Goal: Task Accomplishment & Management: Use online tool/utility

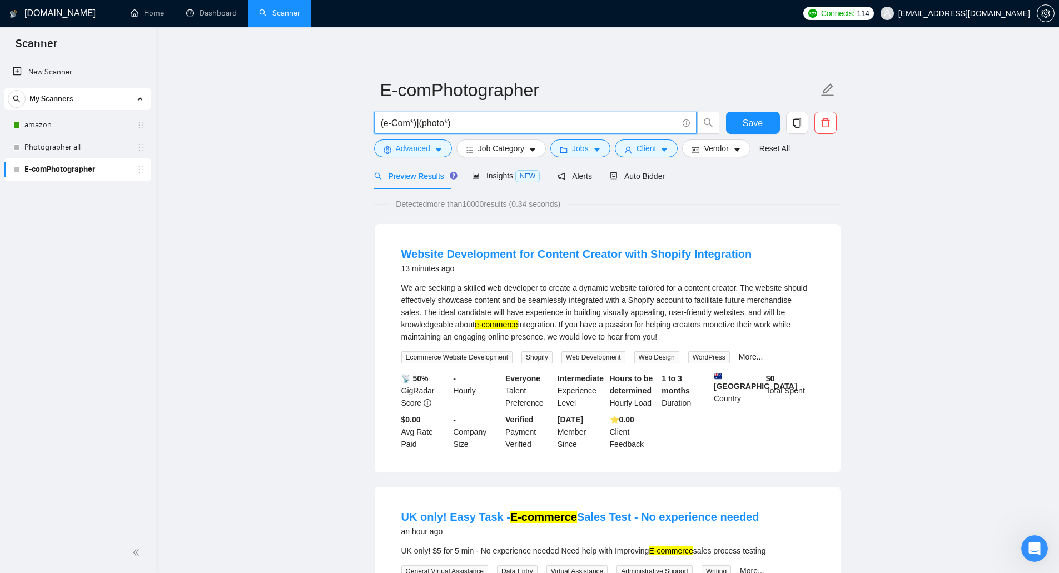
drag, startPoint x: 464, startPoint y: 120, endPoint x: 362, endPoint y: 126, distance: 101.4
paste input "UI*) | "user interface""
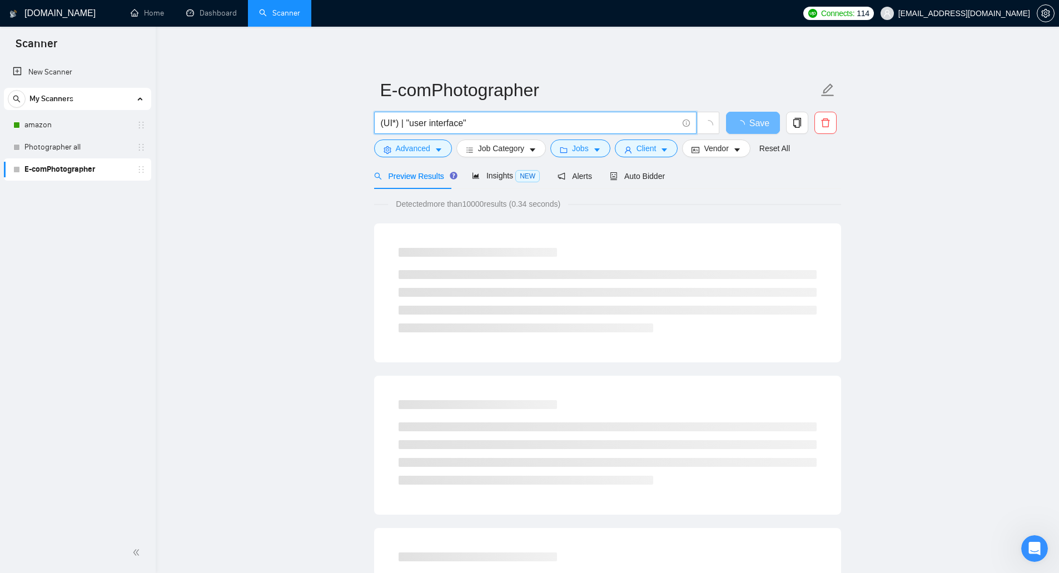
drag, startPoint x: 392, startPoint y: 123, endPoint x: 384, endPoint y: 124, distance: 7.8
click at [384, 124] on input "(UI*) | "user interface"" at bounding box center [529, 123] width 297 height 14
type input "(UI*) | "user interface""
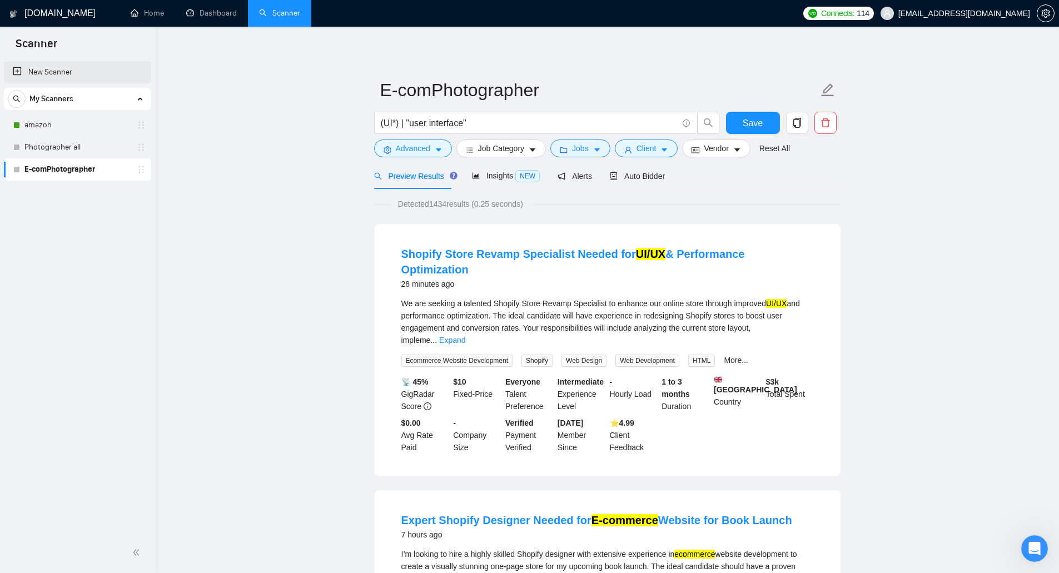
click at [103, 72] on link "New Scanner" at bounding box center [78, 72] width 130 height 22
drag, startPoint x: 73, startPoint y: 64, endPoint x: 185, endPoint y: 73, distance: 112.1
click at [73, 64] on link "New Scanner" at bounding box center [78, 72] width 130 height 22
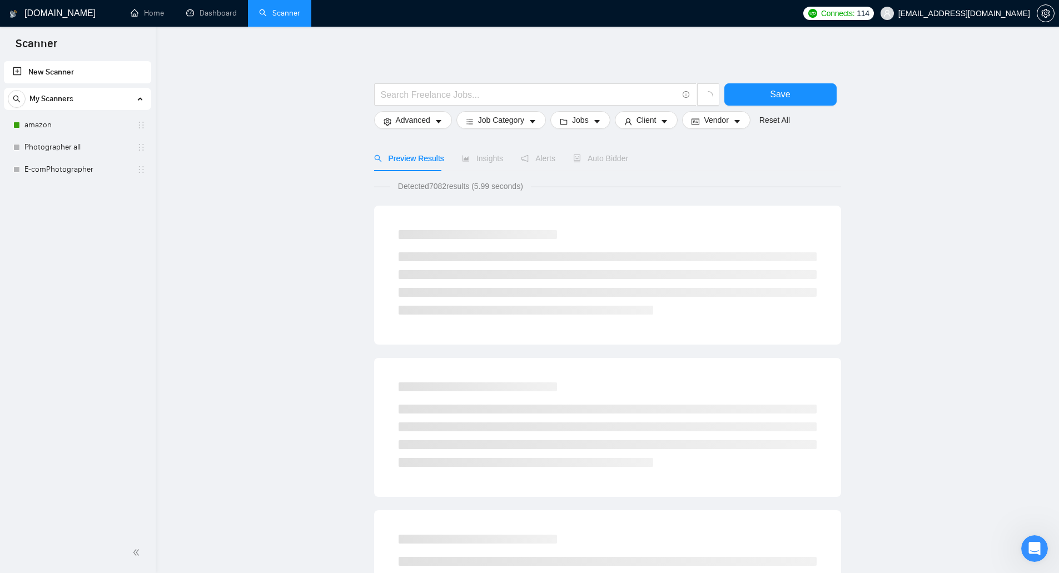
click at [90, 71] on link "New Scanner" at bounding box center [78, 72] width 130 height 22
click at [398, 92] on input "text" at bounding box center [529, 95] width 297 height 14
paste input "(UI*) | "user interface""
click at [393, 92] on input "(UI*) | "user interface"" at bounding box center [529, 95] width 297 height 14
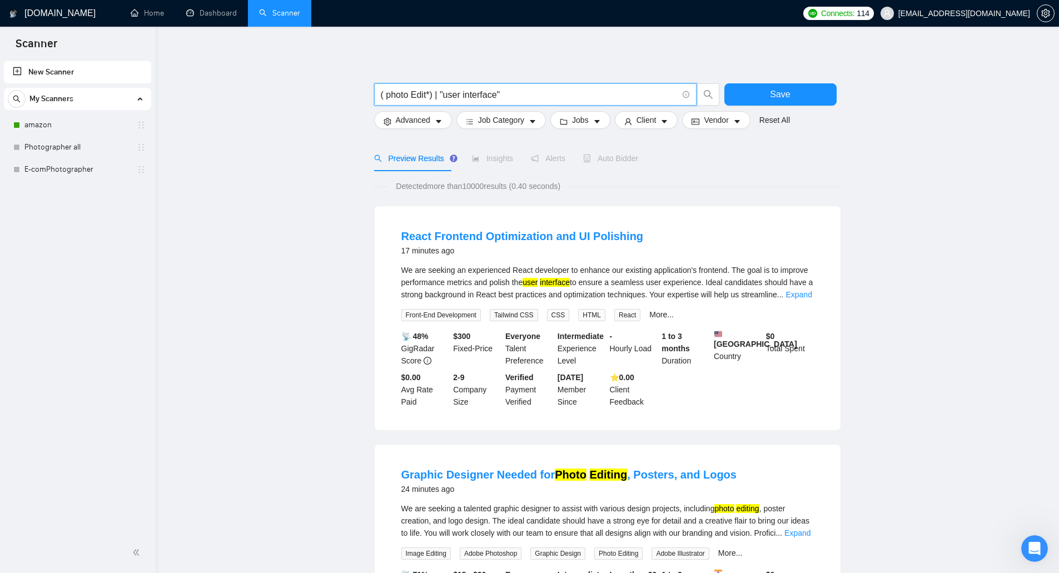
drag, startPoint x: 444, startPoint y: 96, endPoint x: 495, endPoint y: 97, distance: 51.7
click at [495, 97] on input "( photo Edit*) | "user interface"" at bounding box center [529, 95] width 297 height 14
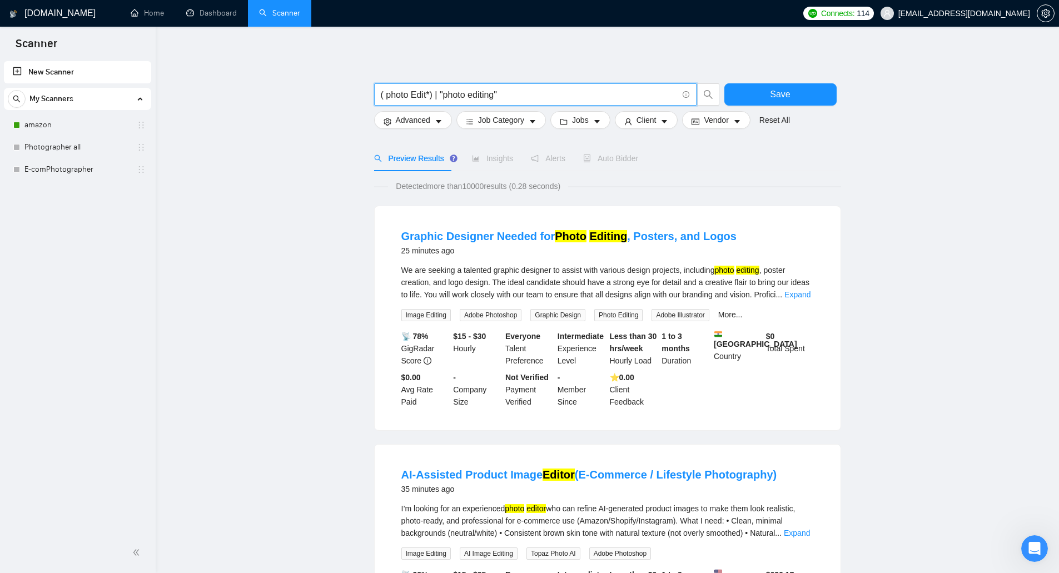
click at [414, 97] on input "( photo Edit*) | "photo editing"" at bounding box center [529, 95] width 297 height 14
click at [465, 98] on input "(photo Edit*) | "photo editing"" at bounding box center [529, 95] width 297 height 14
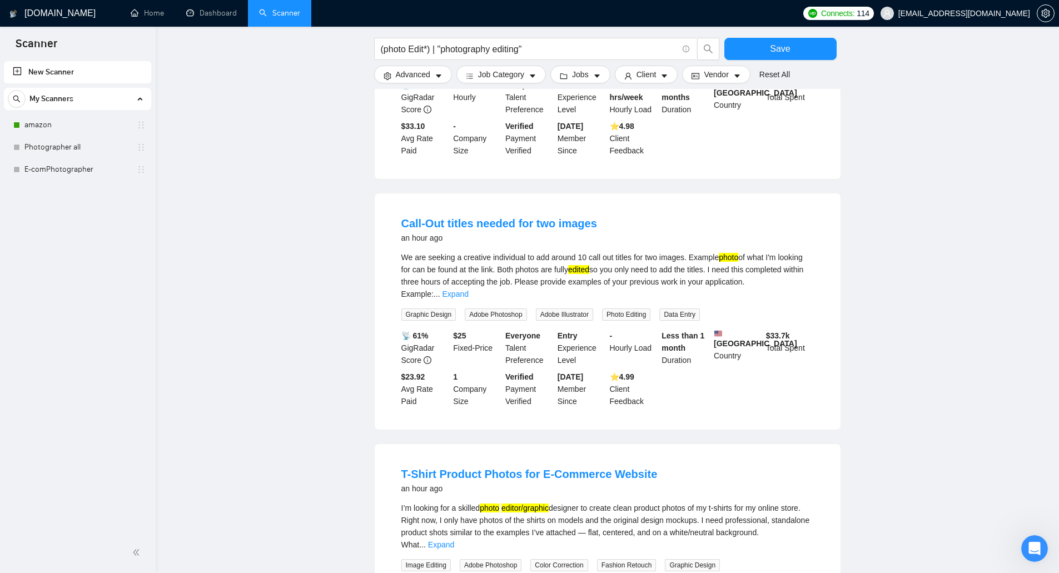
scroll to position [500, 0]
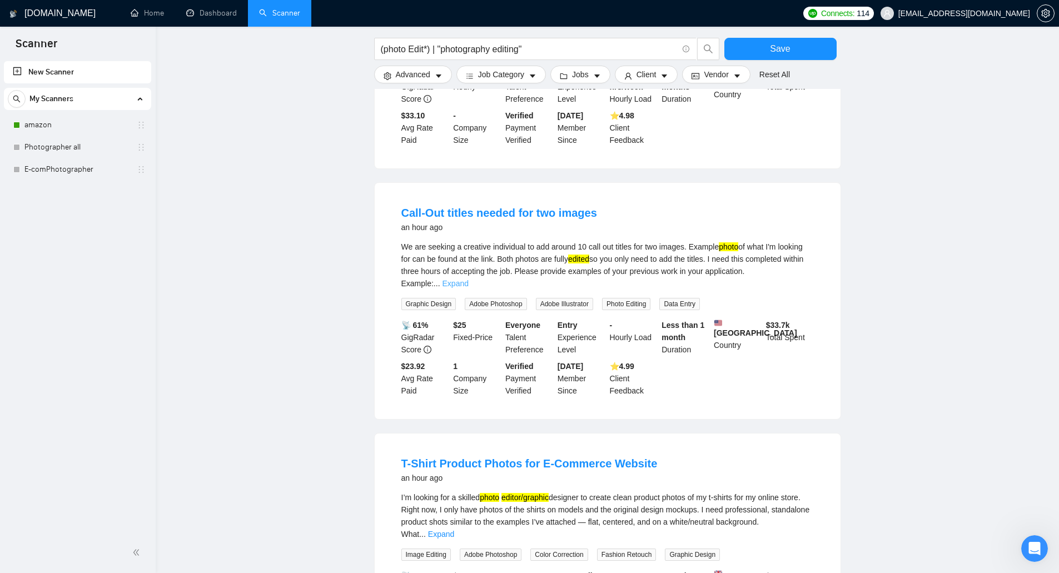
click at [469, 279] on link "Expand" at bounding box center [456, 283] width 26 height 9
drag, startPoint x: 733, startPoint y: 277, endPoint x: 396, endPoint y: 284, distance: 337.5
click at [396, 284] on li "Call-Out titles needed for two images an hour ago We are seeking a creative ind…" at bounding box center [607, 301] width 439 height 210
copy div "[URL][DOMAIN_NAME]"
click at [263, 255] on main "(photo Edit*) | "photography editing" Save Advanced Job Category Jobs Client Ve…" at bounding box center [607, 246] width 868 height 1404
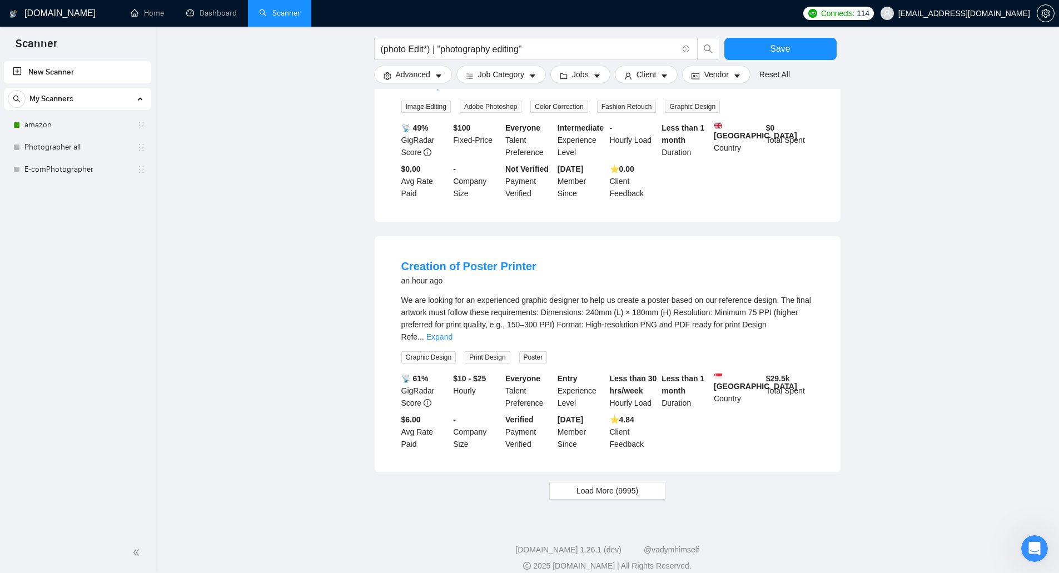
scroll to position [949, 0]
click at [635, 484] on span "Load More (9995)" at bounding box center [608, 490] width 62 height 12
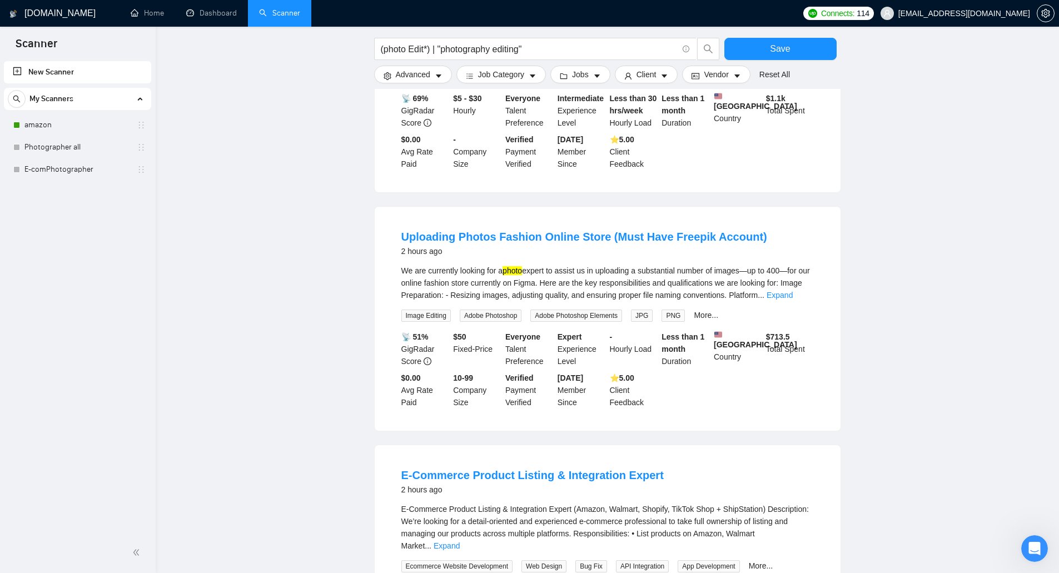
scroll to position [1727, 0]
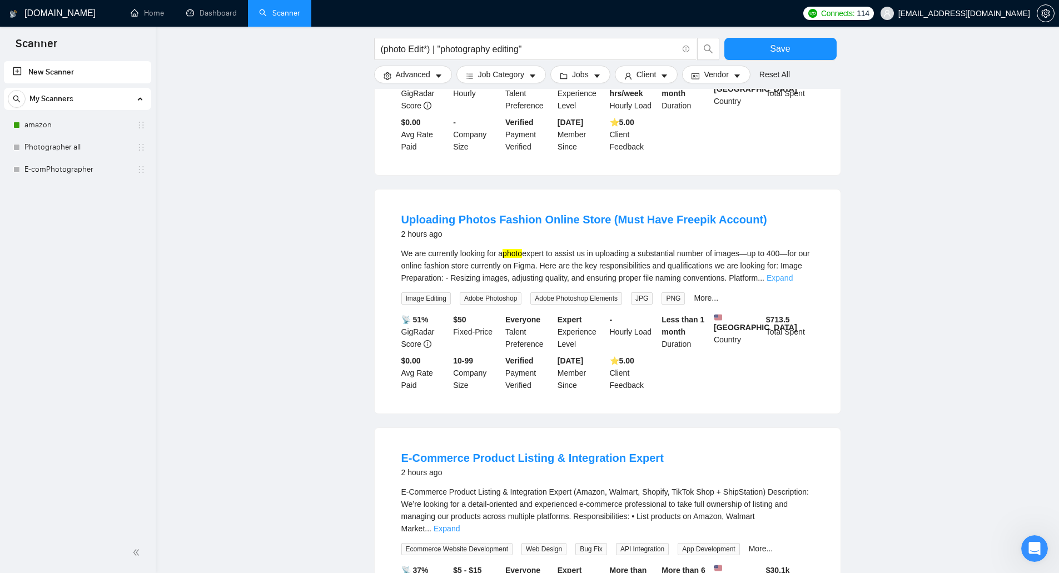
click at [792, 274] on link "Expand" at bounding box center [780, 278] width 26 height 9
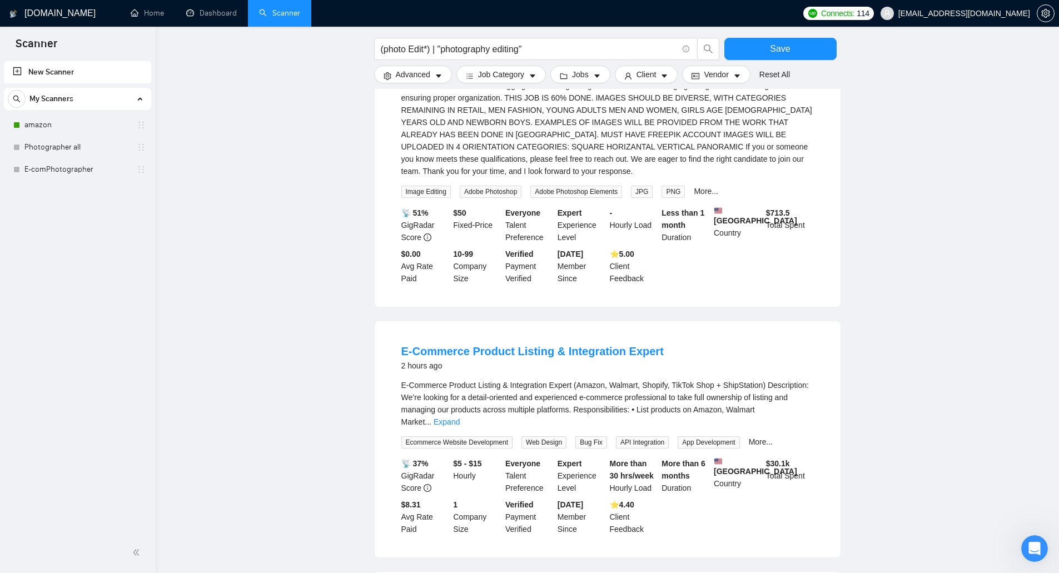
scroll to position [2117, 0]
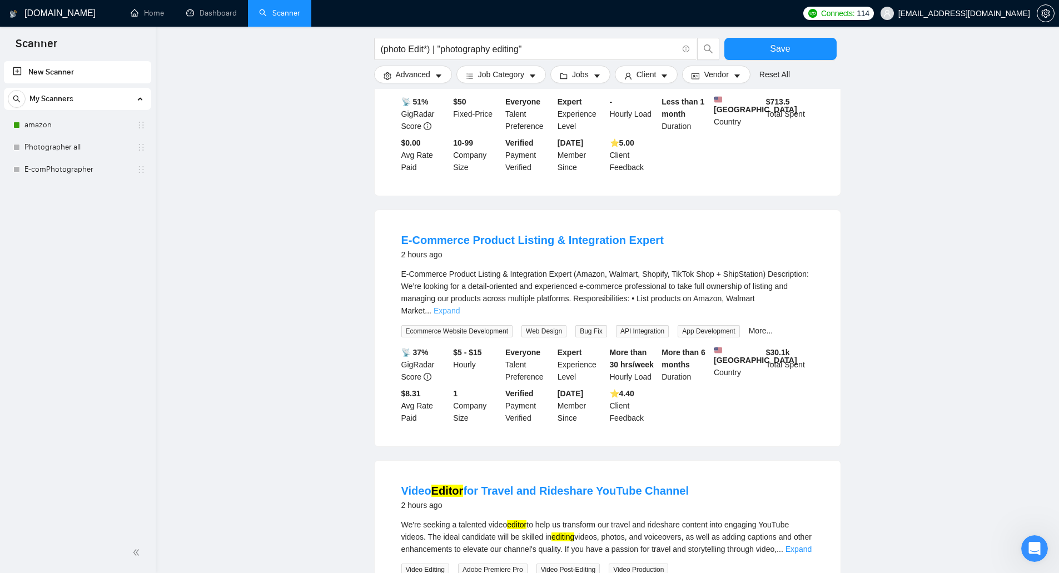
click at [460, 306] on link "Expand" at bounding box center [447, 310] width 26 height 9
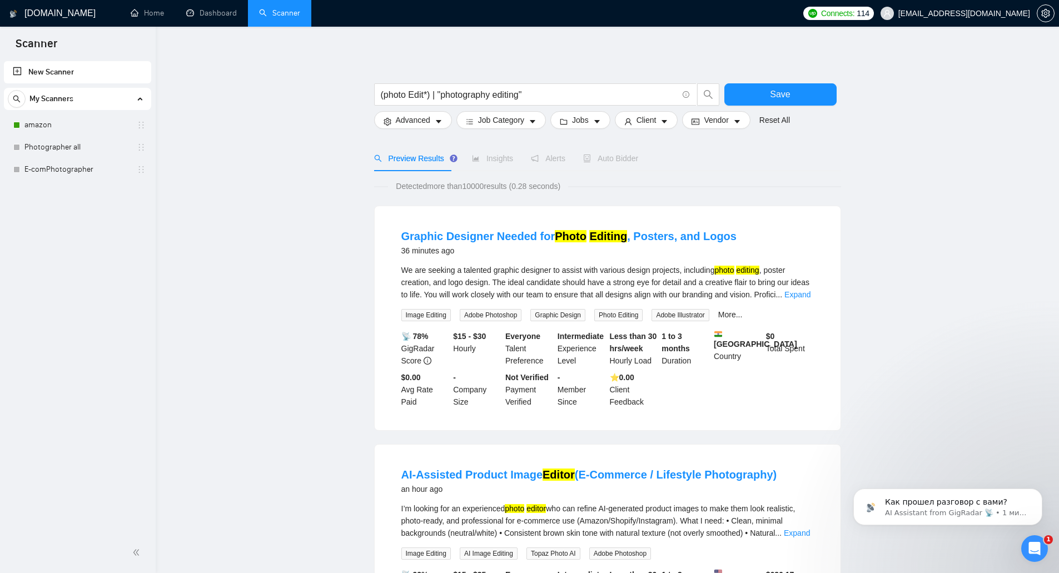
scroll to position [0, 0]
click at [492, 96] on input "(photo Edit*) | "photography editing"" at bounding box center [529, 95] width 297 height 14
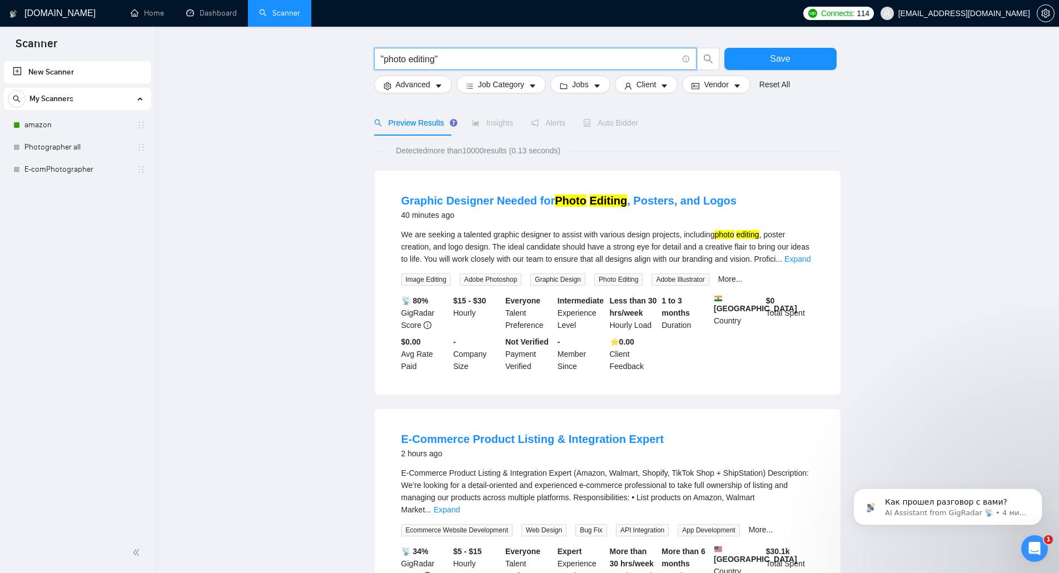
scroll to position [56, 0]
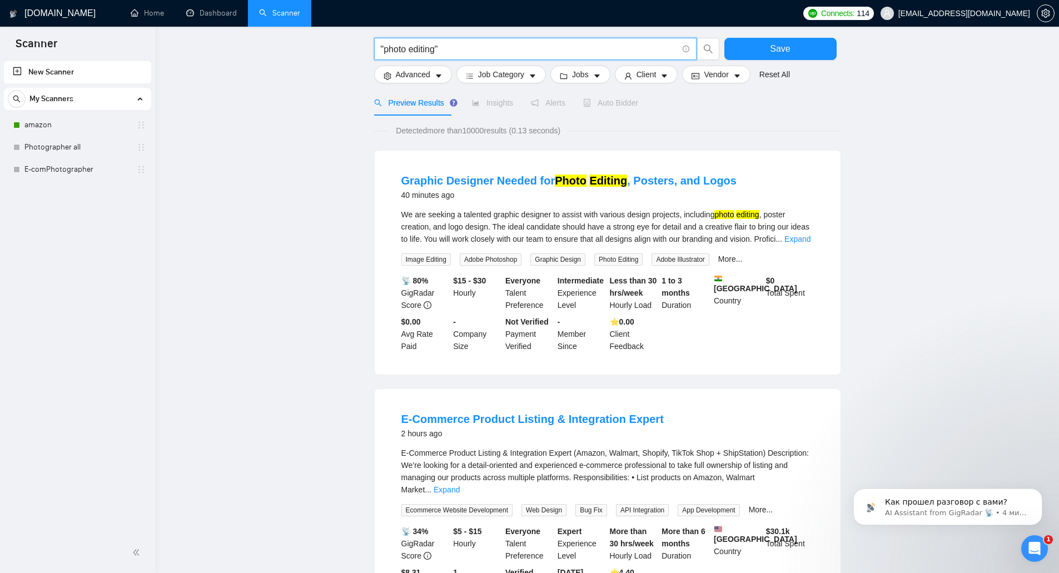
type input ""photo editing""
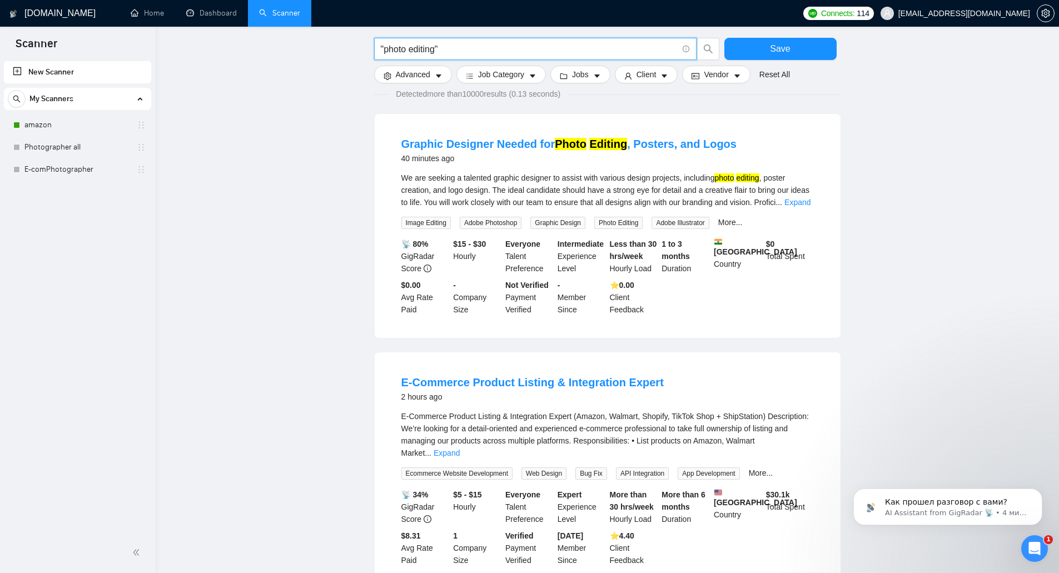
scroll to position [222, 0]
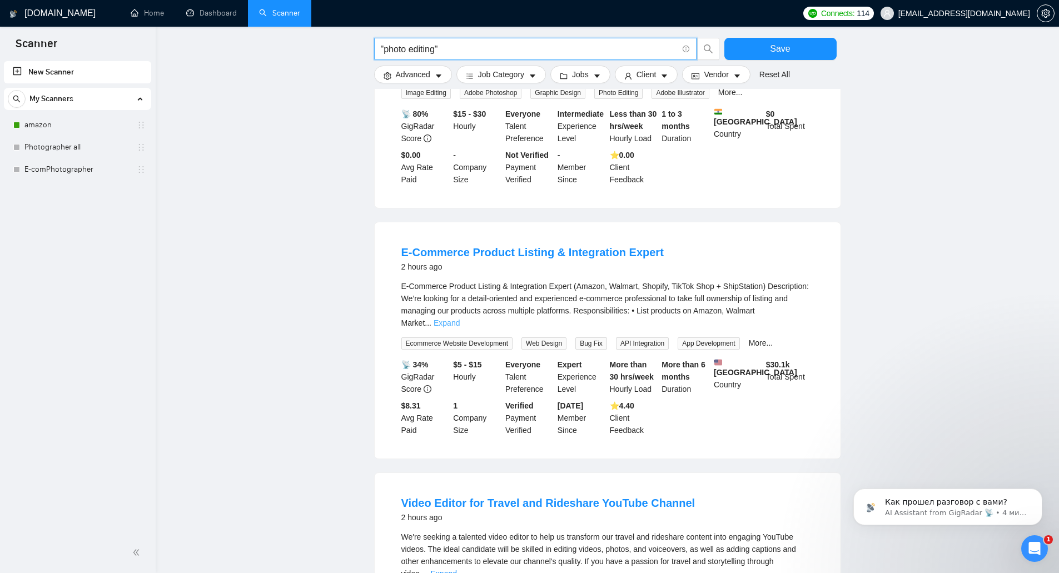
click at [460, 319] on link "Expand" at bounding box center [447, 323] width 26 height 9
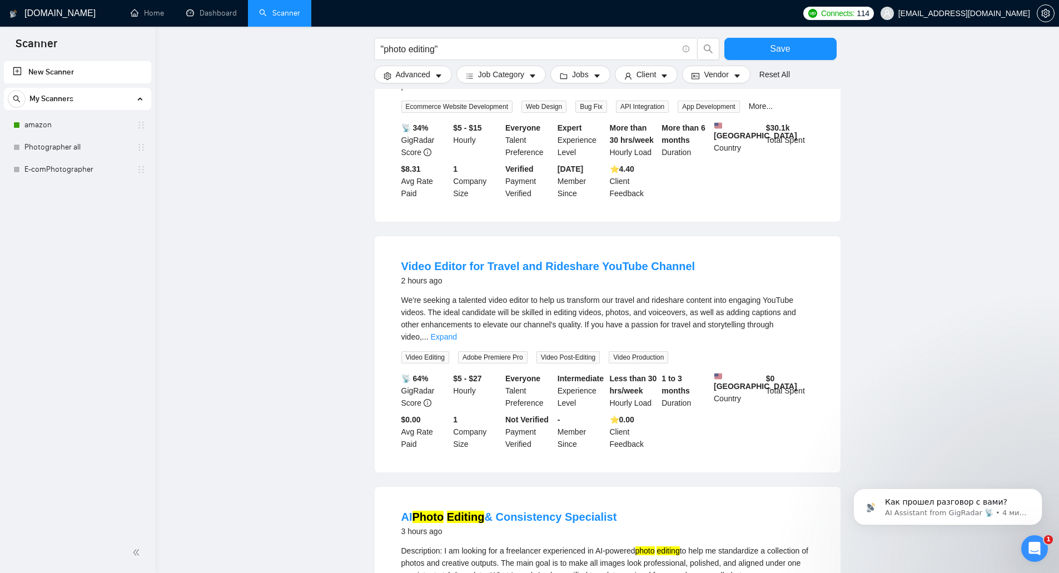
scroll to position [723, 0]
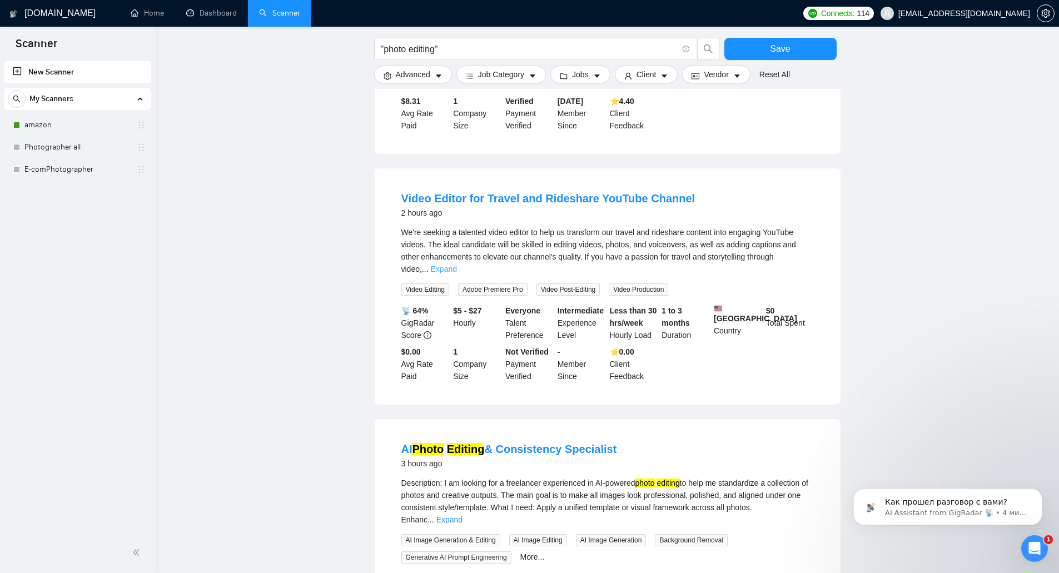
click at [457, 265] on link "Expand" at bounding box center [444, 269] width 26 height 9
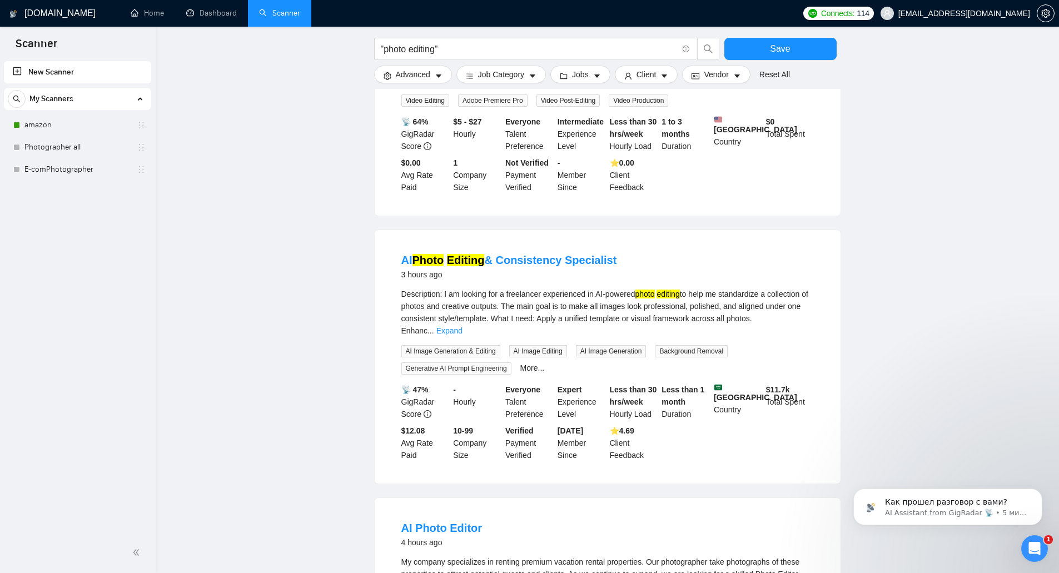
scroll to position [945, 0]
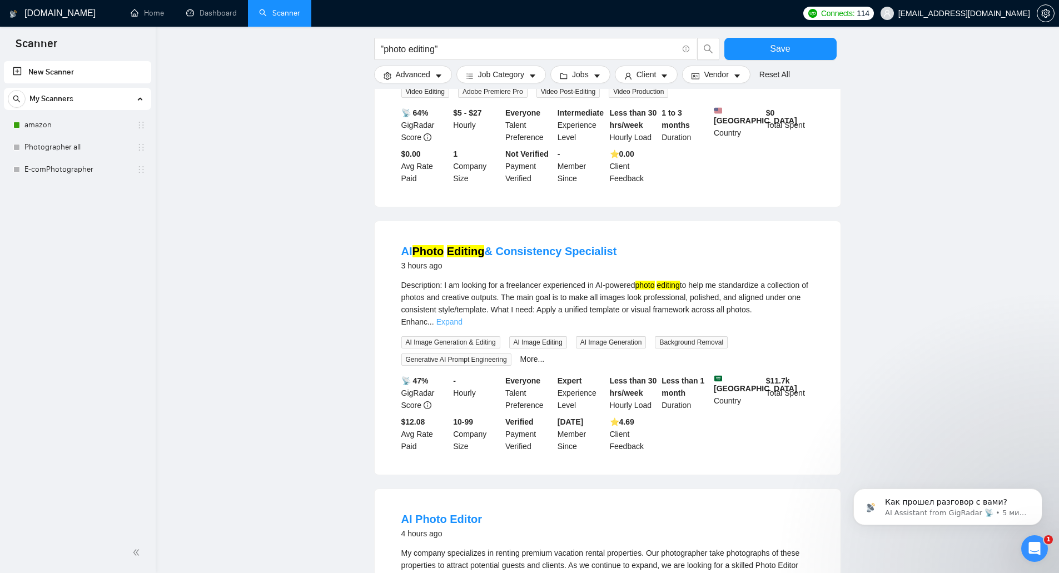
click at [463, 317] on link "Expand" at bounding box center [449, 321] width 26 height 9
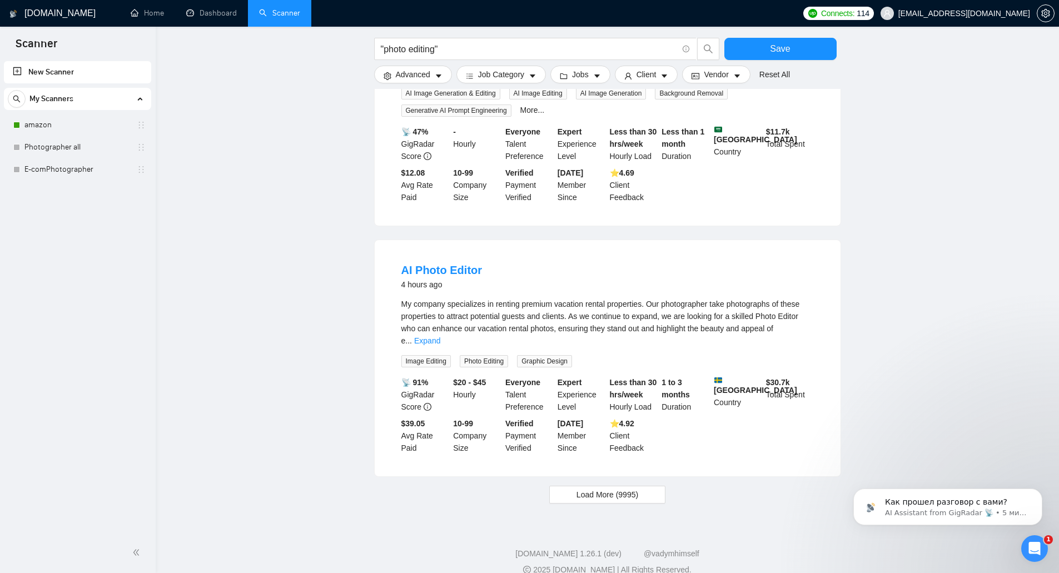
scroll to position [1247, 0]
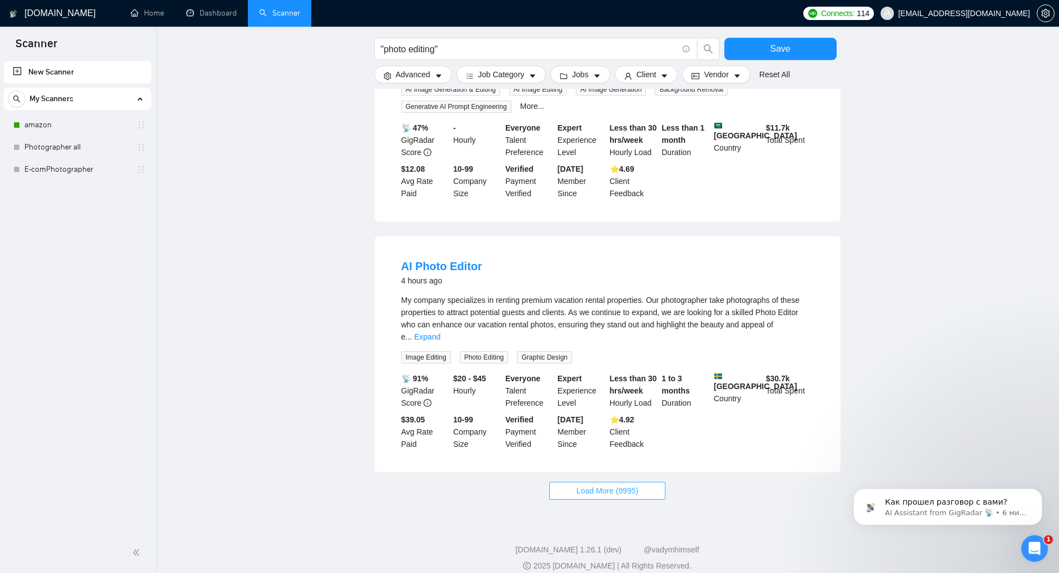
click at [588, 485] on span "Load More (9995)" at bounding box center [608, 491] width 62 height 12
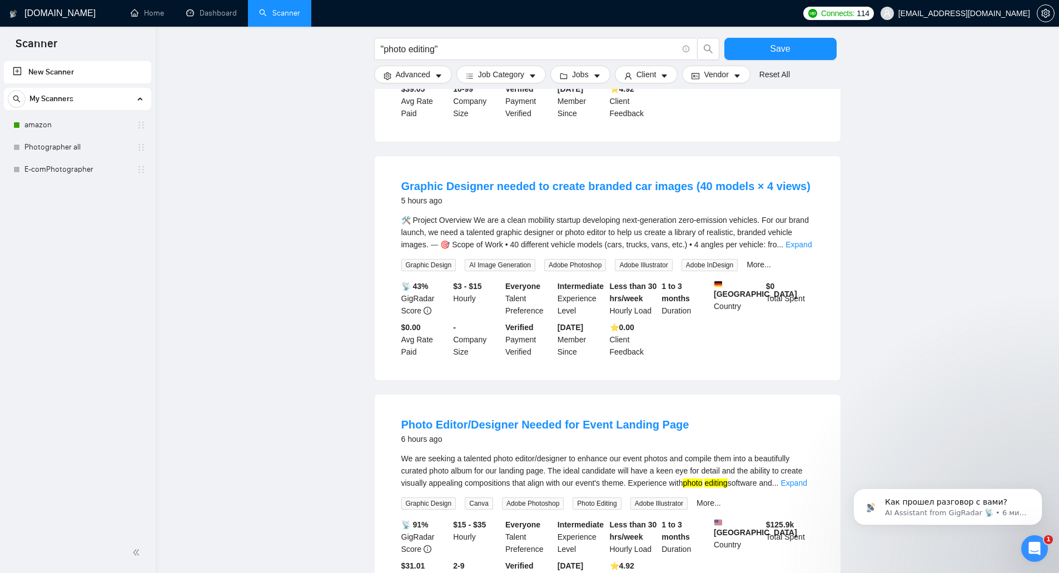
scroll to position [1581, 0]
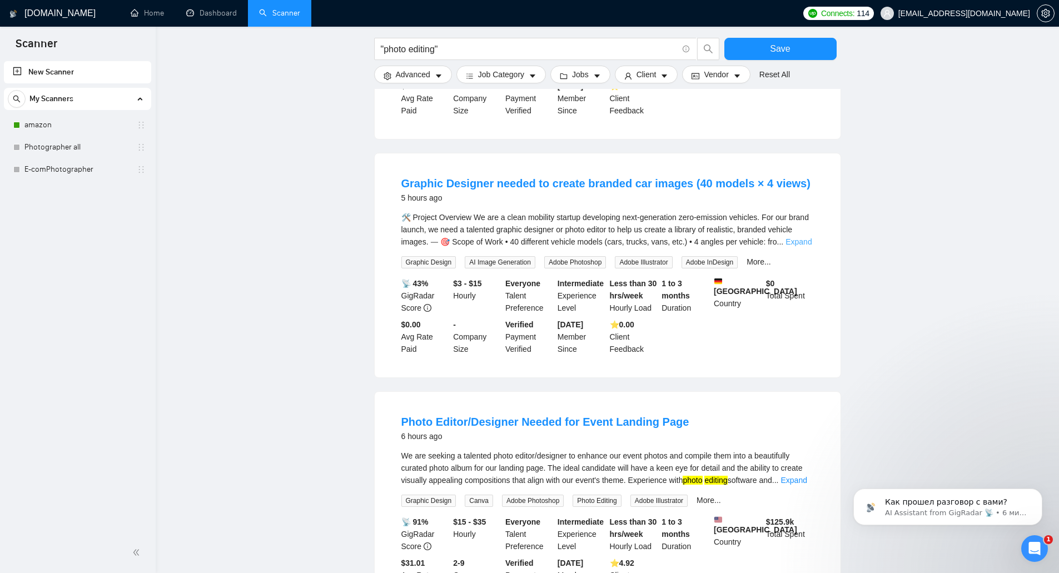
click at [797, 237] on link "Expand" at bounding box center [799, 241] width 26 height 9
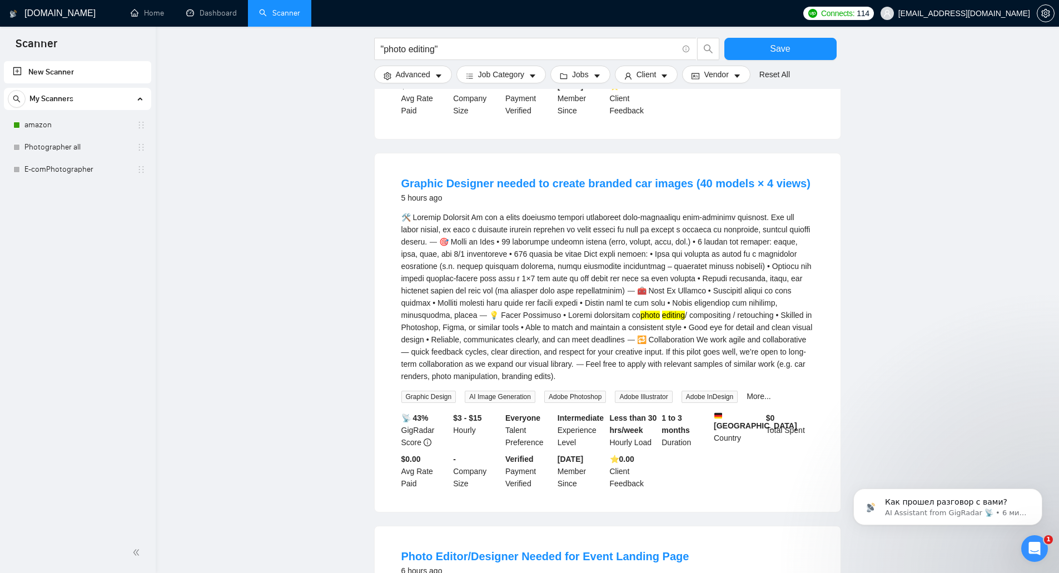
drag, startPoint x: 560, startPoint y: 362, endPoint x: 399, endPoint y: 198, distance: 230.4
click at [399, 198] on li "Graphic Designer needed to create branded car images (40 models × 4 views) 5 ho…" at bounding box center [607, 333] width 439 height 332
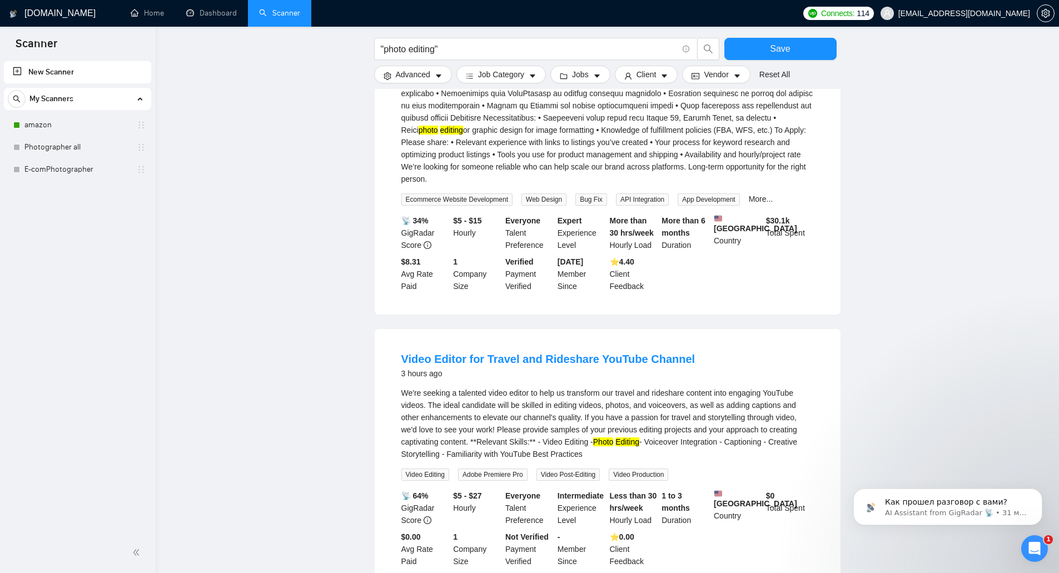
scroll to position [302, 0]
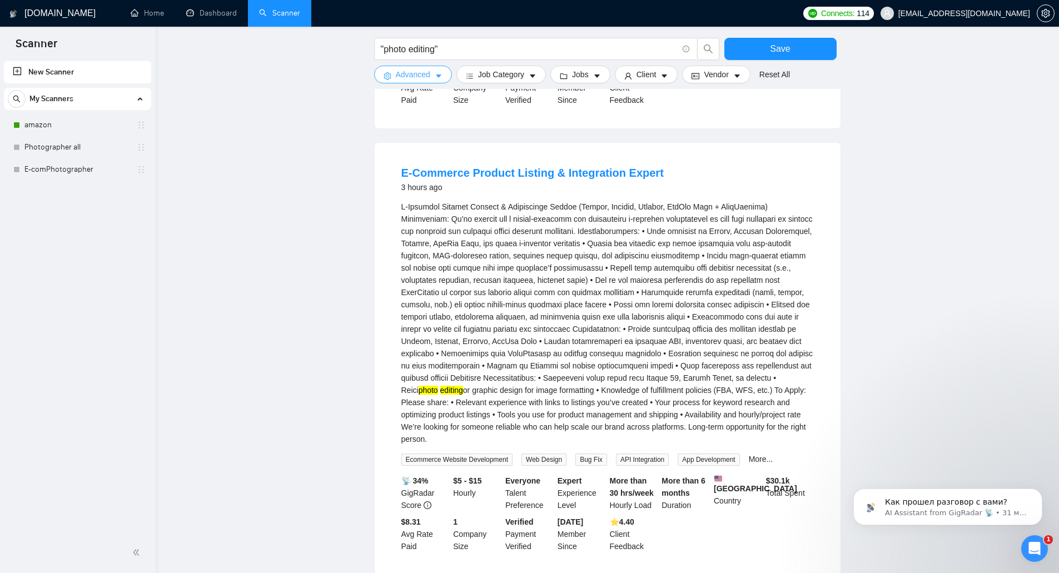
click at [406, 71] on span "Advanced" at bounding box center [413, 74] width 34 height 12
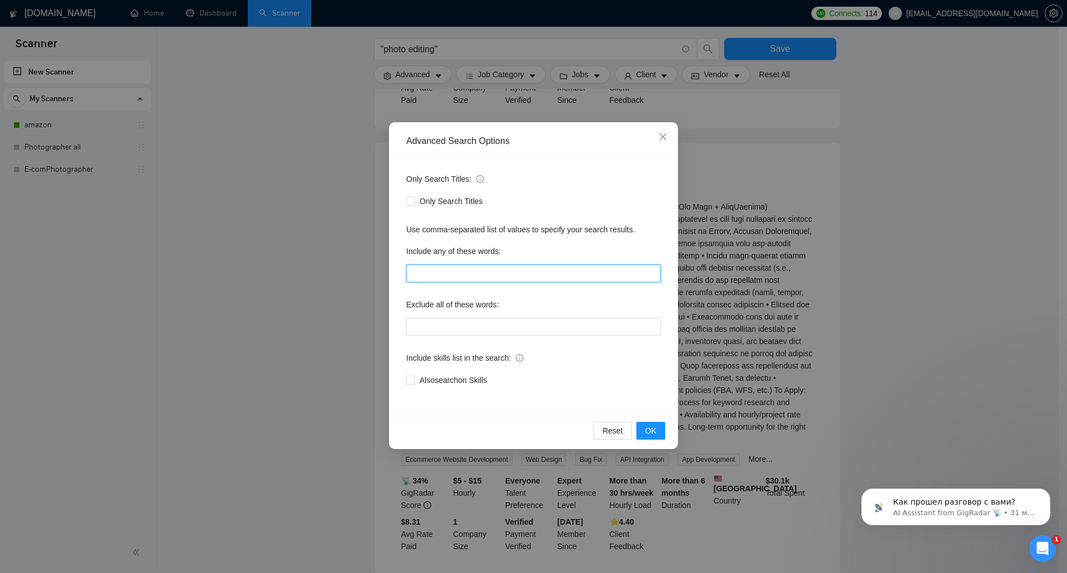
click at [426, 272] on input "text" at bounding box center [533, 274] width 255 height 18
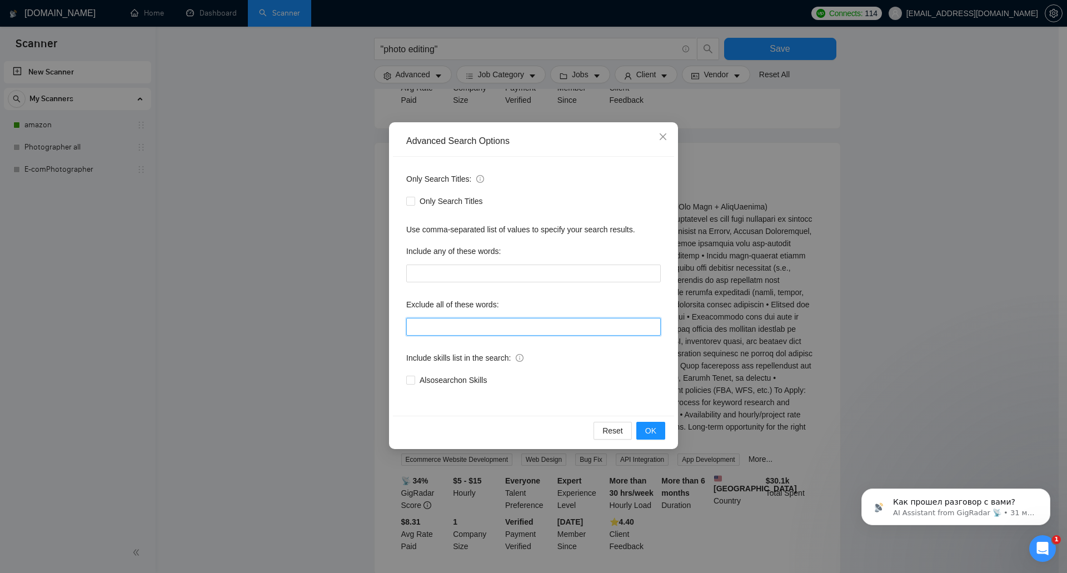
click at [431, 334] on input "text" at bounding box center [533, 327] width 255 height 18
click at [753, 277] on div "Advanced Search Options Only Search Titles: Only Search Titles Use comma-separa…" at bounding box center [533, 286] width 1067 height 573
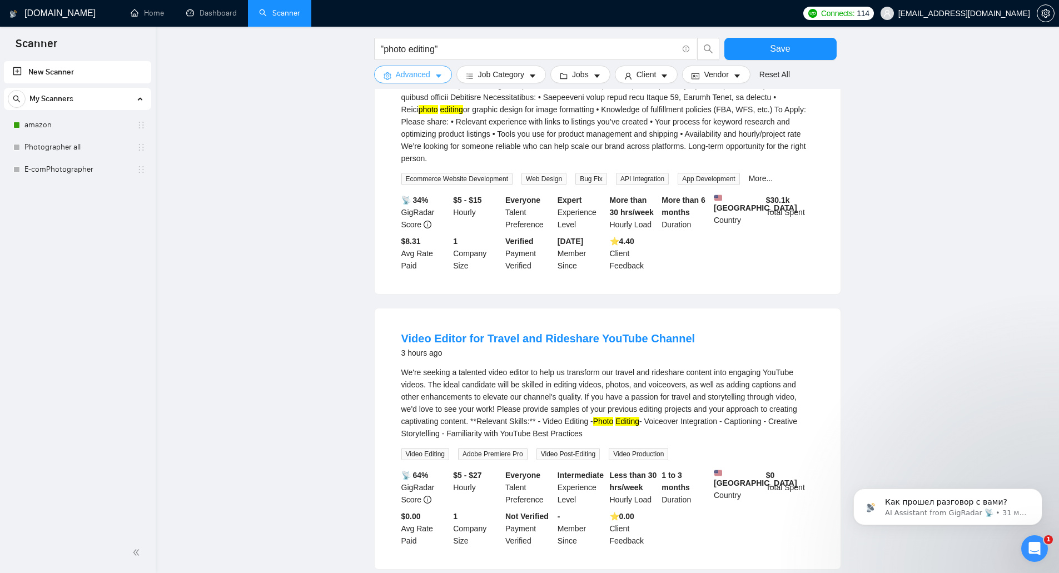
scroll to position [747, 0]
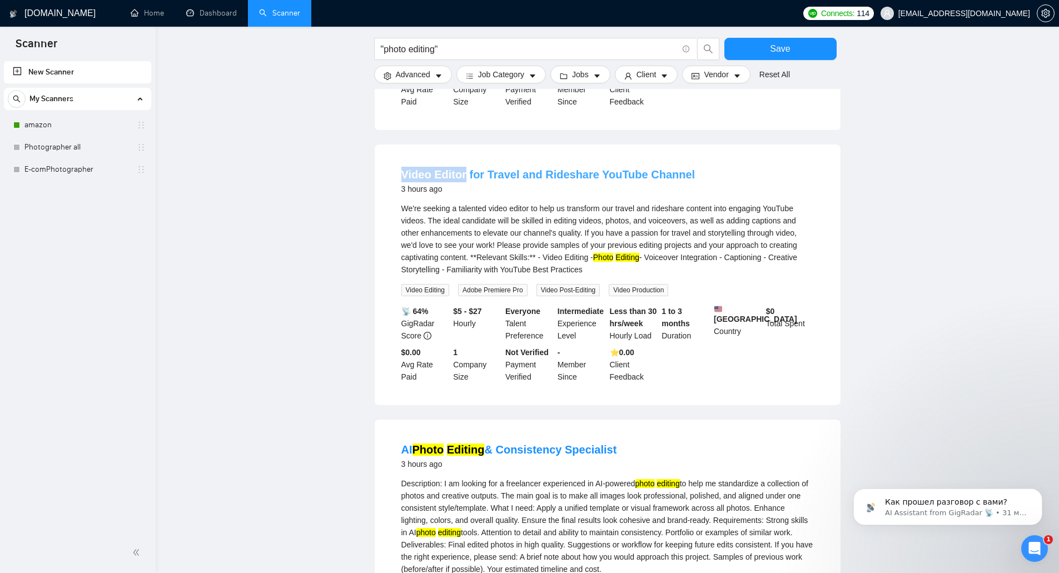
drag, startPoint x: 411, startPoint y: 166, endPoint x: 462, endPoint y: 174, distance: 51.3
click at [462, 174] on li "Video Editor for Travel and Rideshare YouTube Channel 3 hours ago We're seeking…" at bounding box center [607, 275] width 439 height 234
copy link "Video Editor"
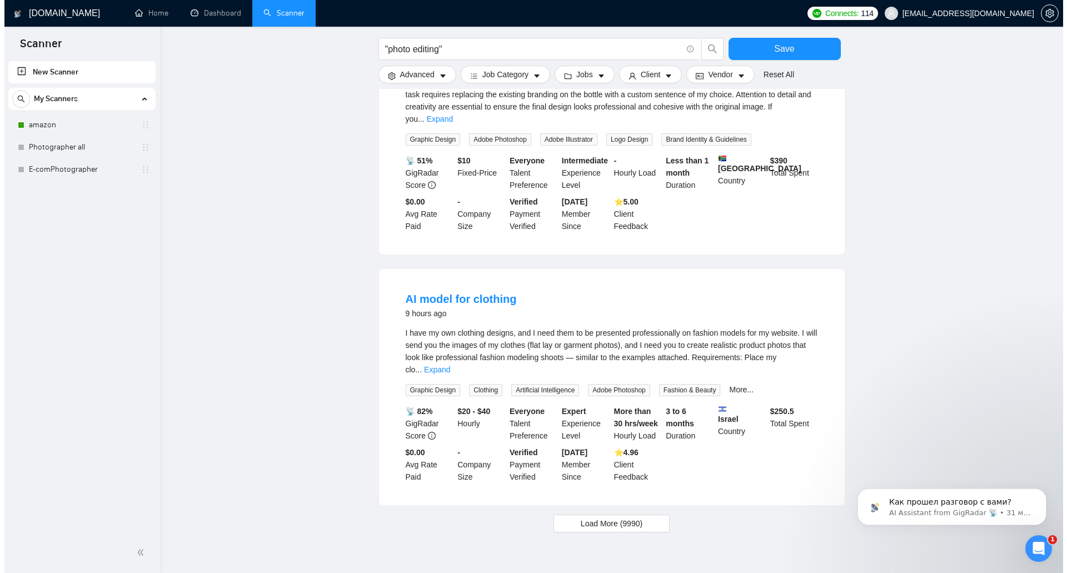
scroll to position [2579, 0]
click at [429, 74] on span "Advanced" at bounding box center [413, 74] width 34 height 12
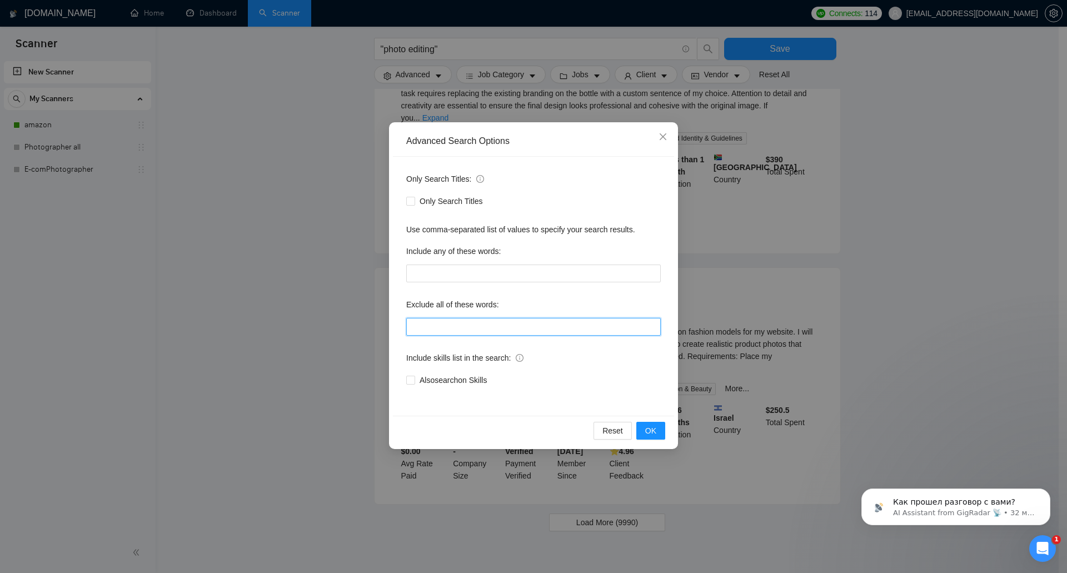
click at [475, 325] on input "text" at bounding box center [533, 327] width 255 height 18
paste input "Video Editor"
drag, startPoint x: 433, startPoint y: 325, endPoint x: 486, endPoint y: 331, distance: 53.7
click at [486, 331] on input "Video Editor" at bounding box center [533, 327] width 255 height 18
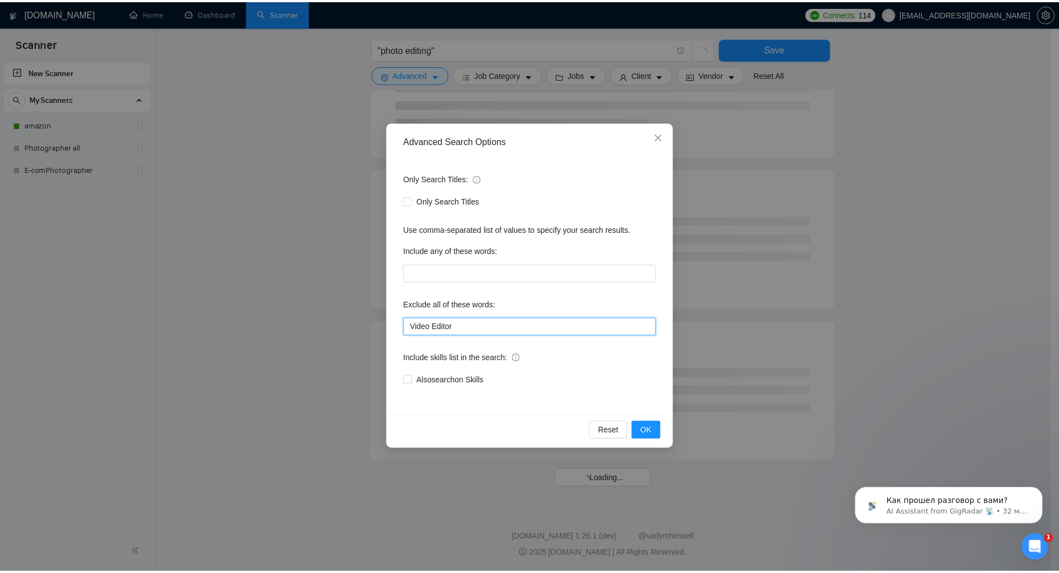
scroll to position [1255, 0]
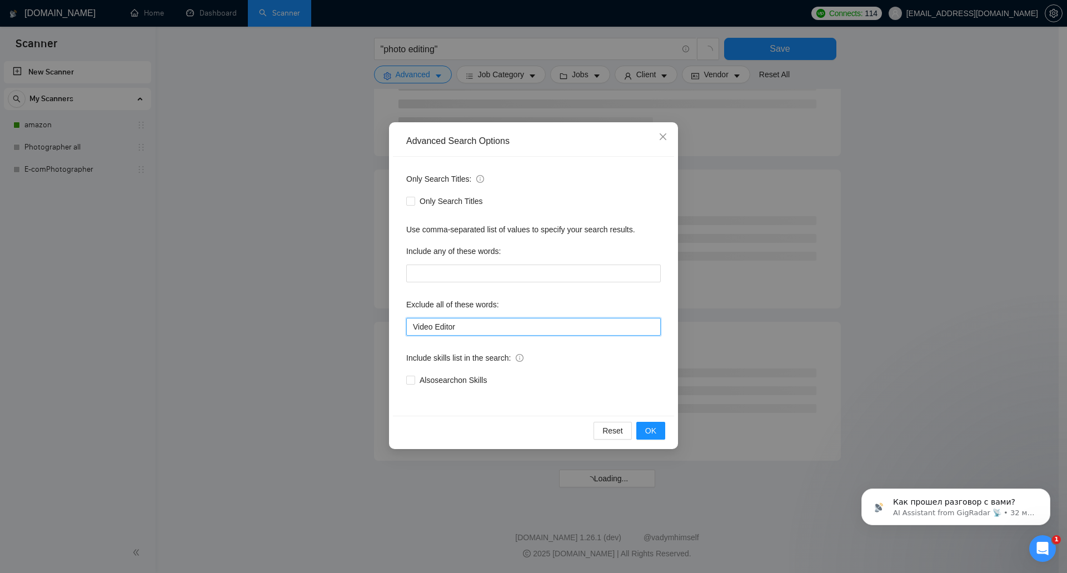
click at [486, 331] on input "Video Editor" at bounding box center [533, 327] width 255 height 18
click at [655, 429] on span "OK" at bounding box center [650, 431] width 11 height 12
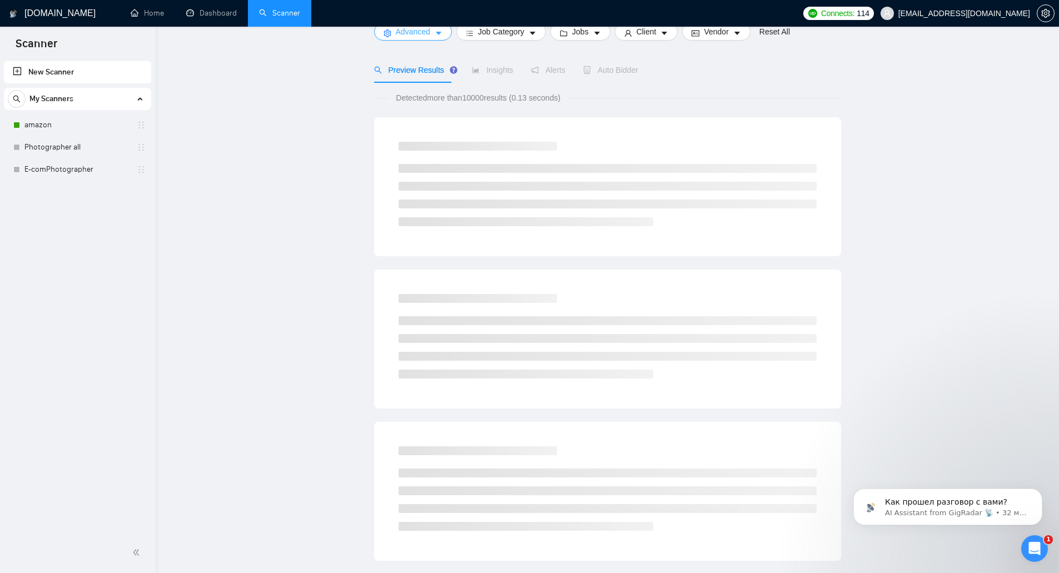
scroll to position [0, 0]
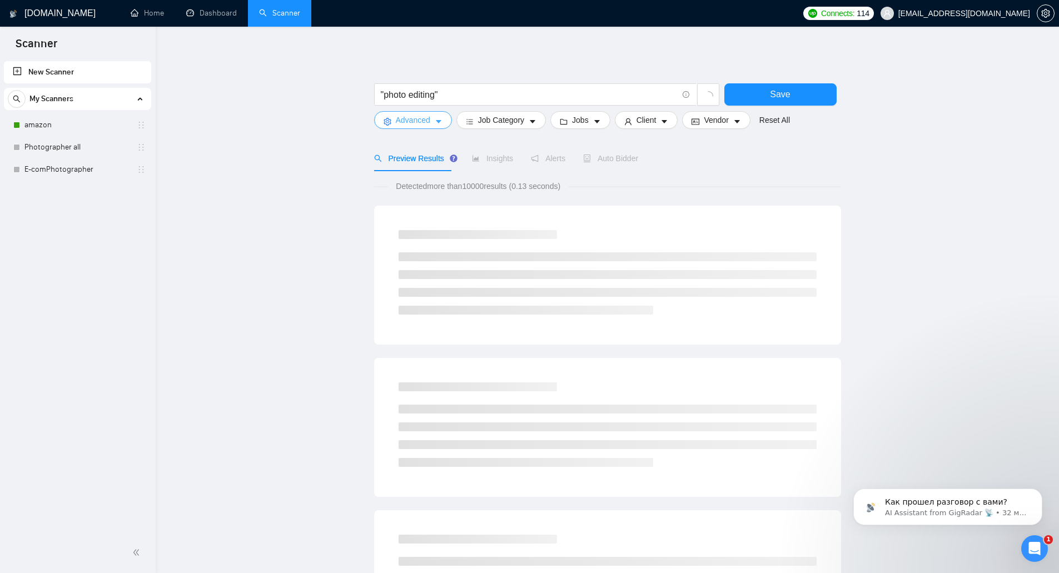
click at [420, 118] on span "Advanced" at bounding box center [413, 120] width 34 height 12
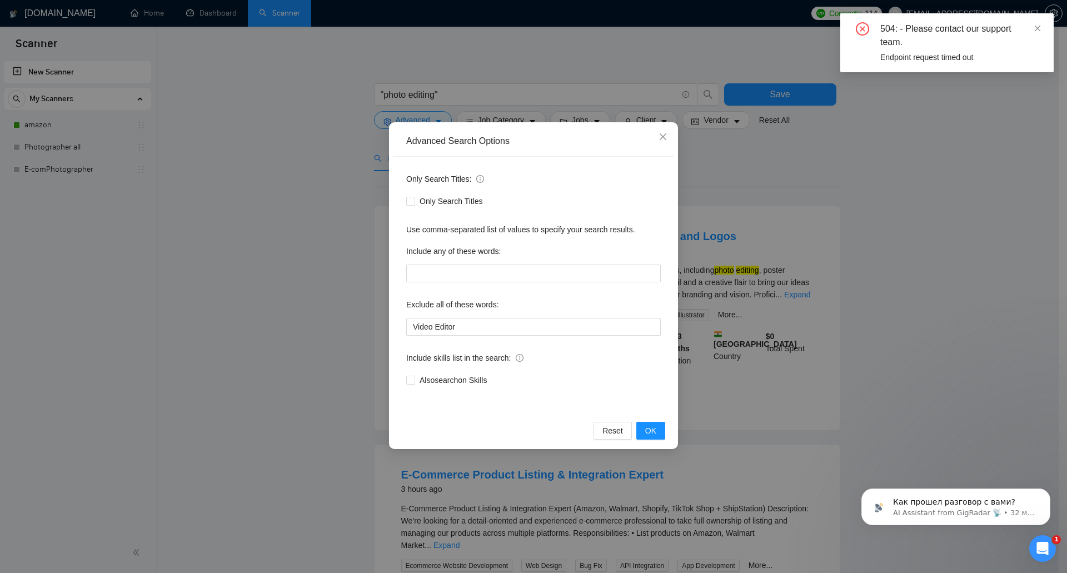
click at [306, 246] on div "Advanced Search Options Only Search Titles: Only Search Titles Use comma-separa…" at bounding box center [533, 286] width 1067 height 573
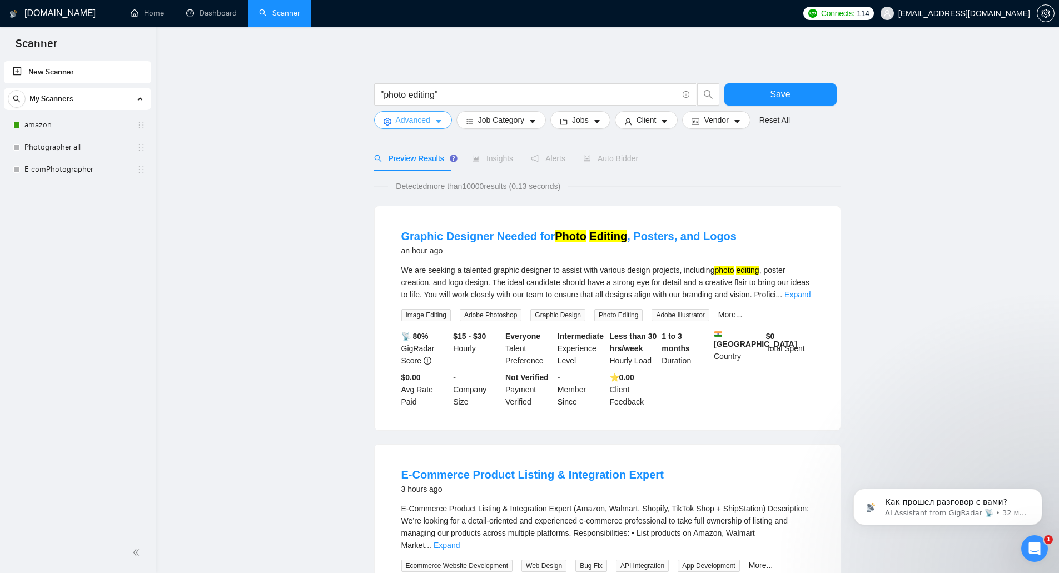
click at [431, 120] on button "Advanced" at bounding box center [413, 120] width 78 height 18
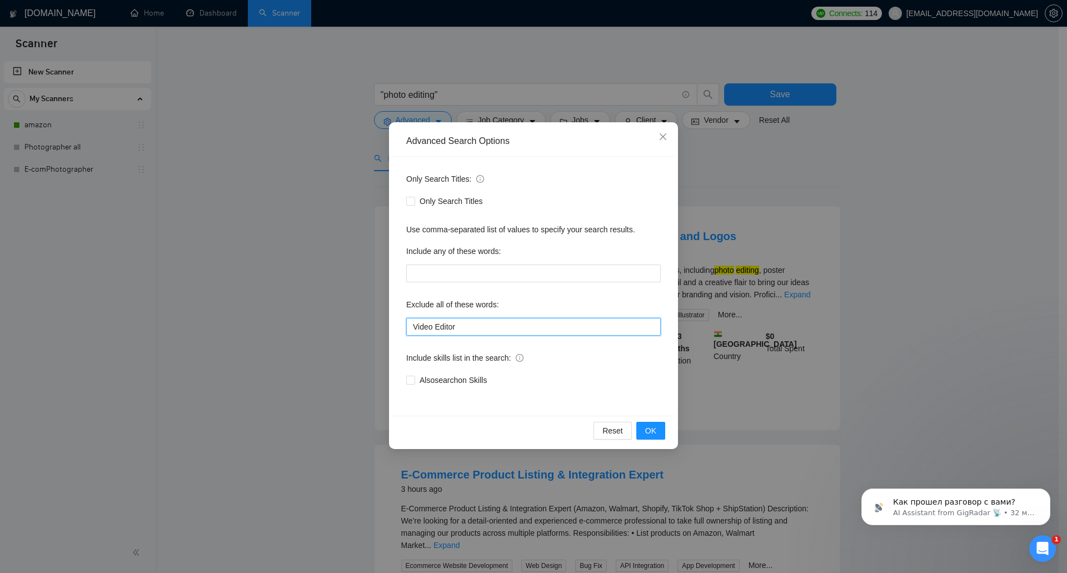
click at [462, 326] on input "Video Editor" at bounding box center [533, 327] width 255 height 18
drag, startPoint x: 434, startPoint y: 327, endPoint x: 484, endPoint y: 337, distance: 51.1
click at [484, 337] on div "Only Search Titles: Only Search Titles Use comma-separated list of values to sp…" at bounding box center [533, 286] width 281 height 259
click at [482, 327] on input "Video" at bounding box center [533, 327] width 255 height 18
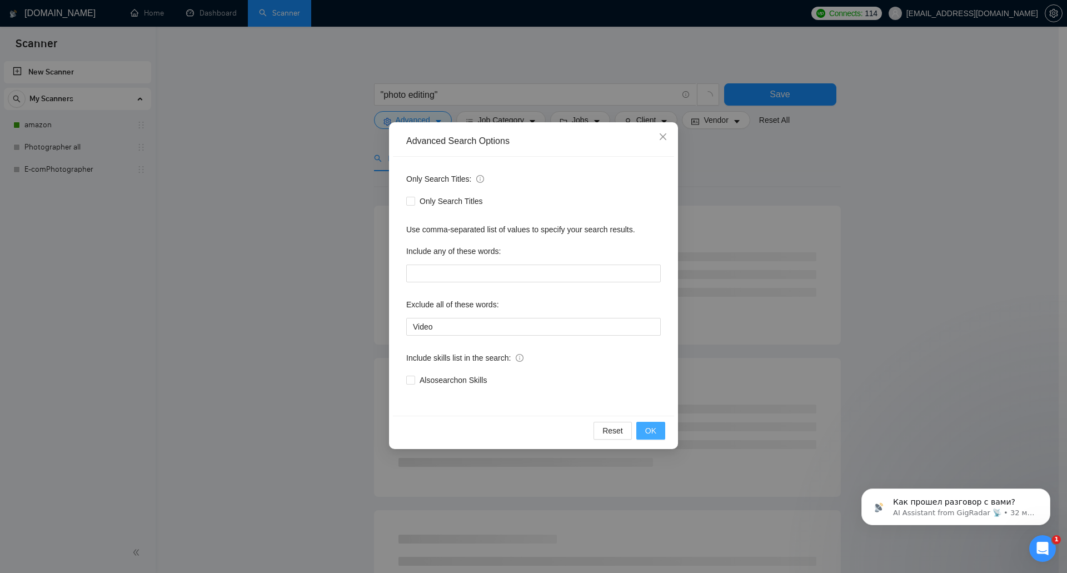
click at [650, 435] on span "OK" at bounding box center [650, 431] width 11 height 12
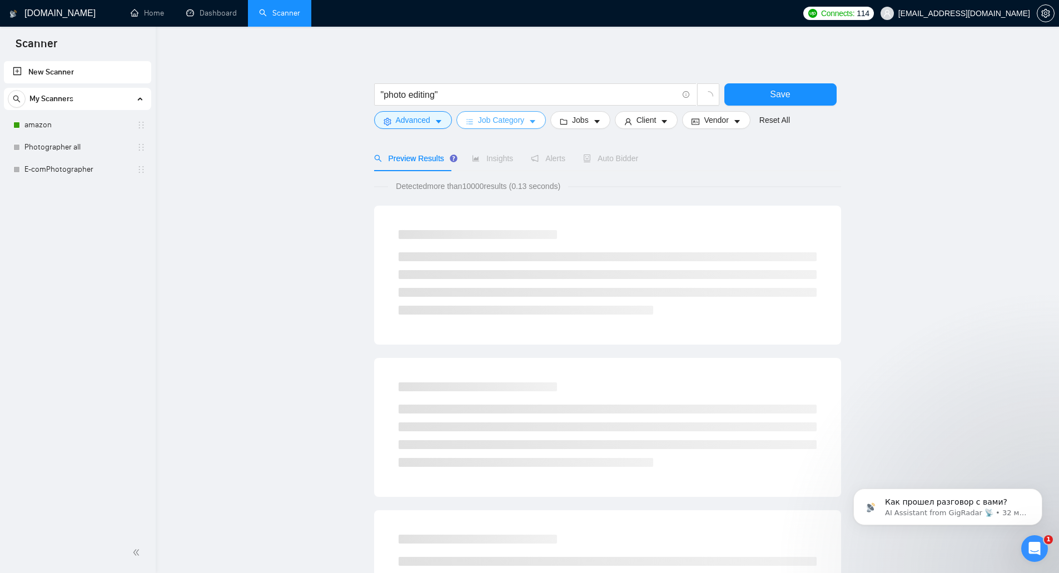
click at [493, 125] on span "Job Category" at bounding box center [501, 120] width 46 height 12
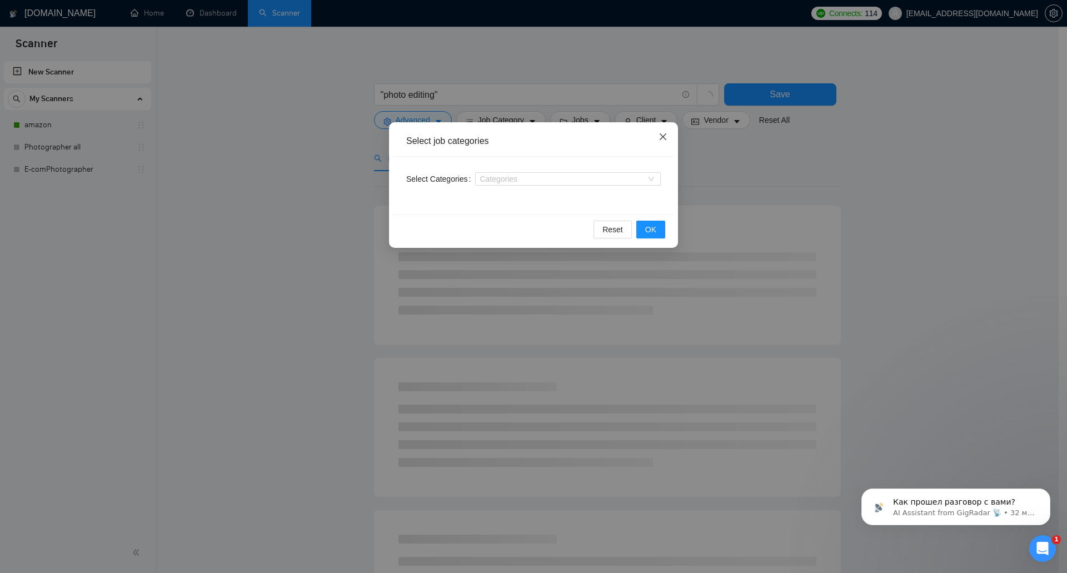
click at [662, 136] on icon "close" at bounding box center [663, 136] width 7 height 7
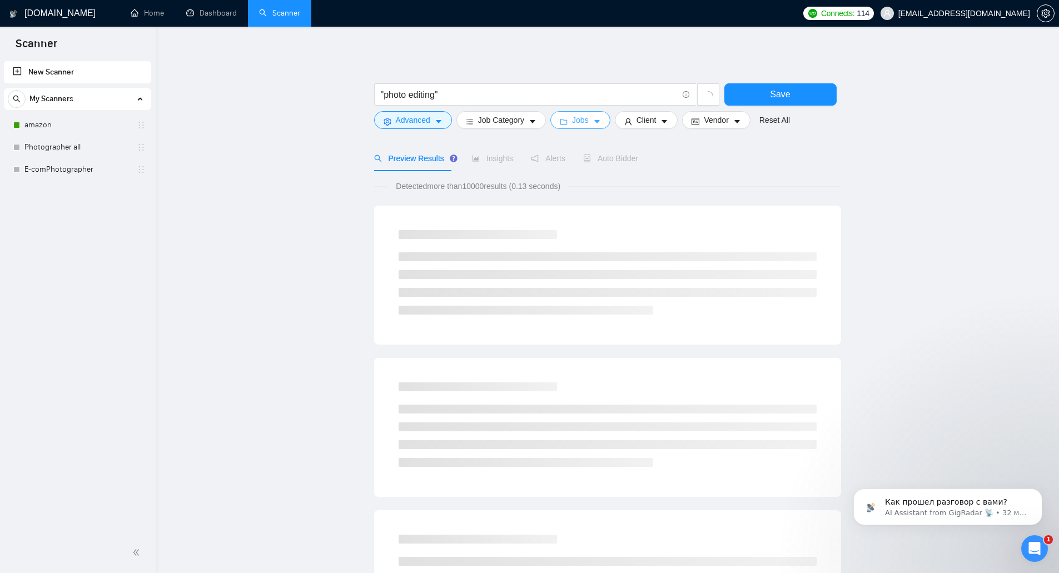
click at [587, 122] on button "Jobs" at bounding box center [580, 120] width 60 height 18
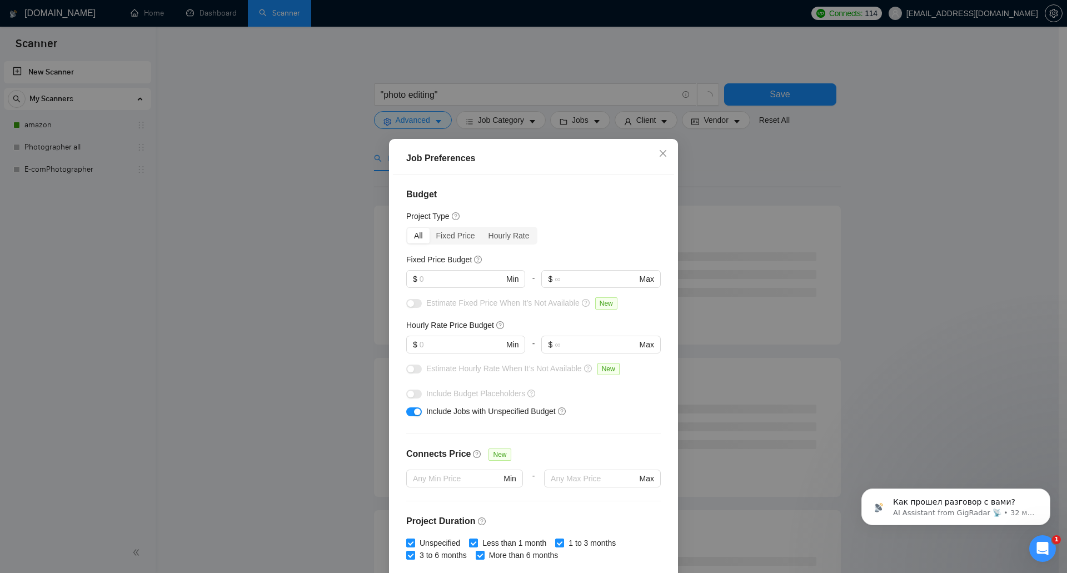
click at [742, 158] on div "Job Preferences Budget Project Type All Fixed Price Hourly Rate Fixed Price Bud…" at bounding box center [533, 286] width 1067 height 573
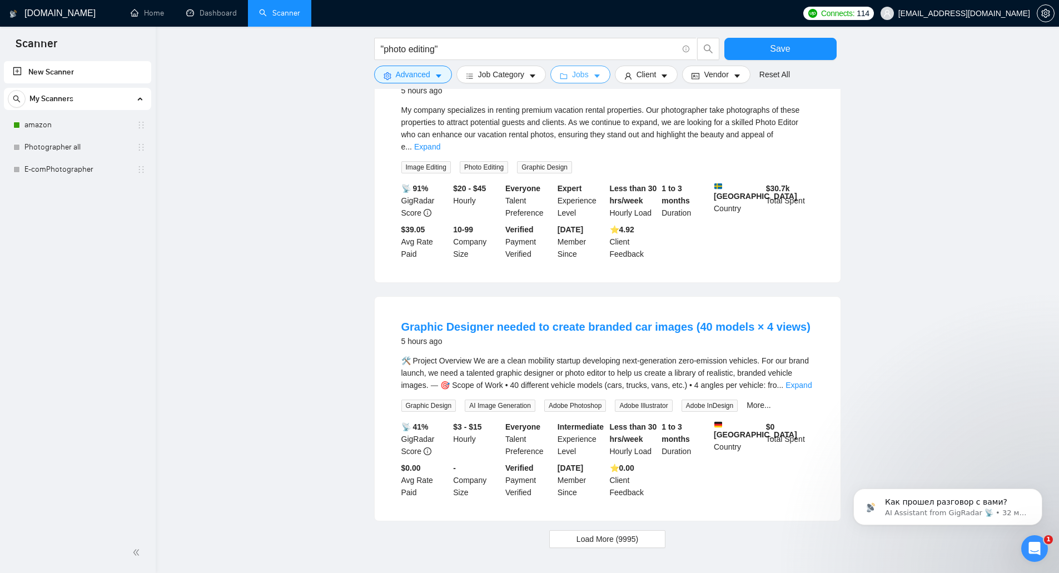
scroll to position [946, 0]
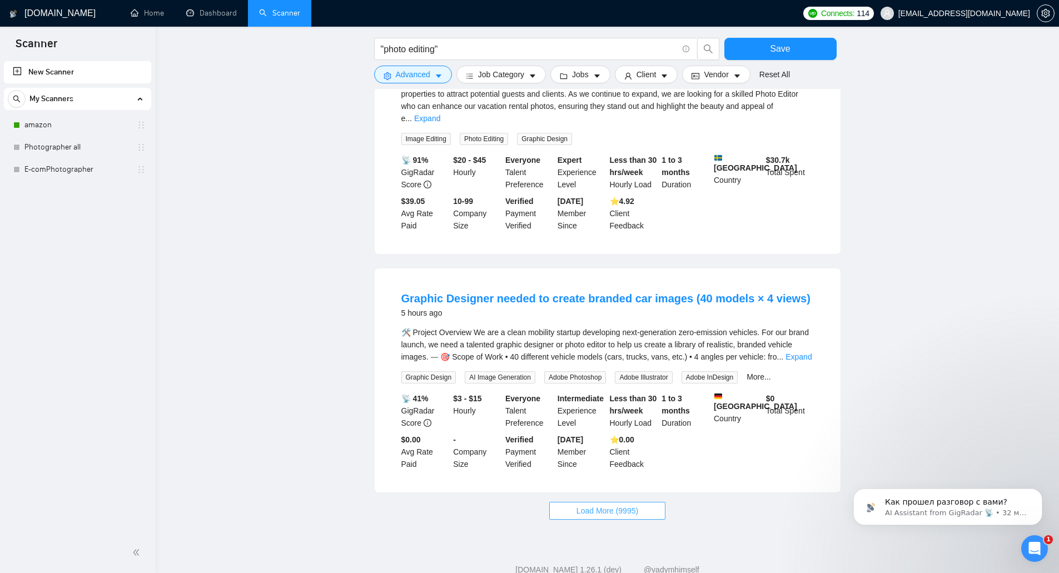
click at [608, 505] on span "Load More (9995)" at bounding box center [608, 511] width 62 height 12
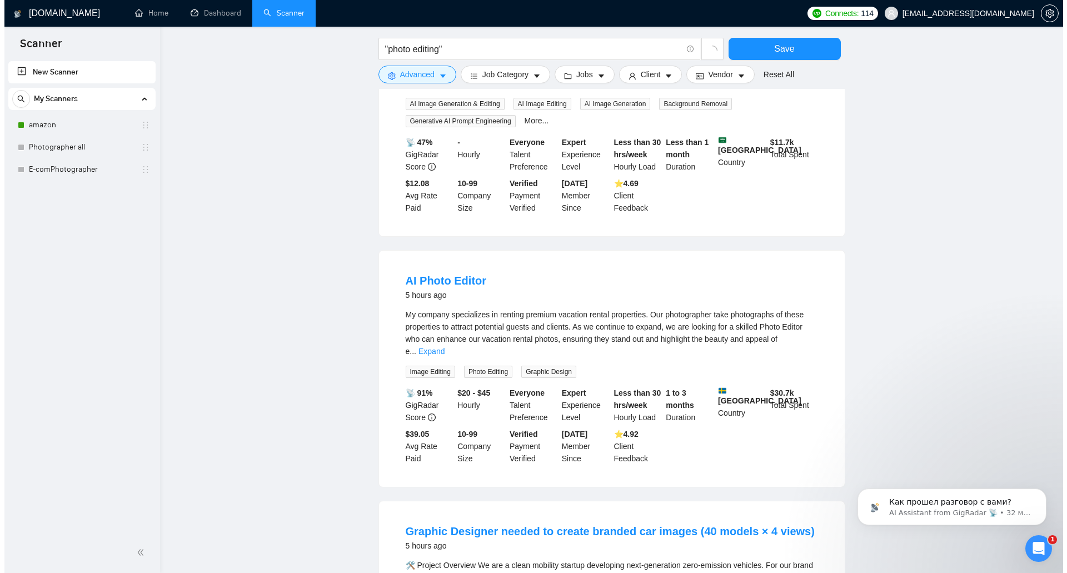
scroll to position [935, 0]
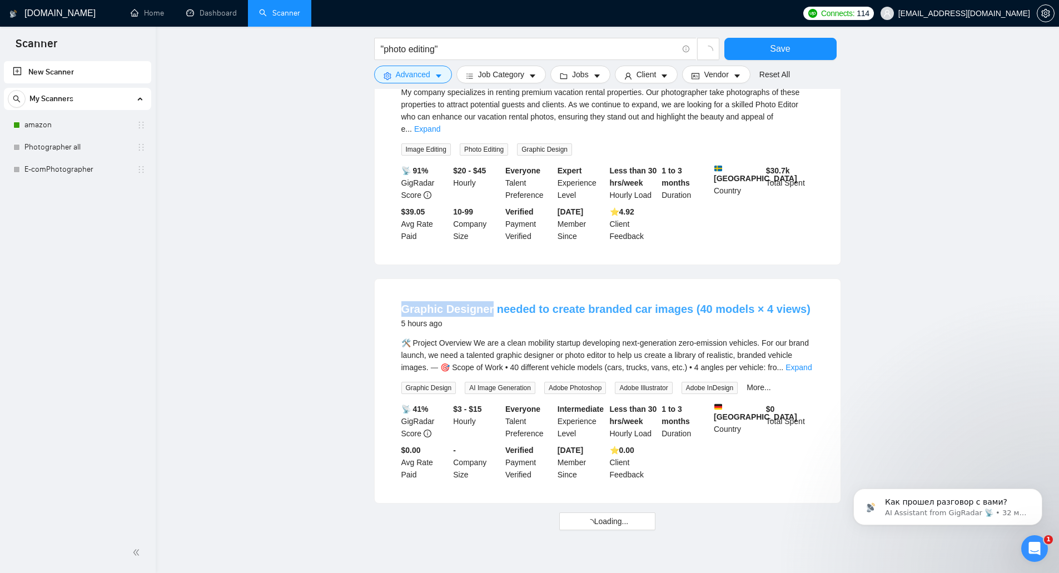
drag, startPoint x: 395, startPoint y: 278, endPoint x: 488, endPoint y: 285, distance: 93.1
click at [488, 292] on li "Graphic Designer needed to create branded car images (40 models × 4 views) 5 ho…" at bounding box center [607, 390] width 439 height 197
copy link "Graphic Designer"
click at [433, 69] on button "Advanced" at bounding box center [413, 75] width 78 height 18
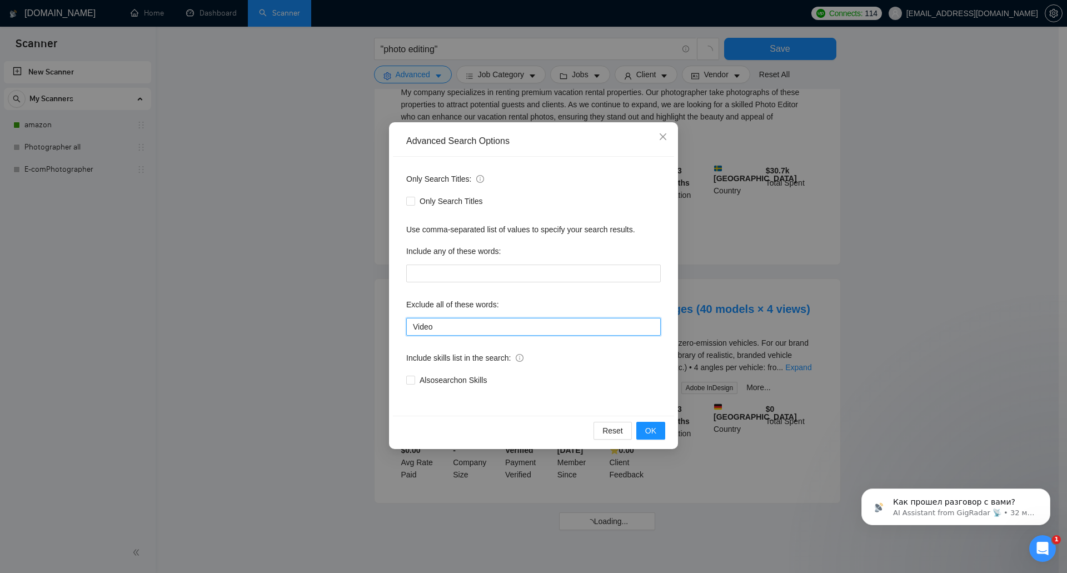
click at [477, 334] on input "Video" at bounding box center [533, 327] width 255 height 18
paste input "Graphic Designer"
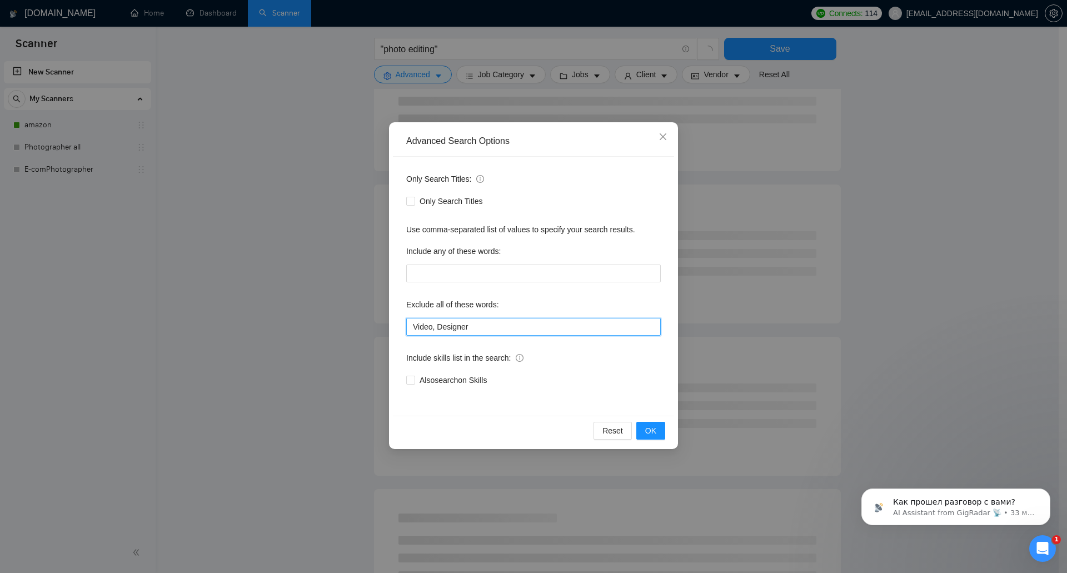
type input "Video, Designer"
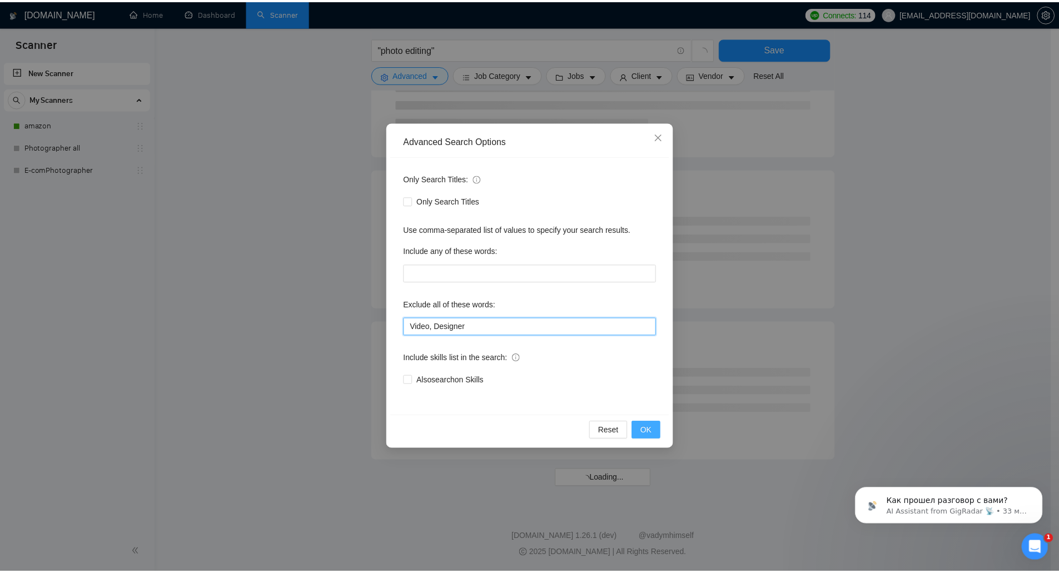
scroll to position [493, 0]
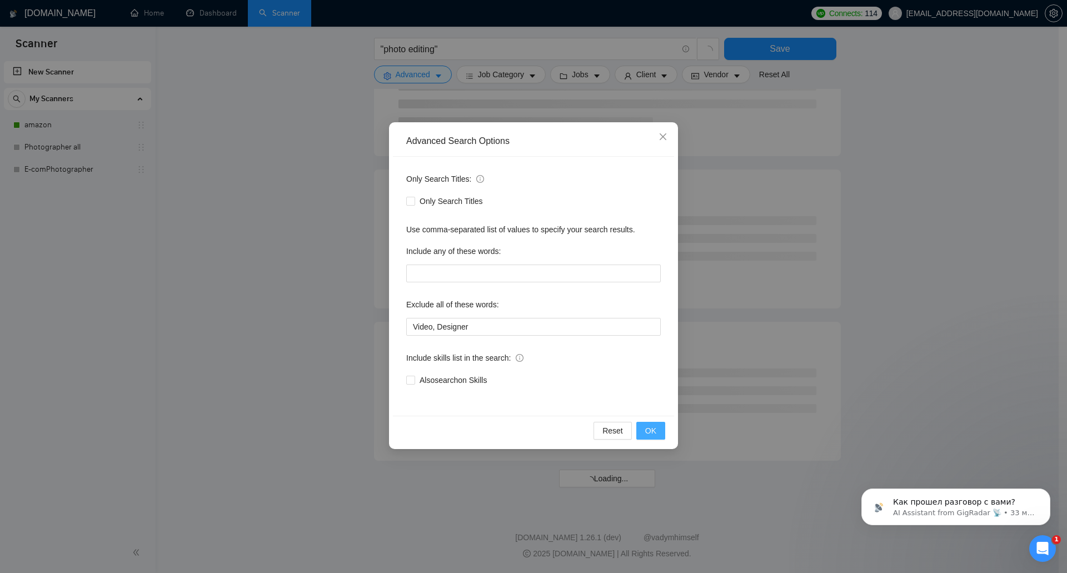
click at [651, 431] on span "OK" at bounding box center [650, 431] width 11 height 12
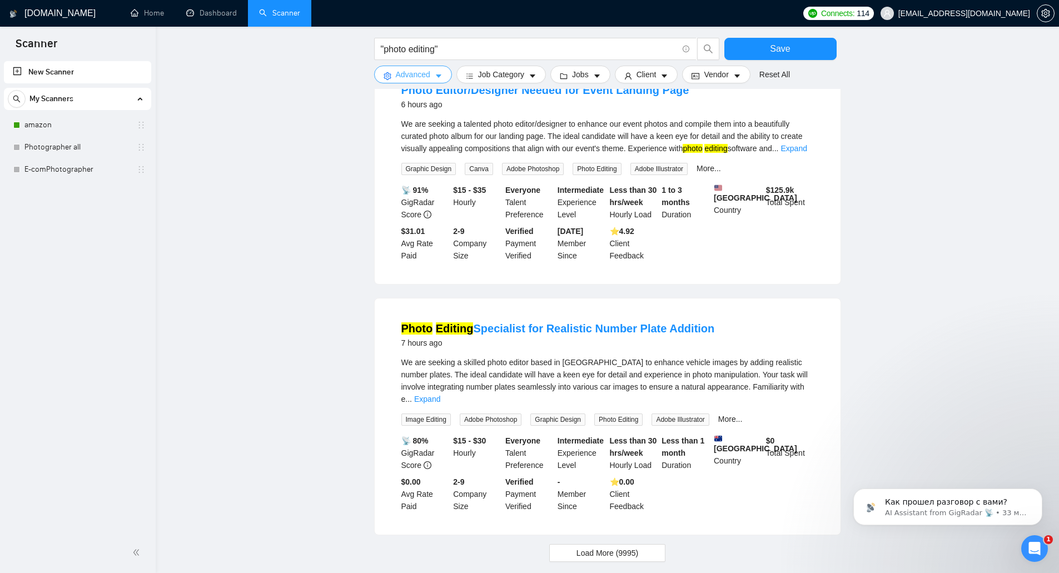
scroll to position [898, 0]
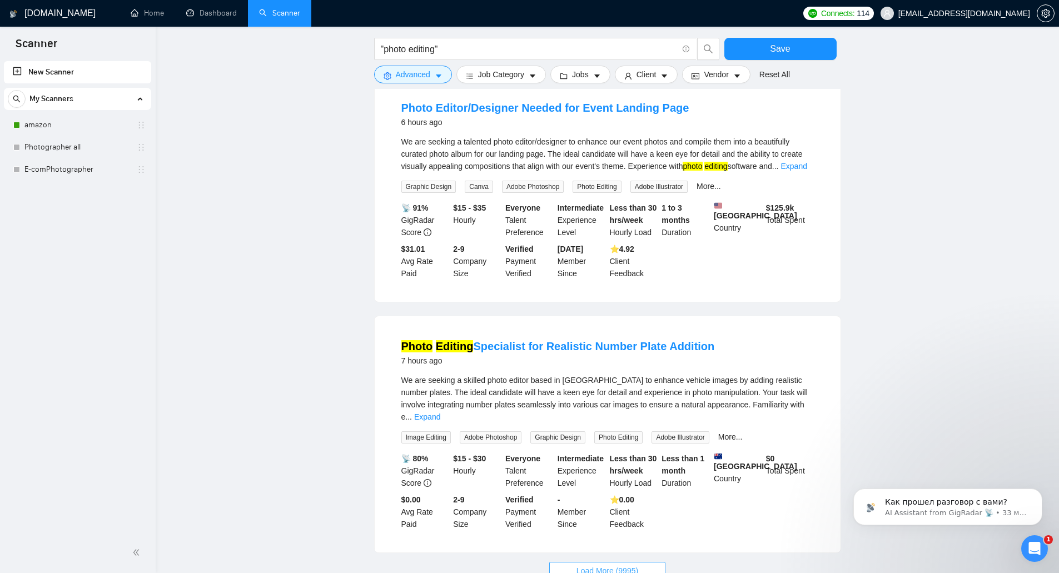
click at [605, 565] on span "Load More (9995)" at bounding box center [608, 571] width 62 height 12
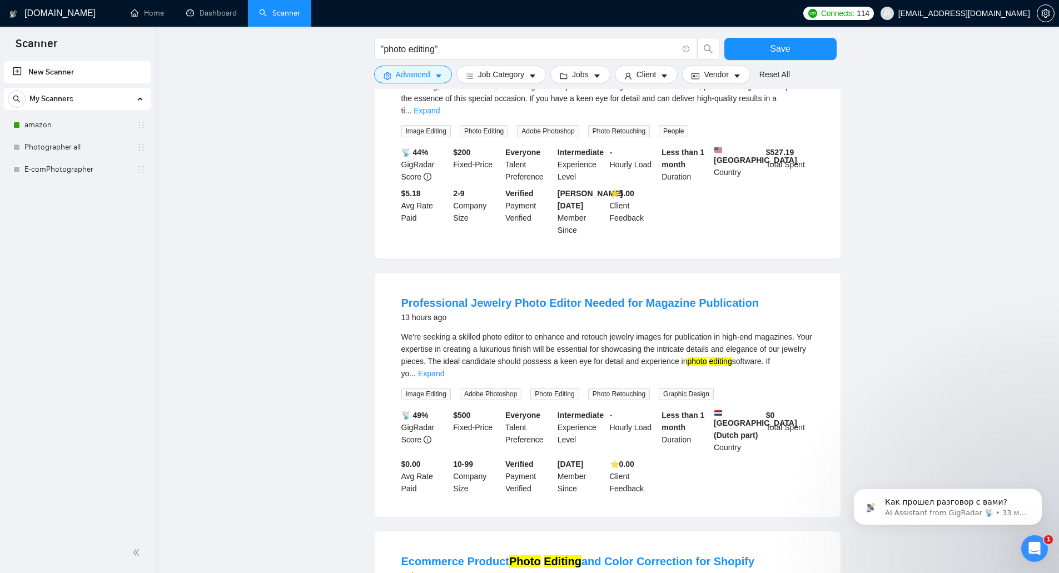
scroll to position [1732, 0]
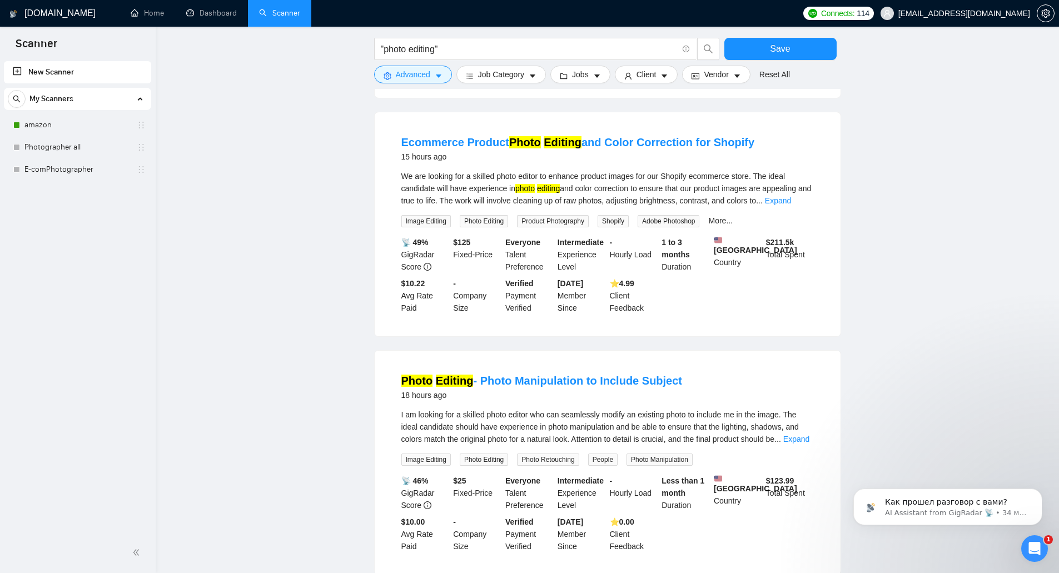
scroll to position [2174, 0]
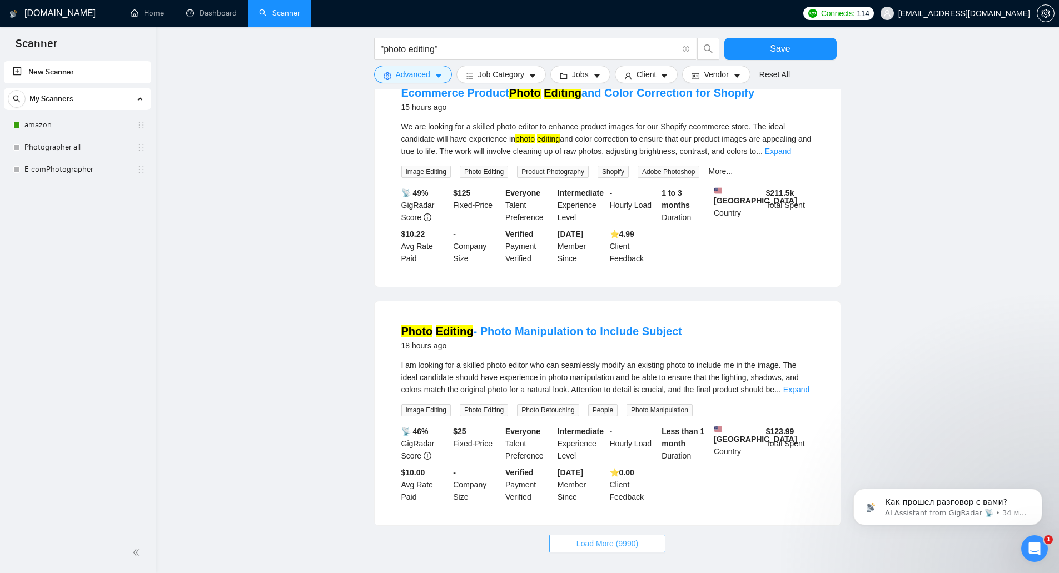
click at [630, 538] on span "Load More (9990)" at bounding box center [608, 544] width 62 height 12
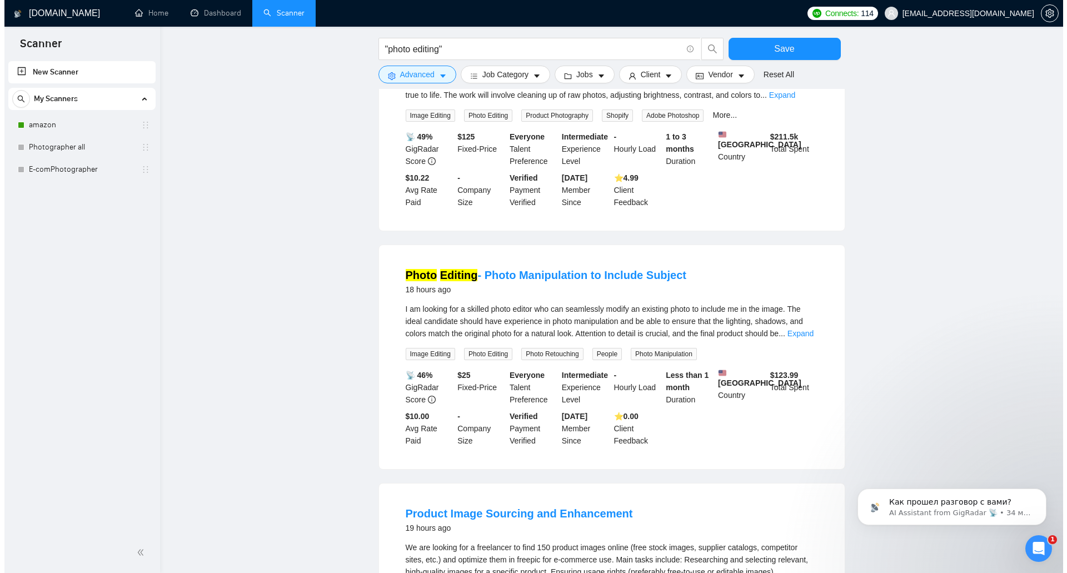
scroll to position [2230, 0]
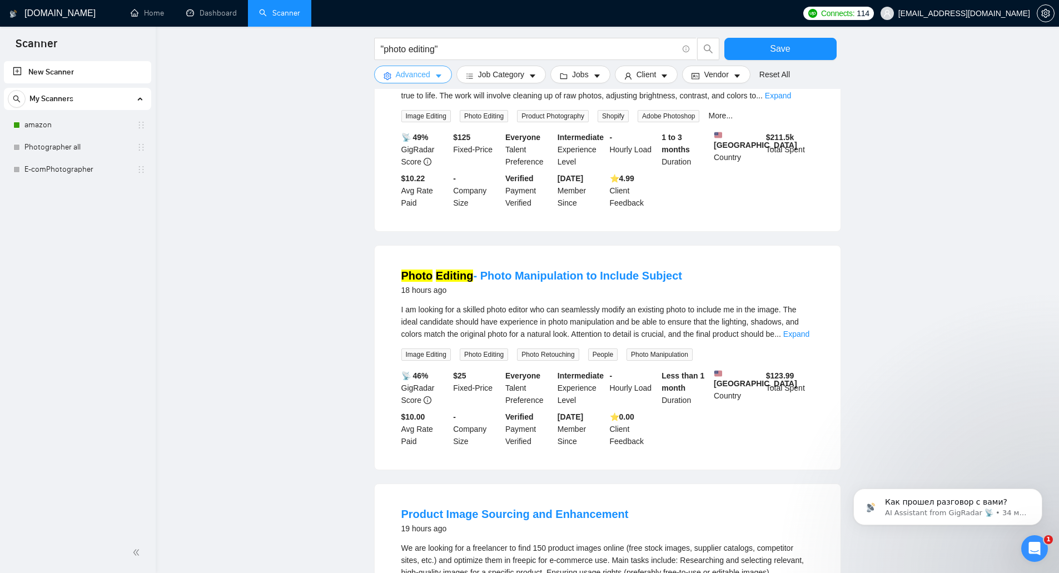
click at [434, 67] on button "Advanced" at bounding box center [413, 75] width 78 height 18
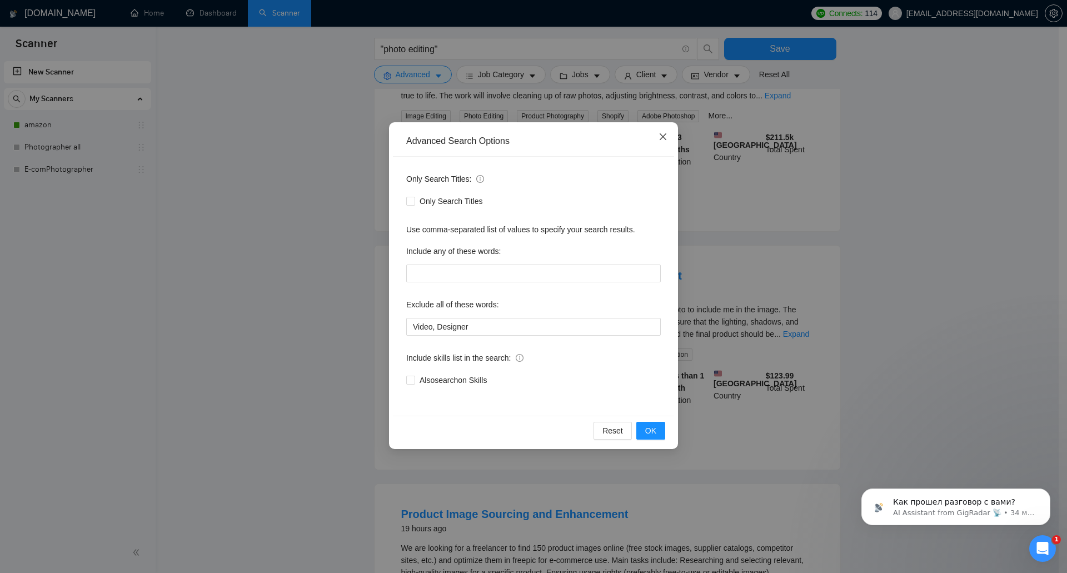
click at [670, 140] on span "Close" at bounding box center [663, 137] width 30 height 30
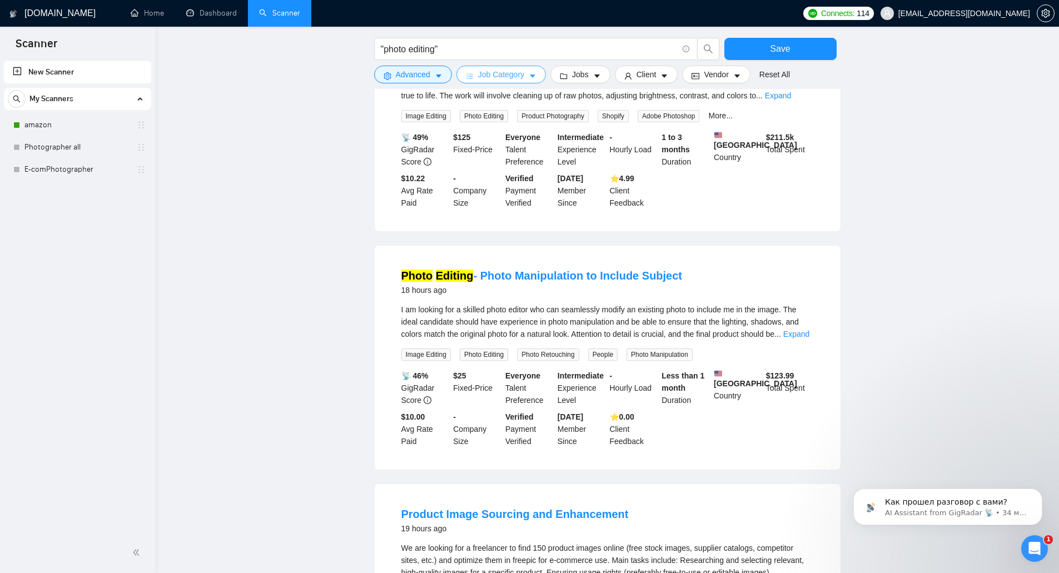
click at [510, 73] on span "Job Category" at bounding box center [501, 74] width 46 height 12
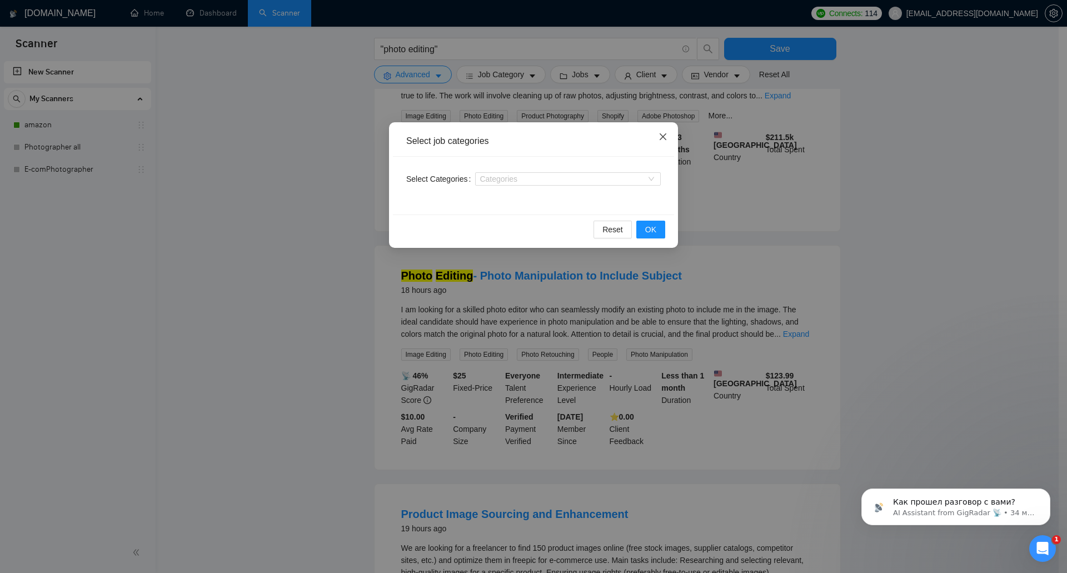
click at [667, 143] on span "Close" at bounding box center [663, 137] width 30 height 30
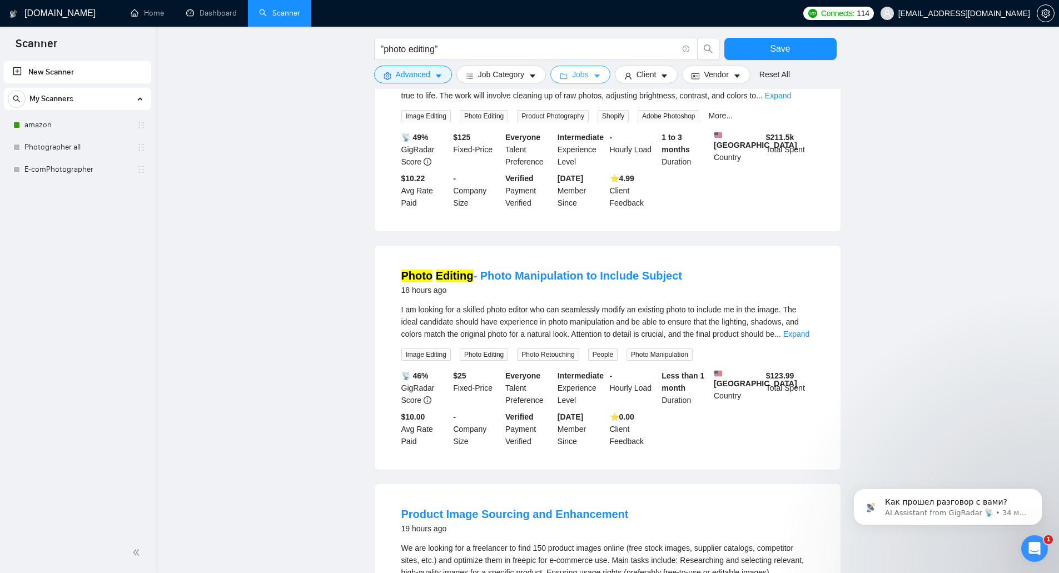
click at [573, 68] on span "Jobs" at bounding box center [580, 74] width 17 height 12
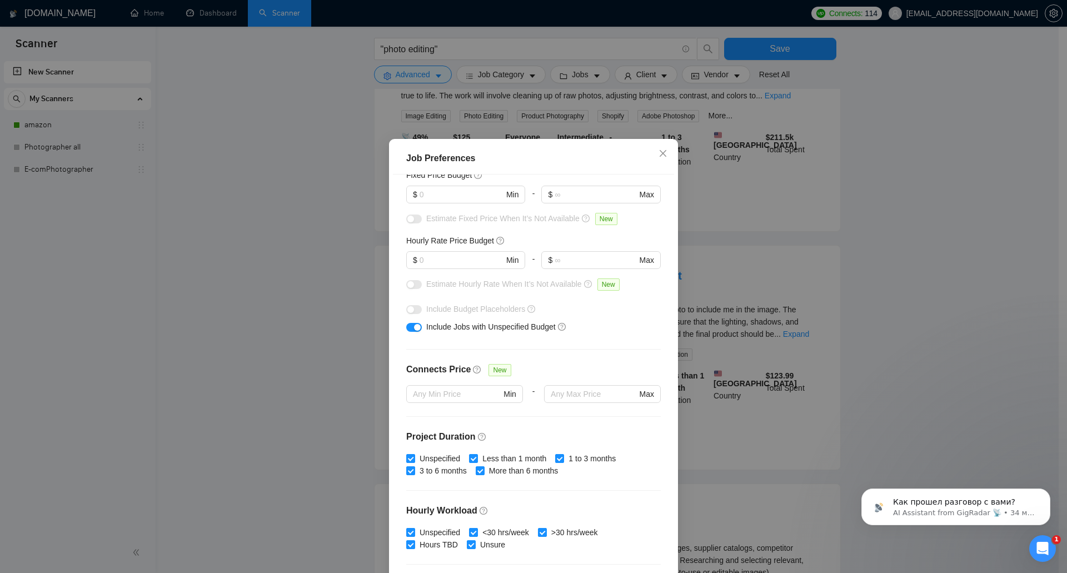
scroll to position [111, 0]
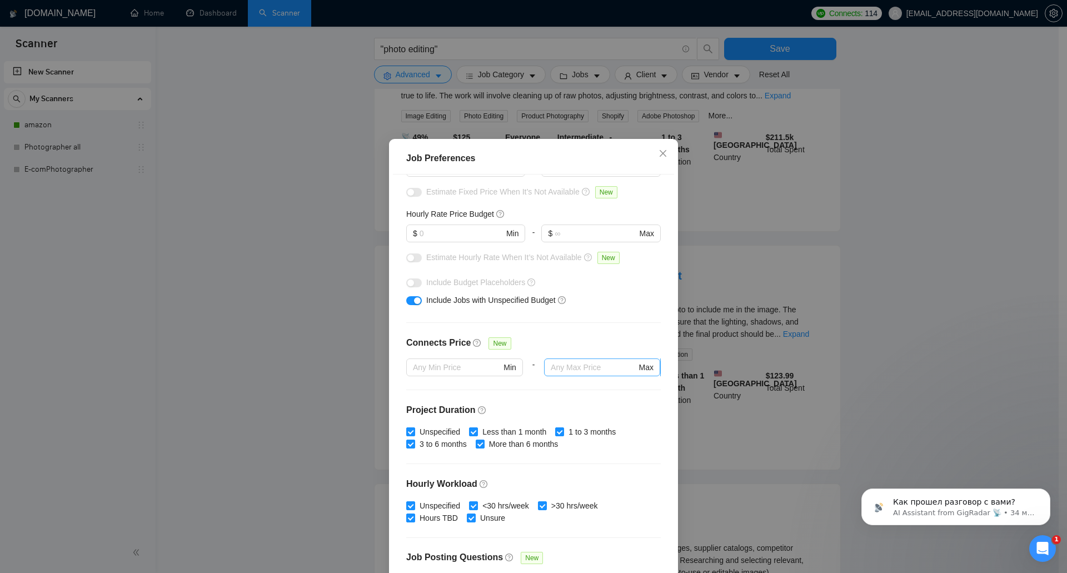
click at [569, 368] on input "text" at bounding box center [594, 367] width 86 height 12
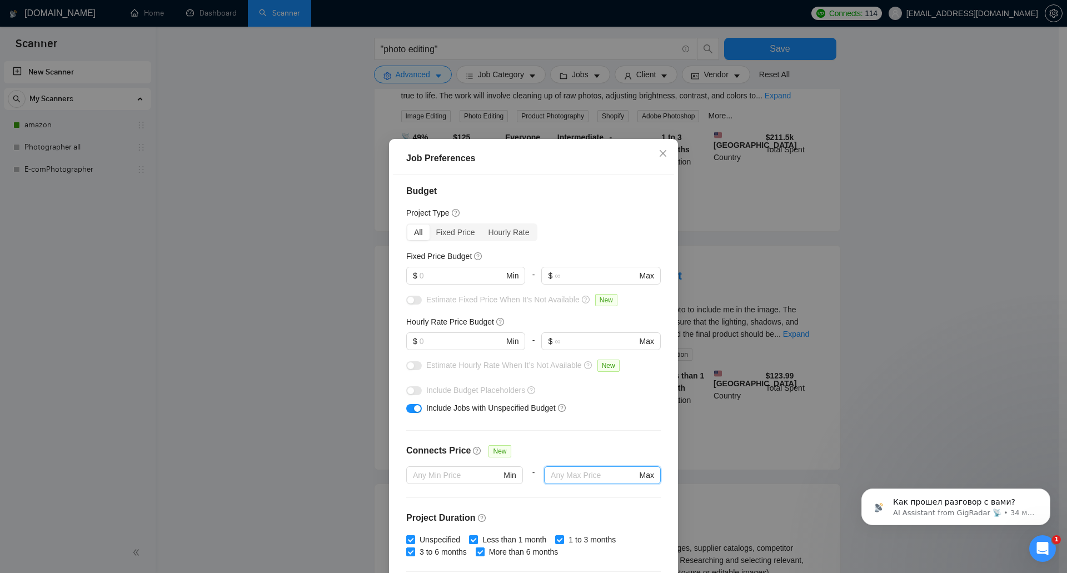
scroll to position [0, 0]
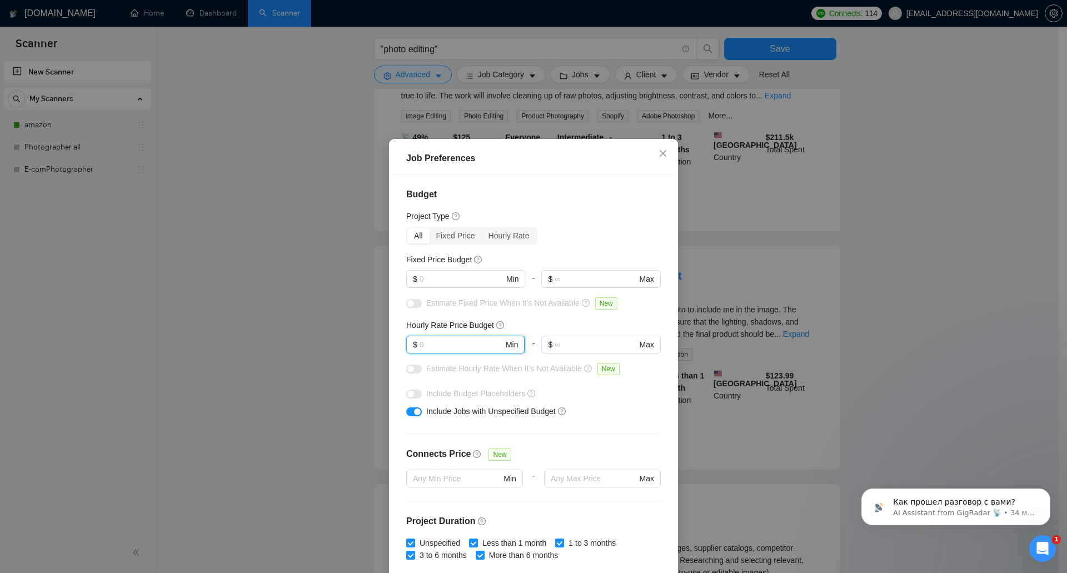
click at [448, 345] on input "text" at bounding box center [462, 345] width 84 height 12
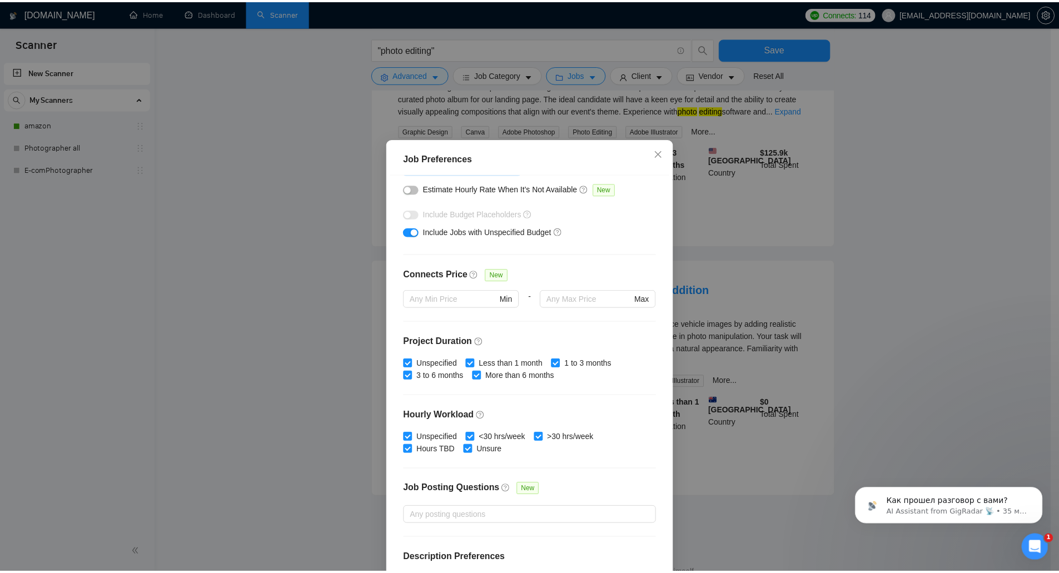
scroll to position [225, 0]
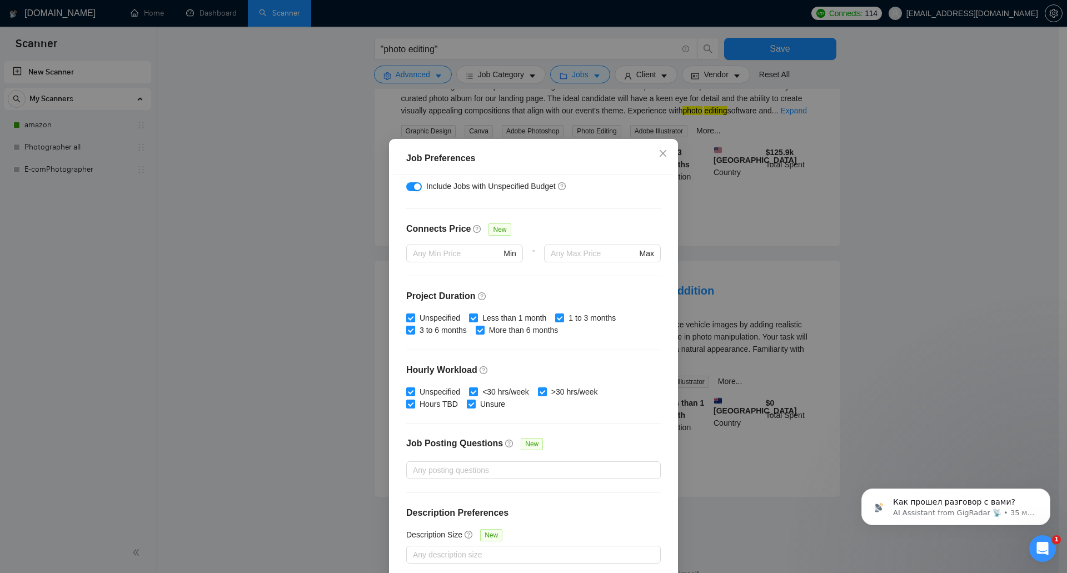
type input "5"
click at [731, 407] on div "Job Preferences Budget Project Type All Fixed Price Hourly Rate Fixed Price Bud…" at bounding box center [533, 286] width 1067 height 573
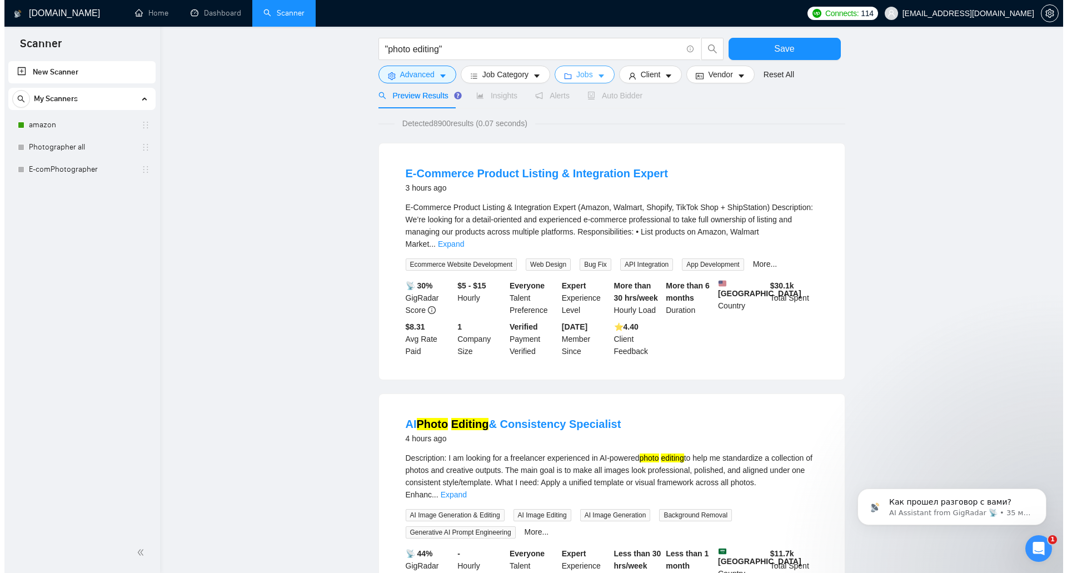
scroll to position [0, 0]
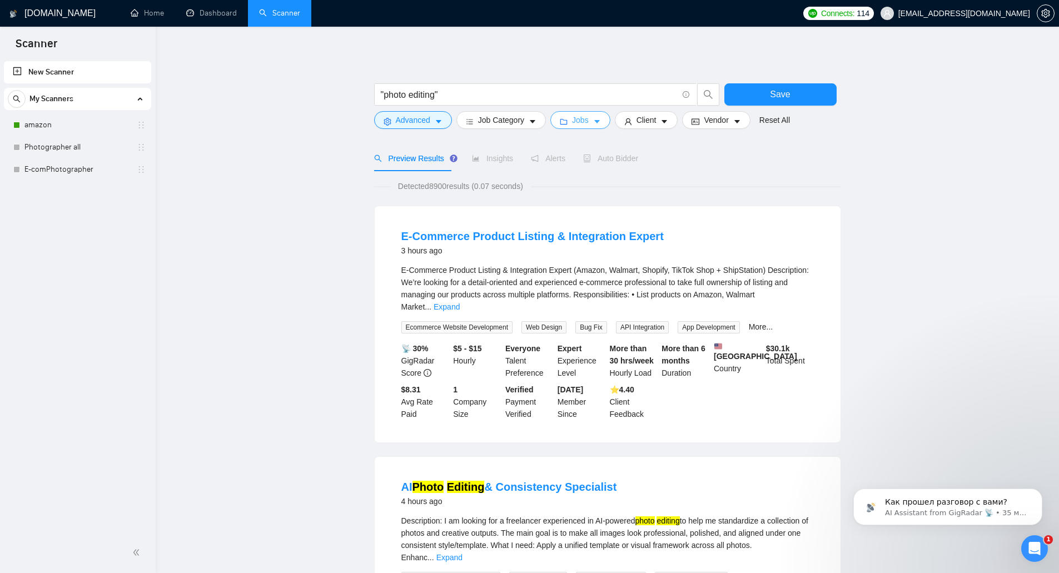
click at [565, 121] on icon "folder" at bounding box center [563, 122] width 7 height 6
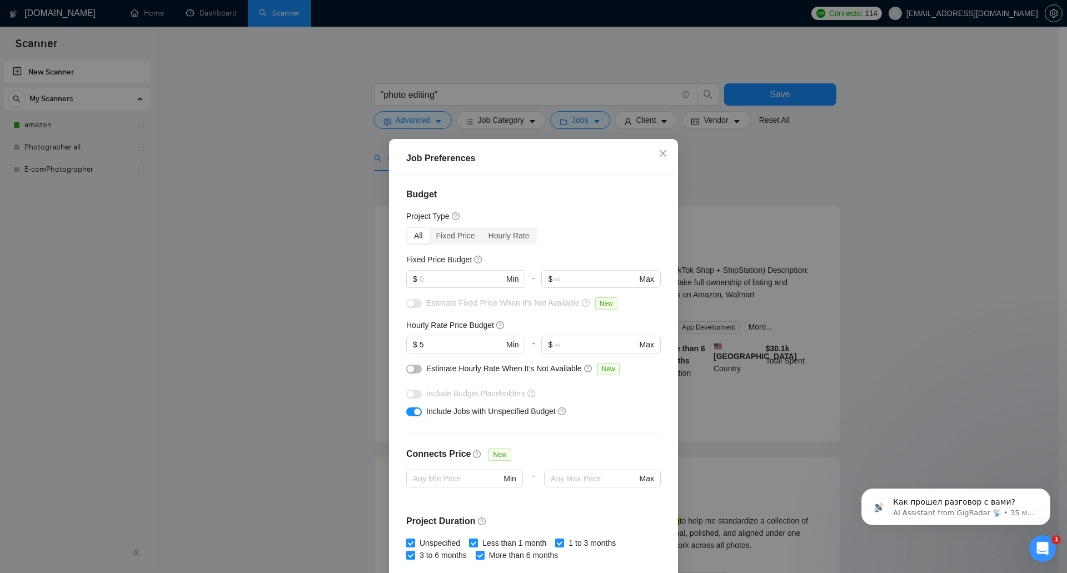
click at [744, 178] on div "Job Preferences Budget Project Type All Fixed Price Hourly Rate Fixed Price Bud…" at bounding box center [533, 286] width 1067 height 573
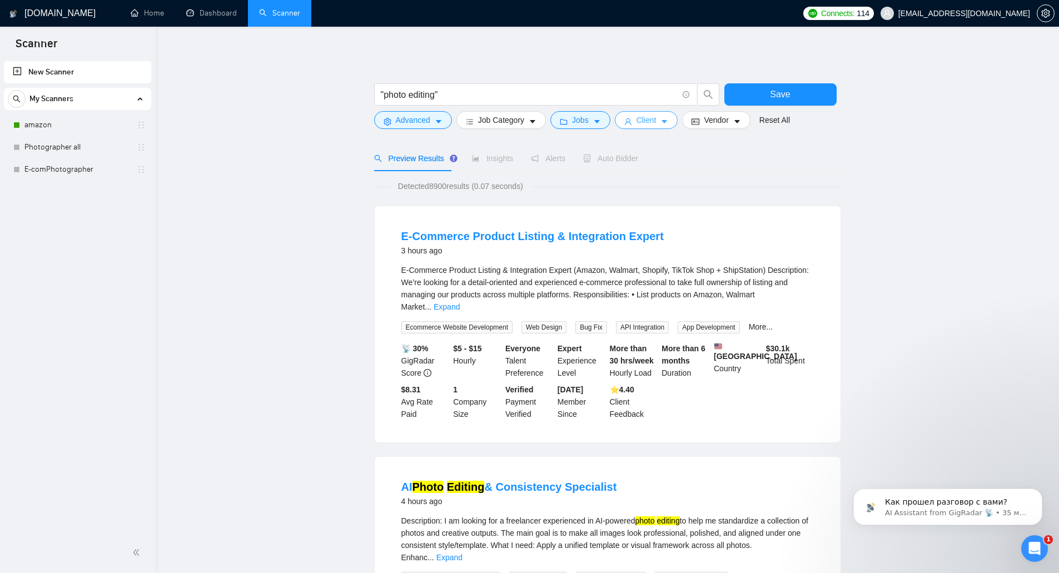
click at [657, 119] on button "Client" at bounding box center [646, 120] width 63 height 18
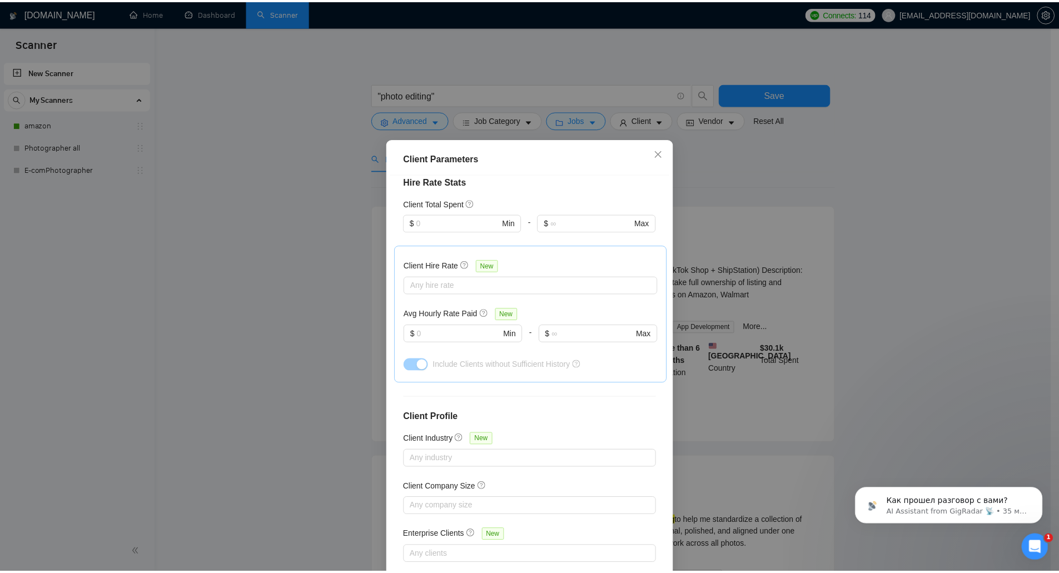
scroll to position [290, 0]
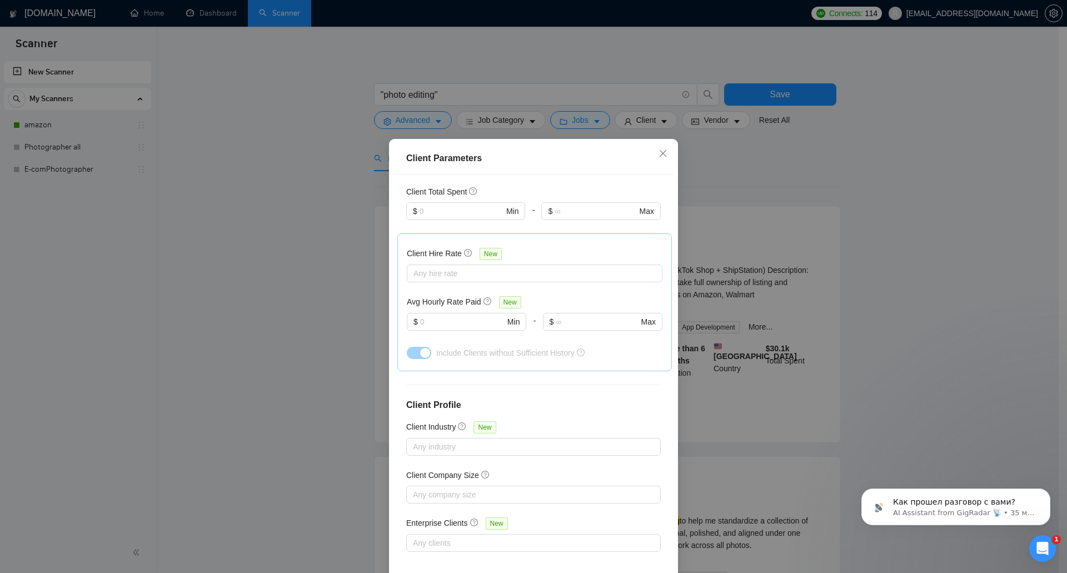
click at [730, 173] on div "Client Parameters Client Location Include Client Countries Select Exclude Clien…" at bounding box center [533, 286] width 1067 height 573
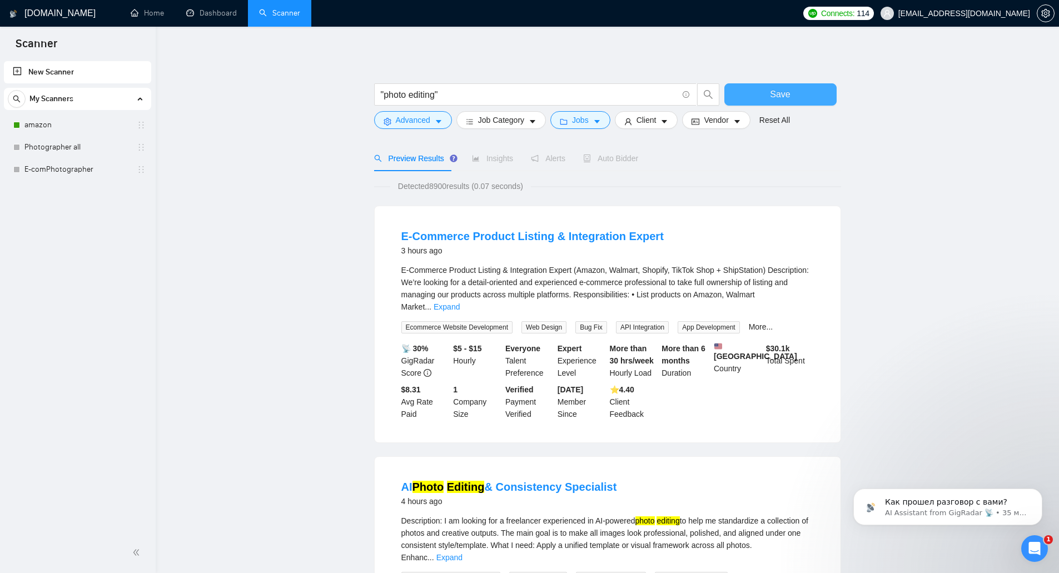
click at [815, 91] on button "Save" at bounding box center [780, 94] width 112 height 22
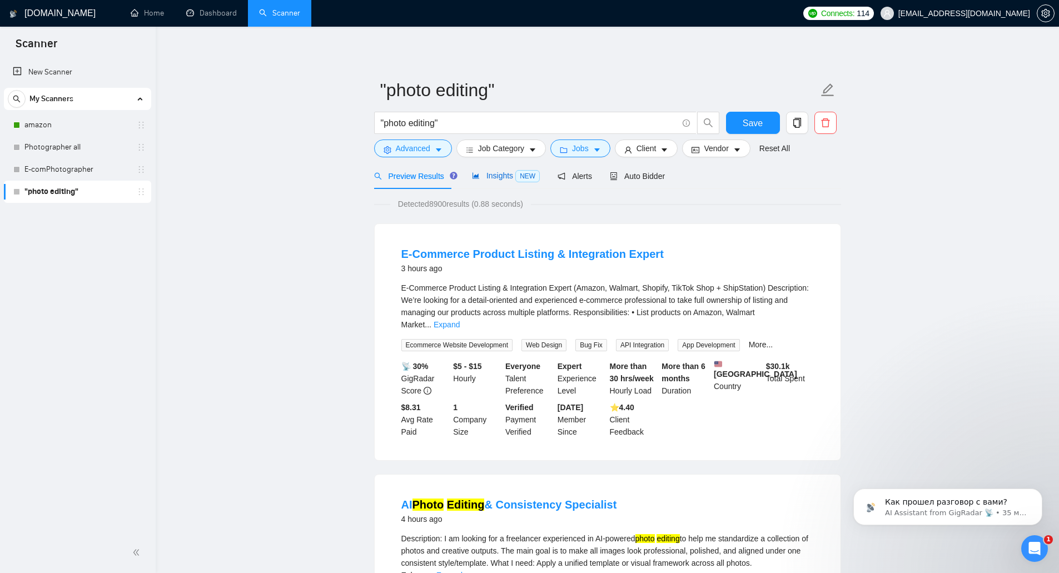
click at [502, 173] on span "Insights NEW" at bounding box center [506, 175] width 68 height 9
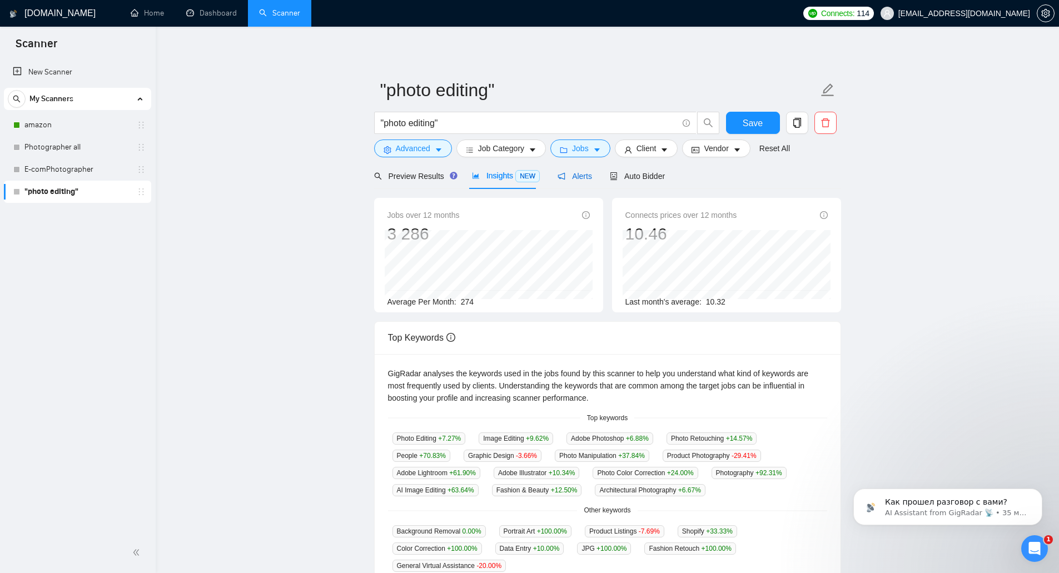
click at [563, 176] on span "Alerts" at bounding box center [575, 176] width 34 height 9
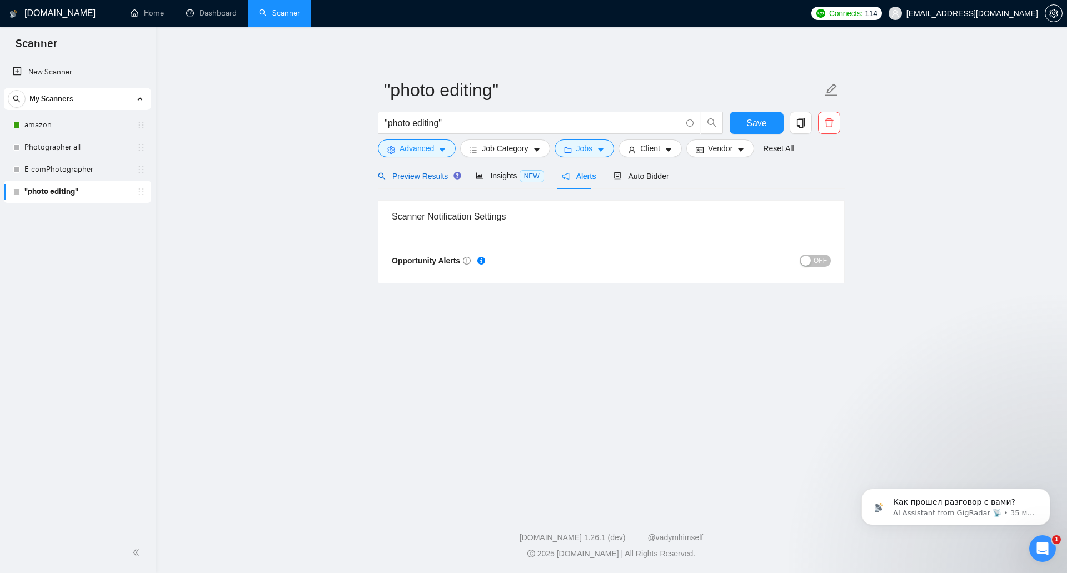
click at [431, 178] on span "Preview Results" at bounding box center [418, 176] width 80 height 9
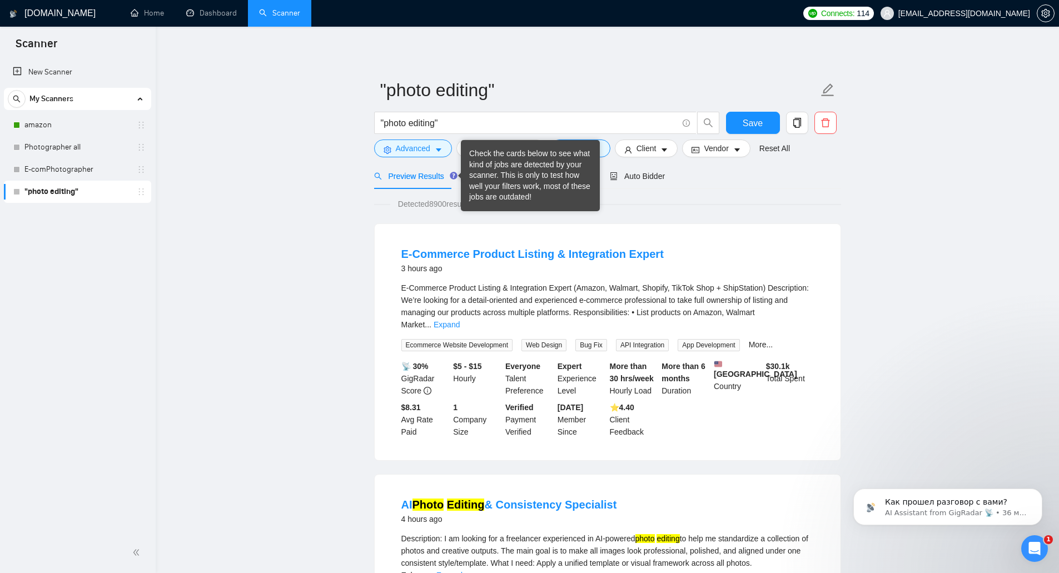
click at [499, 172] on div "Check the cards below to see what kind of jobs are detected by your scanner. Th…" at bounding box center [530, 175] width 122 height 54
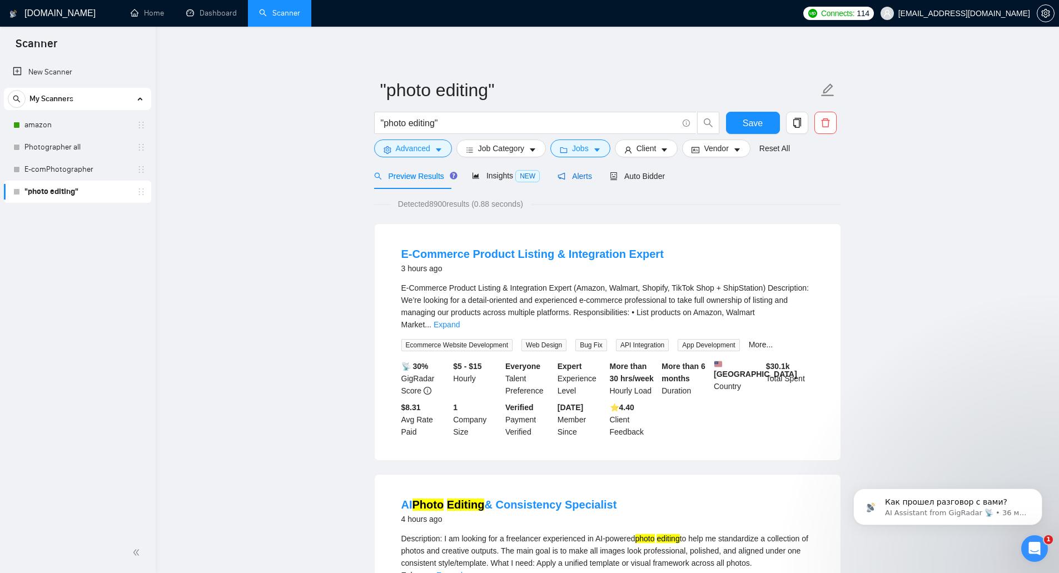
click at [574, 176] on span "Alerts" at bounding box center [575, 176] width 34 height 9
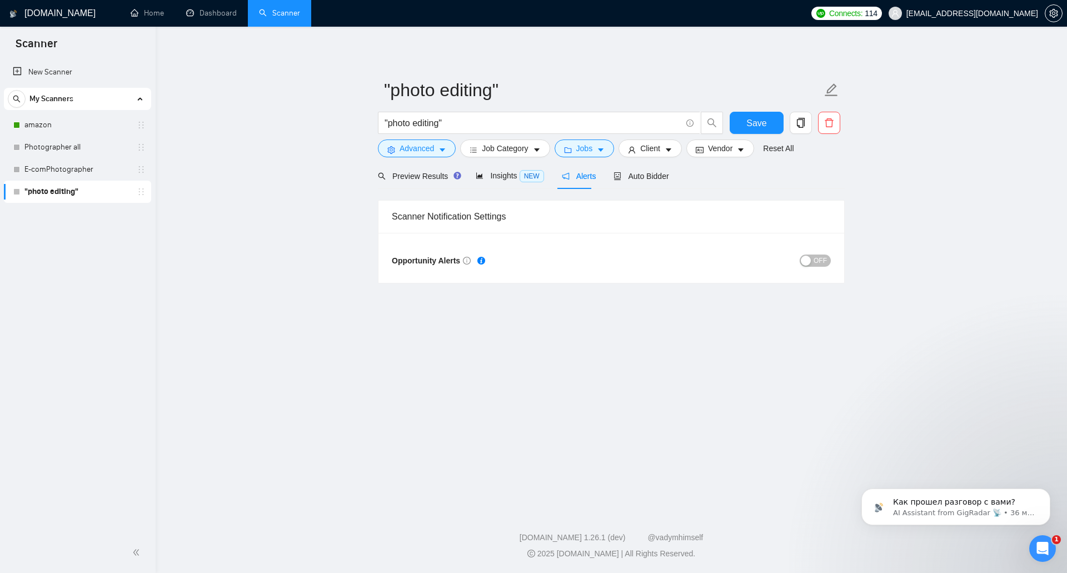
drag, startPoint x: 585, startPoint y: 322, endPoint x: 506, endPoint y: 297, distance: 83.3
click at [504, 297] on main ""photo editing" "photo editing" Save Advanced Job Category Jobs Client Vendor R…" at bounding box center [611, 265] width 876 height 443
click at [813, 260] on button "OFF" at bounding box center [815, 261] width 31 height 12
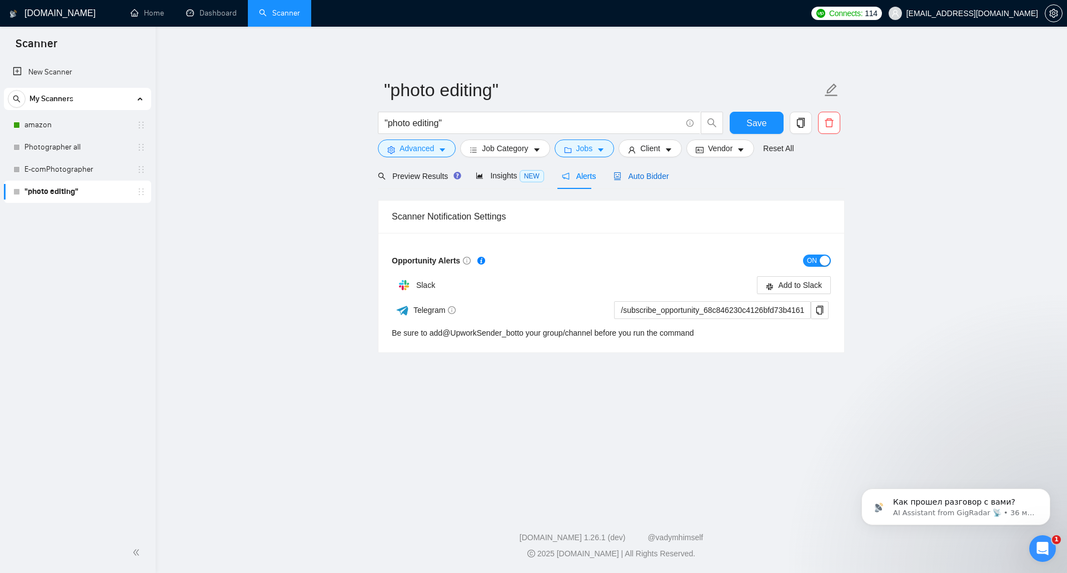
click at [633, 177] on span "Auto Bidder" at bounding box center [641, 176] width 55 height 9
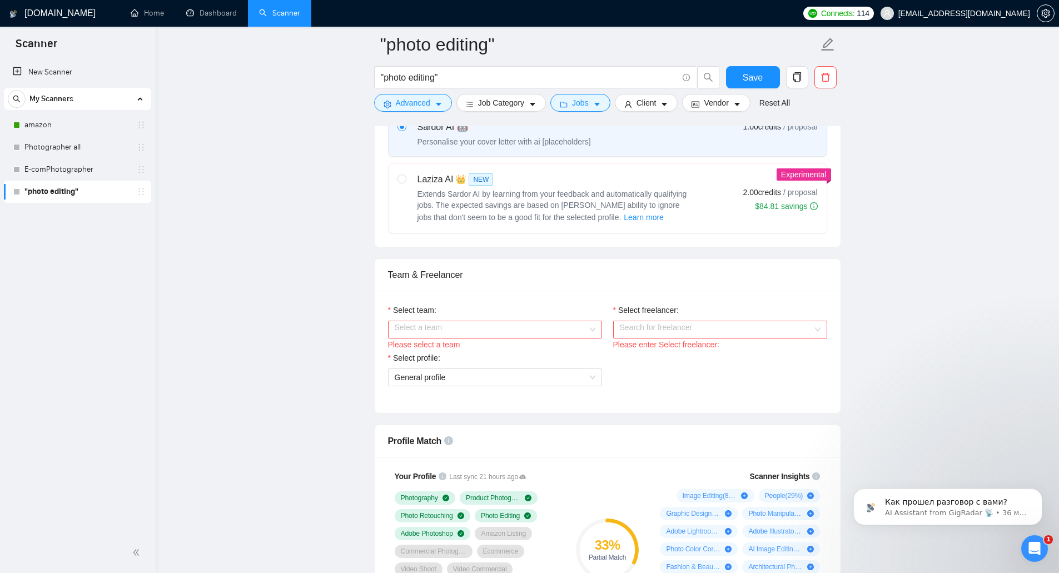
scroll to position [445, 0]
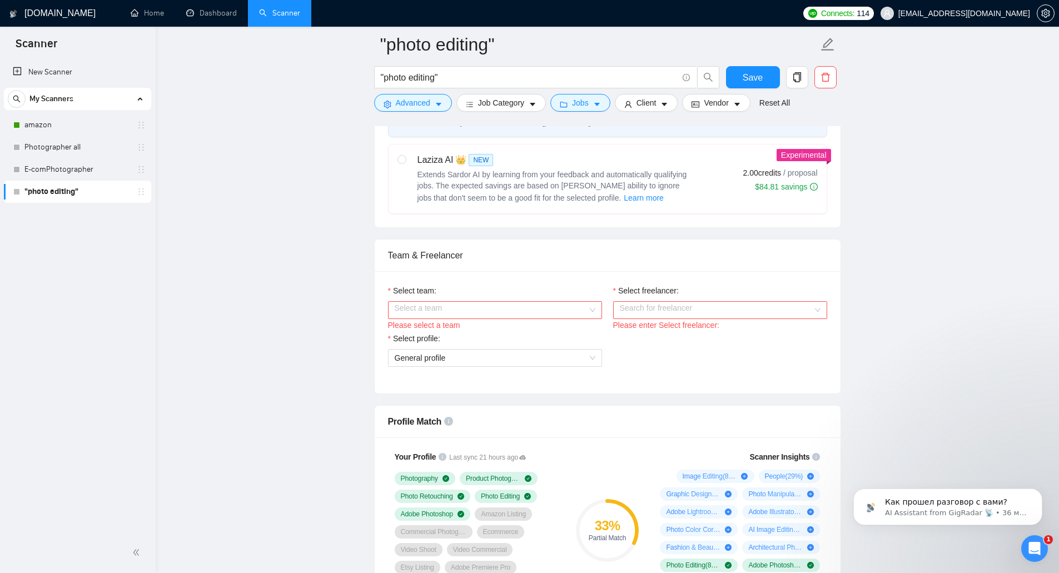
click at [550, 309] on input "Select team:" at bounding box center [491, 310] width 193 height 17
click at [533, 332] on div "SerhiiNazarov" at bounding box center [494, 331] width 201 height 12
click at [640, 304] on input "Select freelancer:" at bounding box center [716, 310] width 193 height 17
click at [647, 331] on span "[PERSON_NAME]" at bounding box center [651, 331] width 64 height 9
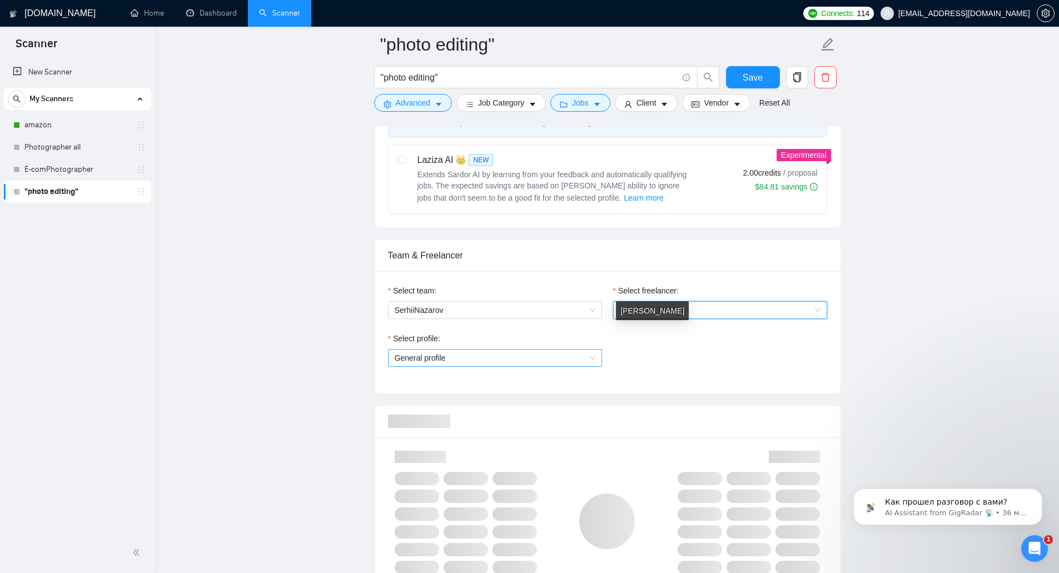
click at [517, 356] on span "General profile" at bounding box center [495, 358] width 201 height 17
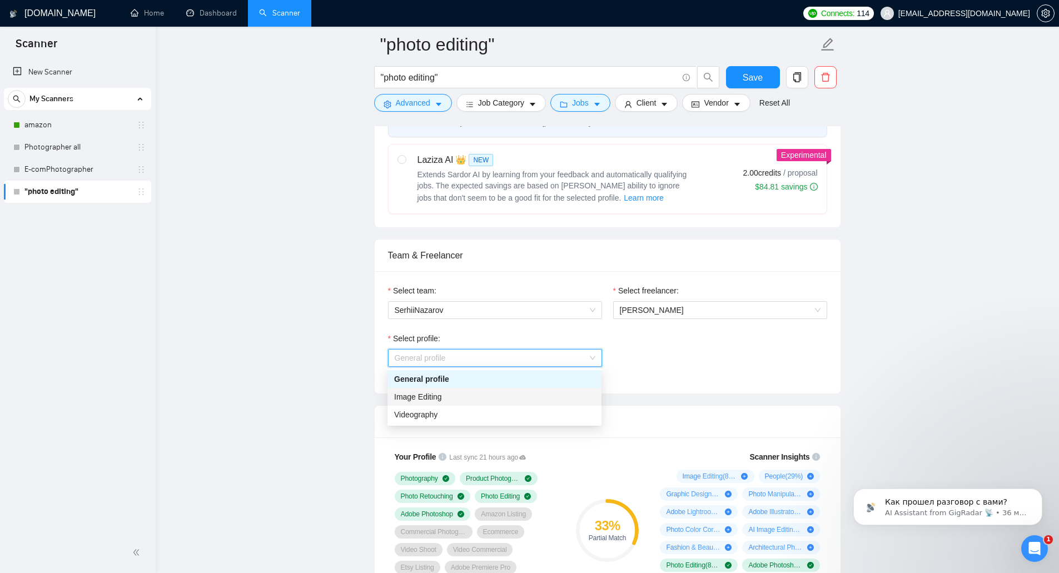
click at [490, 396] on div "Image Editing" at bounding box center [494, 397] width 201 height 12
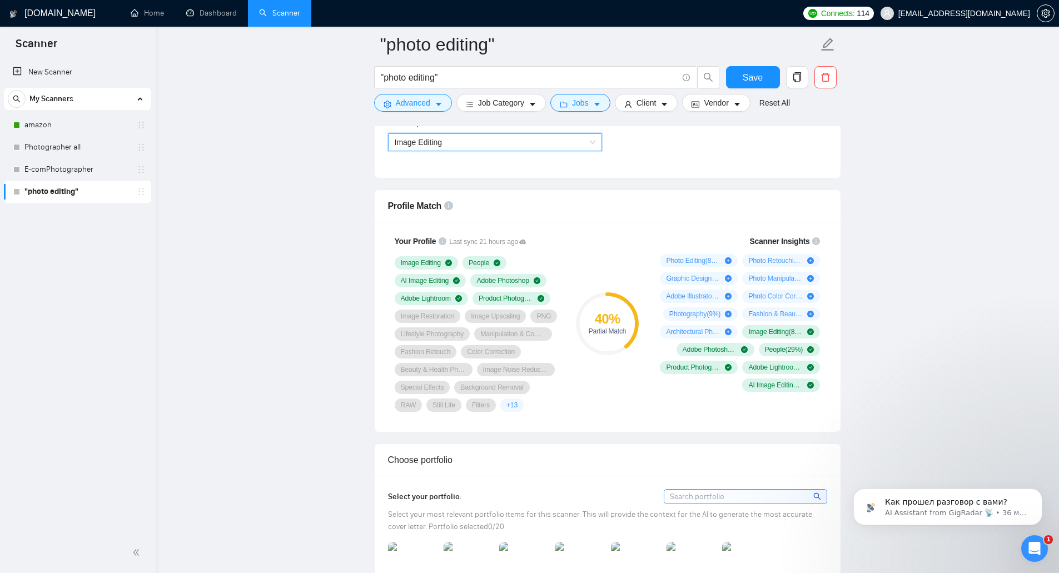
scroll to position [667, 0]
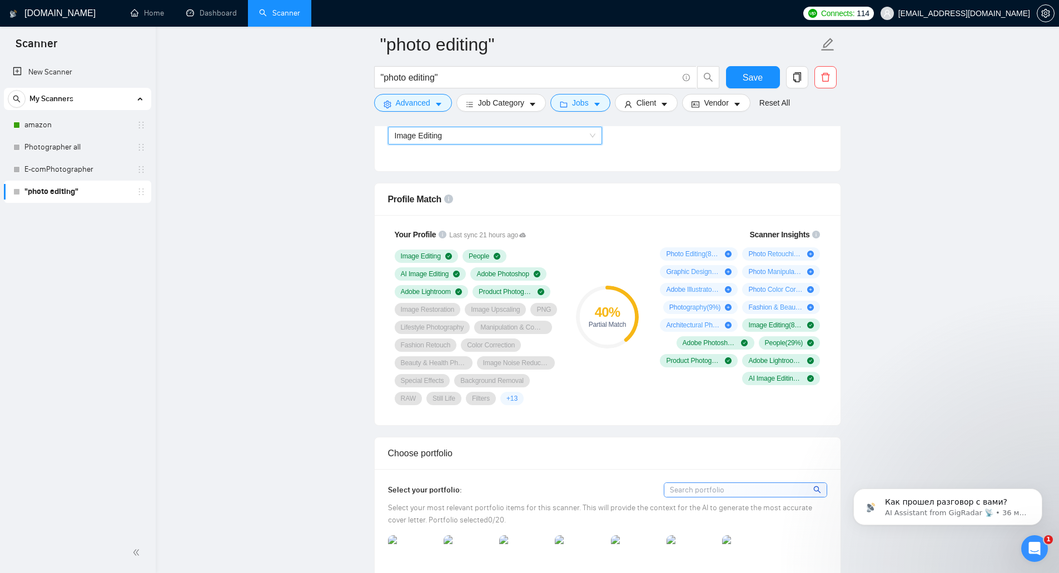
click at [607, 260] on div "40 % Partial Match" at bounding box center [607, 317] width 74 height 190
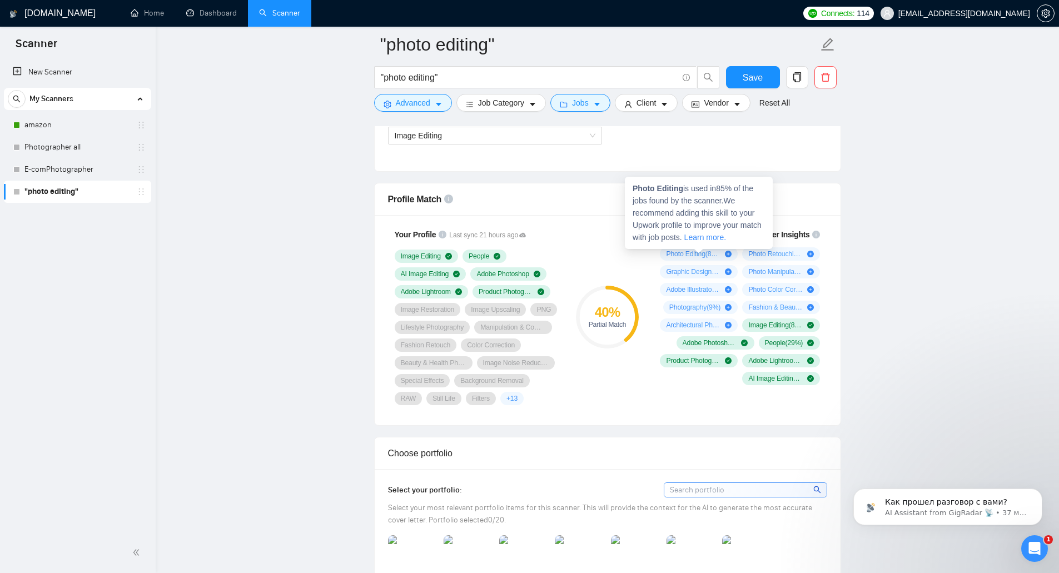
drag, startPoint x: 667, startPoint y: 252, endPoint x: 710, endPoint y: 255, distance: 42.9
click at [703, 256] on span "Photo Editing ( 85 %)" at bounding box center [693, 254] width 54 height 9
click at [727, 254] on icon "plus-circle" at bounding box center [728, 254] width 7 height 7
drag, startPoint x: 632, startPoint y: 188, endPoint x: 683, endPoint y: 188, distance: 51.2
click at [683, 188] on div "Photo Editing is used in 85 % of the jobs found by the scanner. We recommend ad…" at bounding box center [699, 213] width 148 height 72
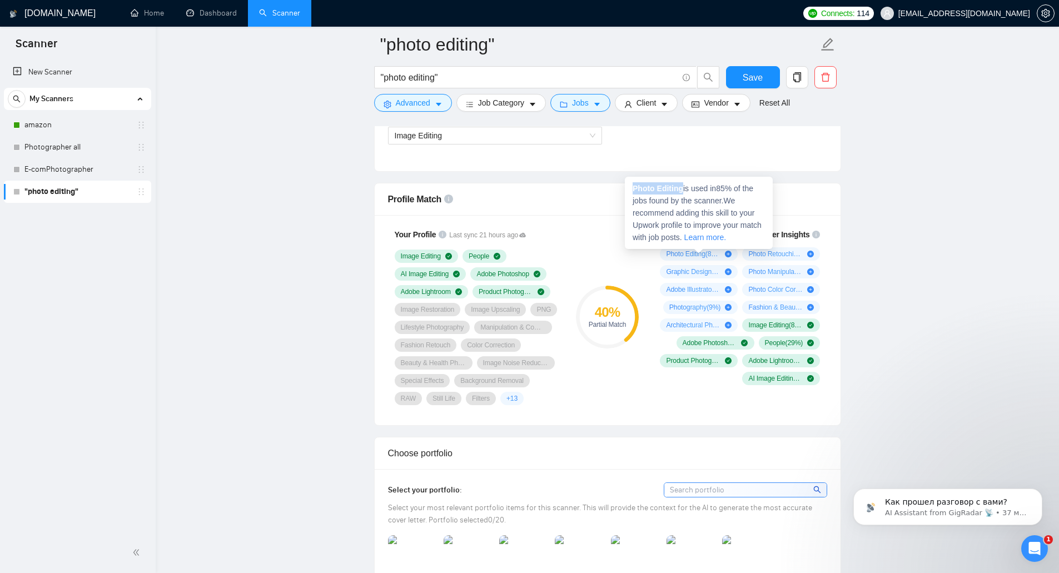
copy strong "Photo Editing"
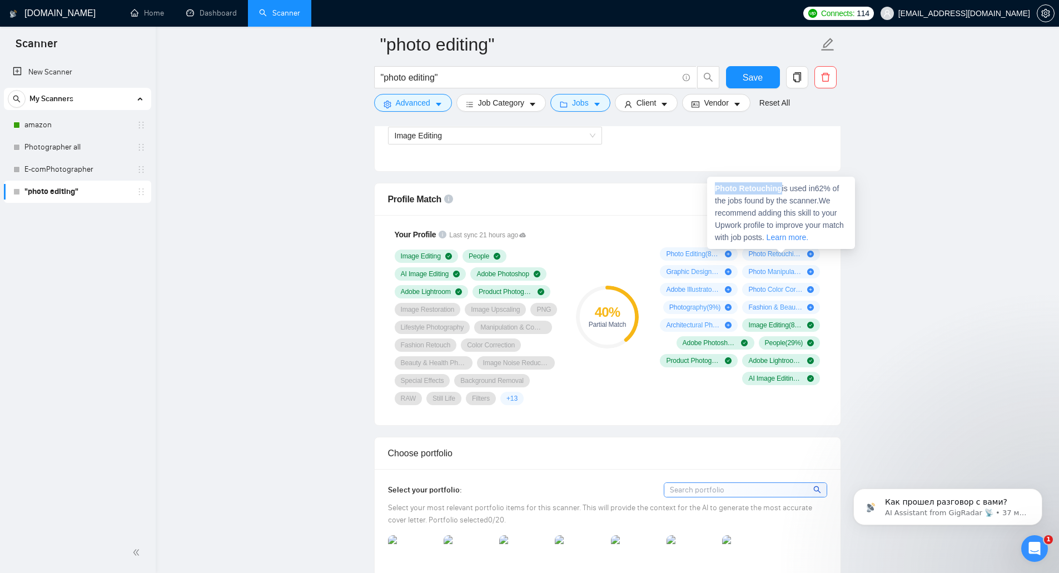
drag, startPoint x: 716, startPoint y: 187, endPoint x: 779, endPoint y: 188, distance: 63.4
click at [779, 188] on strong "Photo Retouching" at bounding box center [748, 188] width 67 height 9
copy strong "Photo Retouching"
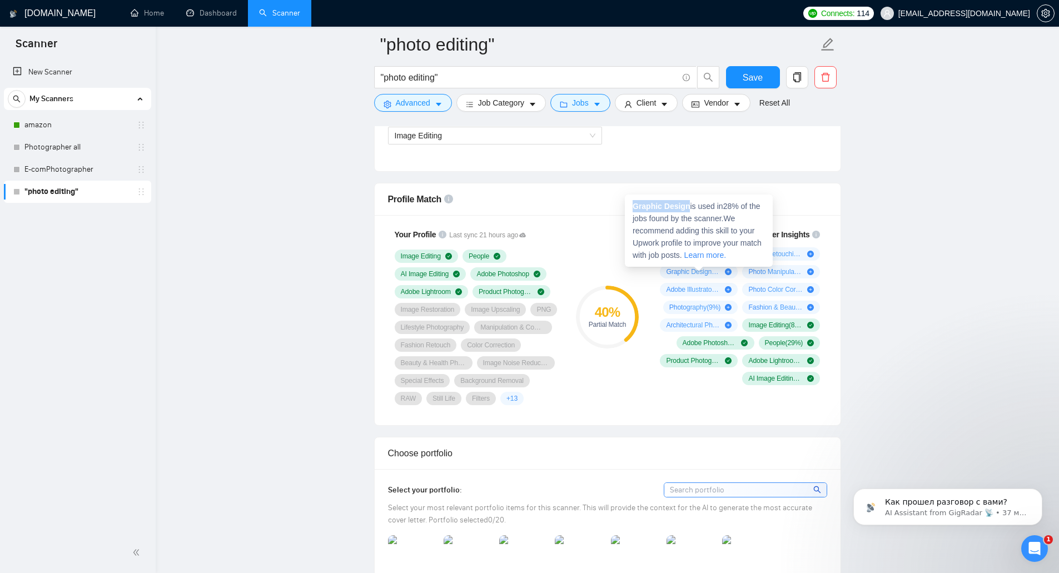
drag, startPoint x: 633, startPoint y: 205, endPoint x: 687, endPoint y: 209, distance: 54.1
click at [687, 209] on strong "Graphic Design" at bounding box center [661, 206] width 57 height 9
copy strong "Graphic Design"
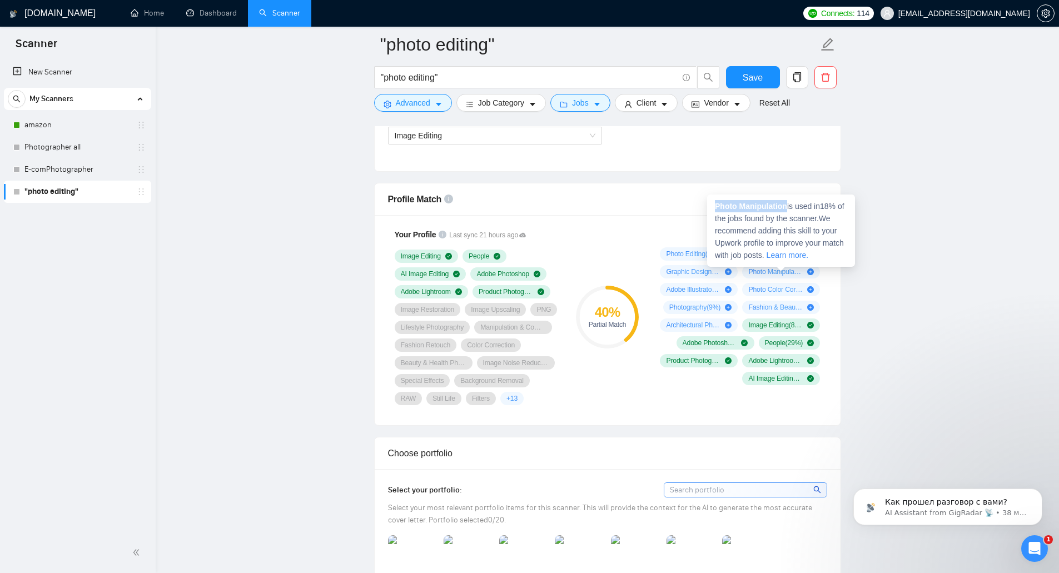
drag, startPoint x: 717, startPoint y: 205, endPoint x: 787, endPoint y: 203, distance: 70.1
click at [787, 203] on strong "Photo Manipulation" at bounding box center [751, 206] width 72 height 9
copy strong "Photo Manipulation"
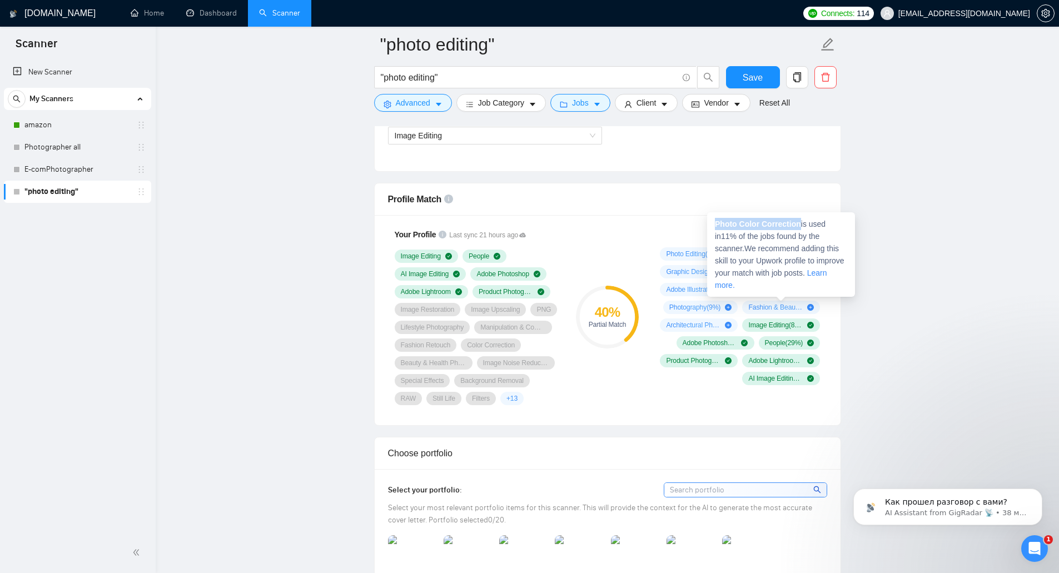
drag, startPoint x: 714, startPoint y: 224, endPoint x: 797, endPoint y: 225, distance: 82.8
click at [797, 225] on div "Photo Color Correction is used in 11 % of the jobs found by the scanner. We rec…" at bounding box center [781, 254] width 148 height 85
copy strong "Photo Color Correction"
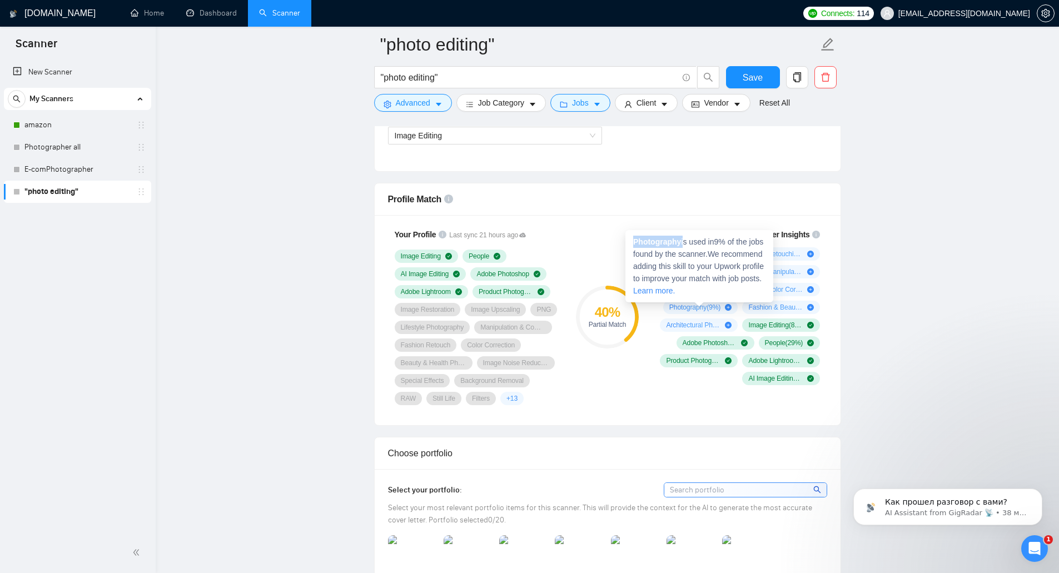
drag, startPoint x: 633, startPoint y: 241, endPoint x: 682, endPoint y: 242, distance: 49.0
click at [682, 242] on span "Photography is used in 9 % of the jobs found by the scanner. We recommend addin…" at bounding box center [698, 266] width 131 height 58
copy span "Photography"
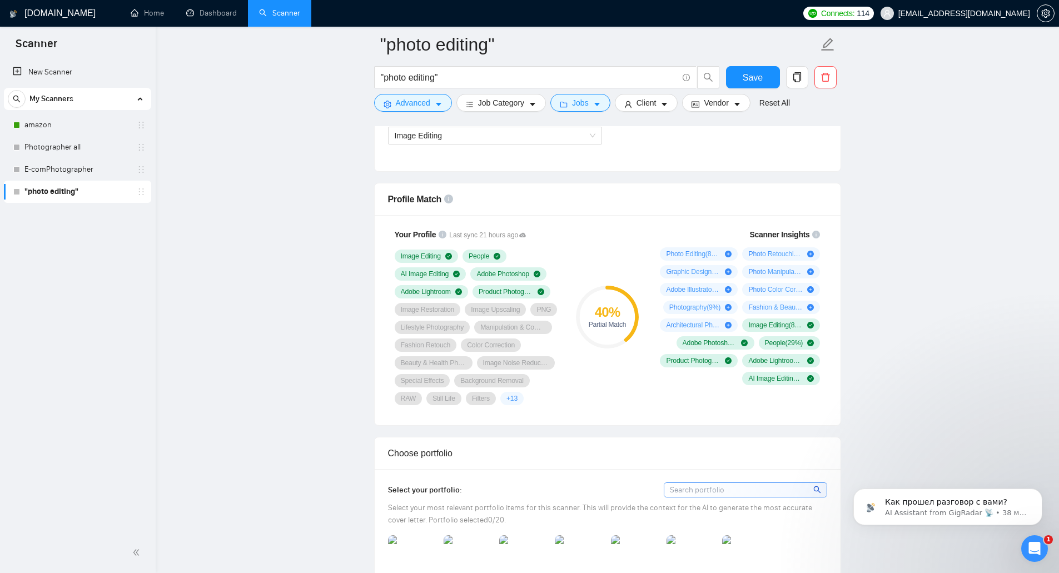
scroll to position [612, 0]
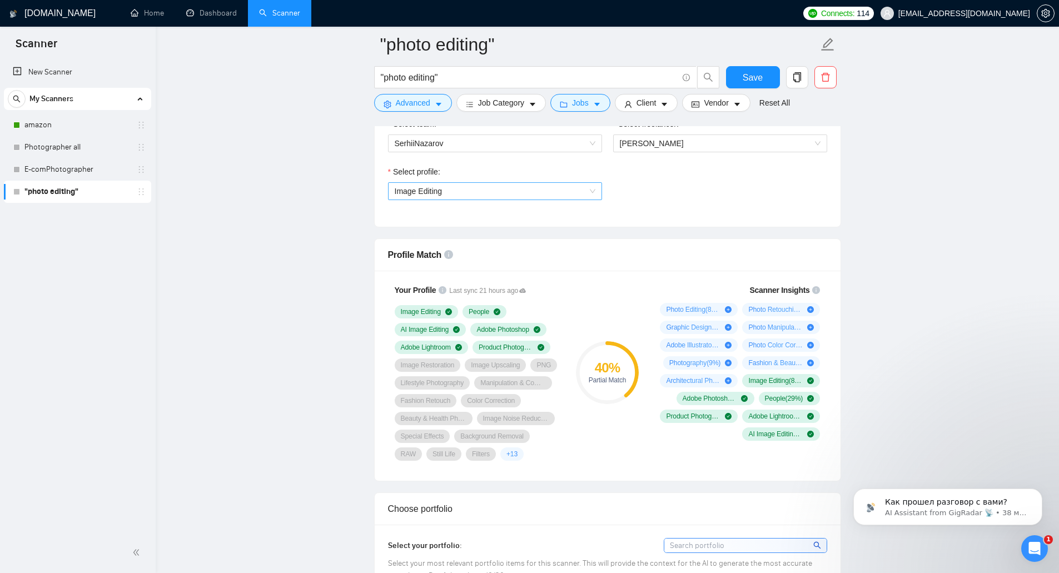
click at [515, 192] on span "Image Editing" at bounding box center [495, 191] width 201 height 17
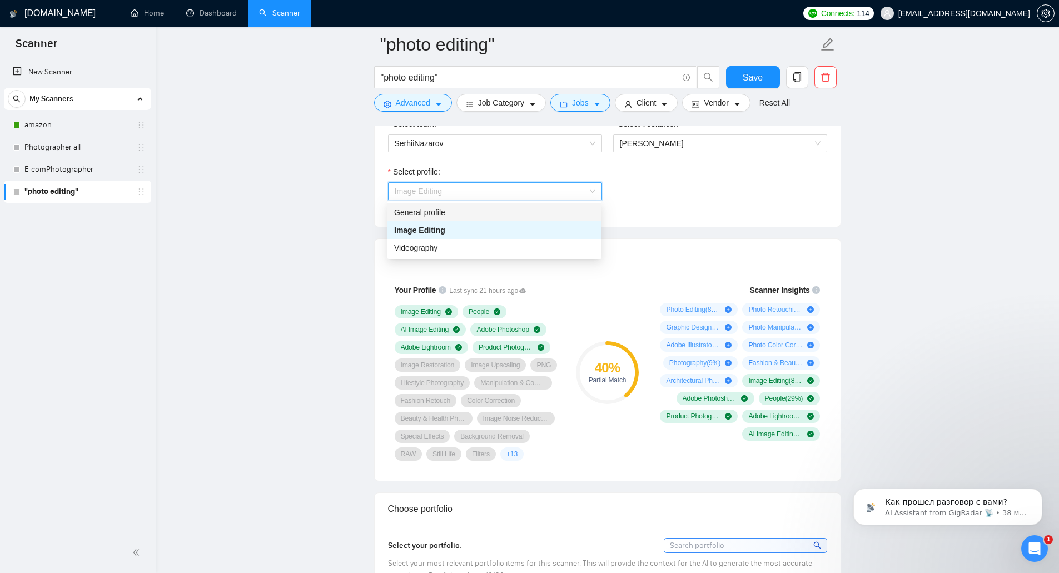
click at [508, 210] on div "General profile" at bounding box center [494, 212] width 201 height 12
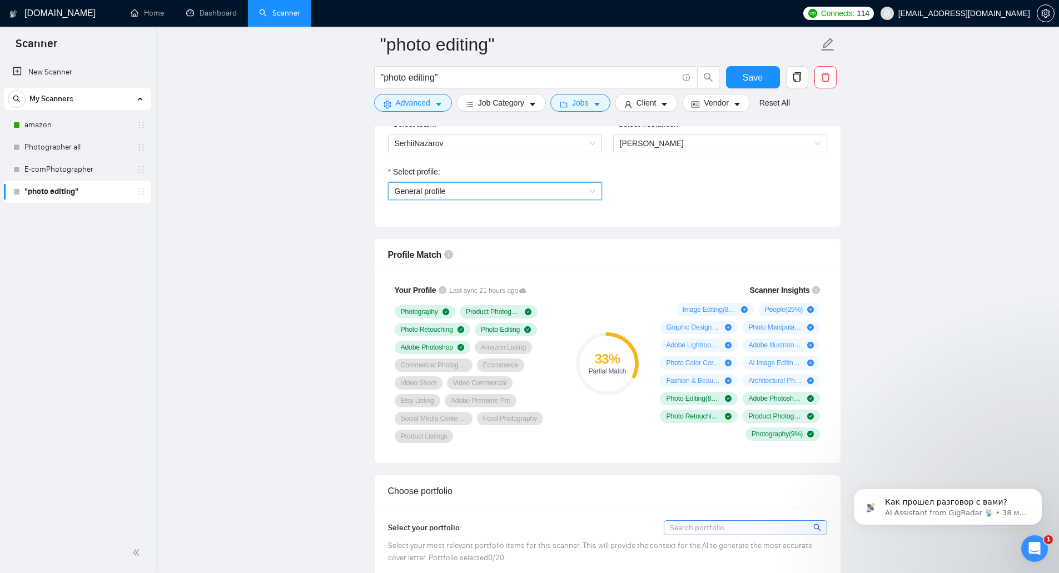
click at [508, 188] on span "General profile" at bounding box center [495, 191] width 201 height 17
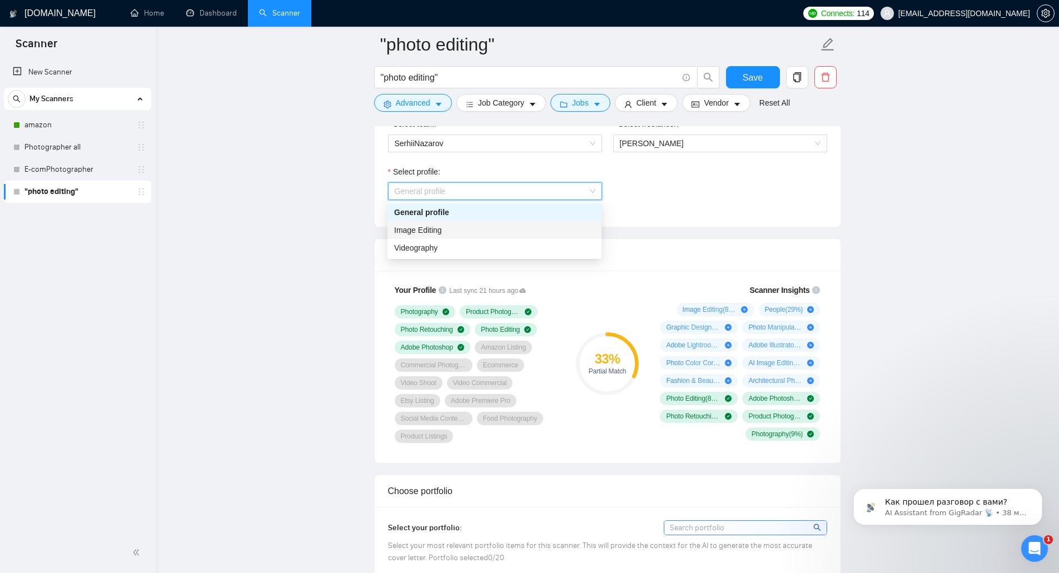
click at [485, 228] on div "Image Editing" at bounding box center [494, 230] width 201 height 12
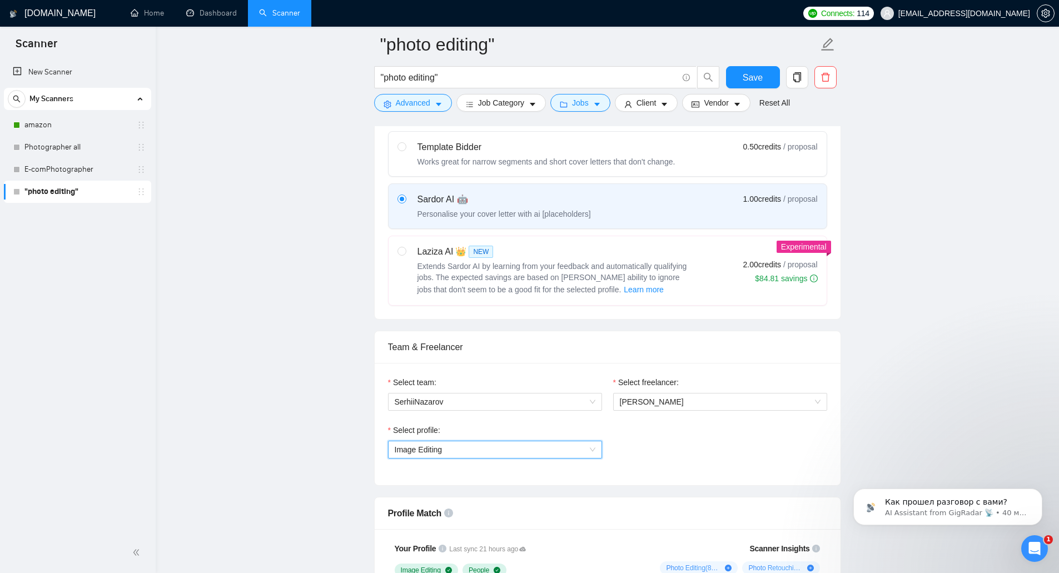
scroll to position [334, 0]
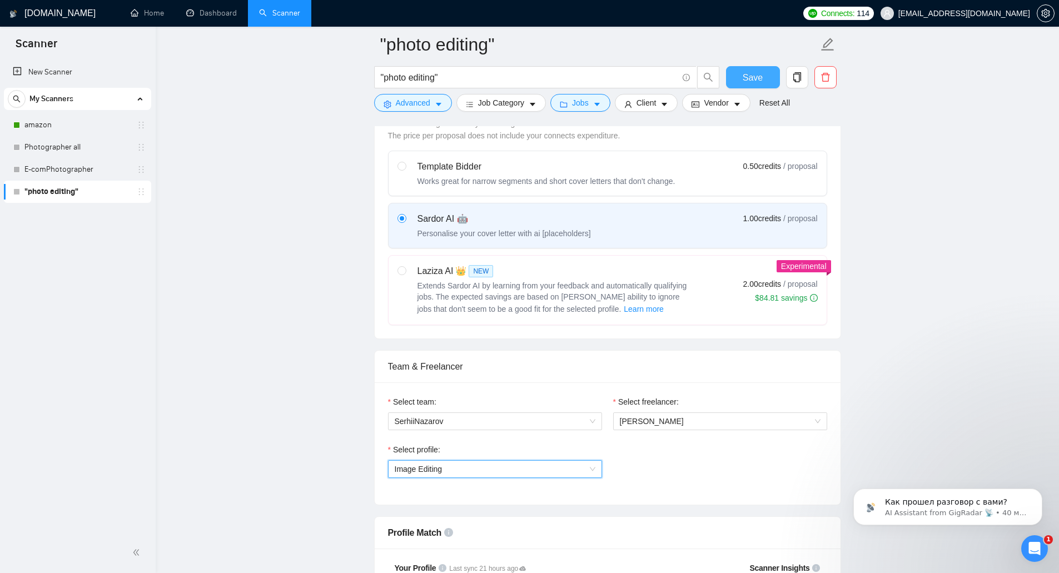
drag, startPoint x: 745, startPoint y: 79, endPoint x: 747, endPoint y: 90, distance: 11.2
click at [745, 79] on span "Save" at bounding box center [753, 78] width 20 height 14
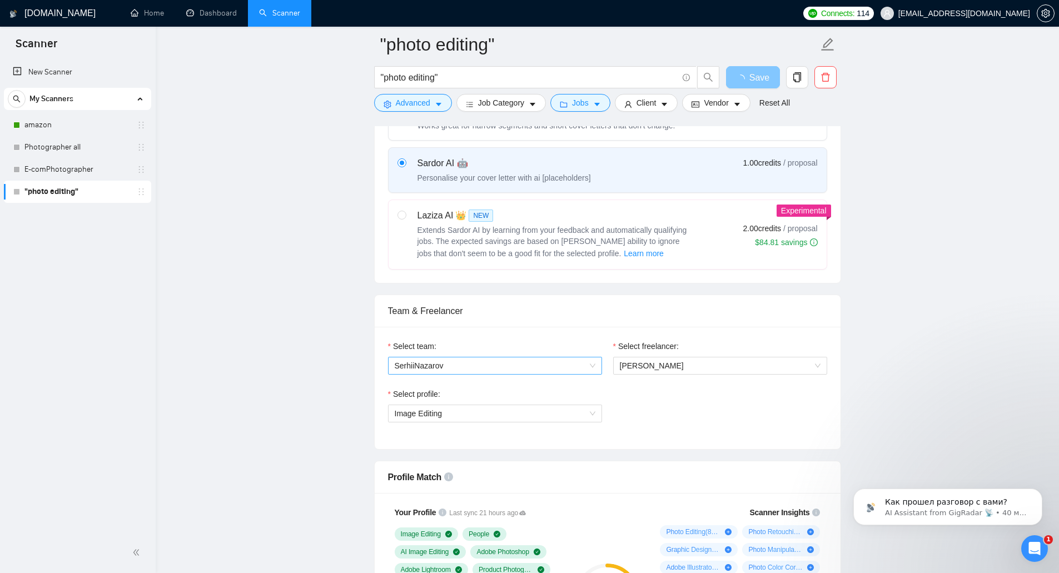
click at [574, 360] on span "SerhiiNazarov" at bounding box center [495, 365] width 201 height 17
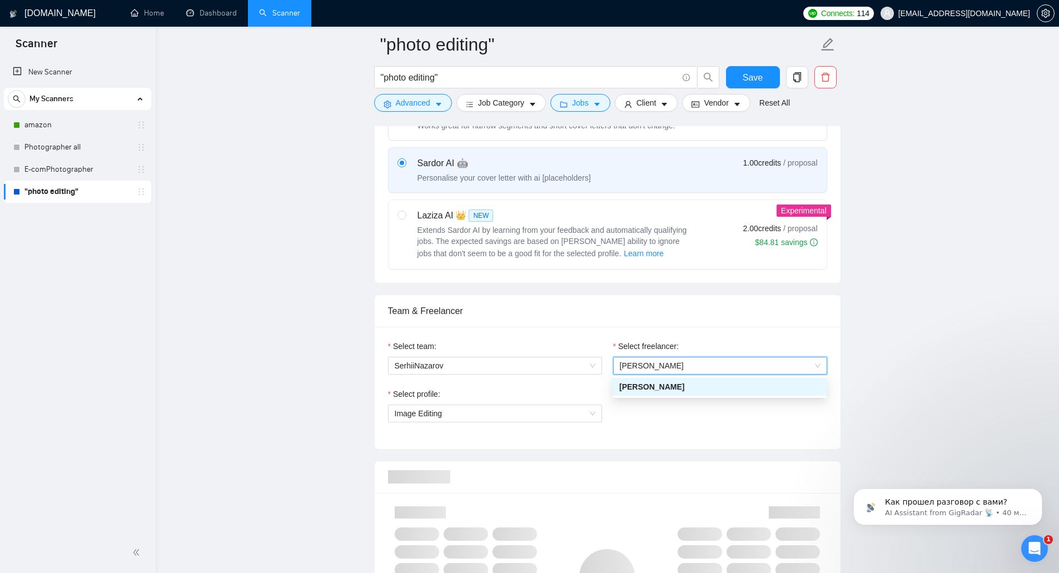
click at [638, 367] on span "[PERSON_NAME]" at bounding box center [652, 365] width 64 height 9
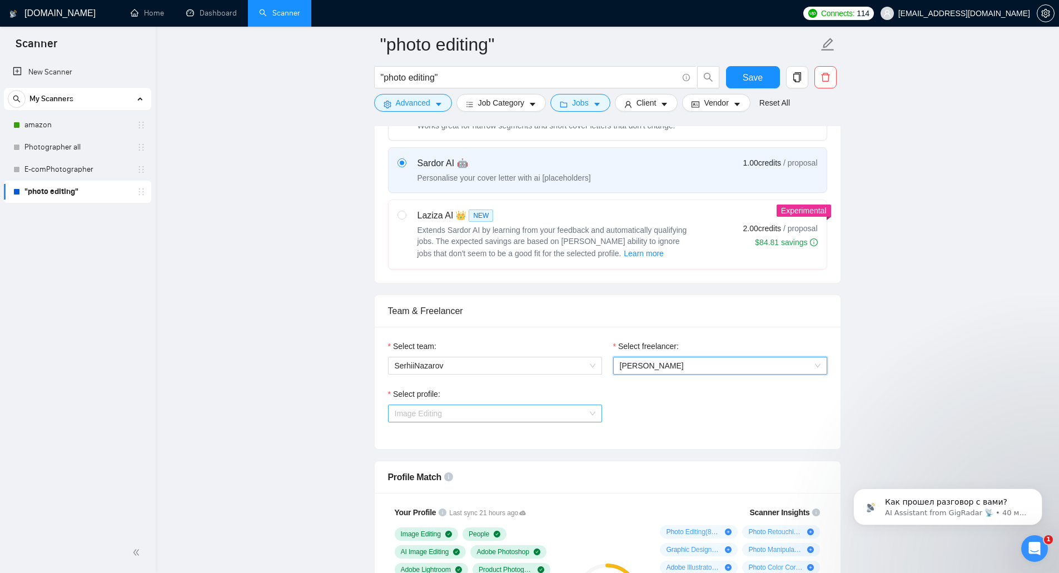
click at [513, 411] on span "Image Editing" at bounding box center [495, 413] width 201 height 17
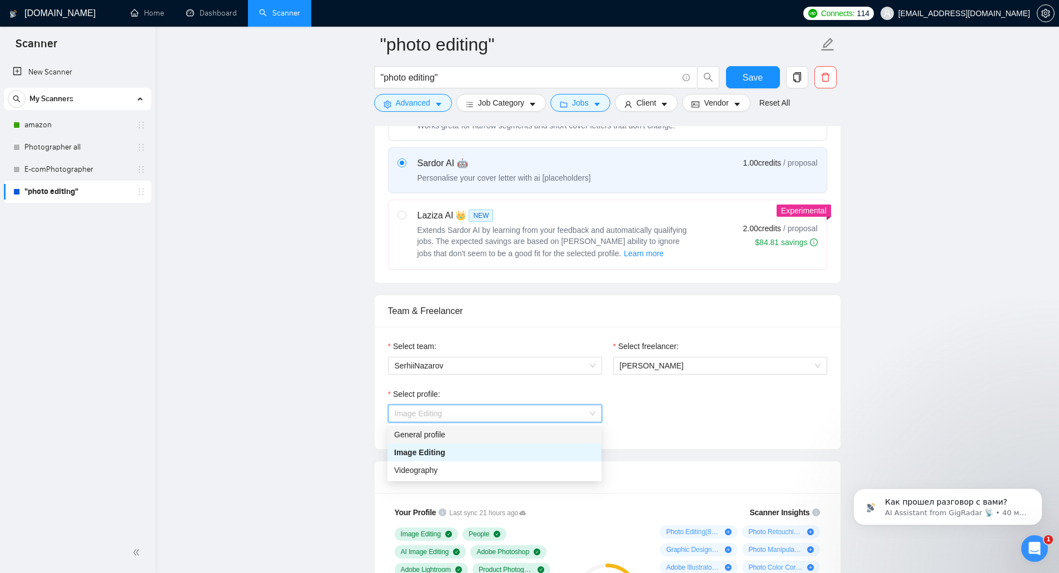
click at [494, 436] on div "General profile" at bounding box center [494, 435] width 201 height 12
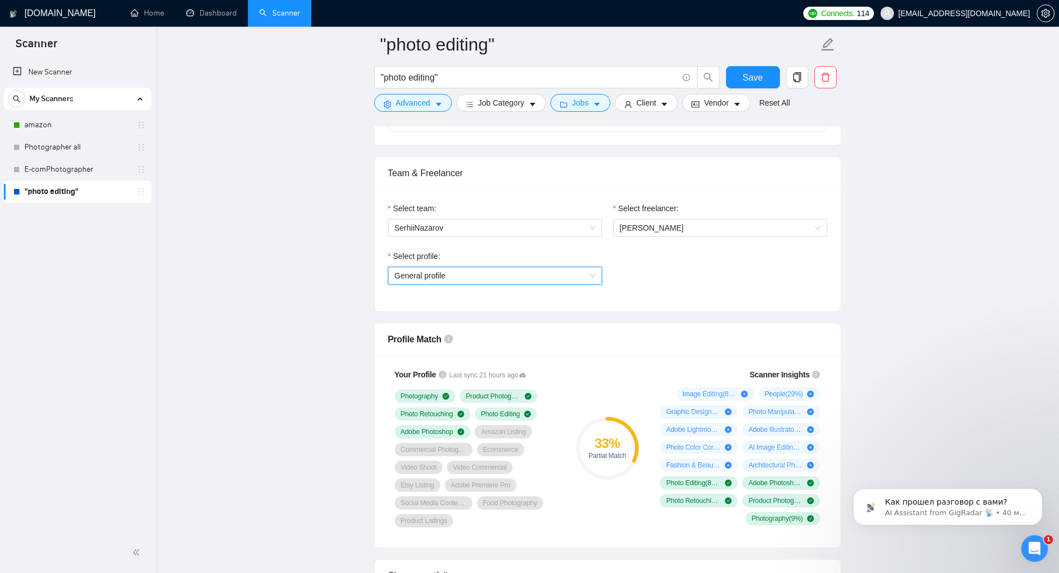
scroll to position [612, 0]
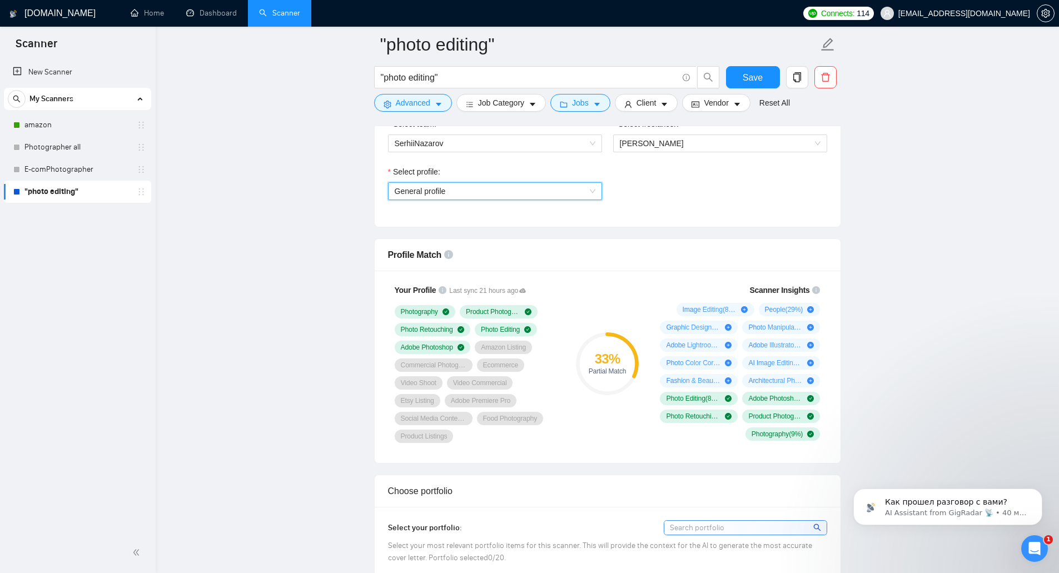
click at [539, 192] on span "General profile" at bounding box center [495, 191] width 201 height 17
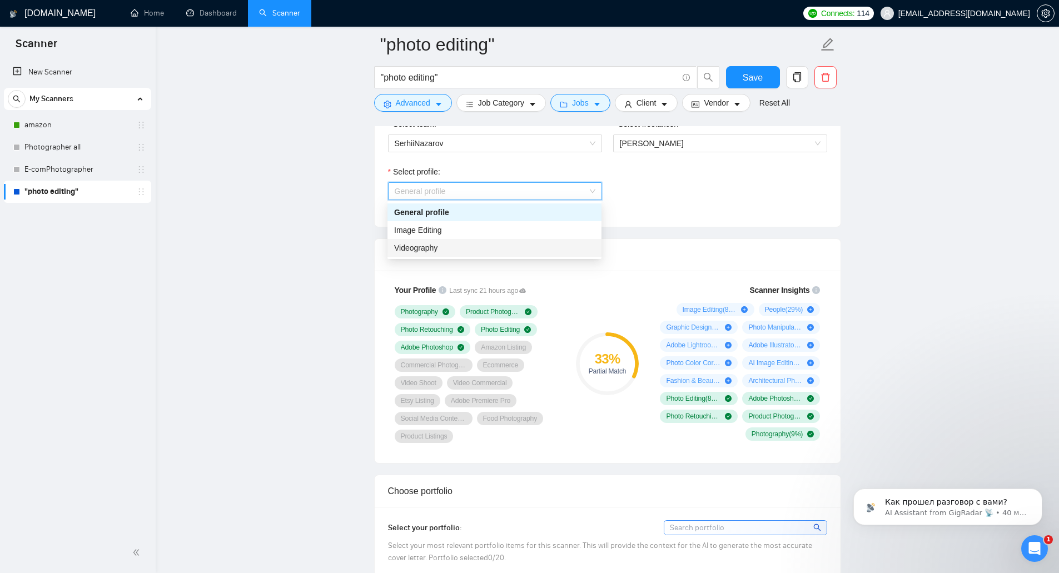
click at [525, 242] on div "Videography" at bounding box center [494, 248] width 201 height 12
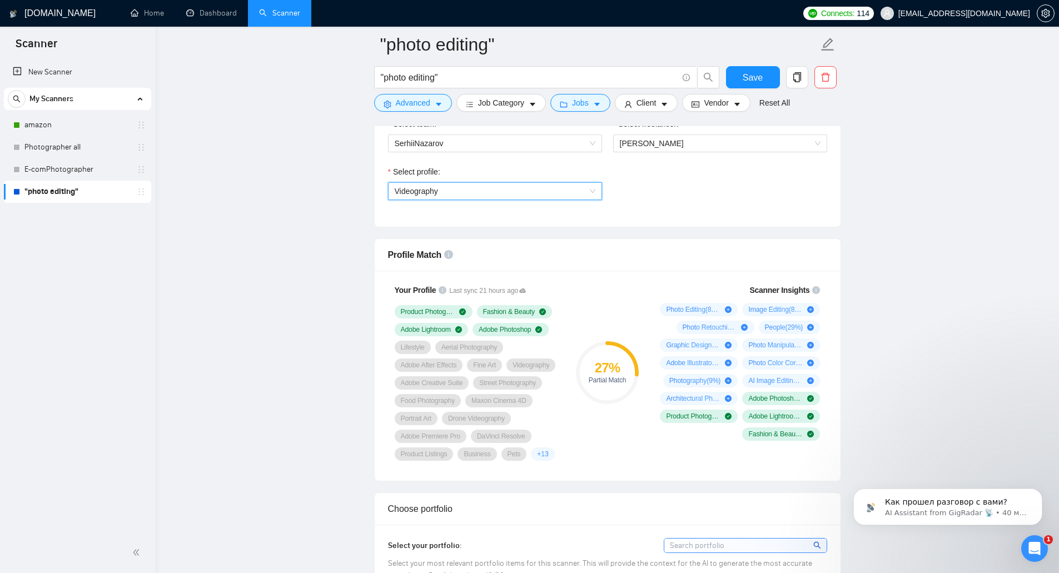
click at [518, 189] on span "Videography" at bounding box center [495, 191] width 201 height 17
click at [503, 230] on div "Image Editing" at bounding box center [494, 230] width 201 height 12
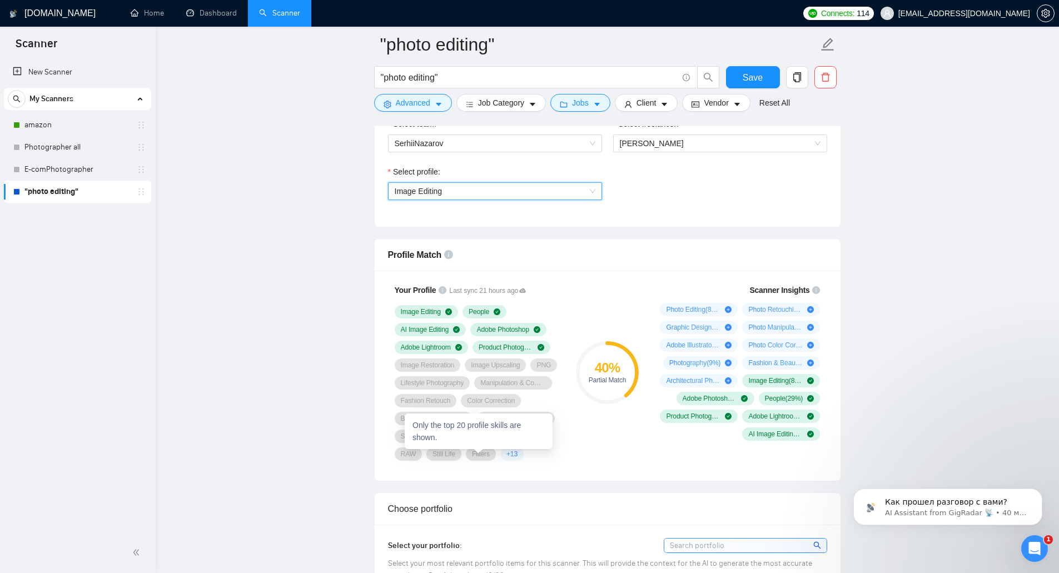
click at [506, 456] on span "+ 13" at bounding box center [511, 454] width 11 height 9
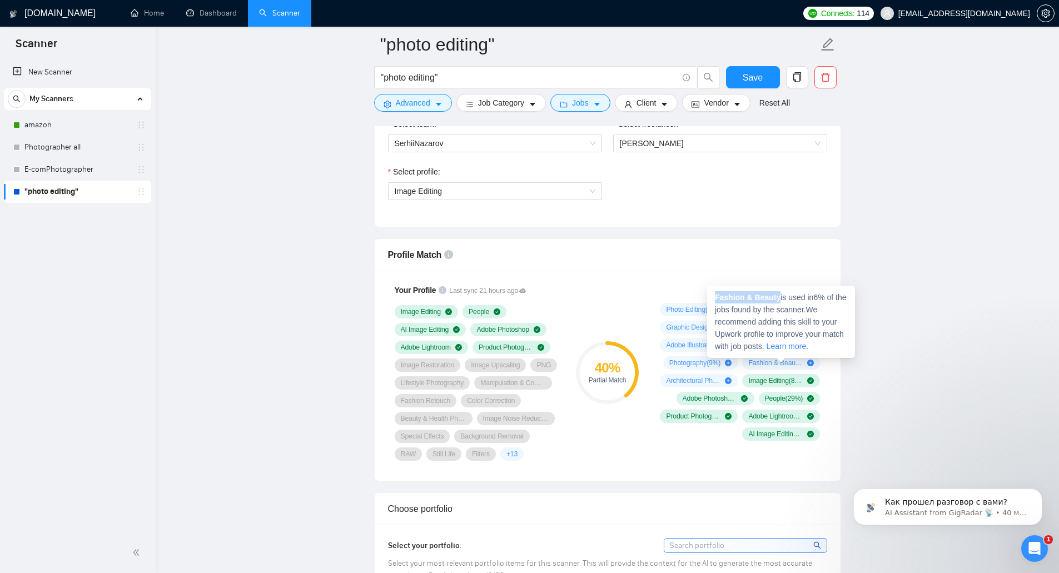
drag, startPoint x: 714, startPoint y: 298, endPoint x: 778, endPoint y: 303, distance: 64.1
click at [778, 303] on div "Fashion & Beauty is used in 6 % of the jobs found by the scanner. We recommend …" at bounding box center [781, 322] width 148 height 72
copy strong "Fashion & Beauty"
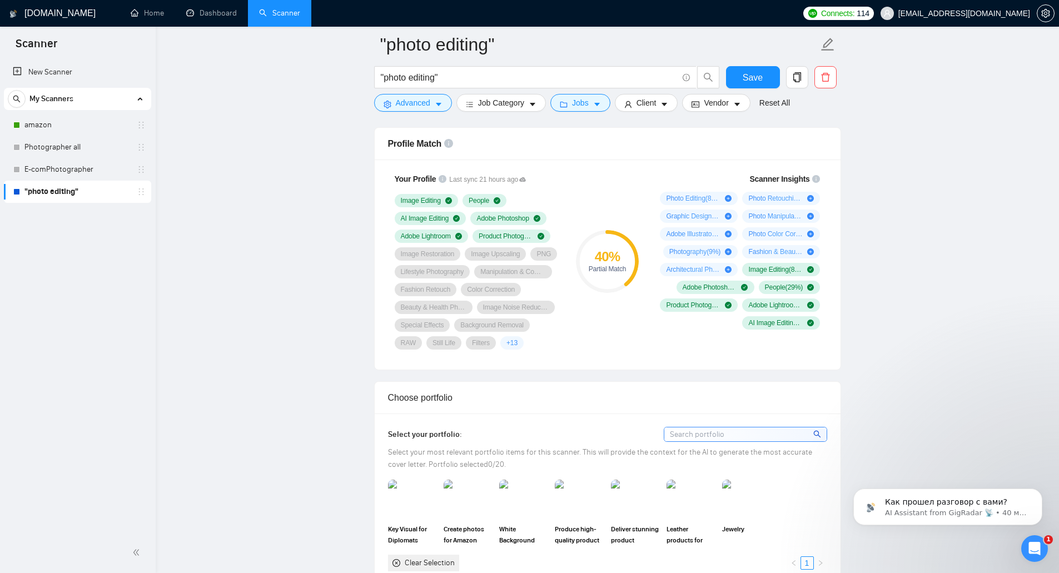
click at [607, 351] on div "40 % Partial Match" at bounding box center [607, 261] width 74 height 190
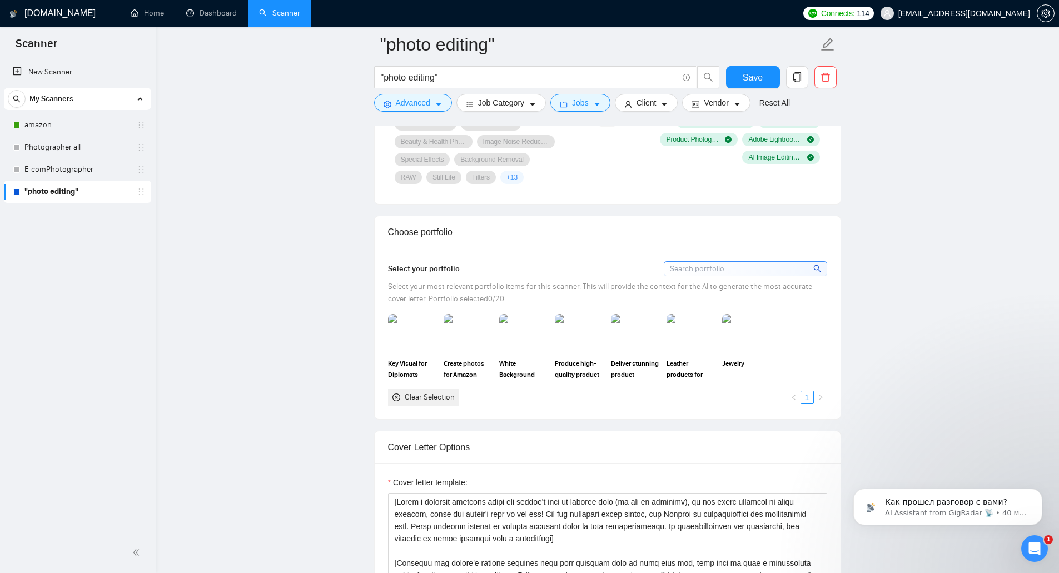
scroll to position [890, 0]
click at [413, 340] on img at bounding box center [412, 332] width 47 height 37
click at [470, 336] on img at bounding box center [468, 332] width 47 height 37
click at [644, 339] on img at bounding box center [635, 332] width 47 height 37
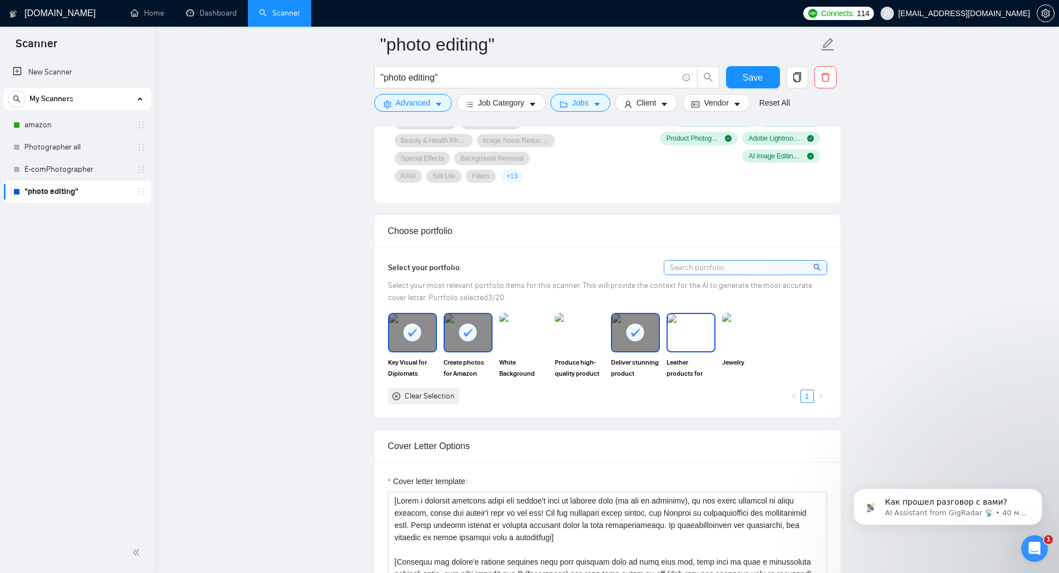
click at [692, 339] on img at bounding box center [691, 332] width 47 height 37
click at [745, 336] on img at bounding box center [746, 332] width 47 height 37
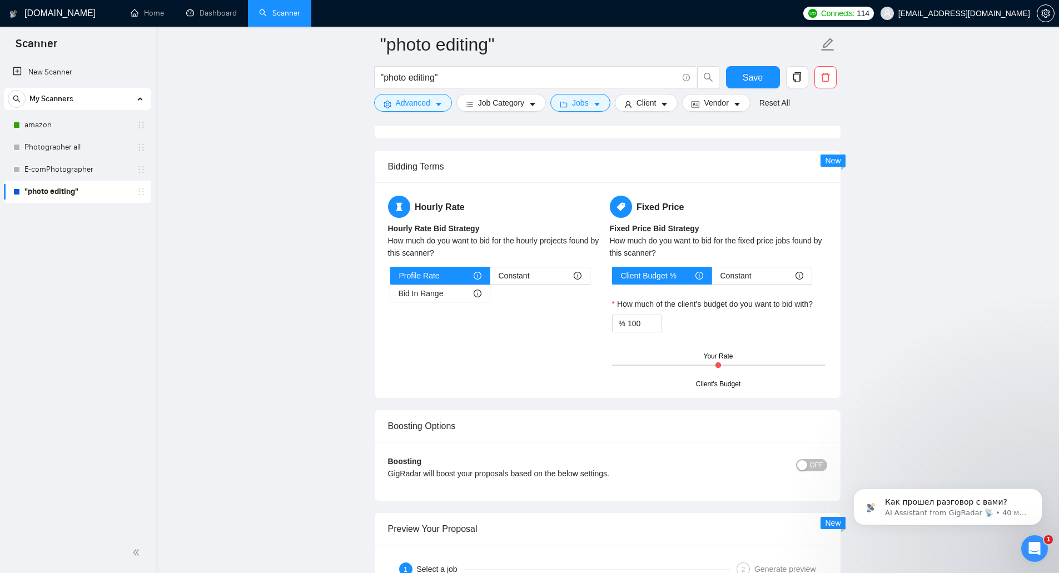
scroll to position [1723, 0]
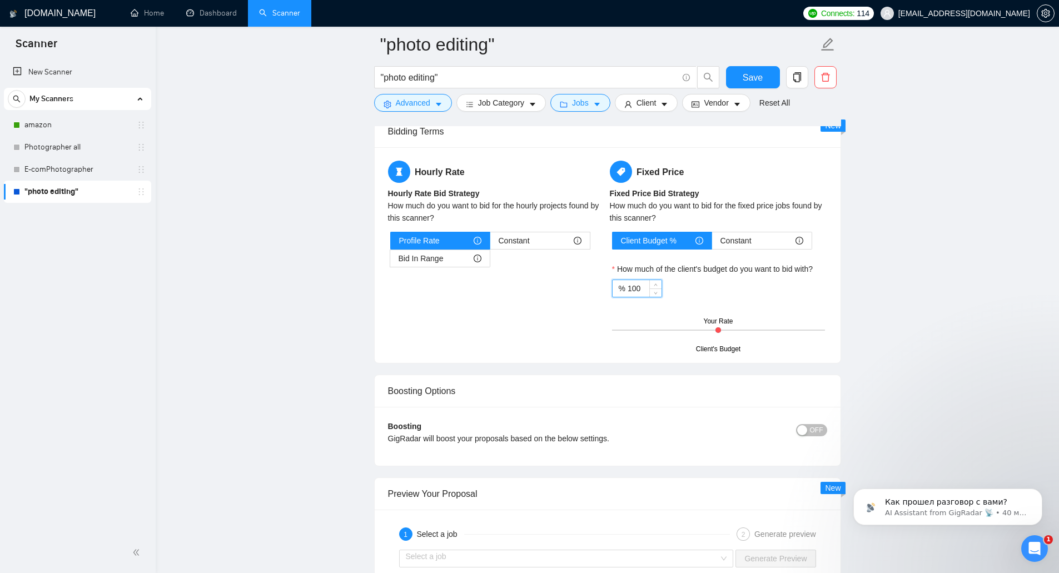
drag, startPoint x: 644, startPoint y: 290, endPoint x: 613, endPoint y: 291, distance: 30.6
click at [613, 291] on div "% 100" at bounding box center [637, 289] width 50 height 18
drag, startPoint x: 637, startPoint y: 284, endPoint x: 620, endPoint y: 291, distance: 18.0
click at [620, 291] on div "% 80" at bounding box center [637, 289] width 50 height 18
type input "80"
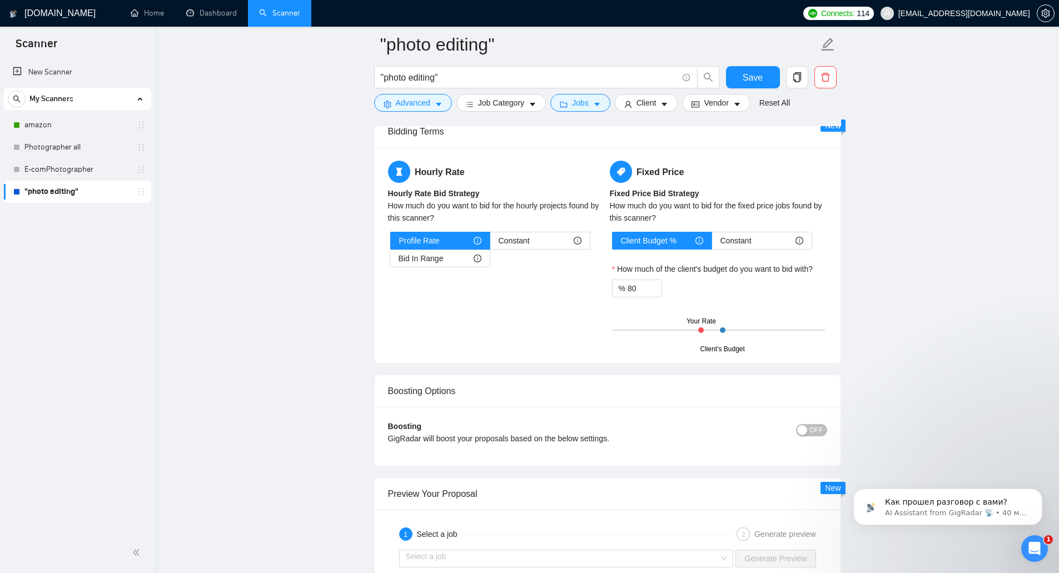
click at [518, 335] on div "Hourly Rate Hourly Rate Bid Strategy How much do you want to bid for the hourly…" at bounding box center [608, 255] width 444 height 189
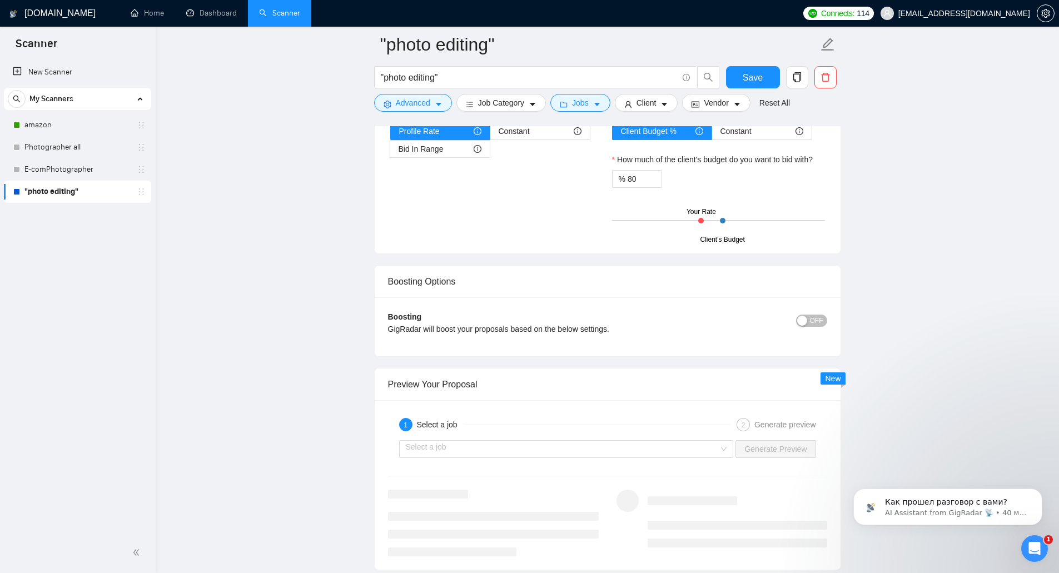
scroll to position [1890, 0]
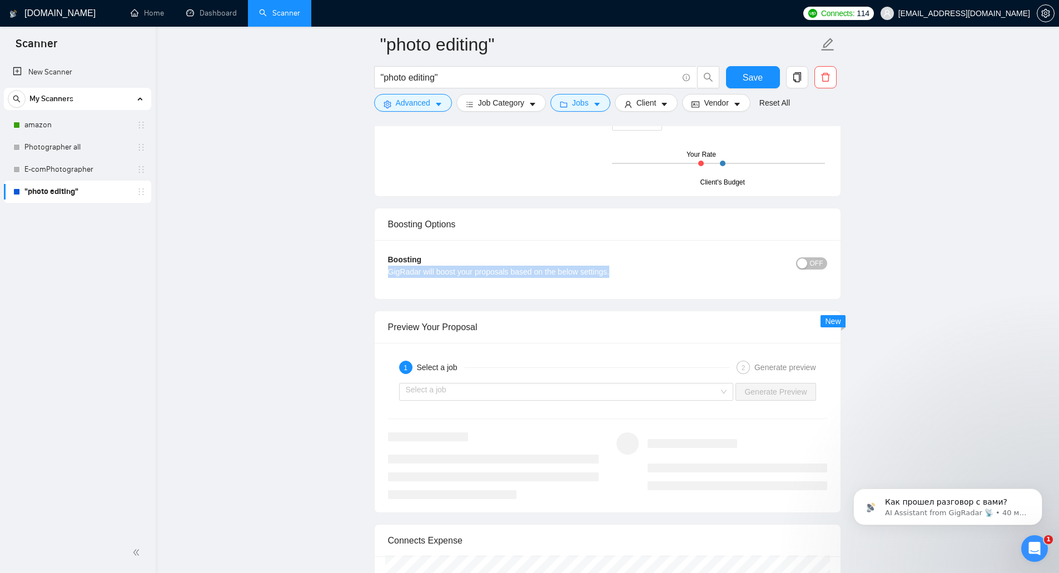
drag, startPoint x: 385, startPoint y: 272, endPoint x: 618, endPoint y: 277, distance: 233.0
click at [618, 277] on div "Boosting GigRadar will boost your proposals based on the below settings. OFF Bo…" at bounding box center [608, 269] width 466 height 59
click at [650, 264] on div "Boosting GigRadar will boost your proposals based on the below settings." at bounding box center [553, 270] width 330 height 32
click at [803, 261] on div "button" at bounding box center [802, 264] width 10 height 10
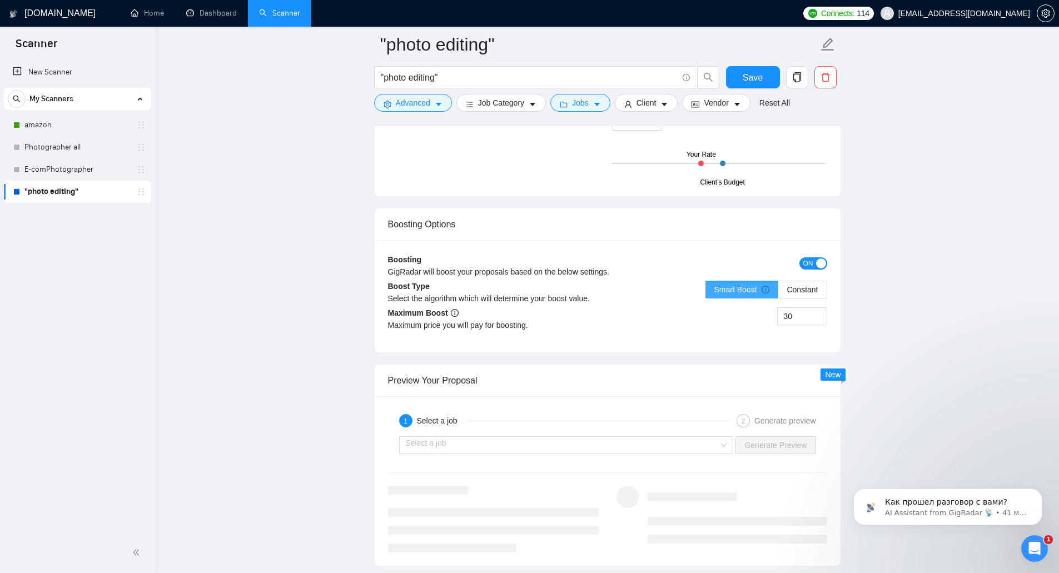
click at [767, 290] on icon "info-circle" at bounding box center [766, 290] width 8 height 8
click at [706, 292] on input "Smart Boost" at bounding box center [706, 292] width 0 height 0
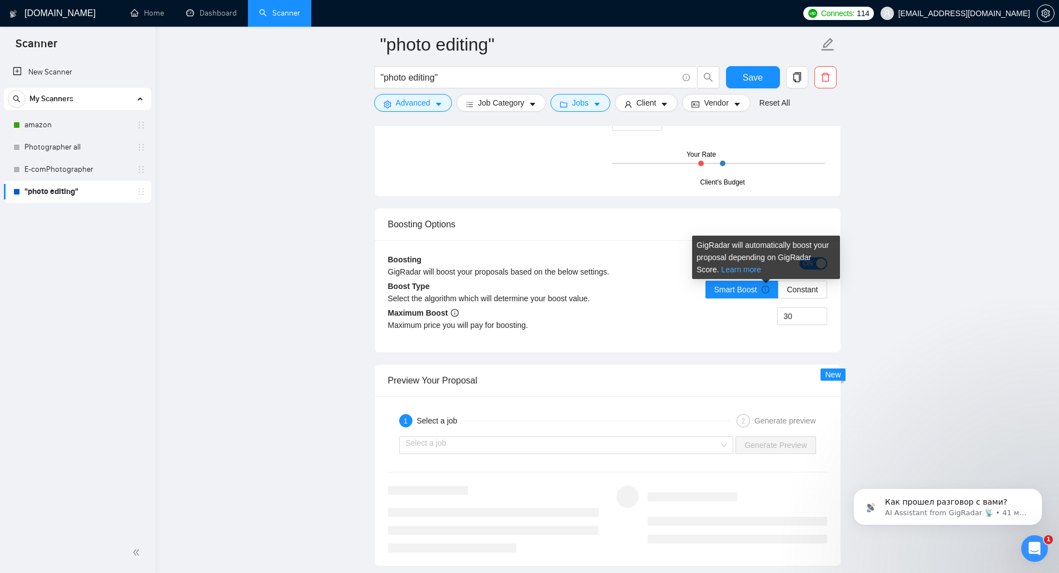
click at [723, 269] on link "Learn more" at bounding box center [741, 269] width 40 height 9
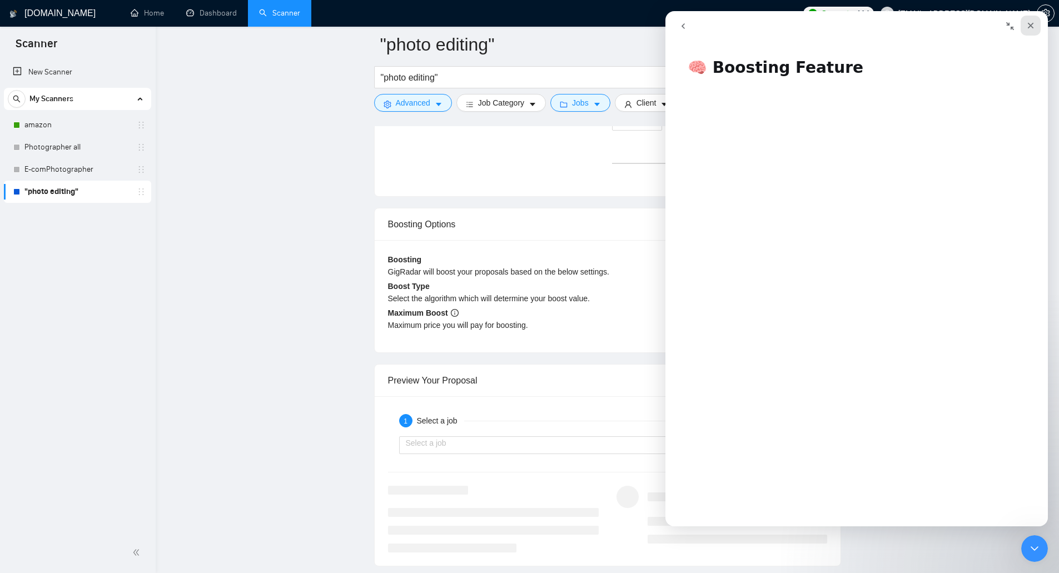
click at [1028, 26] on icon "Закрыть" at bounding box center [1030, 25] width 9 height 9
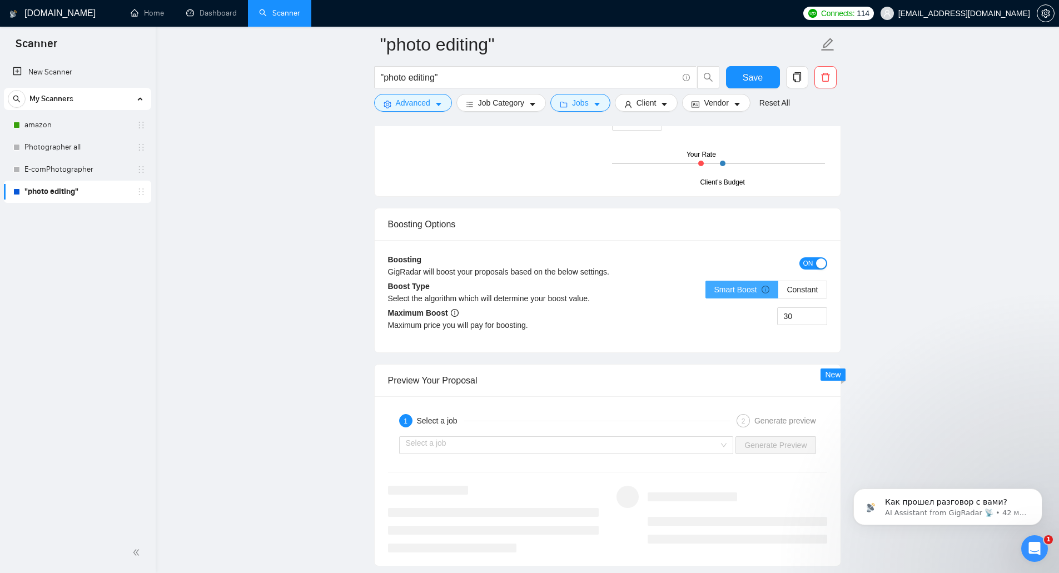
scroll to position [0, 0]
drag, startPoint x: 720, startPoint y: 289, endPoint x: 672, endPoint y: 317, distance: 55.6
click at [672, 317] on div "30" at bounding box center [718, 322] width 220 height 31
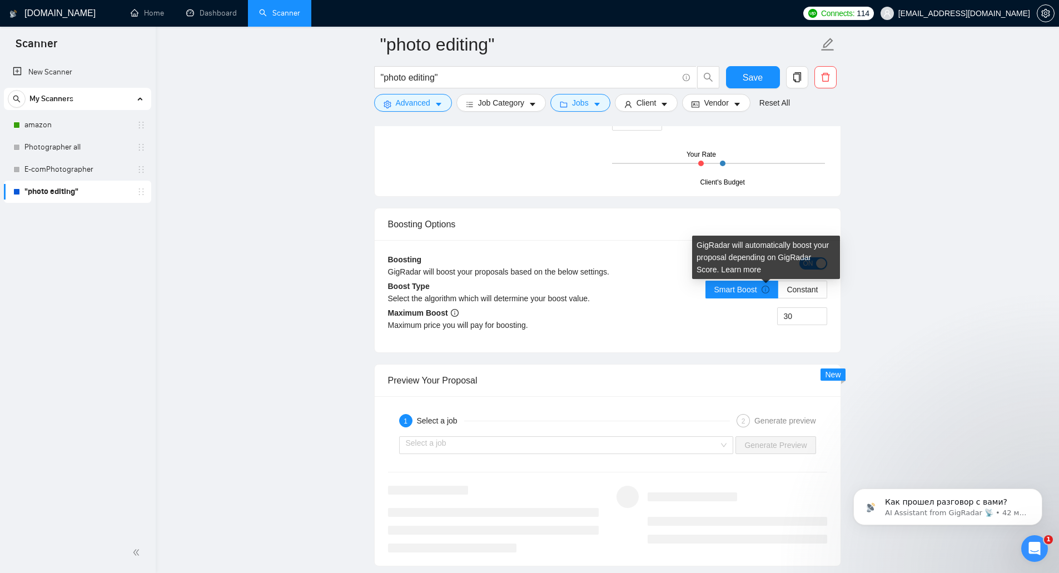
drag, startPoint x: 728, startPoint y: 267, endPoint x: 757, endPoint y: 252, distance: 32.6
click at [757, 252] on div "GigRadar will automatically boost your proposal depending on GigRadar Score. Le…" at bounding box center [766, 257] width 148 height 43
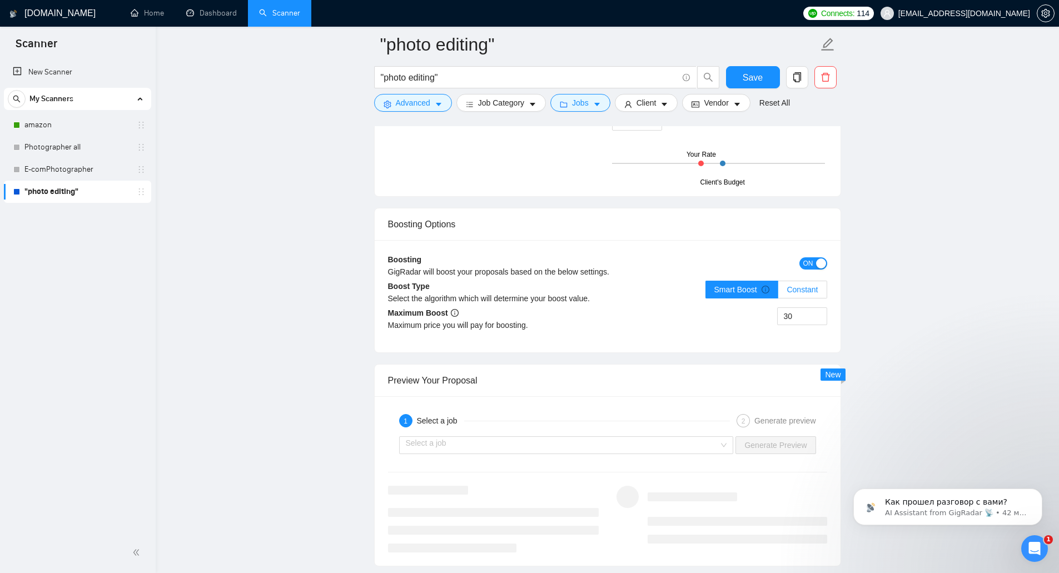
click at [801, 287] on span "Constant" at bounding box center [802, 289] width 31 height 9
click at [778, 292] on input "Constant" at bounding box center [778, 292] width 0 height 0
click at [747, 287] on span "Smart Boost" at bounding box center [742, 289] width 56 height 9
click at [706, 292] on input "Smart Boost" at bounding box center [706, 292] width 0 height 0
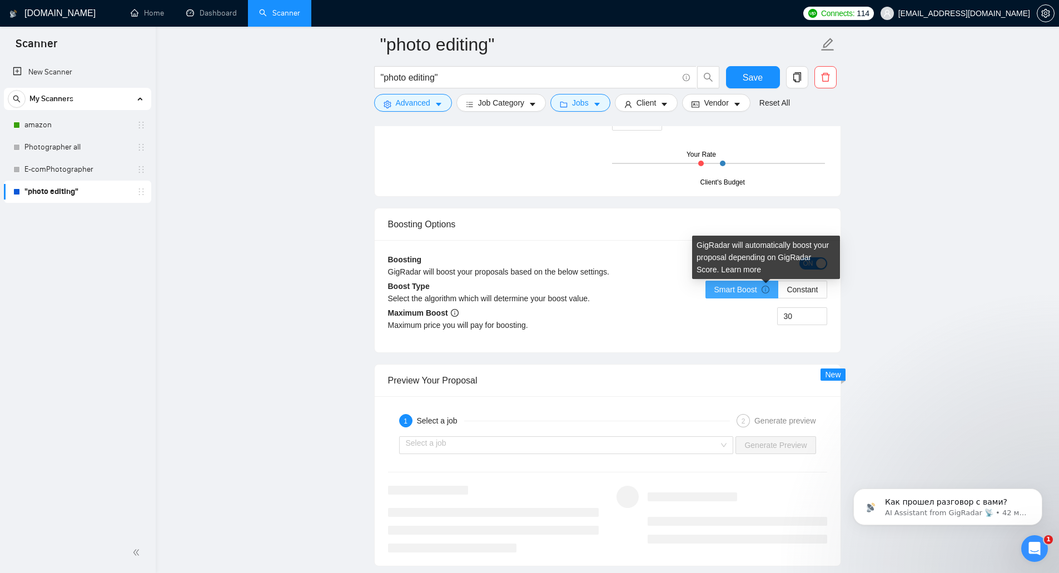
click at [767, 288] on icon "info-circle" at bounding box center [766, 290] width 8 height 8
click at [706, 292] on input "Smart Boost" at bounding box center [706, 292] width 0 height 0
drag, startPoint x: 767, startPoint y: 288, endPoint x: 697, endPoint y: 320, distance: 77.1
click at [697, 320] on div "30" at bounding box center [718, 322] width 220 height 31
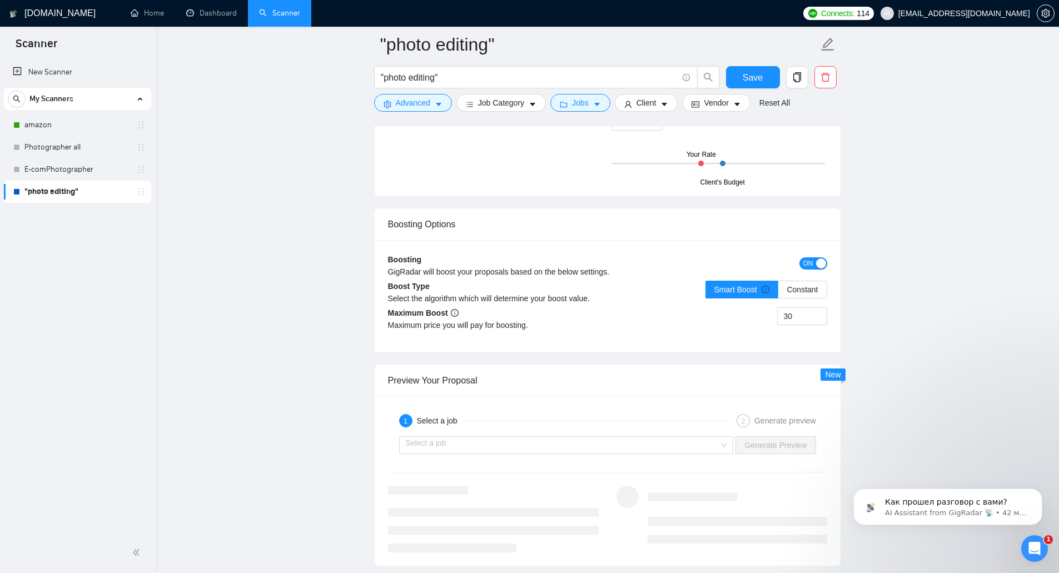
click at [816, 259] on div "button" at bounding box center [821, 264] width 10 height 10
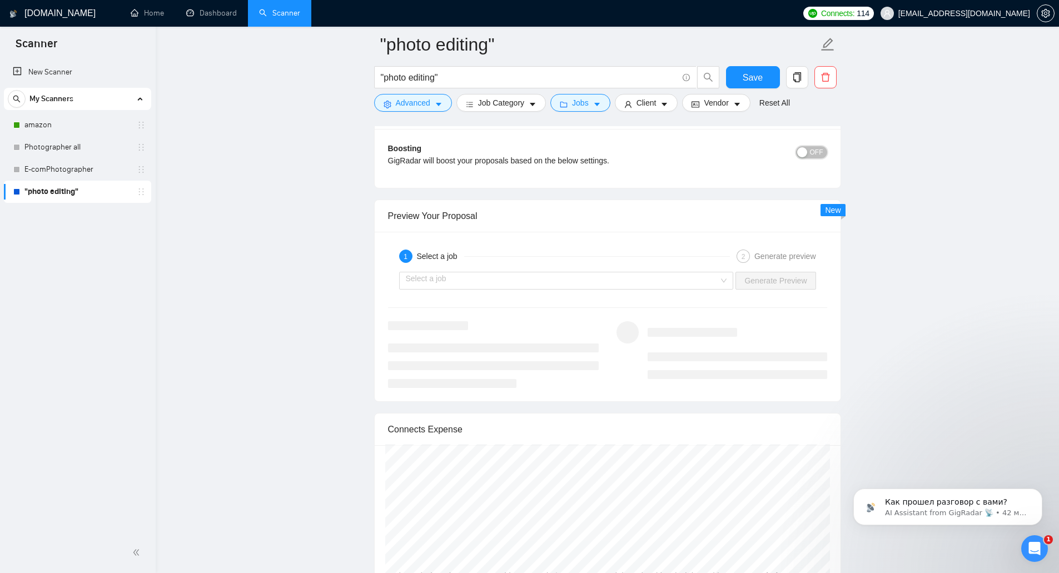
scroll to position [2057, 0]
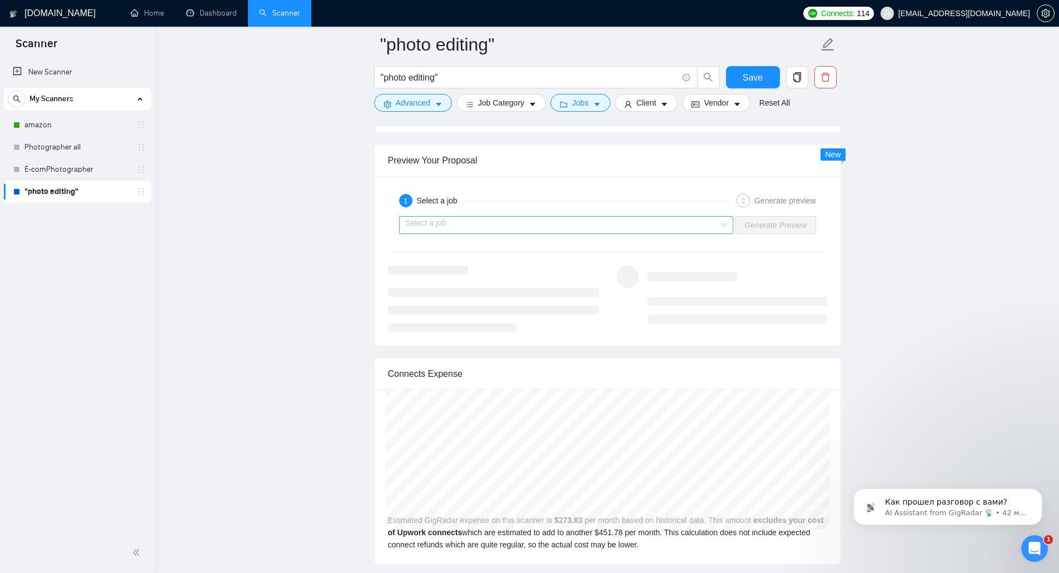
click at [577, 223] on input "search" at bounding box center [563, 225] width 314 height 17
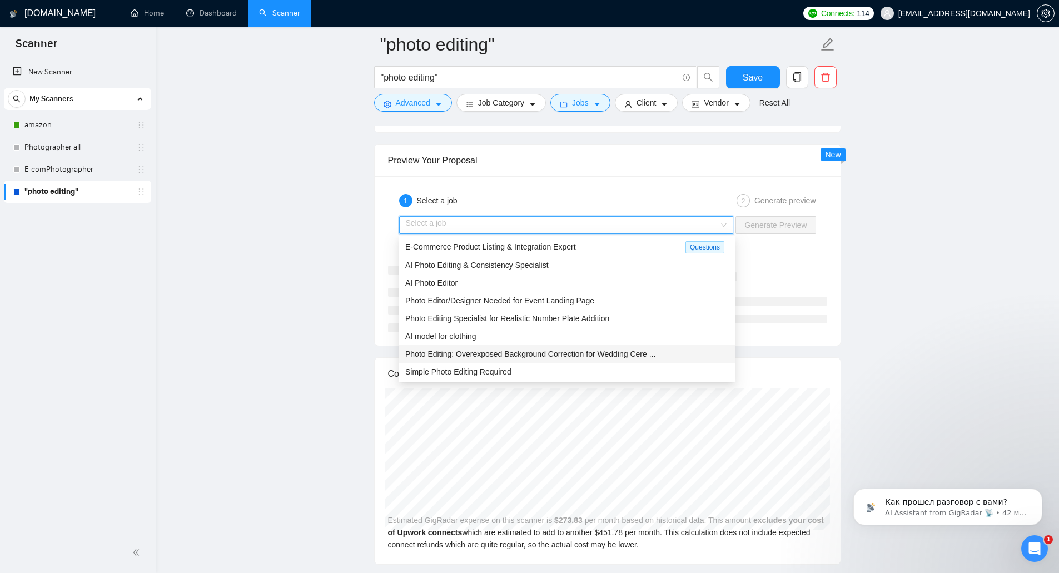
click at [541, 350] on span "Photo Editing: Overexposed Background Correction for Wedding Cere ..." at bounding box center [530, 354] width 250 height 9
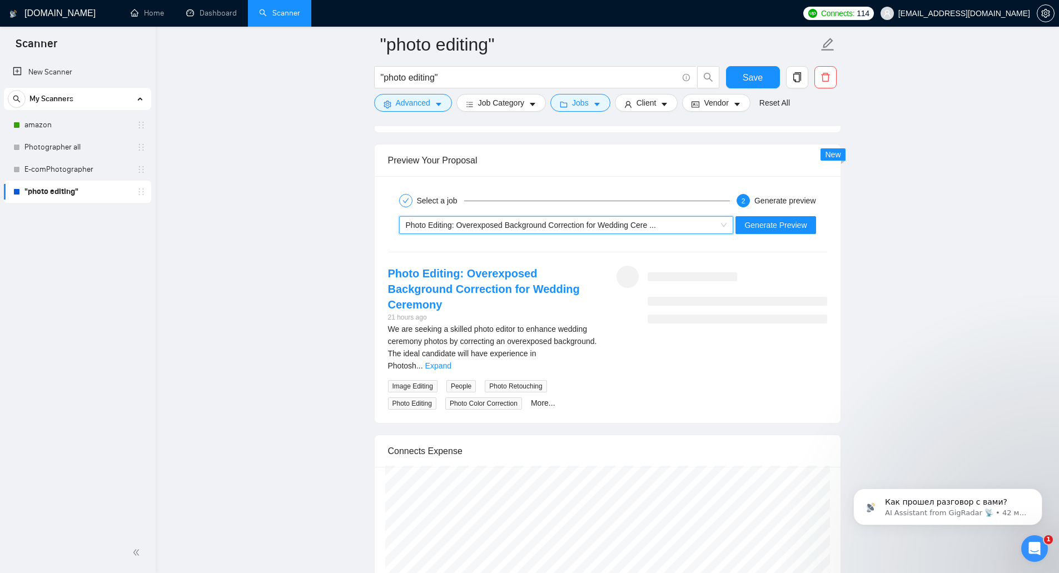
scroll to position [2113, 0]
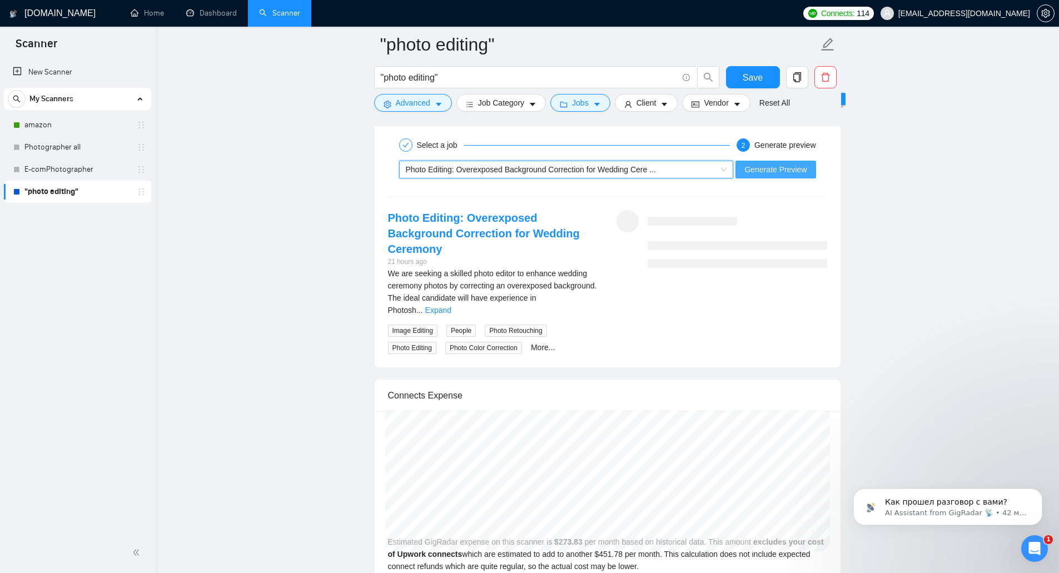
click at [772, 170] on span "Generate Preview" at bounding box center [775, 169] width 62 height 12
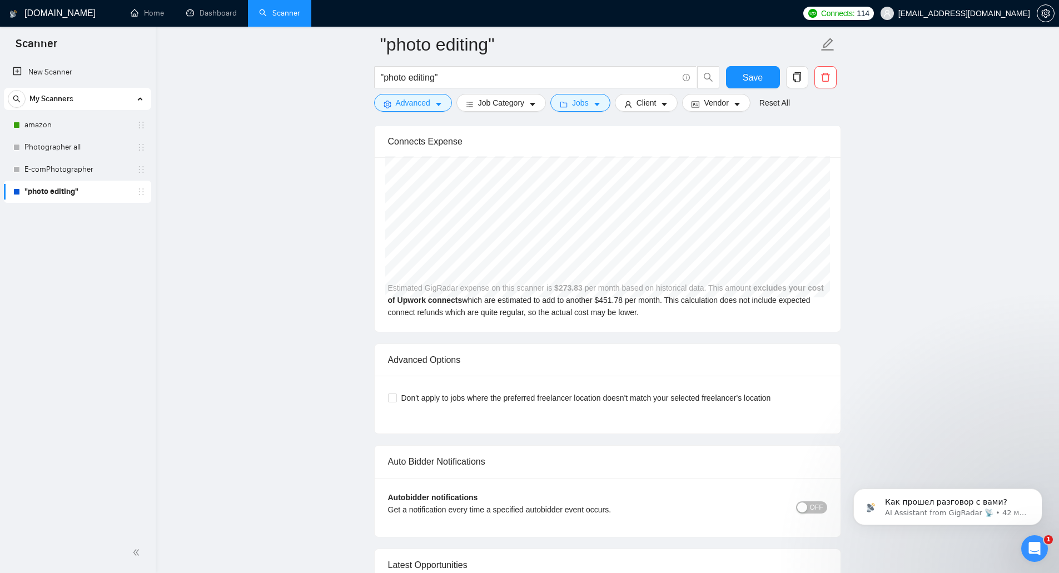
scroll to position [2391, 0]
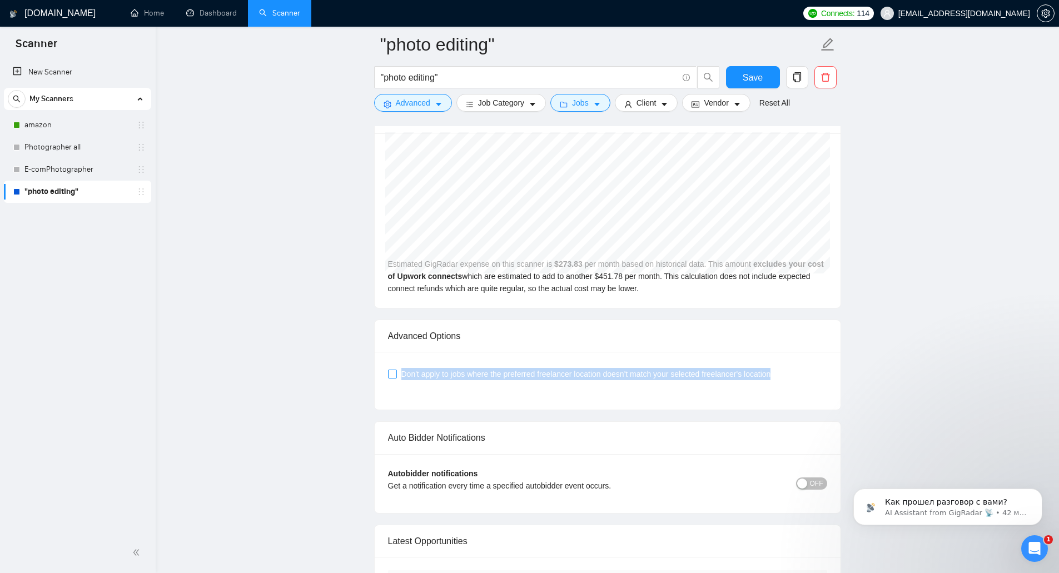
drag, startPoint x: 775, startPoint y: 344, endPoint x: 402, endPoint y: 347, distance: 373.1
click at [402, 368] on span "Don't apply to jobs where the preferred freelancer location doesn't match your …" at bounding box center [586, 374] width 379 height 12
click at [390, 370] on input "Don't apply to jobs where the preferred freelancer location doesn't match your …" at bounding box center [392, 374] width 8 height 8
checkbox input "true"
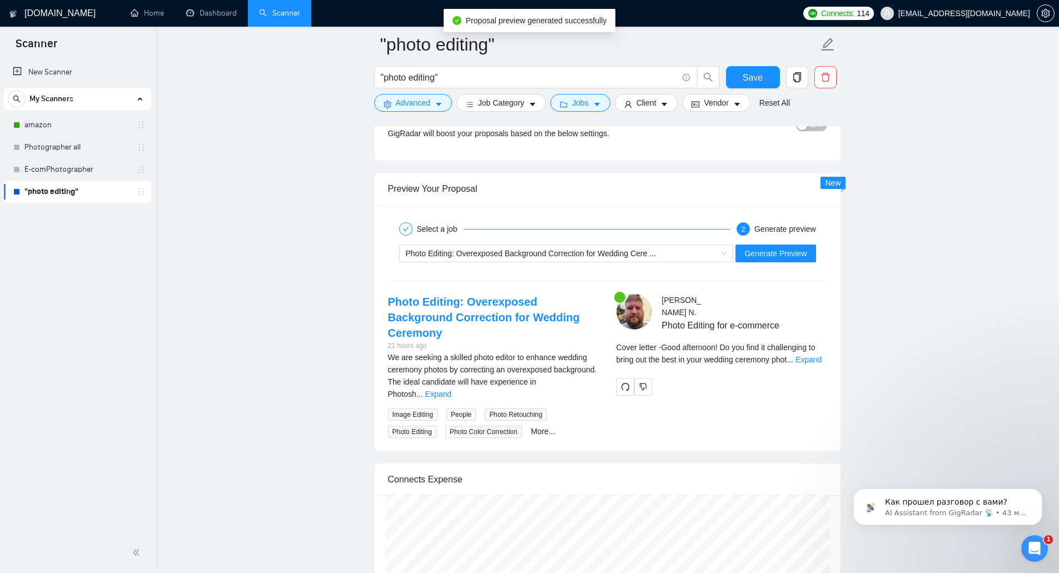
scroll to position [2057, 0]
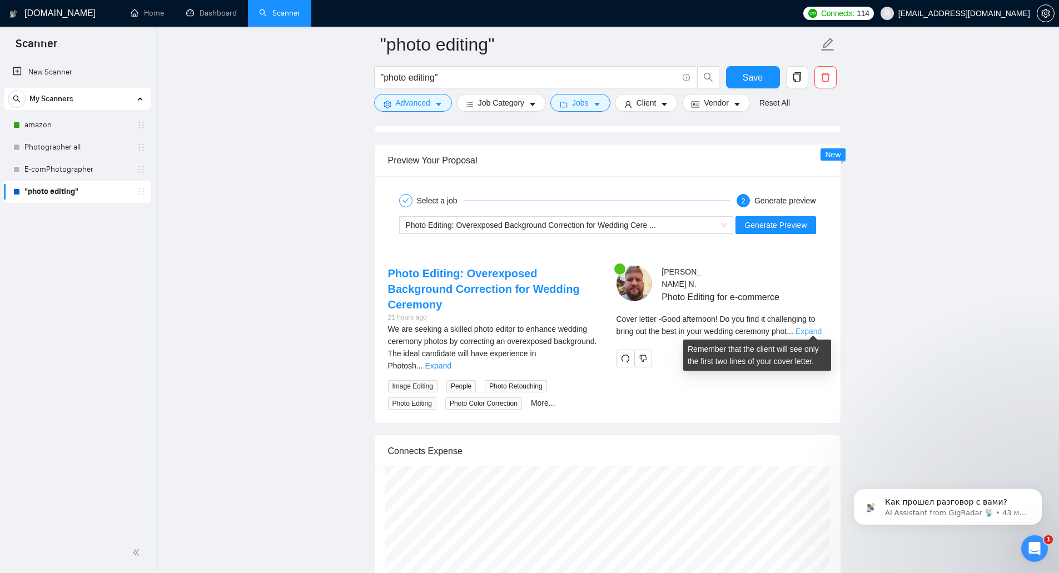
click at [804, 327] on link "Expand" at bounding box center [809, 331] width 26 height 9
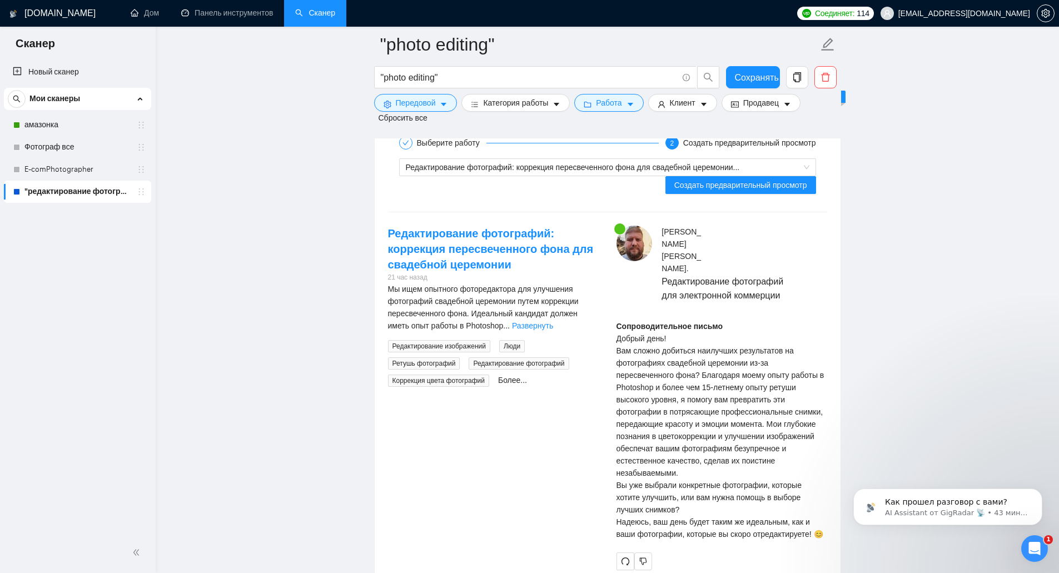
scroll to position [2279, 0]
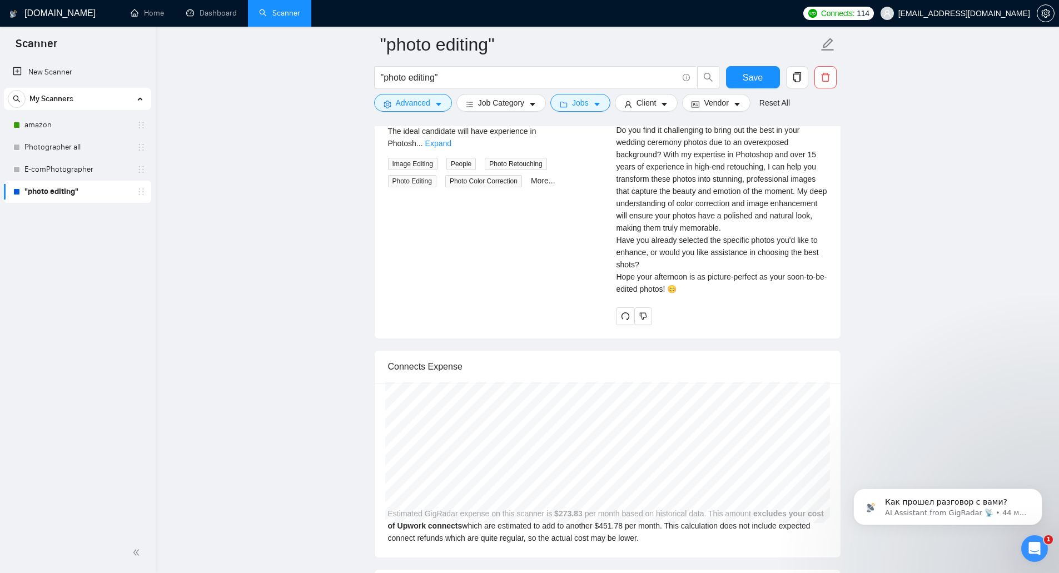
click at [709, 250] on div "Cover letter Good afternoon! Do you find it challenging to bring out the best i…" at bounding box center [722, 198] width 211 height 196
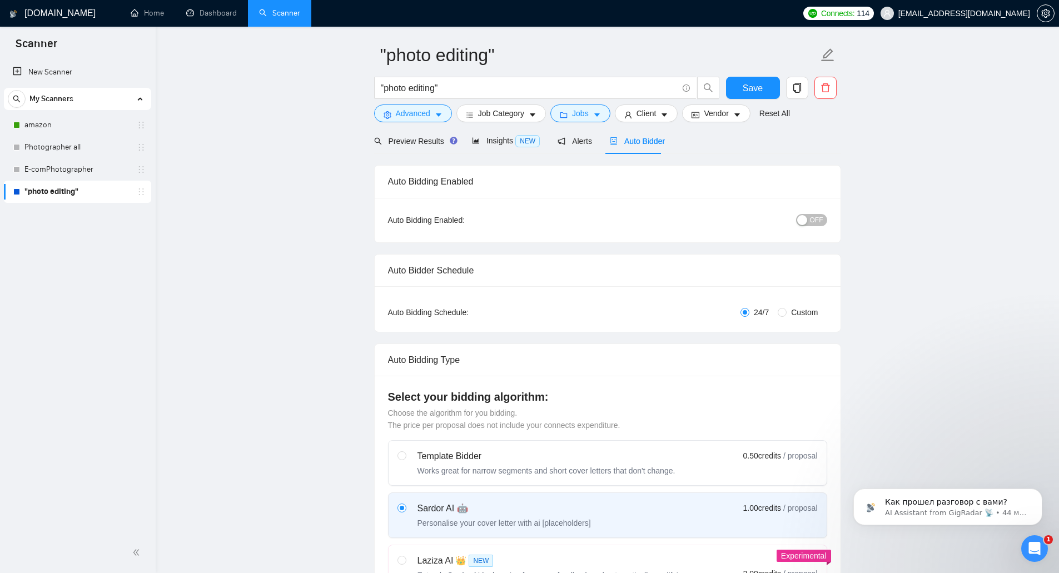
scroll to position [0, 0]
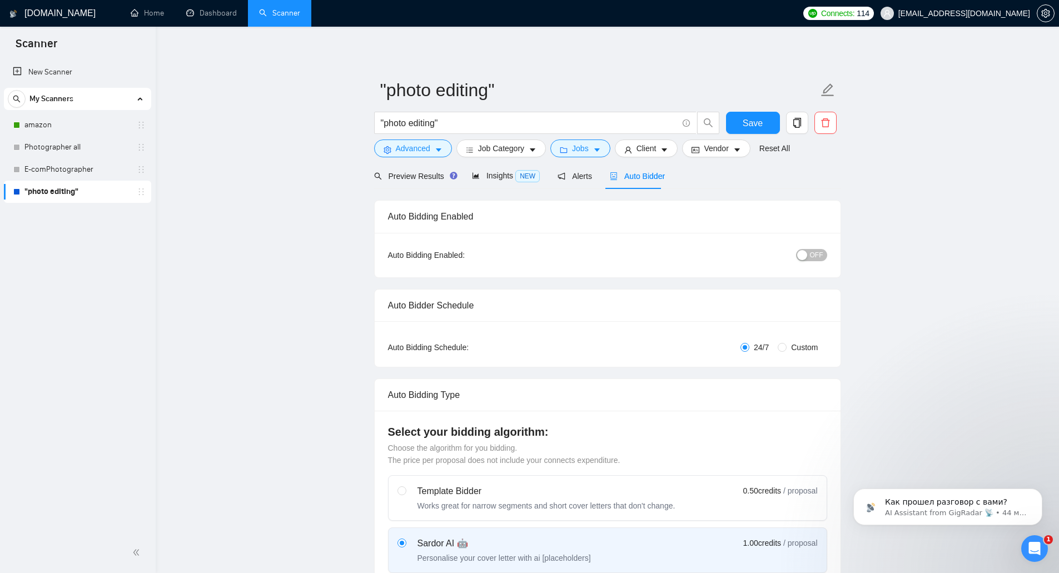
click at [804, 251] on div "button" at bounding box center [802, 255] width 10 height 10
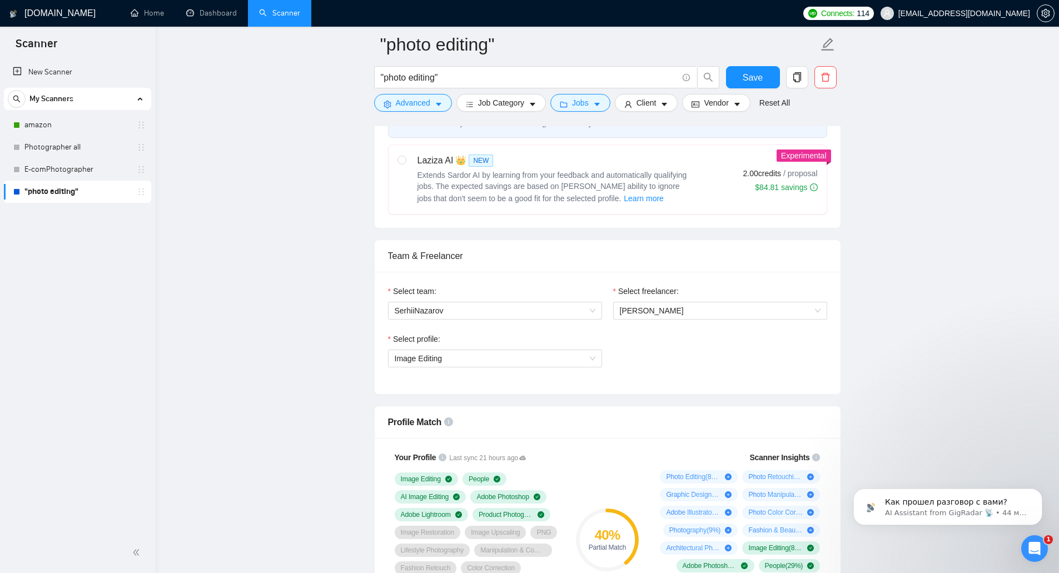
scroll to position [445, 0]
click at [739, 71] on button "Save" at bounding box center [753, 77] width 54 height 22
click at [142, 188] on icon "holder" at bounding box center [141, 191] width 9 height 9
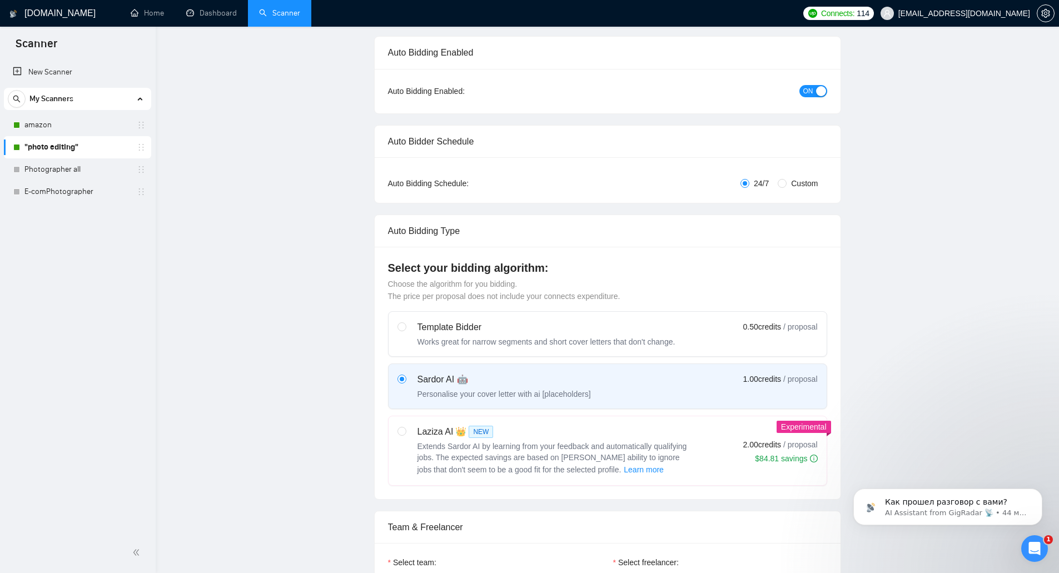
scroll to position [0, 0]
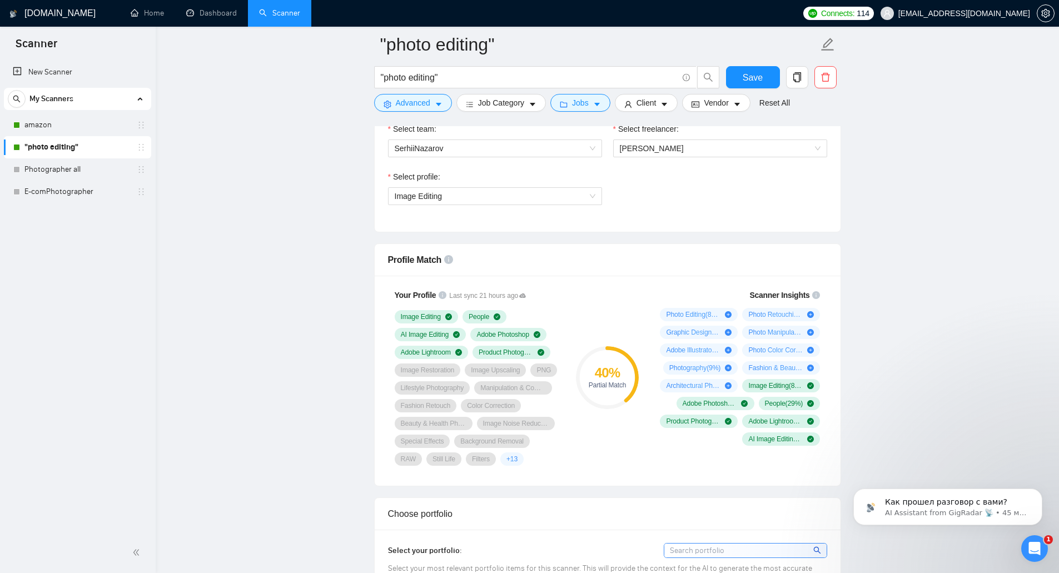
scroll to position [723, 0]
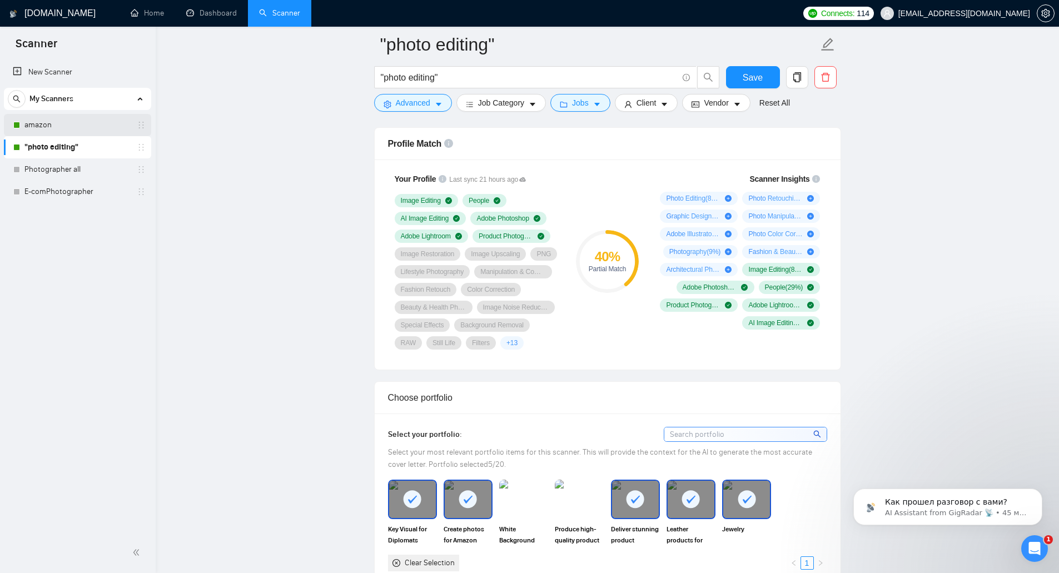
click at [92, 123] on link "amazon" at bounding box center [77, 125] width 106 height 22
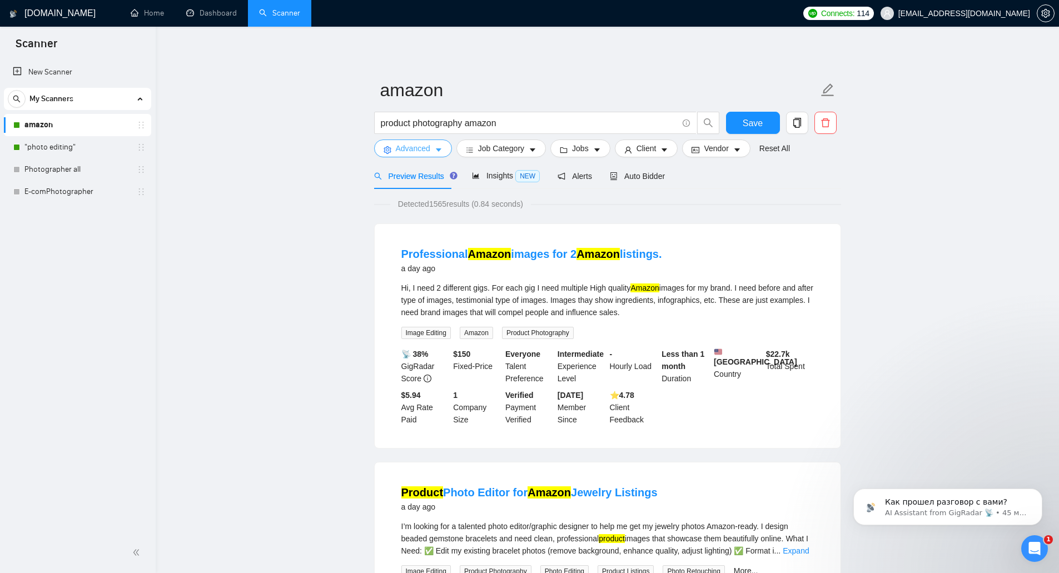
click at [431, 153] on button "Advanced" at bounding box center [413, 149] width 78 height 18
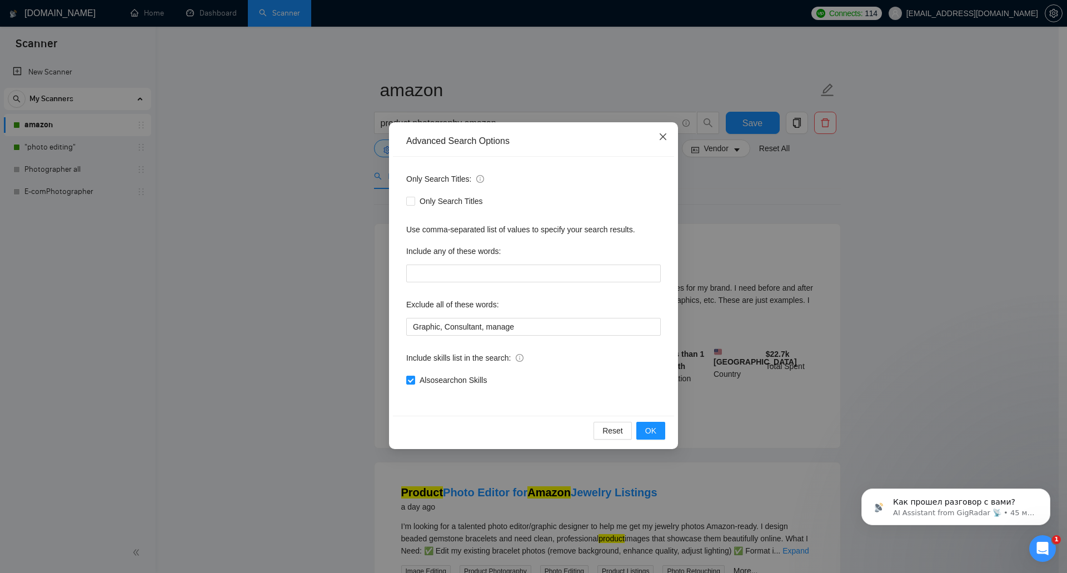
click at [664, 138] on icon "close" at bounding box center [663, 136] width 7 height 7
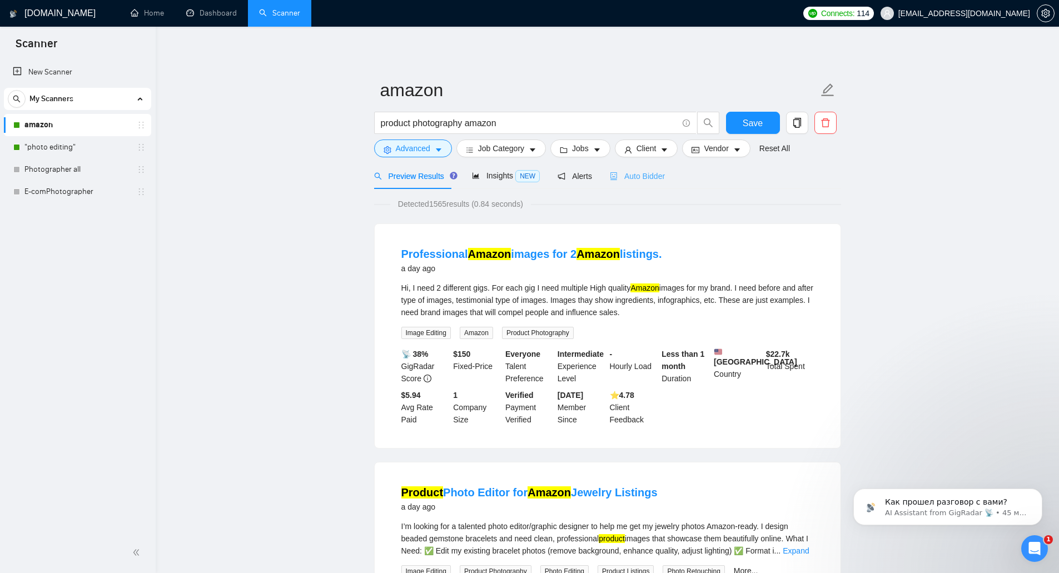
click at [649, 182] on div "Auto Bidder" at bounding box center [637, 176] width 55 height 26
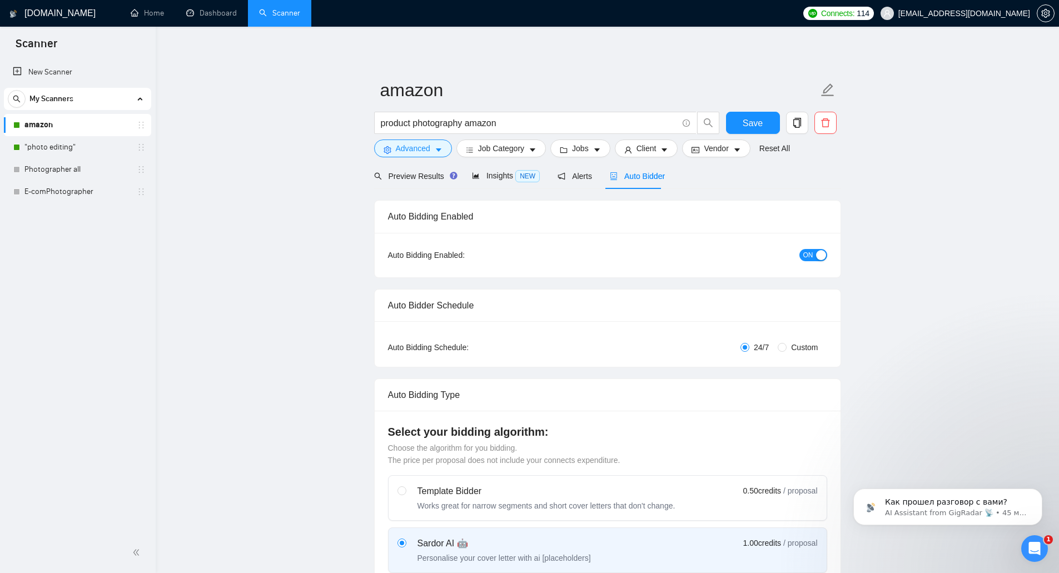
checkbox input "true"
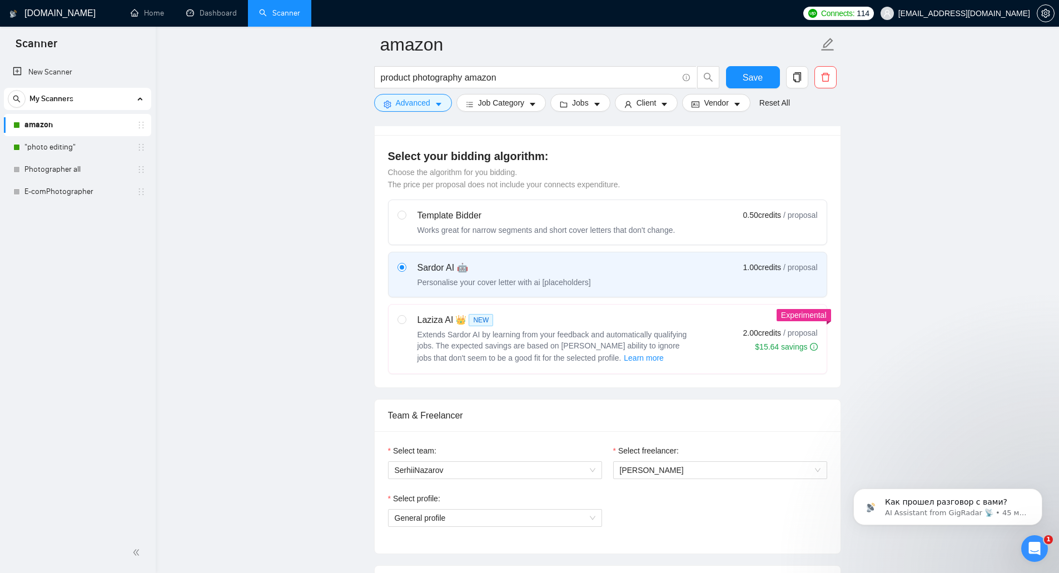
scroll to position [667, 0]
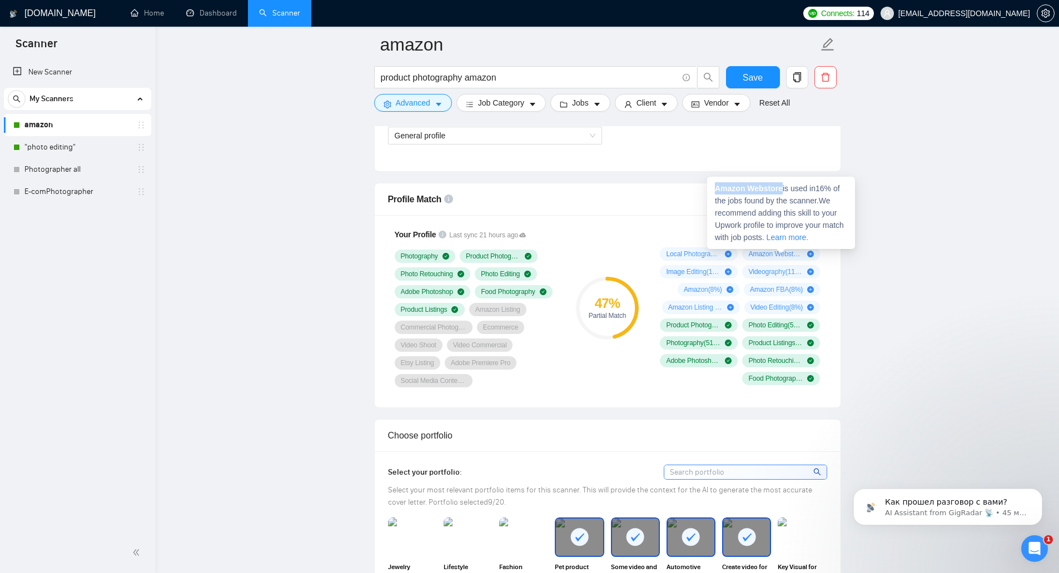
drag, startPoint x: 716, startPoint y: 187, endPoint x: 782, endPoint y: 188, distance: 65.6
click at [782, 188] on strong "Amazon Webstore" at bounding box center [749, 188] width 68 height 9
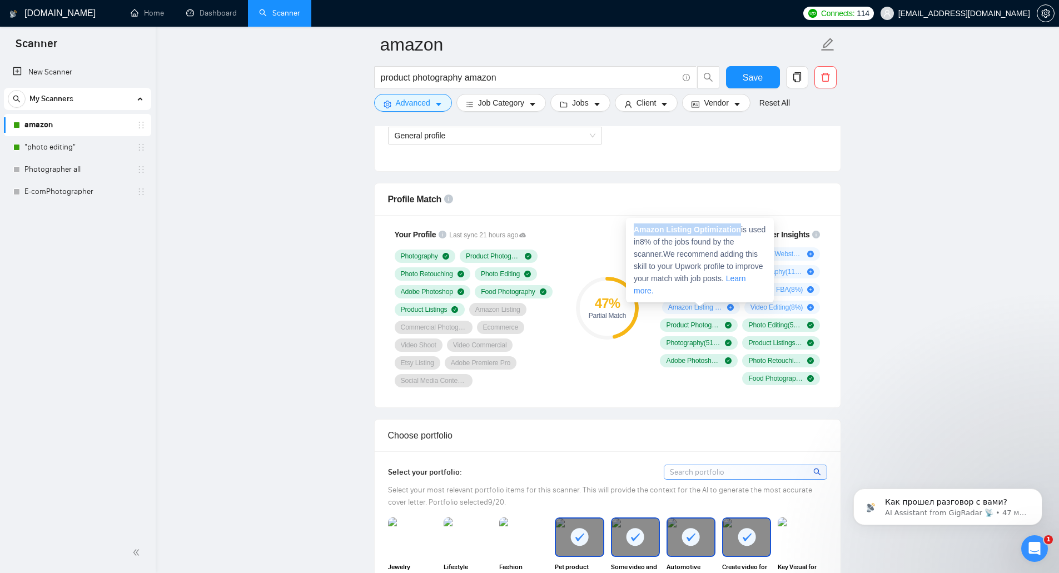
drag, startPoint x: 632, startPoint y: 227, endPoint x: 739, endPoint y: 231, distance: 107.4
click at [739, 231] on div "Amazon Listing Optimization is used in 8 % of the jobs found by the scanner. We…" at bounding box center [700, 260] width 148 height 85
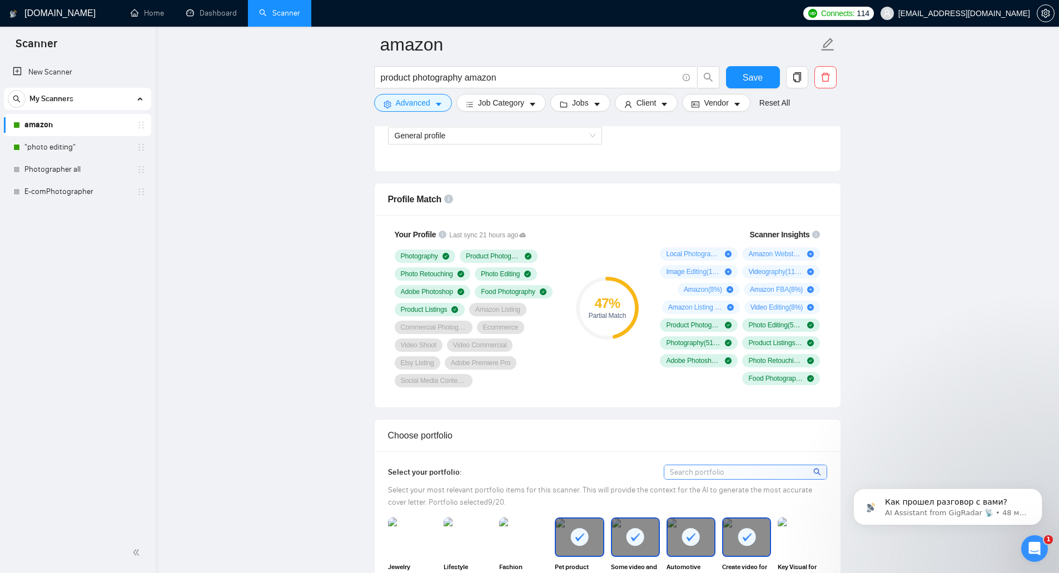
drag, startPoint x: 99, startPoint y: 146, endPoint x: 162, endPoint y: 160, distance: 65.0
click at [99, 146] on link ""photo editing"" at bounding box center [77, 147] width 106 height 22
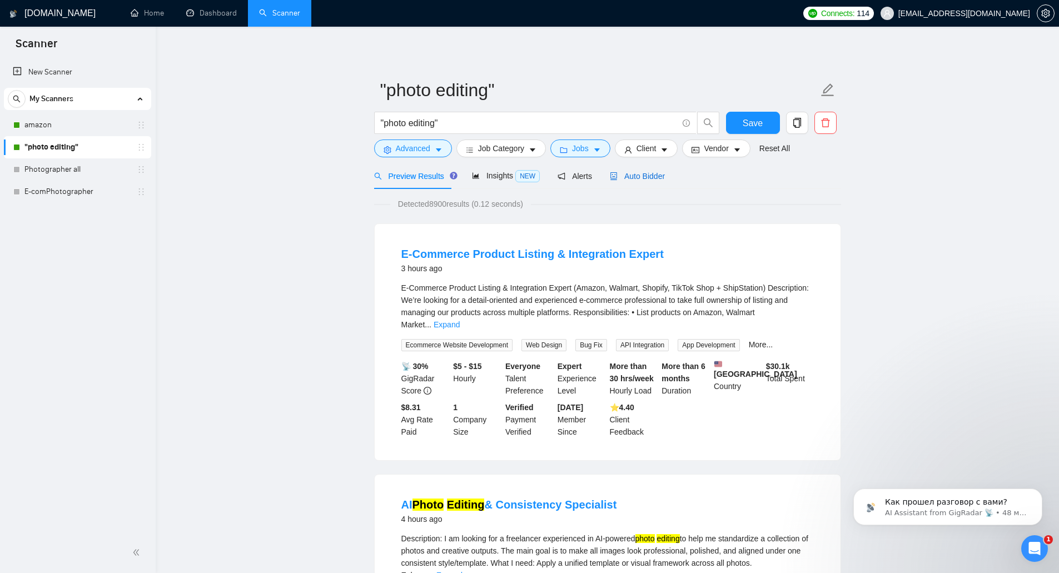
click at [628, 173] on span "Auto Bidder" at bounding box center [637, 176] width 55 height 9
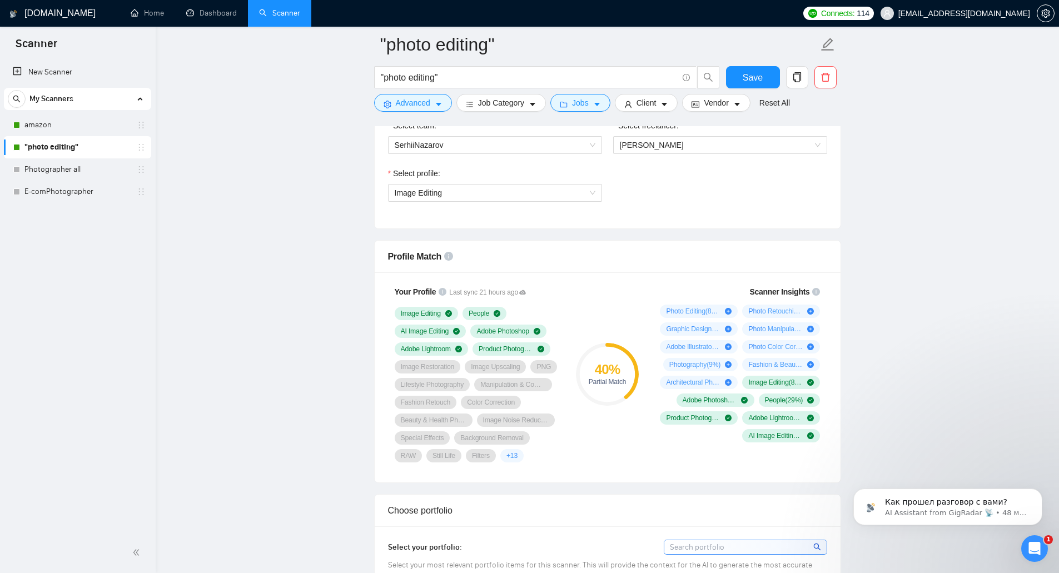
scroll to position [612, 0]
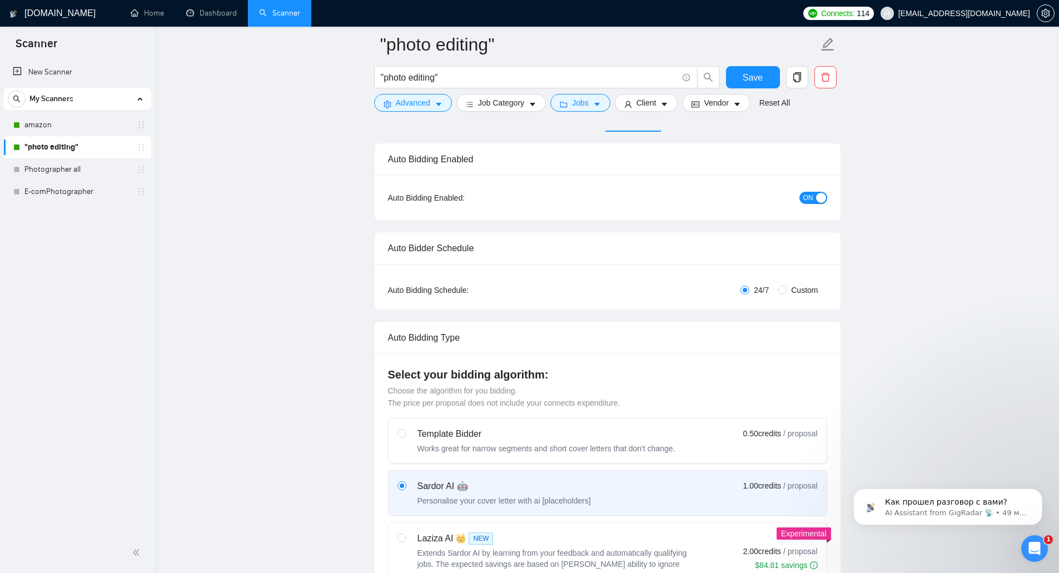
scroll to position [0, 0]
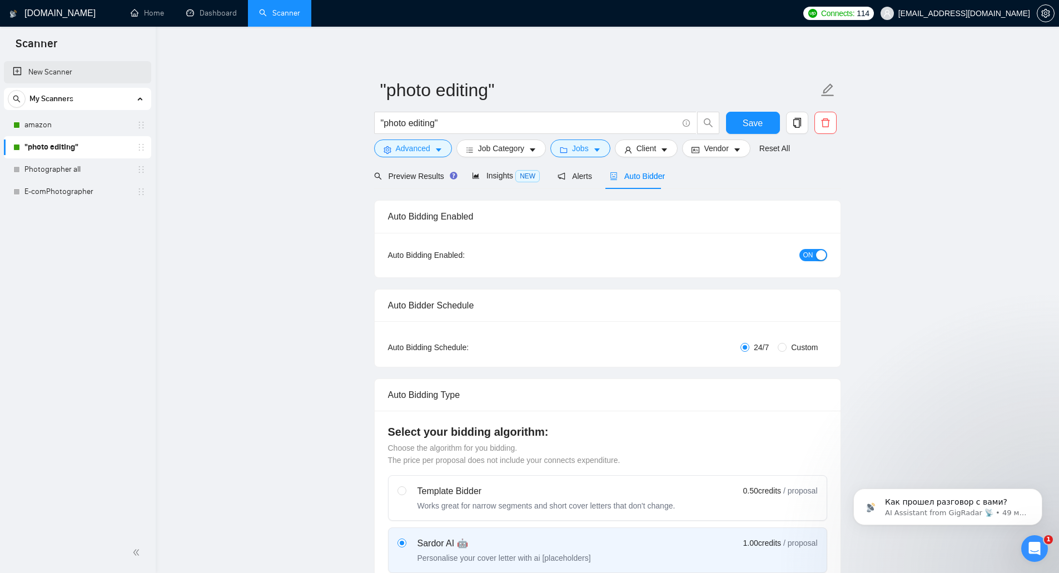
click at [95, 78] on link "New Scanner" at bounding box center [78, 72] width 130 height 22
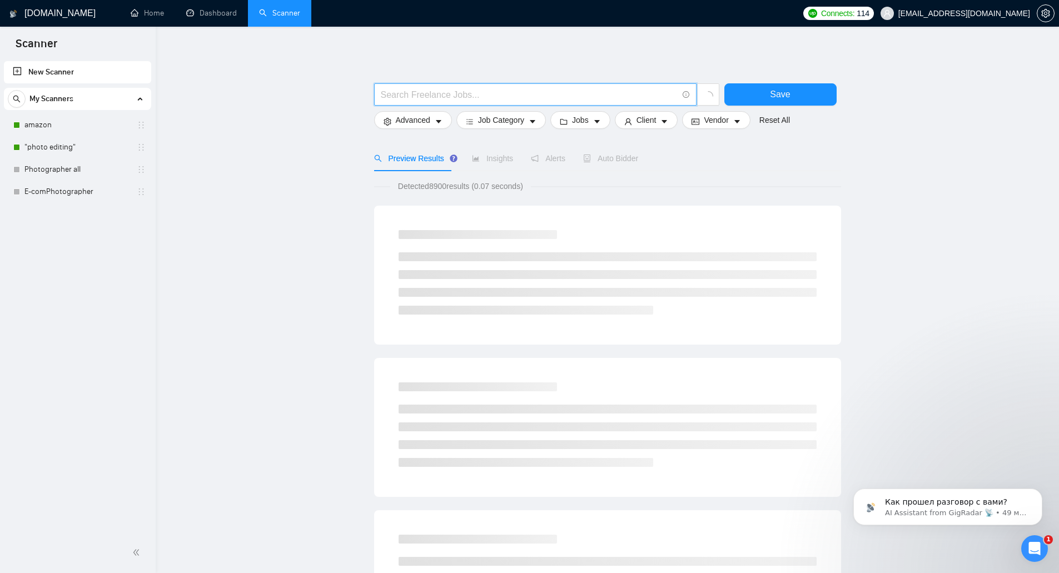
click at [406, 93] on input "text" at bounding box center [529, 95] width 297 height 14
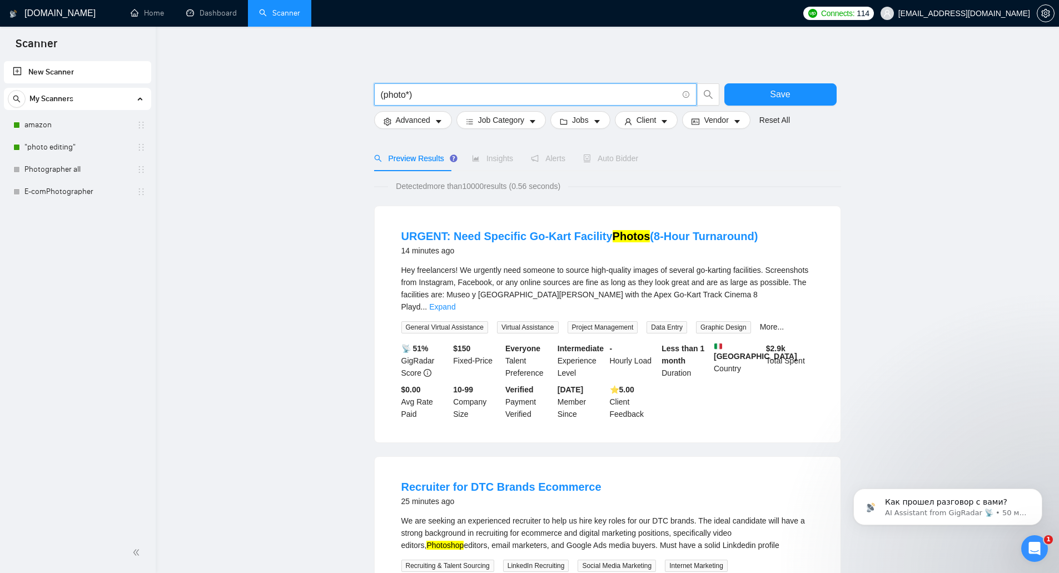
type input "(photo*)"
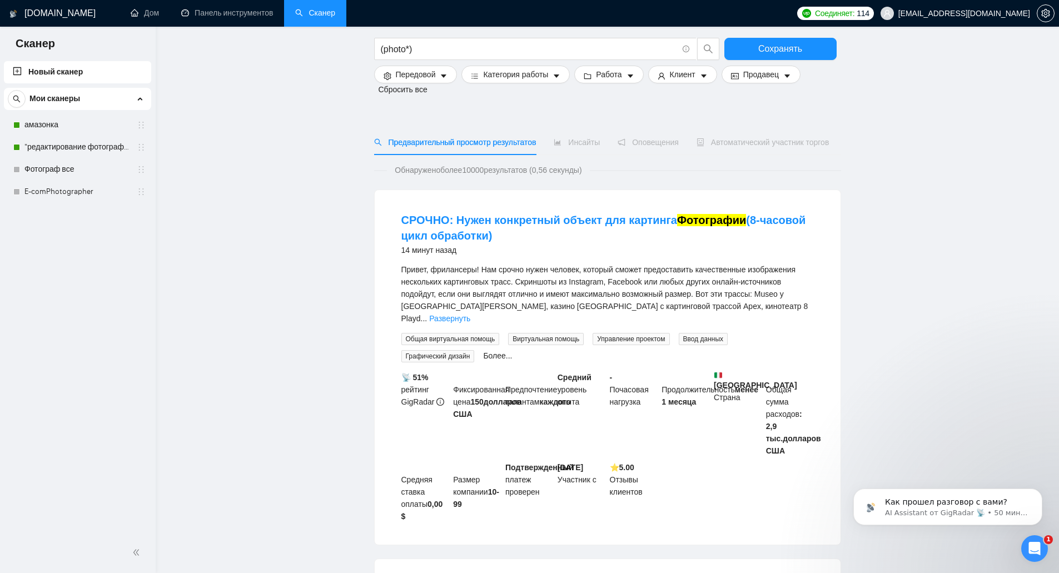
scroll to position [56, 0]
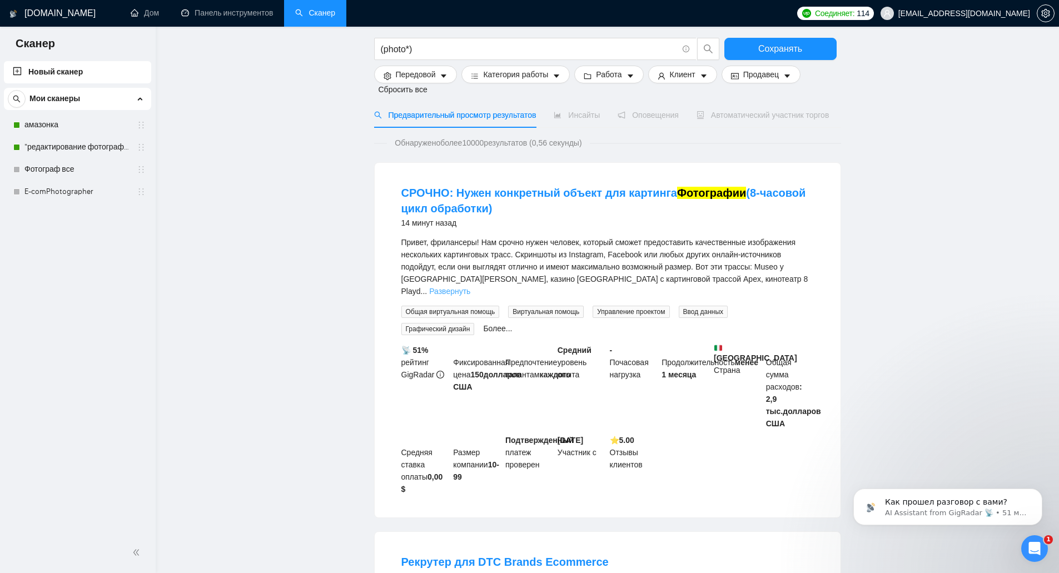
click at [470, 287] on font "Развернуть" at bounding box center [449, 291] width 41 height 9
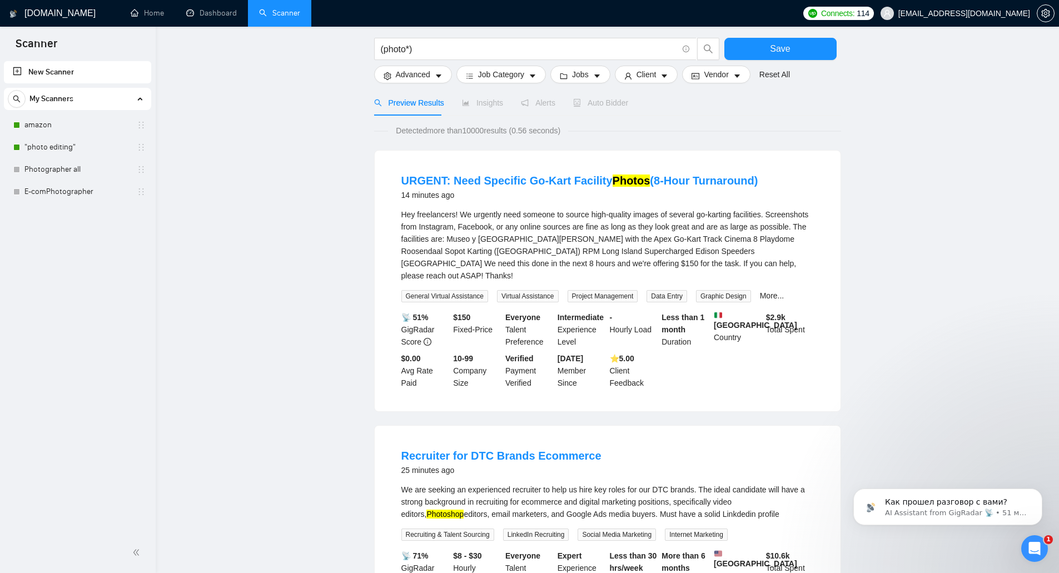
click at [412, 76] on span "Advanced" at bounding box center [413, 74] width 34 height 12
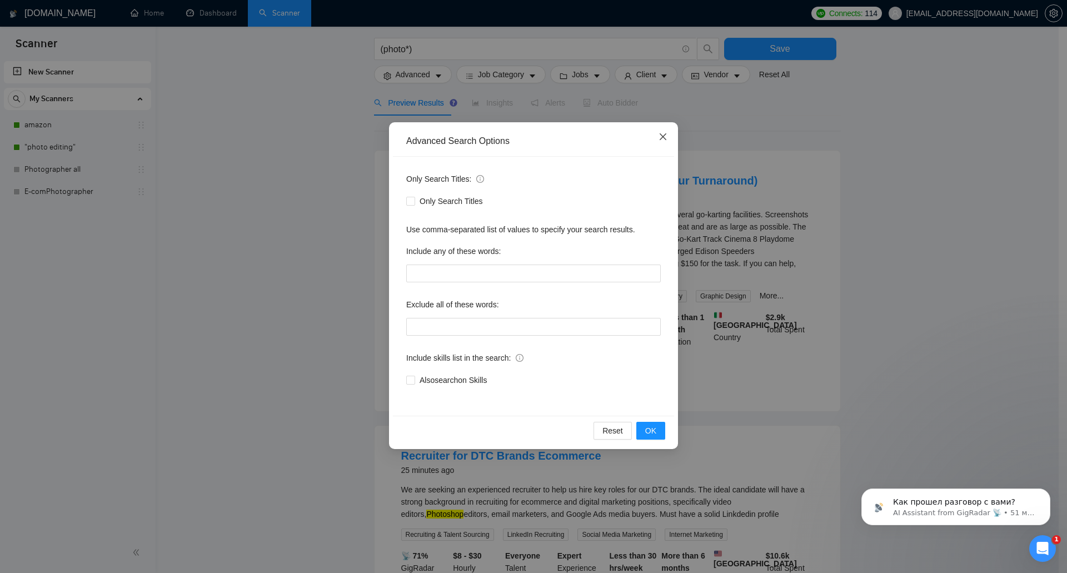
click at [664, 139] on icon "close" at bounding box center [663, 136] width 9 height 9
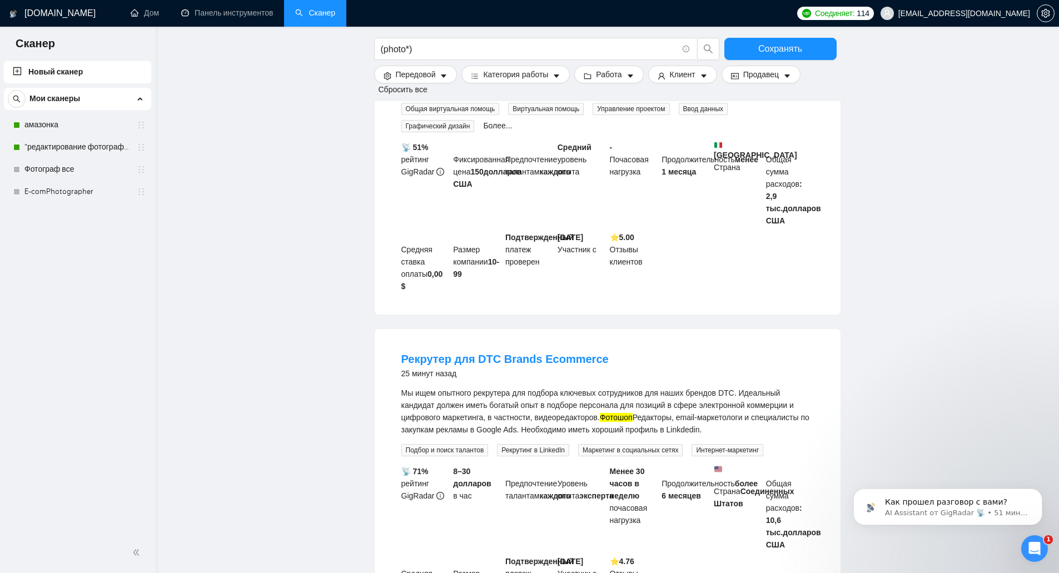
scroll to position [334, 0]
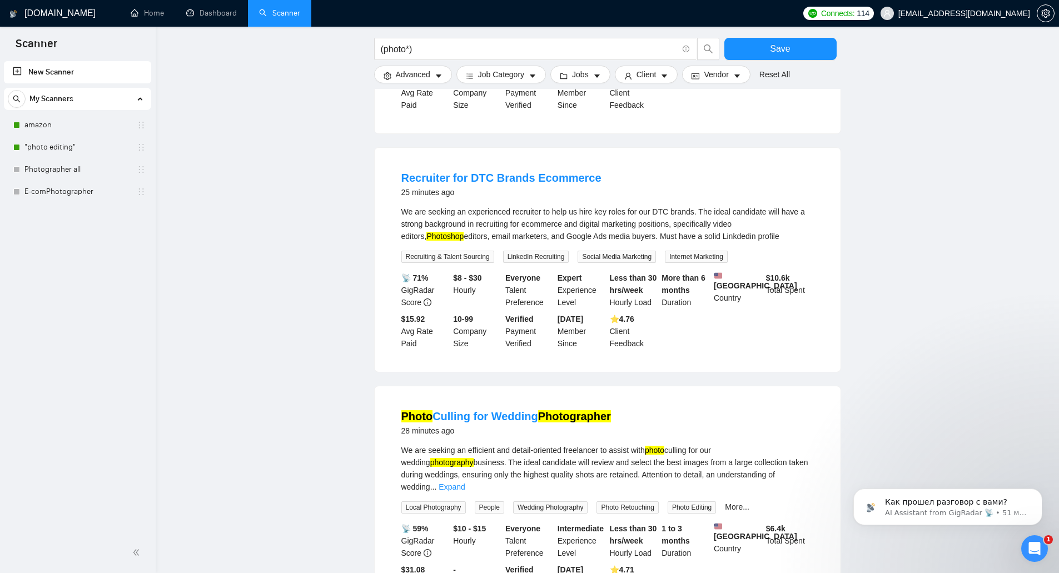
drag, startPoint x: 312, startPoint y: 302, endPoint x: 318, endPoint y: 301, distance: 6.2
click at [312, 302] on main "(photo*) Save Advanced Job Category Jobs Client Vendor Reset All Preview Result…" at bounding box center [607, 425] width 868 height 1428
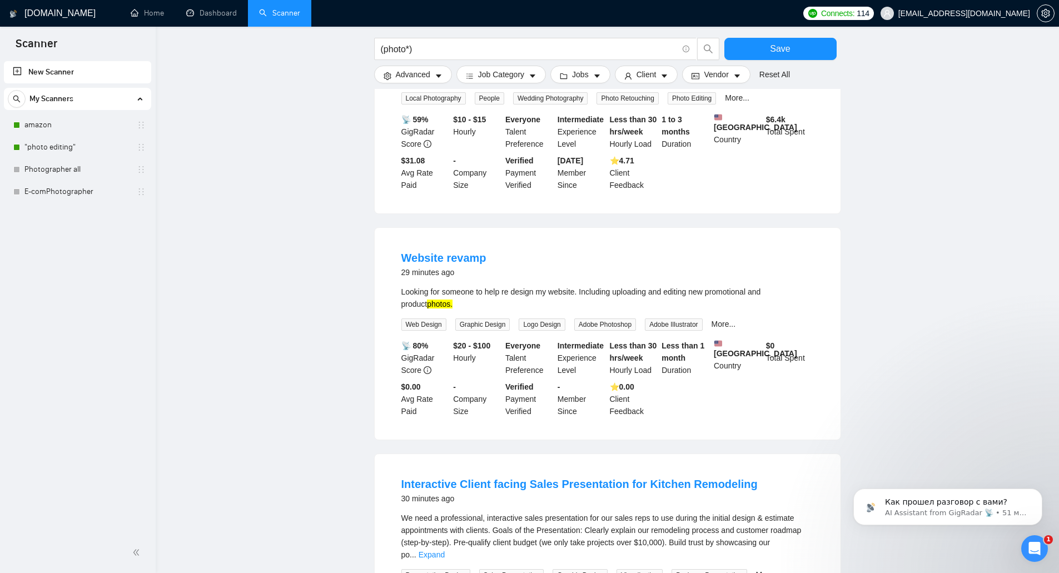
scroll to position [723, 0]
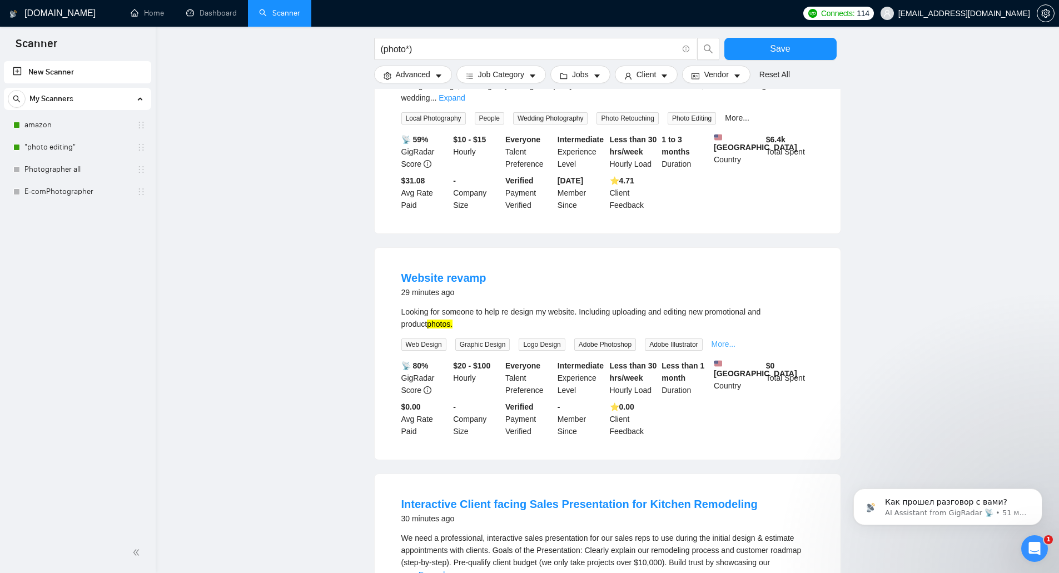
click at [729, 340] on link "More..." at bounding box center [724, 344] width 24 height 9
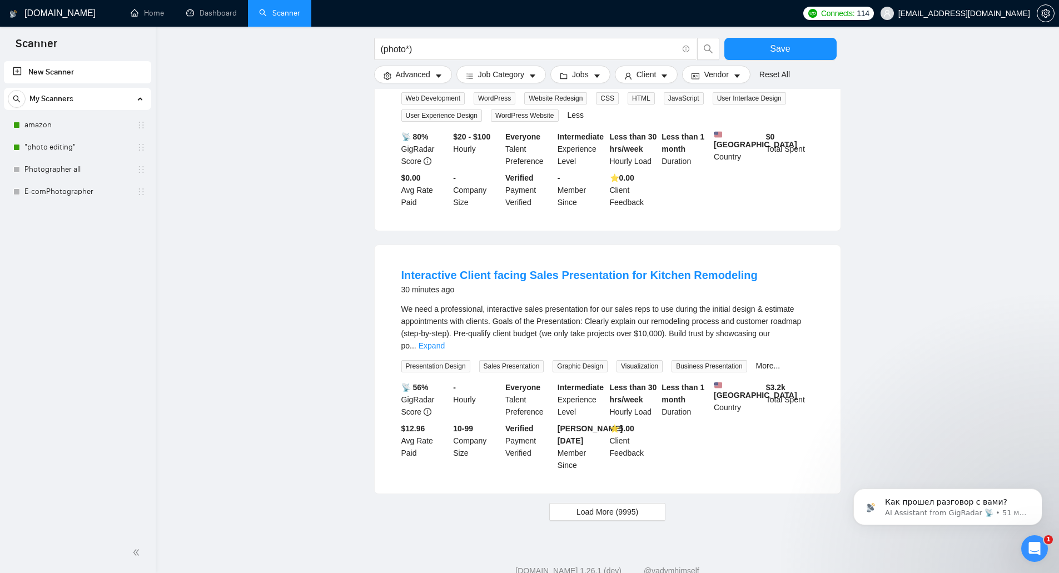
scroll to position [998, 0]
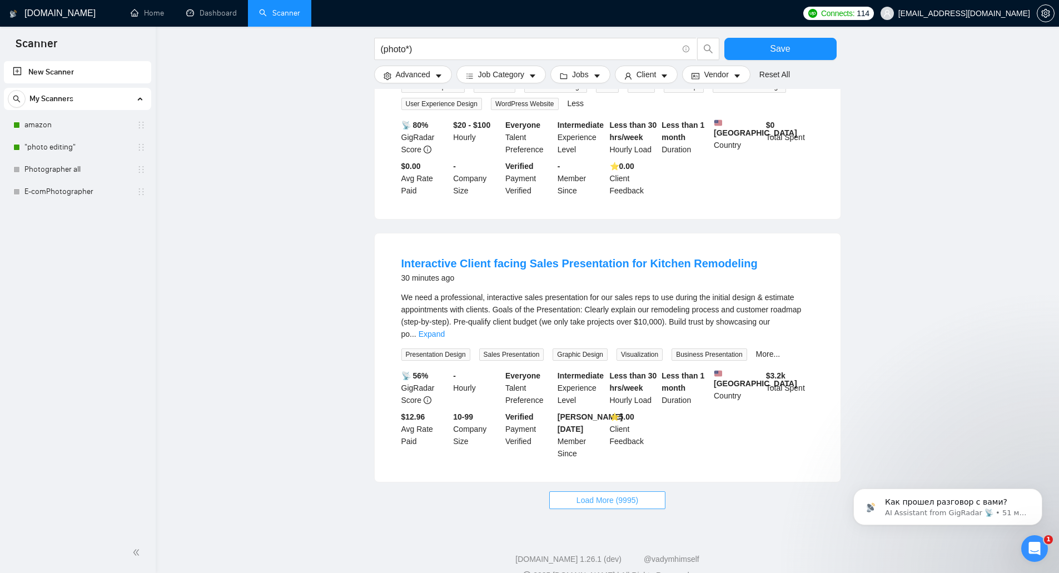
click at [640, 491] on button "Load More (9995)" at bounding box center [607, 500] width 116 height 18
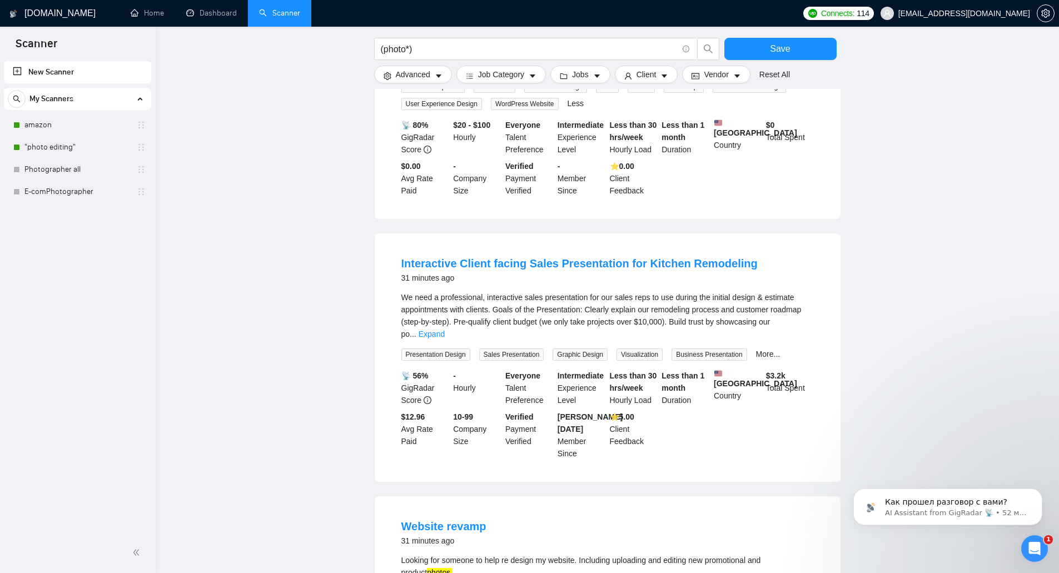
click at [365, 494] on main "(photo*) Save Advanced Job Category Jobs Client Vendor Reset All Preview Result…" at bounding box center [607, 380] width 868 height 2667
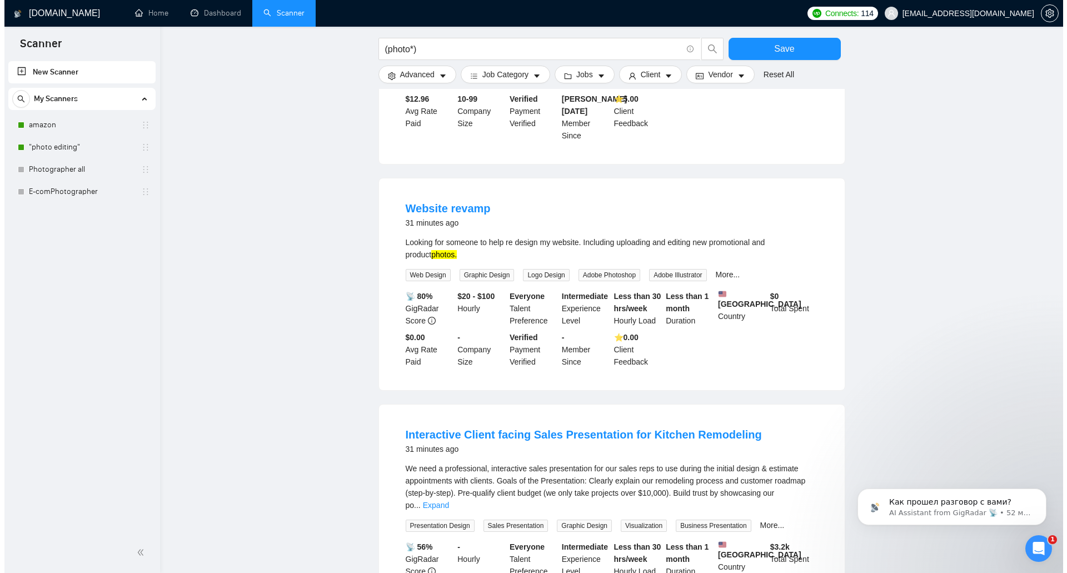
scroll to position [1332, 0]
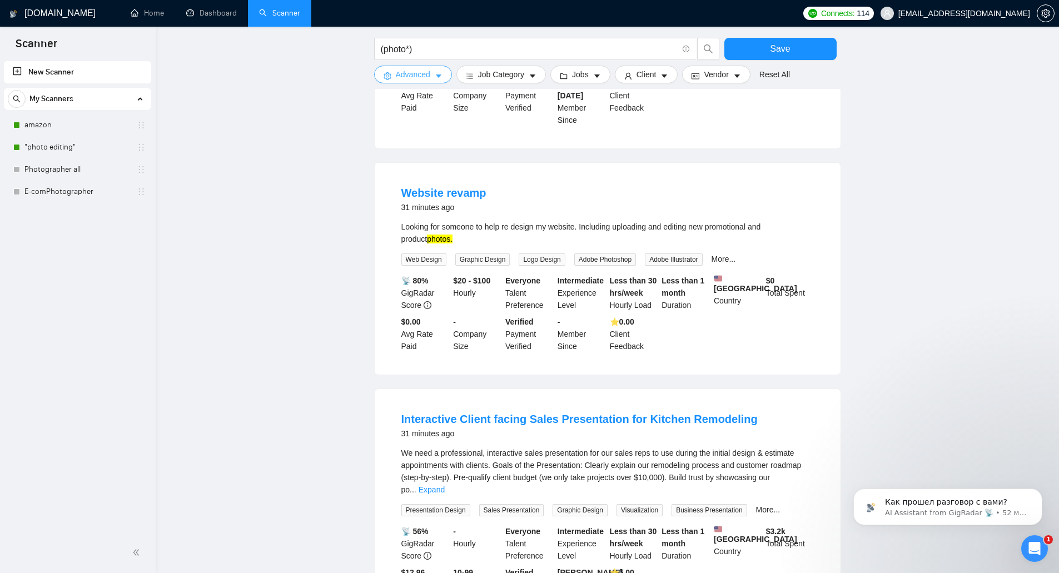
click at [446, 74] on button "Advanced" at bounding box center [413, 75] width 78 height 18
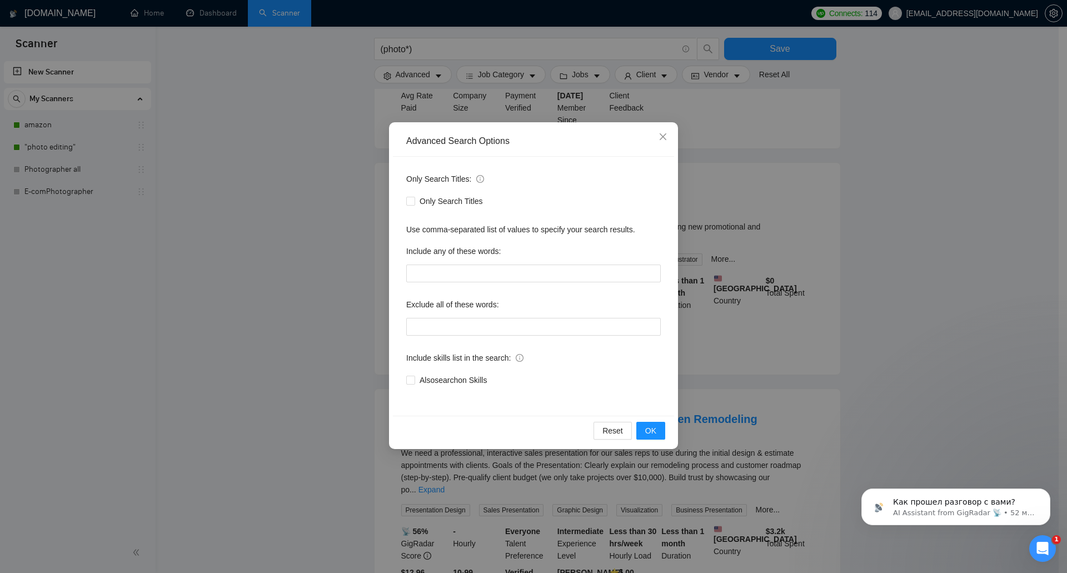
click at [325, 248] on div "Advanced Search Options Only Search Titles: Only Search Titles Use comma-separa…" at bounding box center [533, 286] width 1067 height 573
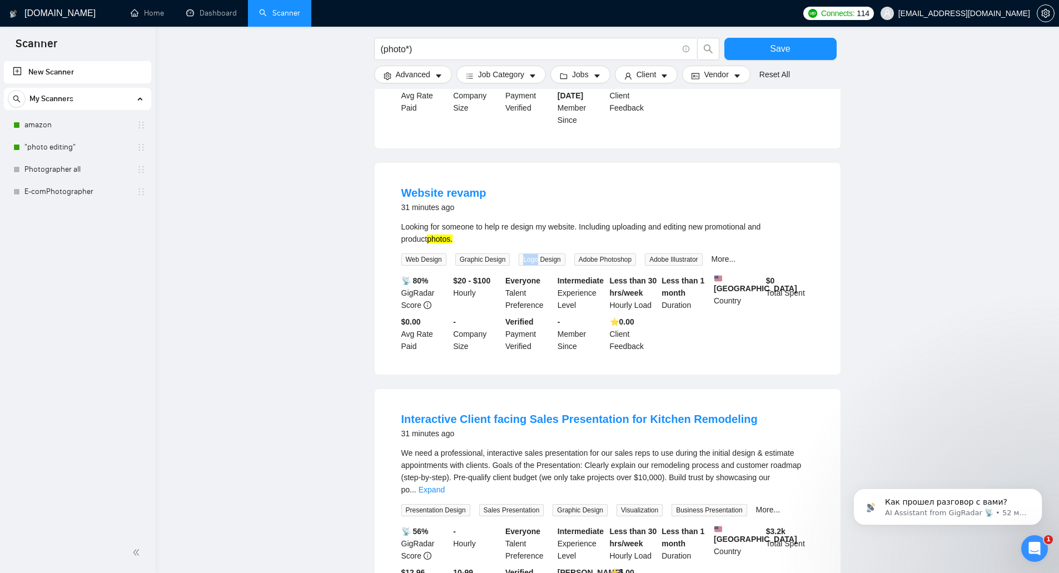
drag, startPoint x: 535, startPoint y: 235, endPoint x: 521, endPoint y: 234, distance: 14.6
click at [521, 254] on span "Logo Design" at bounding box center [542, 260] width 46 height 12
click at [403, 70] on span "Advanced" at bounding box center [413, 74] width 34 height 12
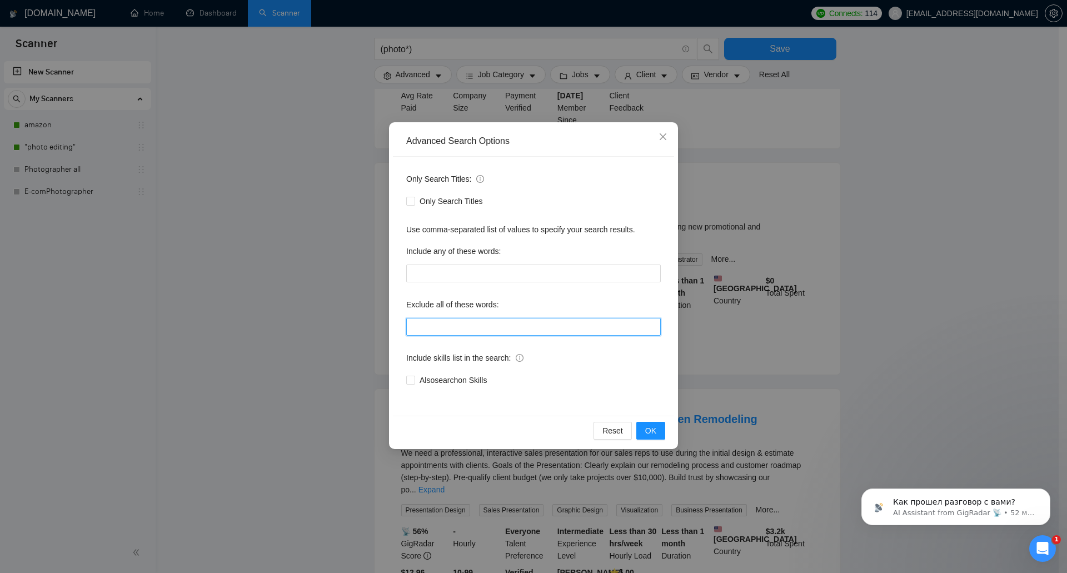
click at [444, 324] on input "text" at bounding box center [533, 327] width 255 height 18
paste input "Logo"
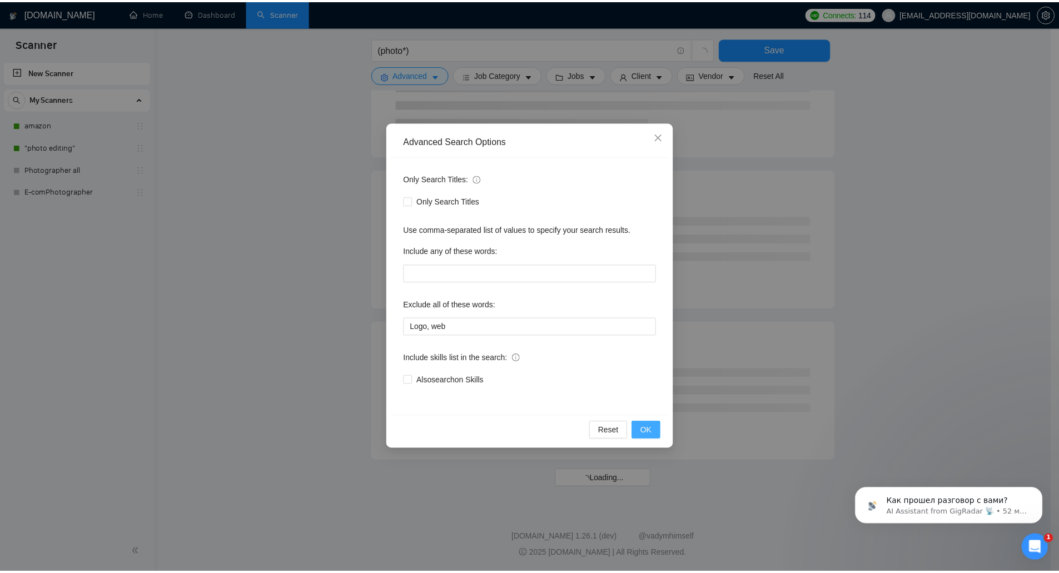
scroll to position [1255, 0]
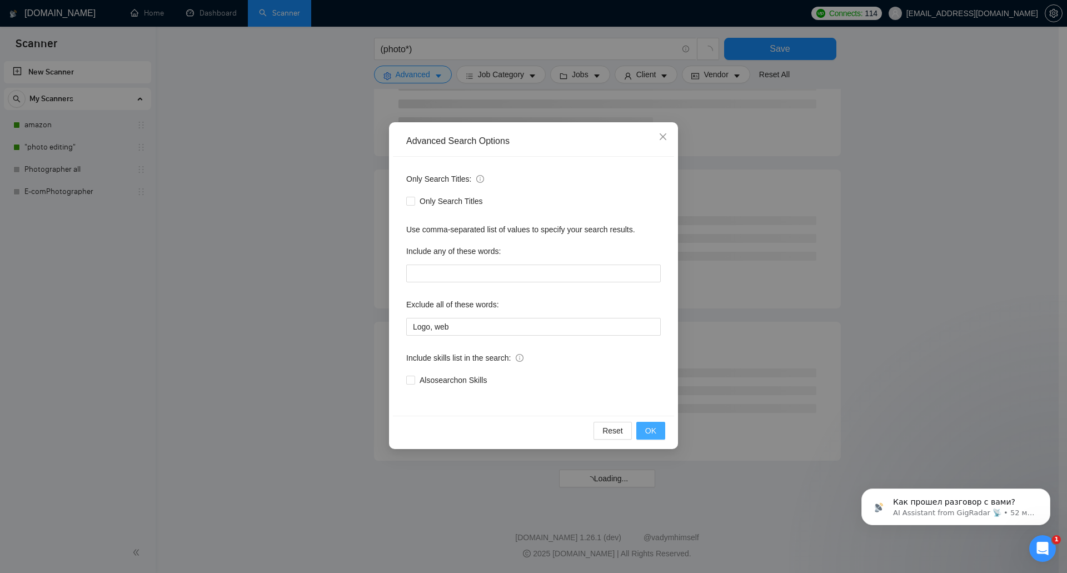
click at [650, 428] on span "OK" at bounding box center [650, 431] width 11 height 12
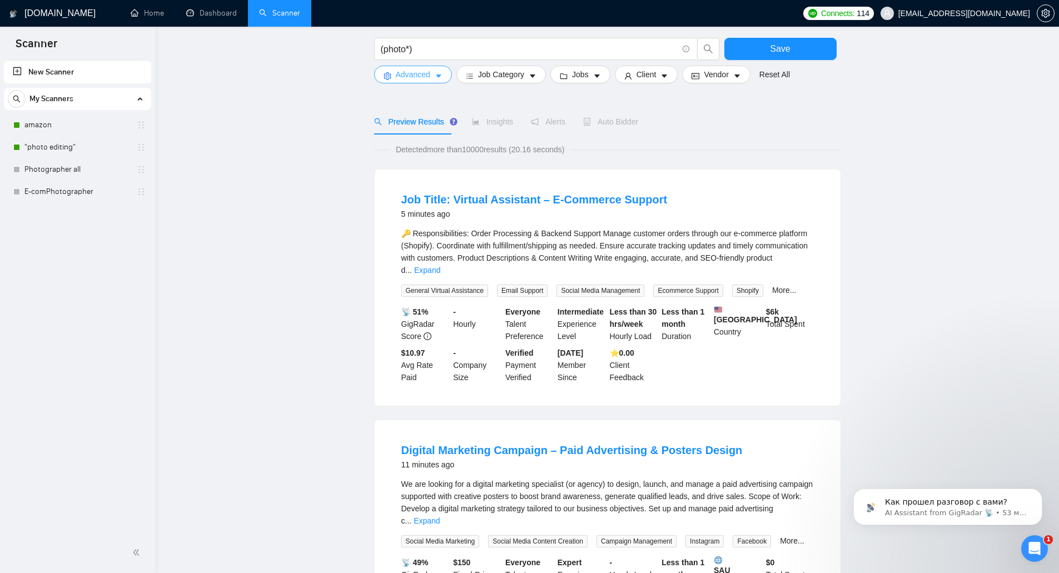
scroll to position [56, 0]
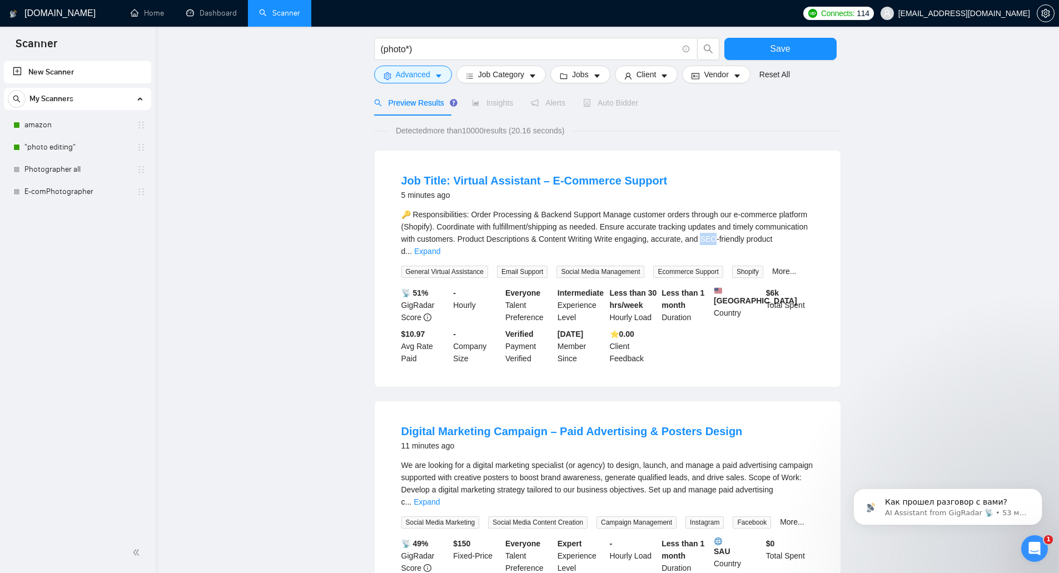
drag, startPoint x: 701, startPoint y: 240, endPoint x: 715, endPoint y: 241, distance: 14.5
click at [715, 241] on div "🔑 Responsibilities: Order Processing & Backend Support Manage customer orders t…" at bounding box center [607, 232] width 413 height 49
click at [418, 77] on span "Advanced" at bounding box center [413, 74] width 34 height 12
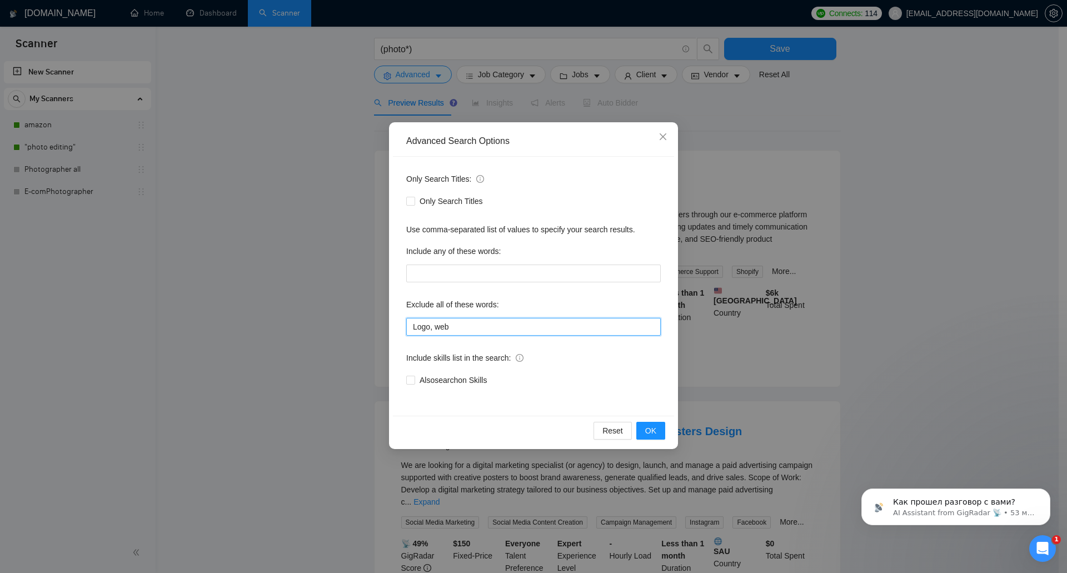
click at [469, 324] on input "Logo, web" at bounding box center [533, 327] width 255 height 18
paste input "SEO"
click at [666, 431] on div "Reset OK" at bounding box center [533, 430] width 281 height 29
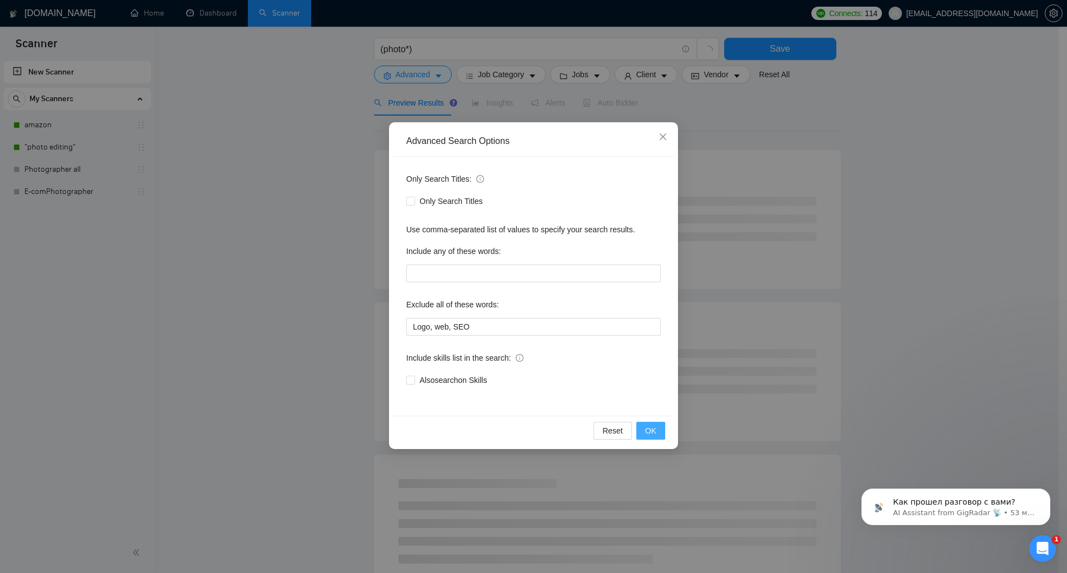
click at [656, 428] on span "OK" at bounding box center [650, 431] width 11 height 12
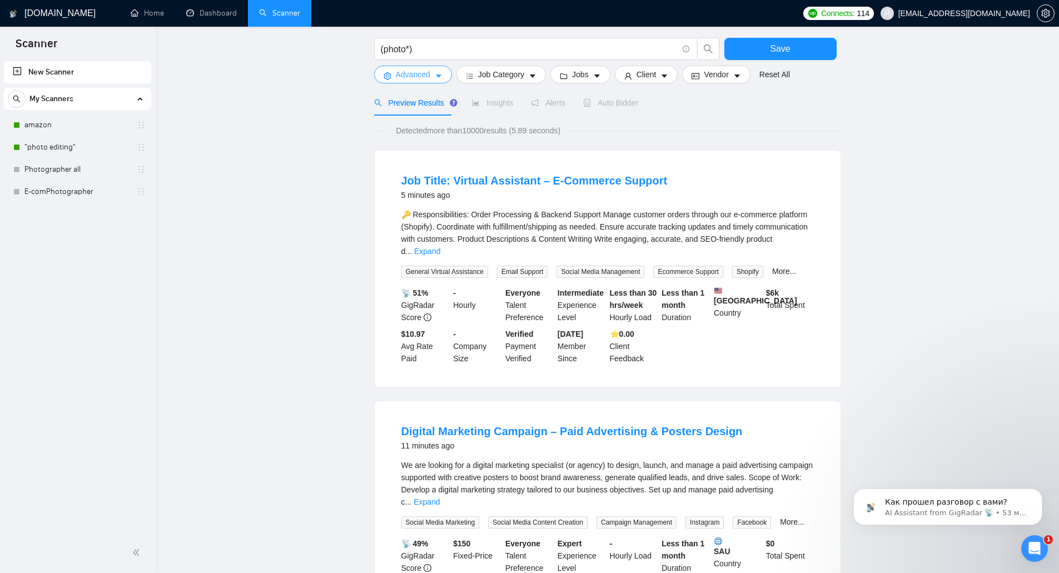
click at [422, 75] on span "Advanced" at bounding box center [413, 74] width 34 height 12
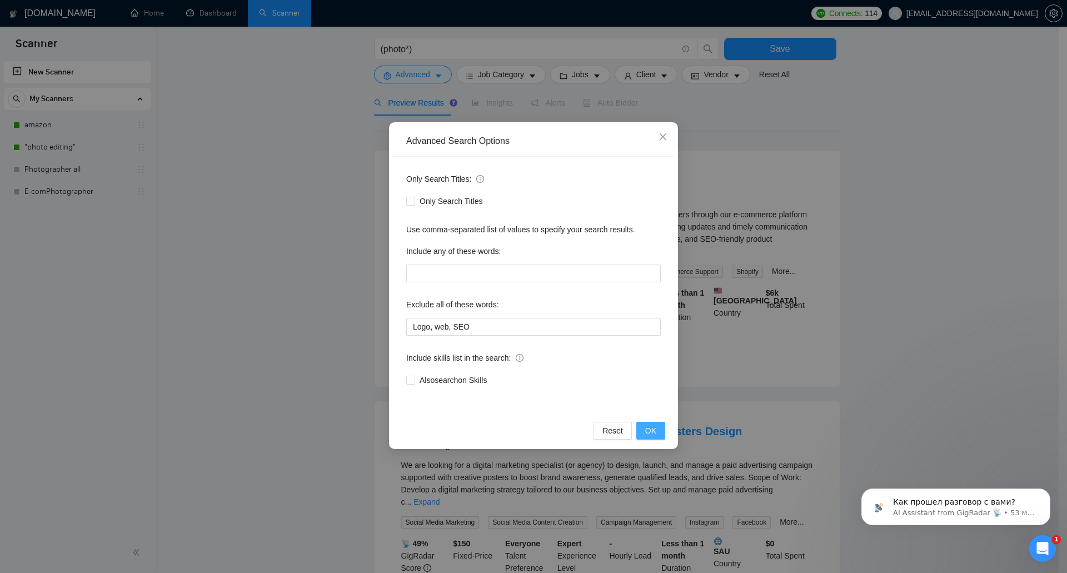
click at [655, 435] on span "OK" at bounding box center [650, 431] width 11 height 12
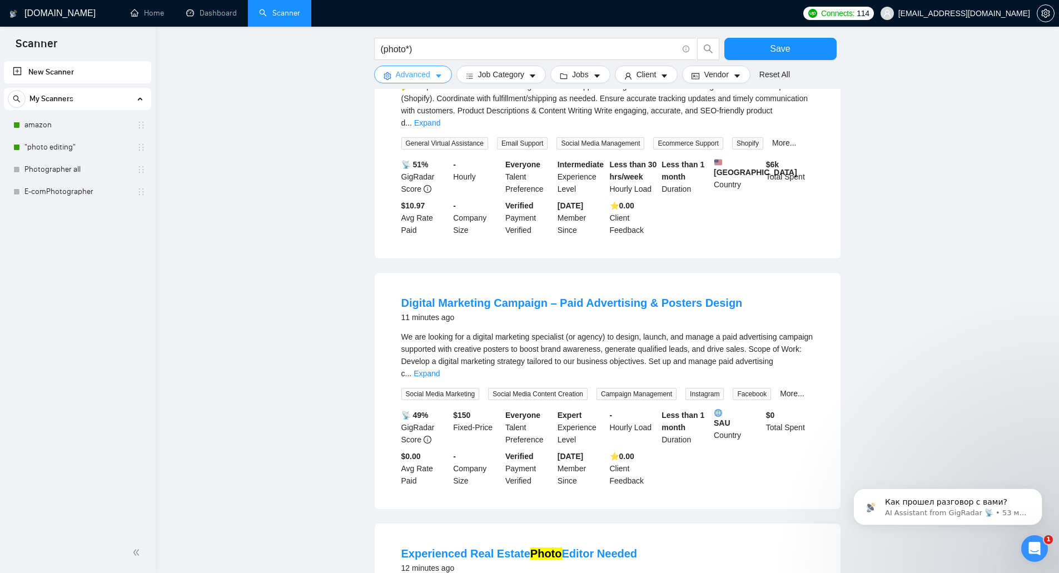
scroll to position [222, 0]
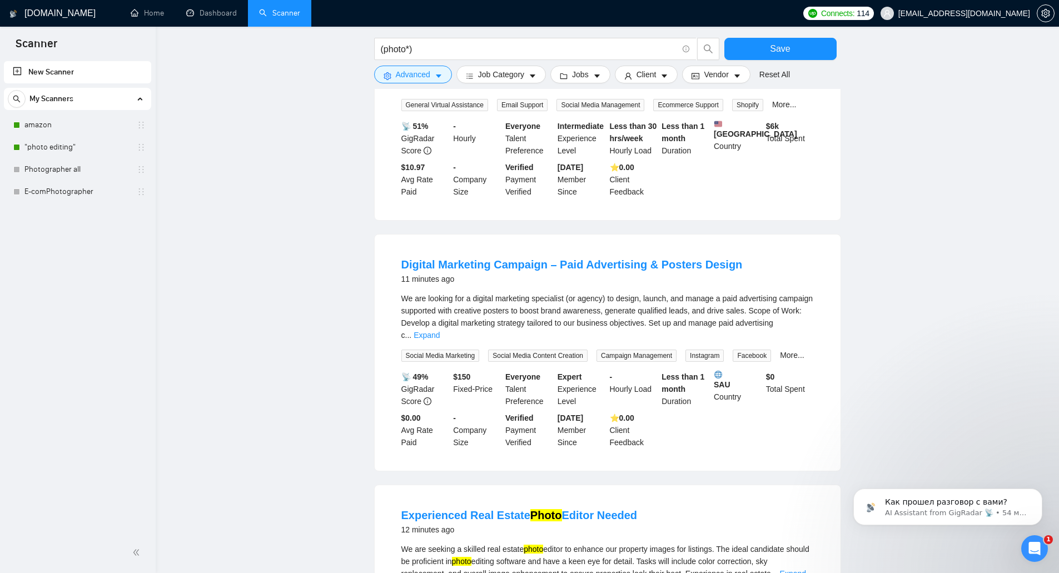
click at [319, 227] on main "(photo*) Save Advanced Job Category Jobs Client Vendor Reset All Preview Result…" at bounding box center [607, 524] width 868 height 1404
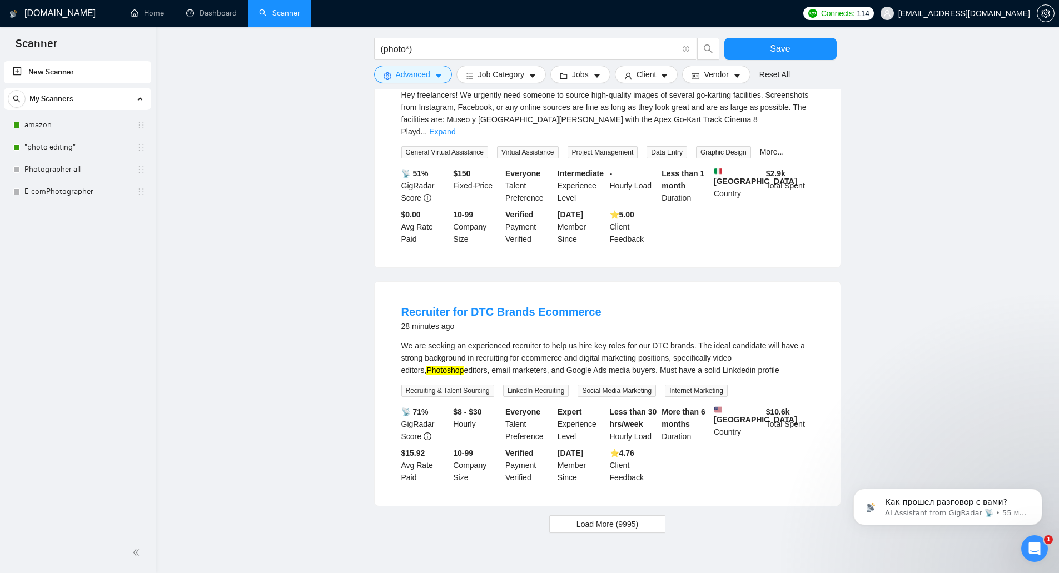
scroll to position [929, 0]
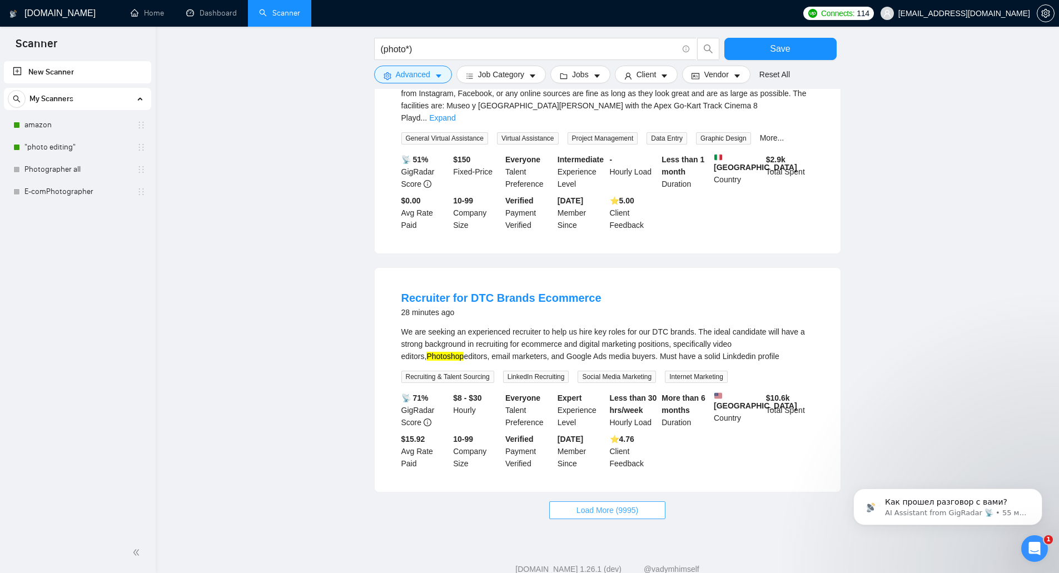
click at [618, 504] on span "Load More (9995)" at bounding box center [608, 510] width 62 height 12
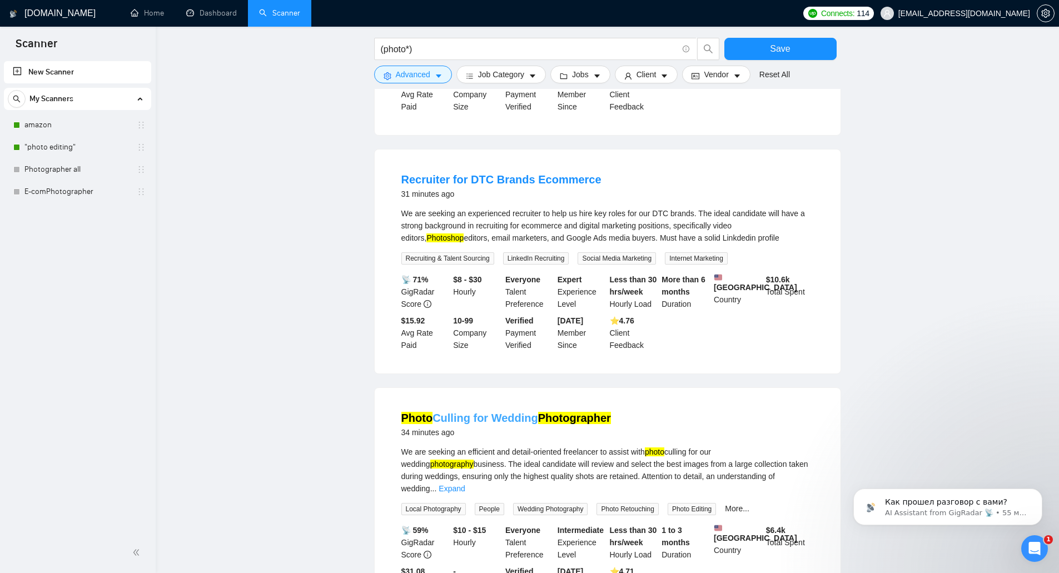
scroll to position [985, 0]
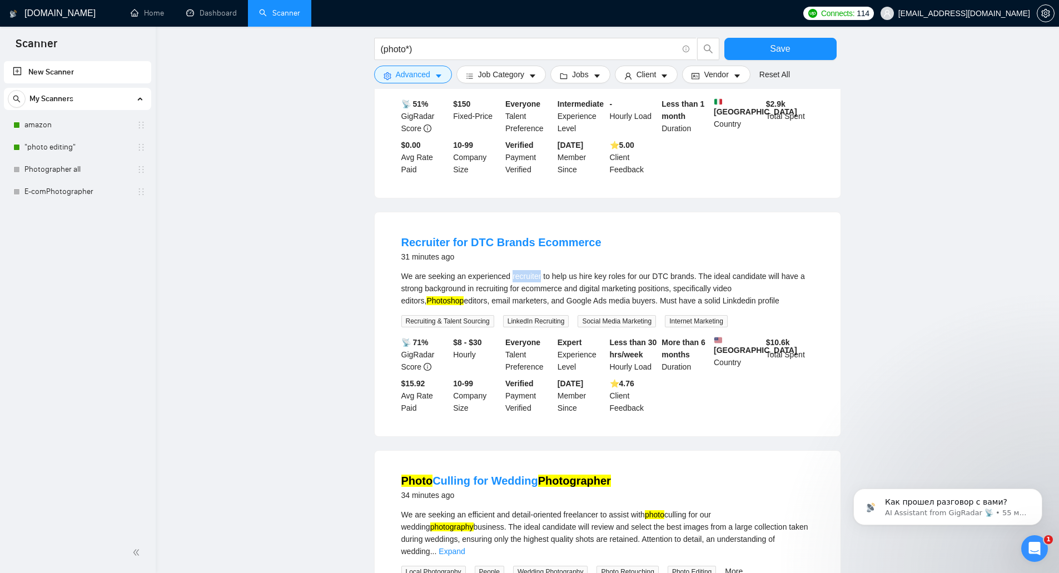
drag, startPoint x: 509, startPoint y: 235, endPoint x: 538, endPoint y: 237, distance: 29.0
click at [538, 270] on div "We are seeking an experienced recruiter to help us hire key roles for our DTC b…" at bounding box center [607, 288] width 413 height 37
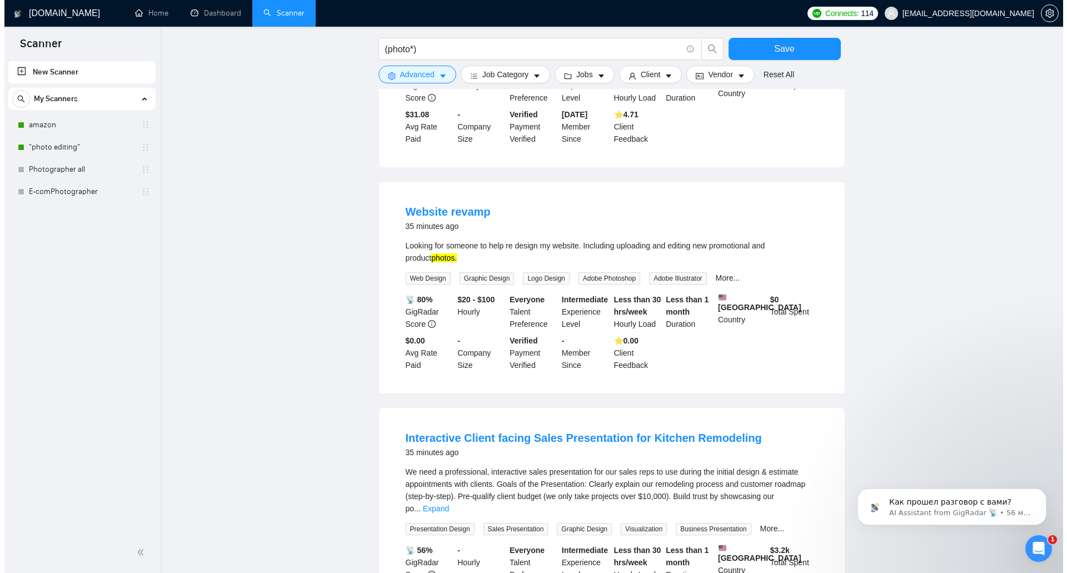
scroll to position [1485, 0]
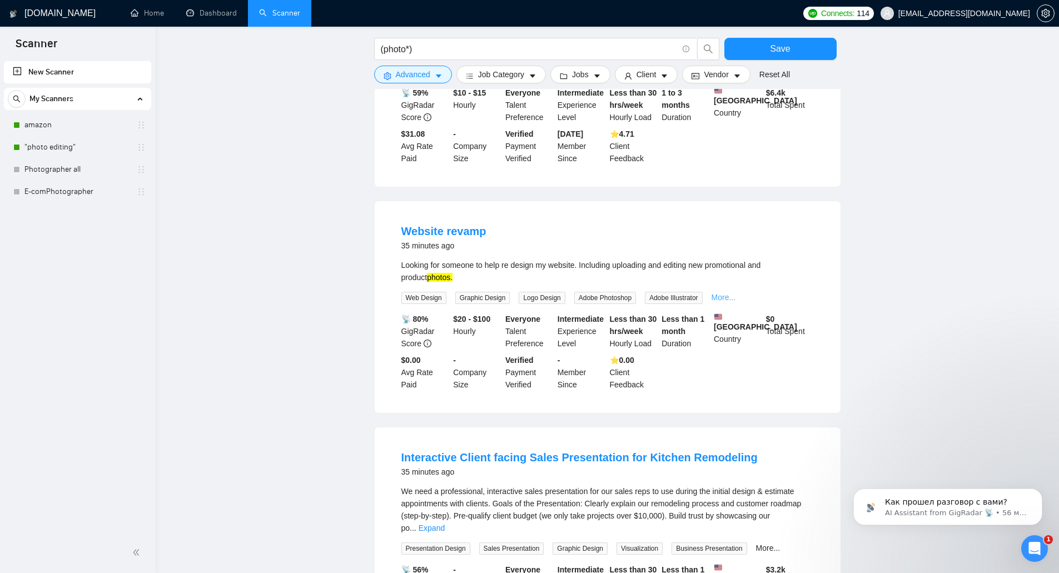
click at [717, 293] on link "More..." at bounding box center [724, 297] width 24 height 9
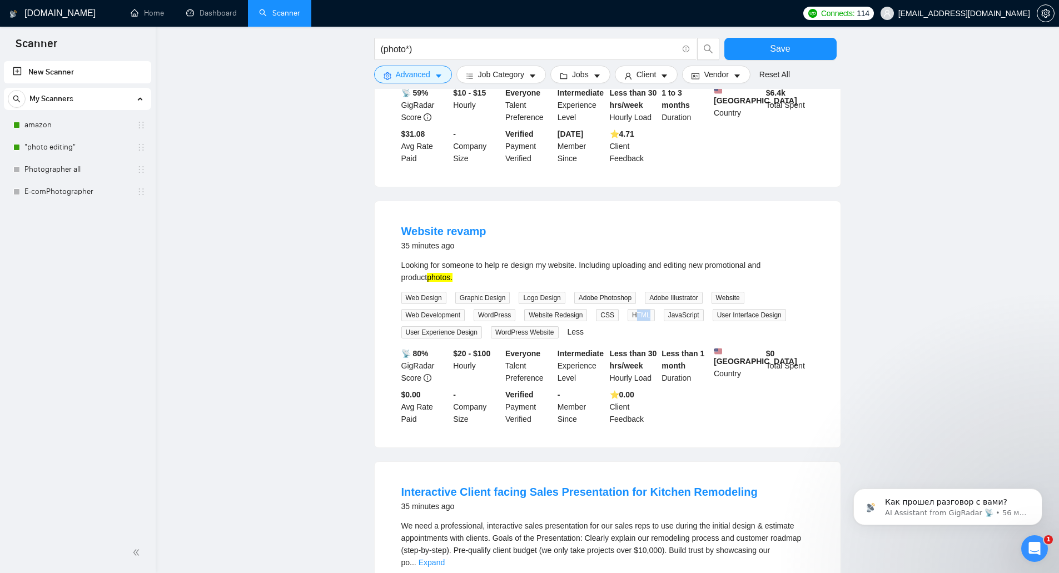
drag, startPoint x: 640, startPoint y: 278, endPoint x: 648, endPoint y: 279, distance: 7.9
click at [648, 309] on div "HTML" at bounding box center [643, 315] width 36 height 13
click at [647, 309] on span "HTML" at bounding box center [641, 315] width 27 height 12
drag, startPoint x: 645, startPoint y: 279, endPoint x: 624, endPoint y: 280, distance: 20.6
click at [628, 309] on span "HTML" at bounding box center [641, 315] width 27 height 12
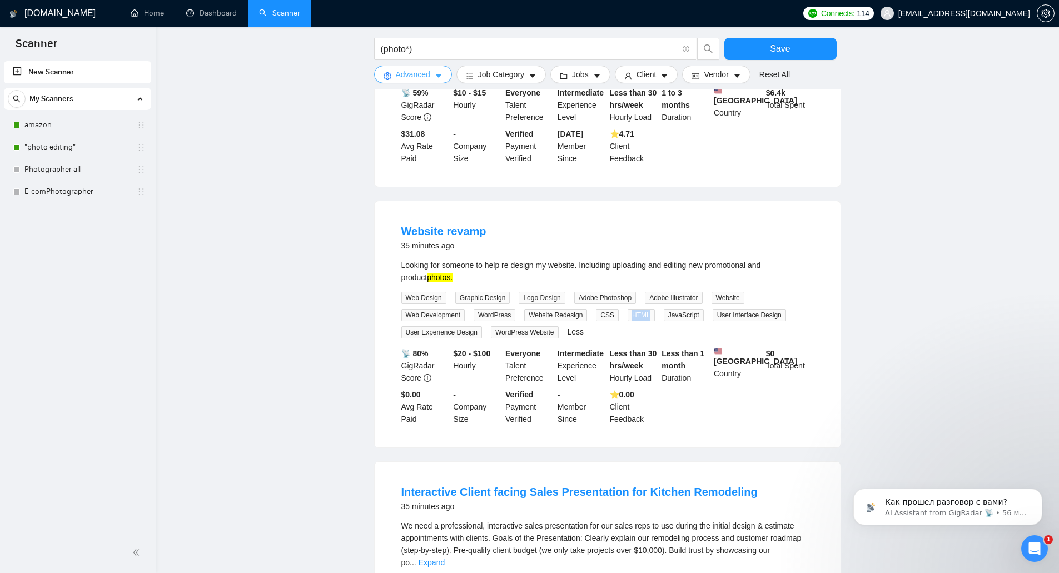
click at [420, 79] on span "Advanced" at bounding box center [413, 74] width 34 height 12
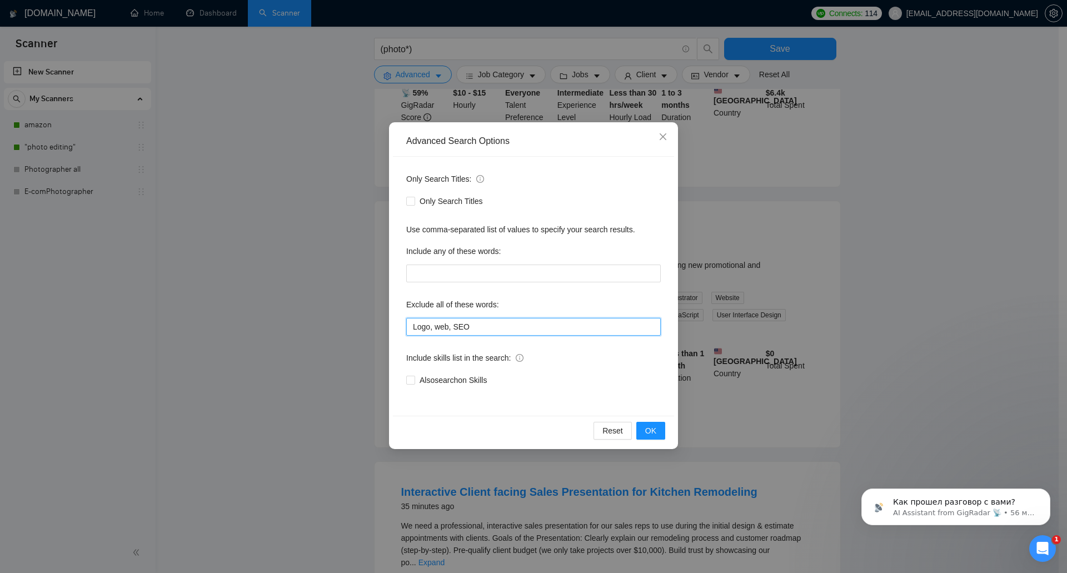
click at [479, 326] on input "Logo, web, SEO" at bounding box center [533, 327] width 255 height 18
paste input "HTML"
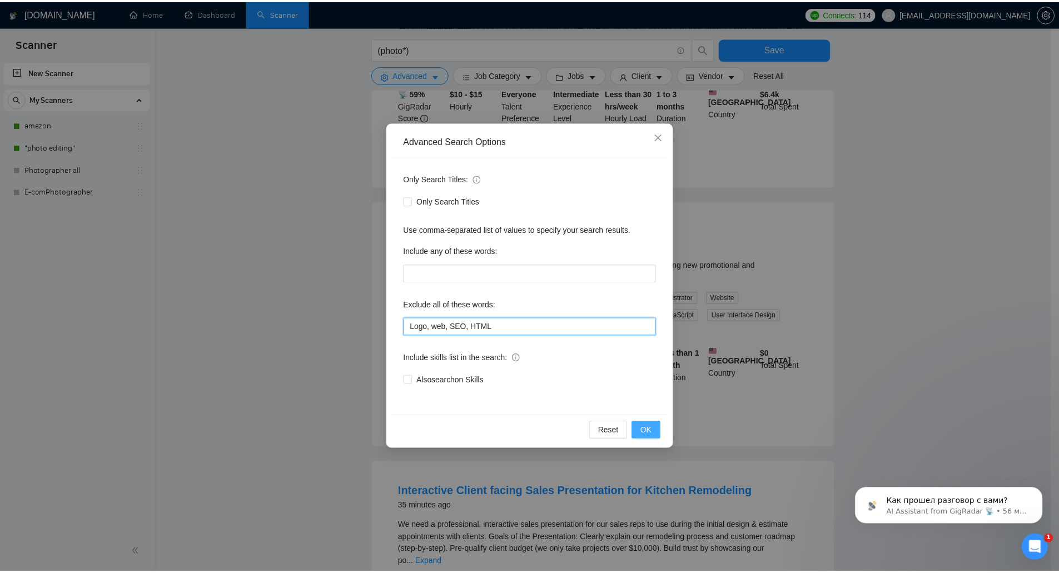
scroll to position [1255, 0]
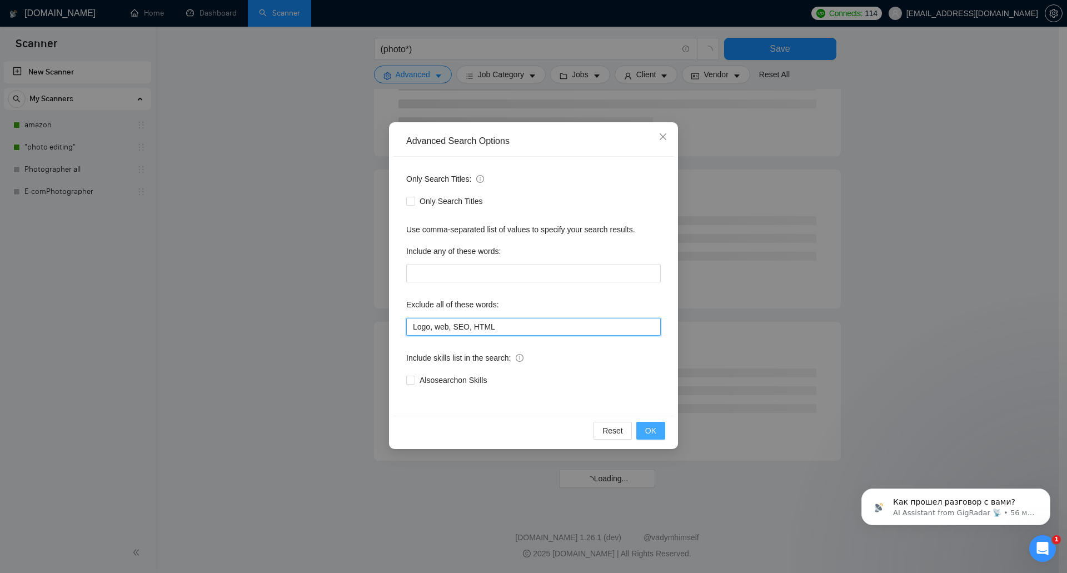
type input "Logo, web, SEO, HTML"
click at [658, 429] on button "OK" at bounding box center [651, 431] width 29 height 18
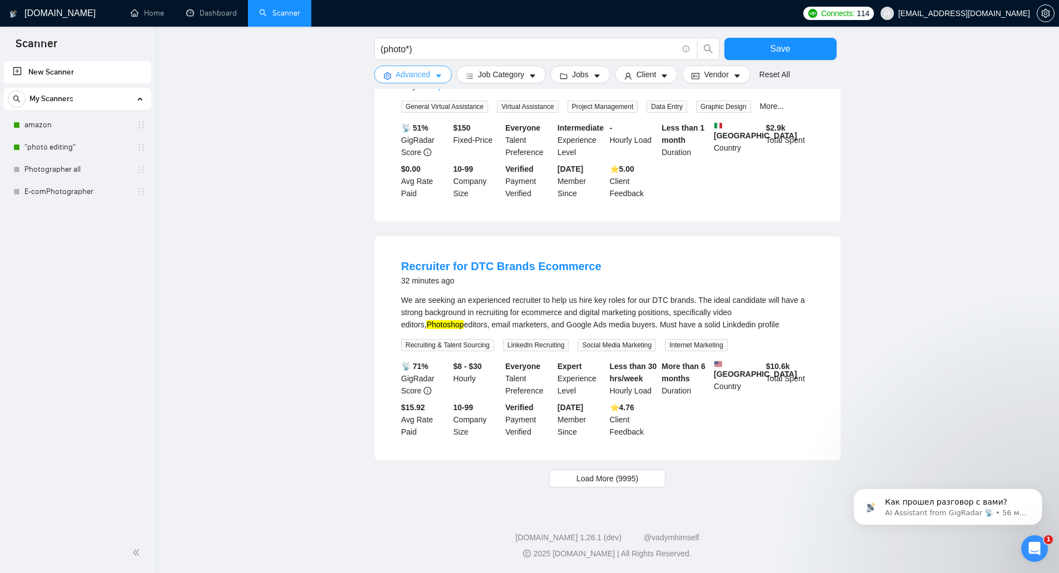
scroll to position [929, 0]
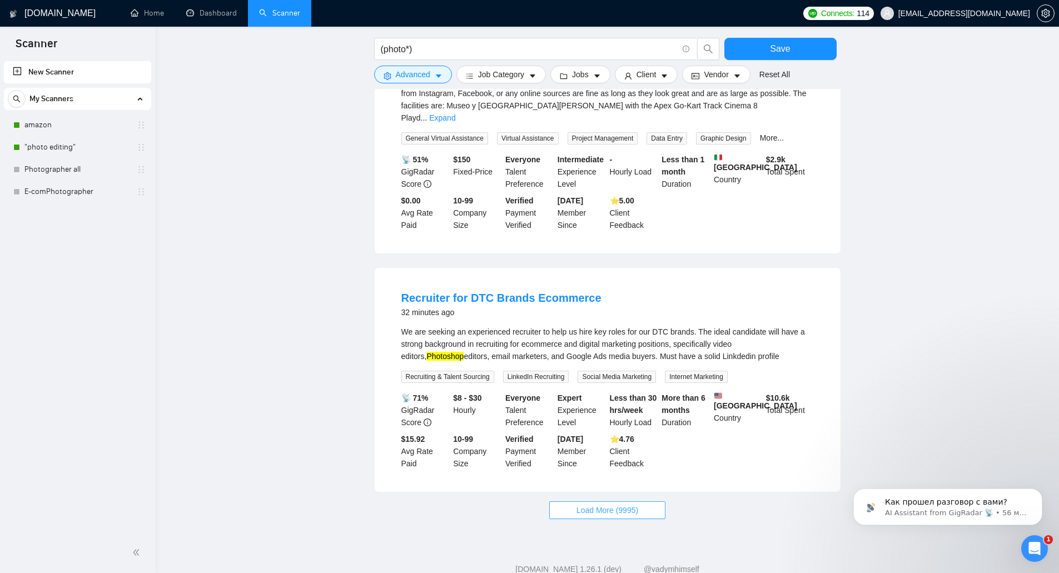
click at [637, 504] on span "Load More (9995)" at bounding box center [608, 510] width 62 height 12
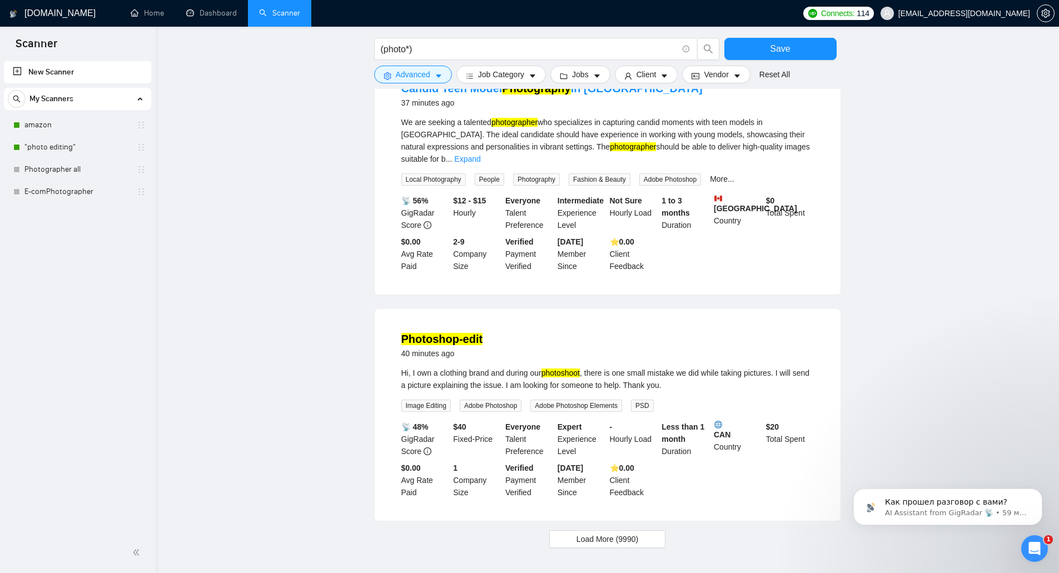
scroll to position [2118, 0]
drag, startPoint x: 646, startPoint y: 483, endPoint x: 620, endPoint y: 476, distance: 27.0
click at [646, 530] on button "Load More (9990)" at bounding box center [607, 539] width 116 height 18
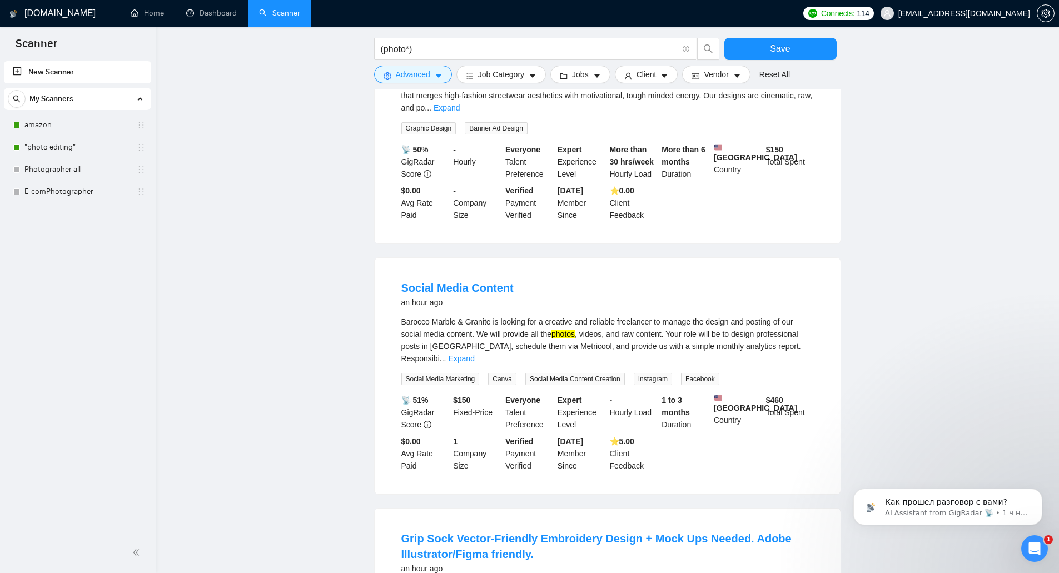
scroll to position [2952, 0]
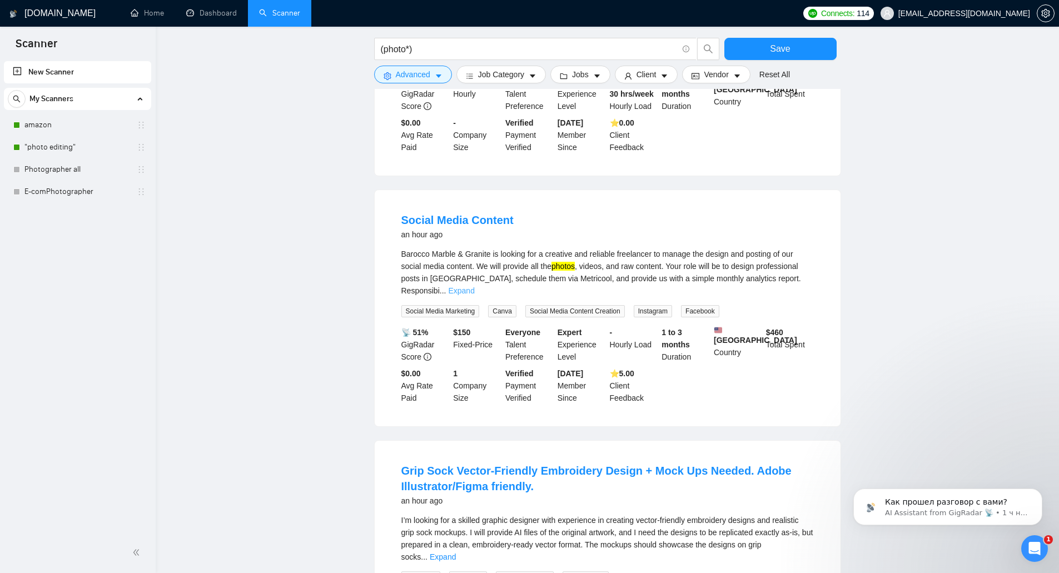
click at [474, 286] on link "Expand" at bounding box center [461, 290] width 26 height 9
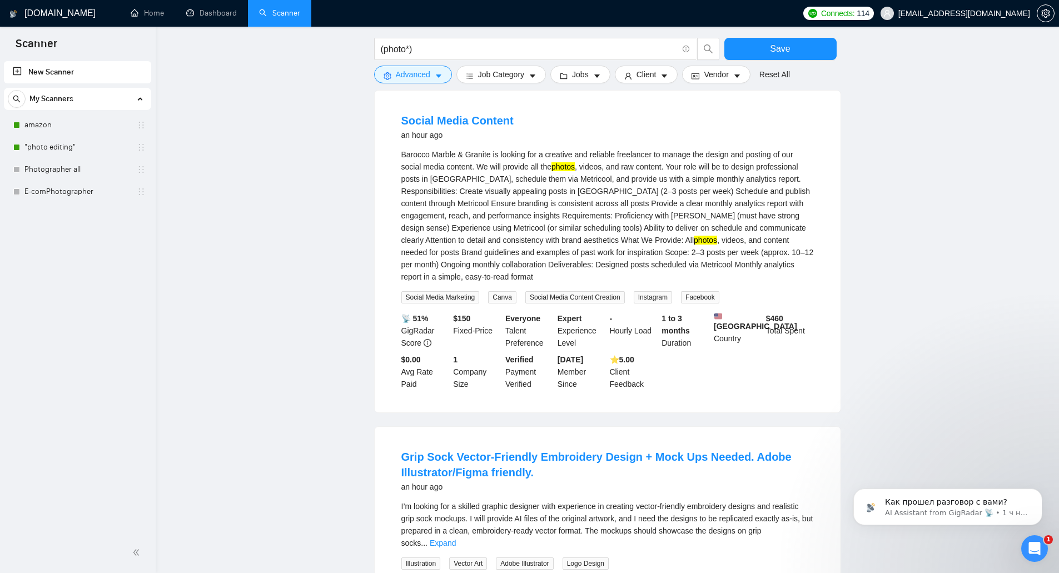
scroll to position [2896, 0]
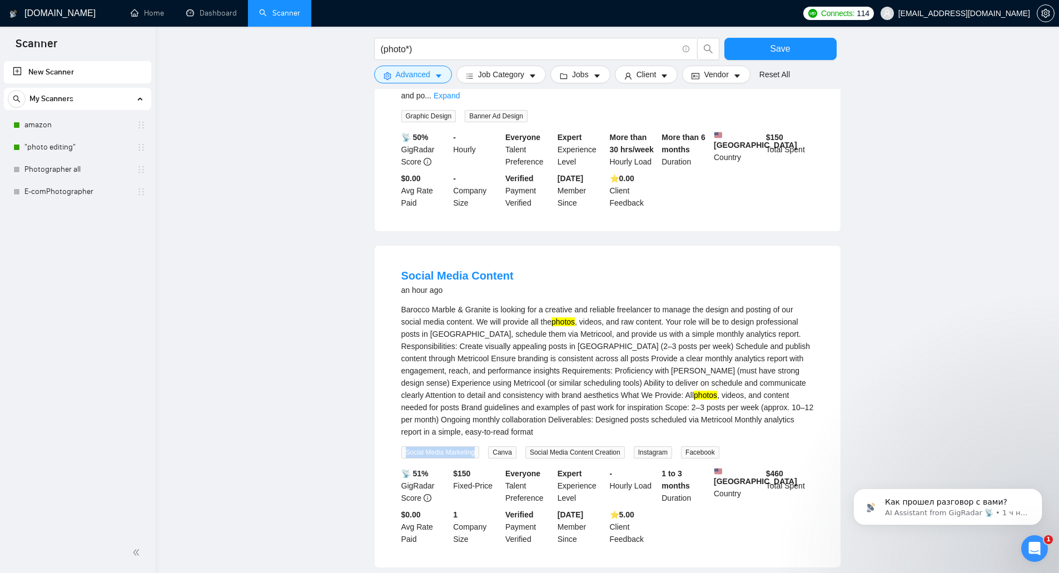
drag, startPoint x: 406, startPoint y: 379, endPoint x: 478, endPoint y: 381, distance: 71.8
click at [478, 446] on span "Social Media Marketing" at bounding box center [440, 452] width 78 height 12
click at [496, 343] on div "Barocco Marble & Granite is looking for a creative and reliable freelancer to m…" at bounding box center [607, 371] width 413 height 135
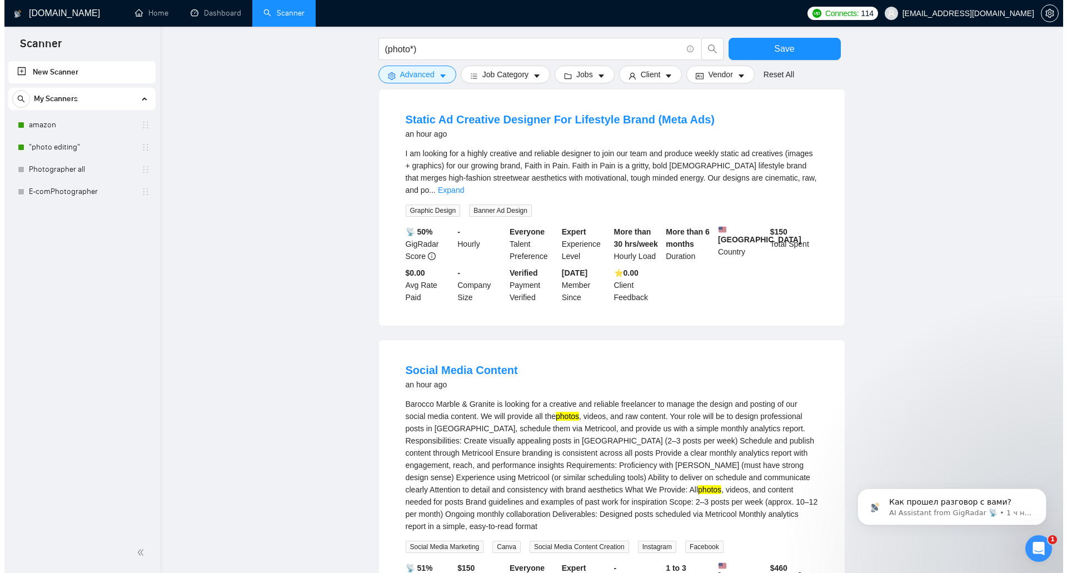
scroll to position [2785, 0]
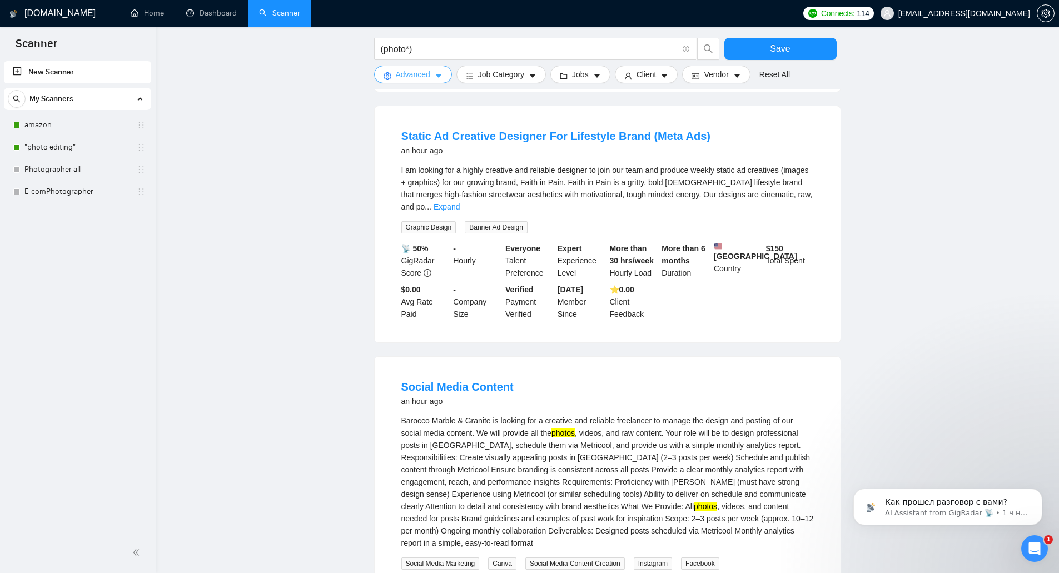
click at [431, 72] on button "Advanced" at bounding box center [413, 75] width 78 height 18
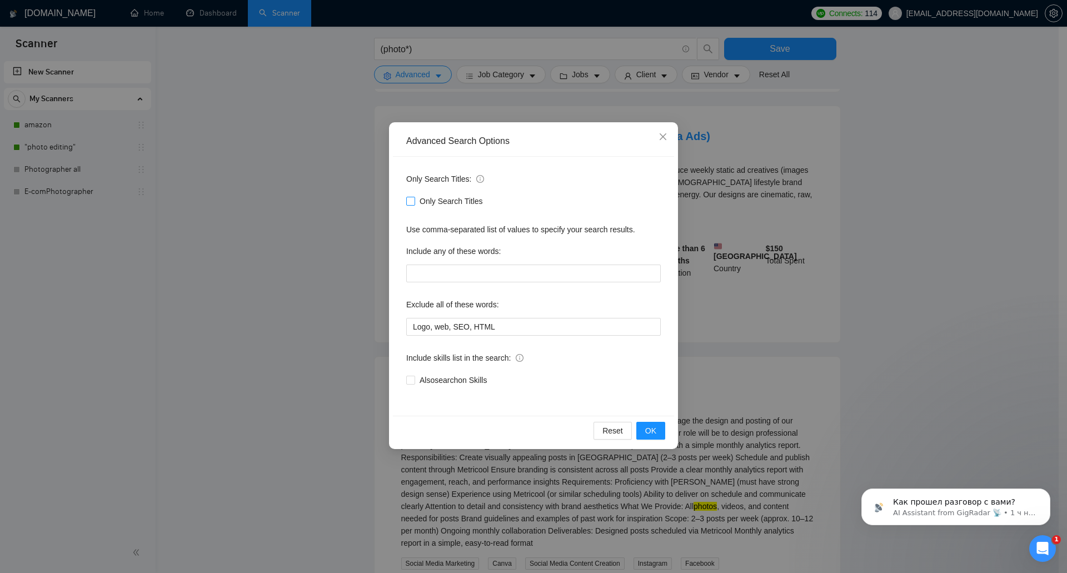
click at [474, 203] on span "Only Search Titles" at bounding box center [451, 201] width 72 height 12
click at [414, 203] on input "Only Search Titles" at bounding box center [410, 201] width 8 height 8
checkbox input "true"
click at [650, 439] on button "OK" at bounding box center [651, 431] width 29 height 18
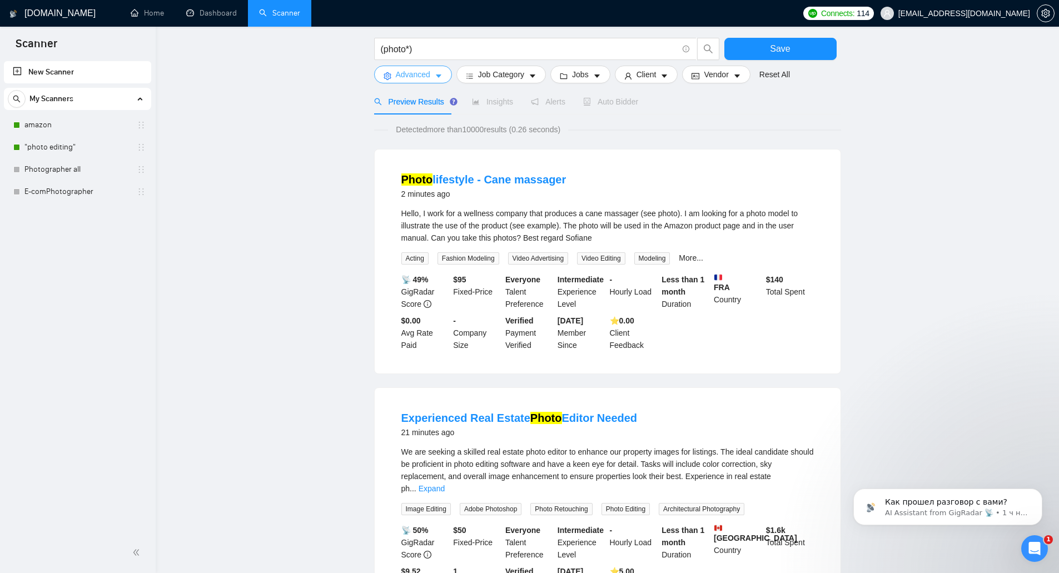
scroll to position [56, 0]
drag, startPoint x: 466, startPoint y: 259, endPoint x: 493, endPoint y: 263, distance: 26.5
click at [493, 263] on span "Fashion Modeling" at bounding box center [469, 260] width 62 height 12
click at [428, 80] on span "Advanced" at bounding box center [413, 74] width 34 height 12
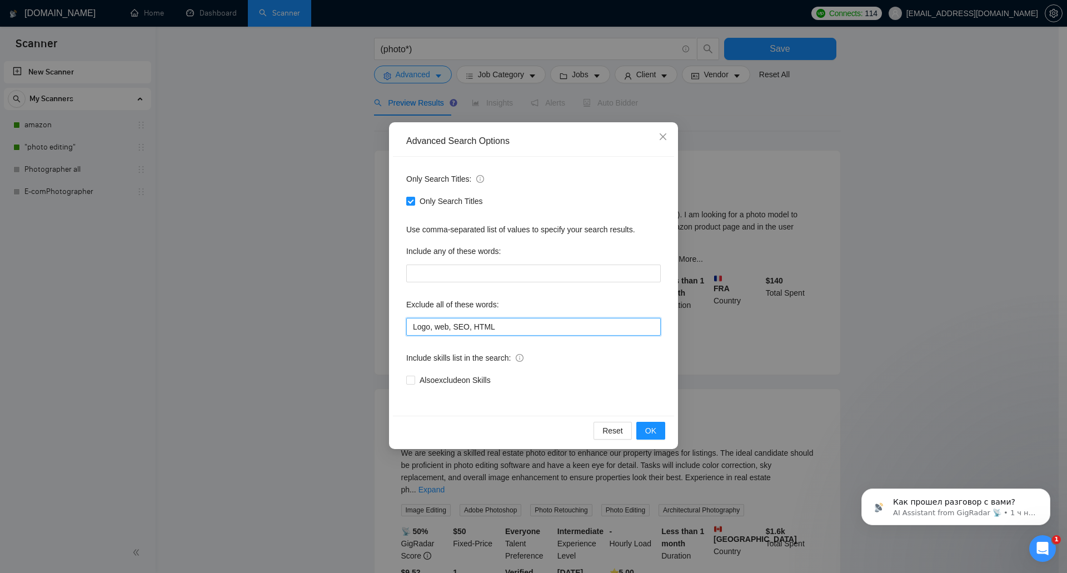
click at [511, 329] on input "Logo, web, SEO, HTML" at bounding box center [533, 327] width 255 height 18
paste input "Modelin"
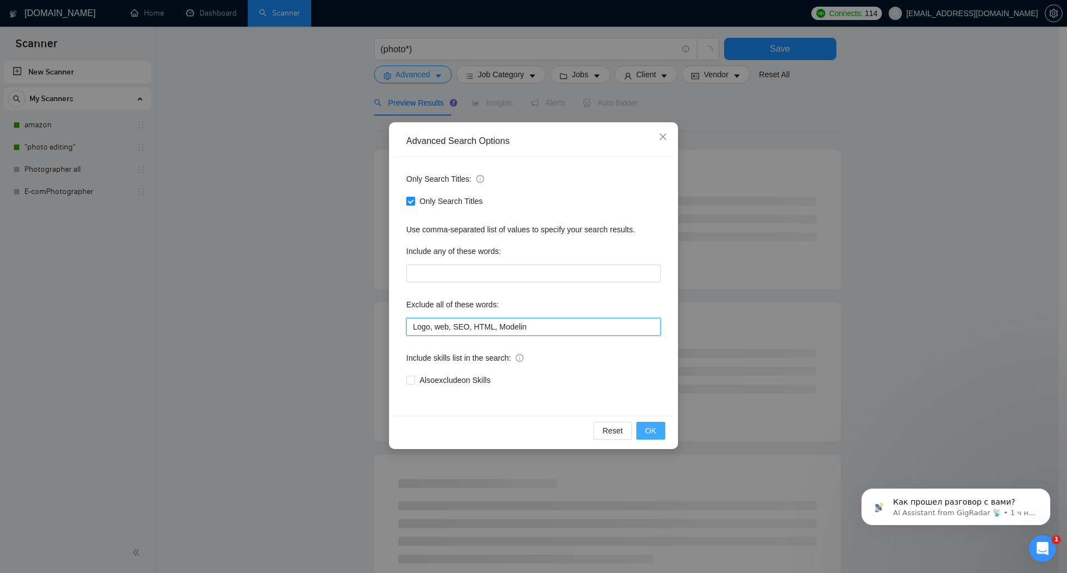
type input "Logo, web, SEO, HTML, Modelin"
click at [658, 428] on button "OK" at bounding box center [651, 431] width 29 height 18
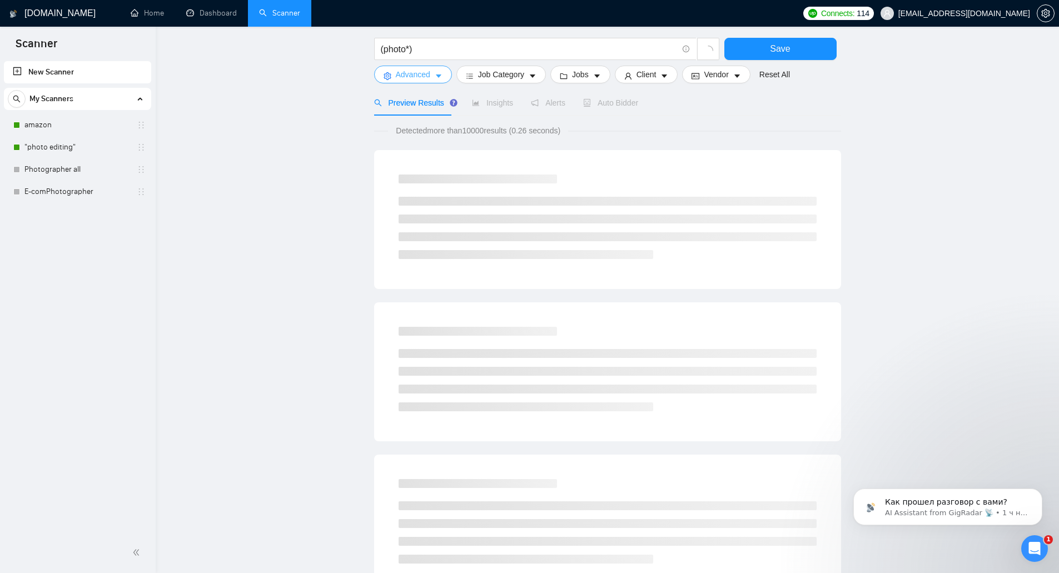
click at [405, 71] on span "Advanced" at bounding box center [413, 74] width 34 height 12
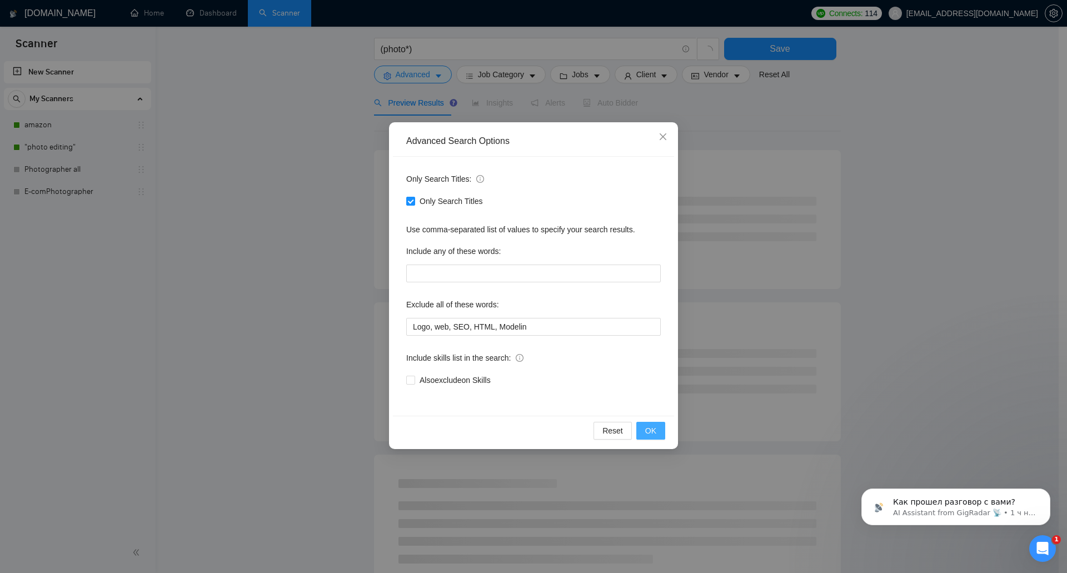
click at [646, 426] on span "OK" at bounding box center [650, 431] width 11 height 12
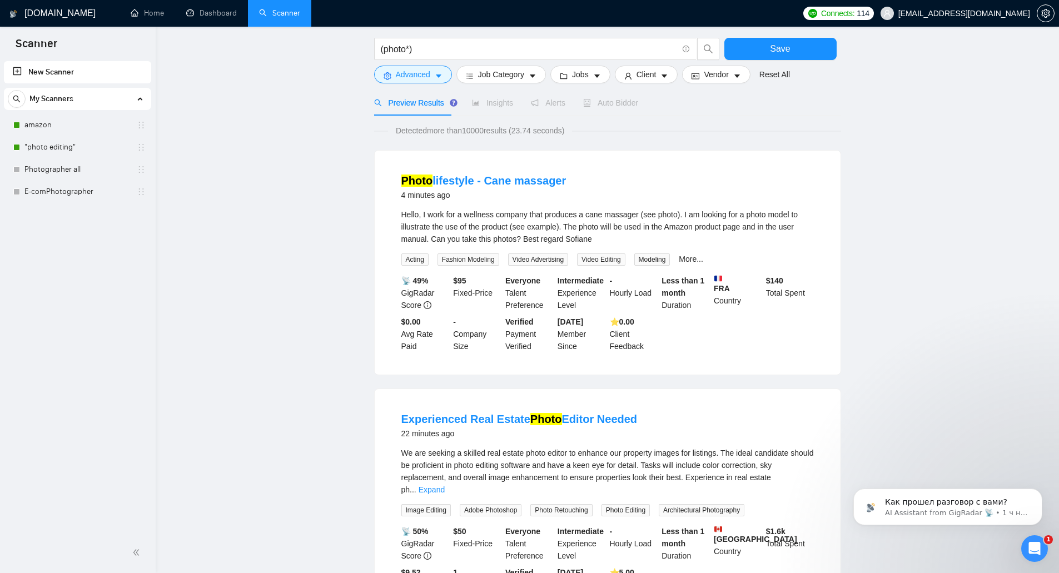
click at [425, 77] on span "Advanced" at bounding box center [413, 74] width 34 height 12
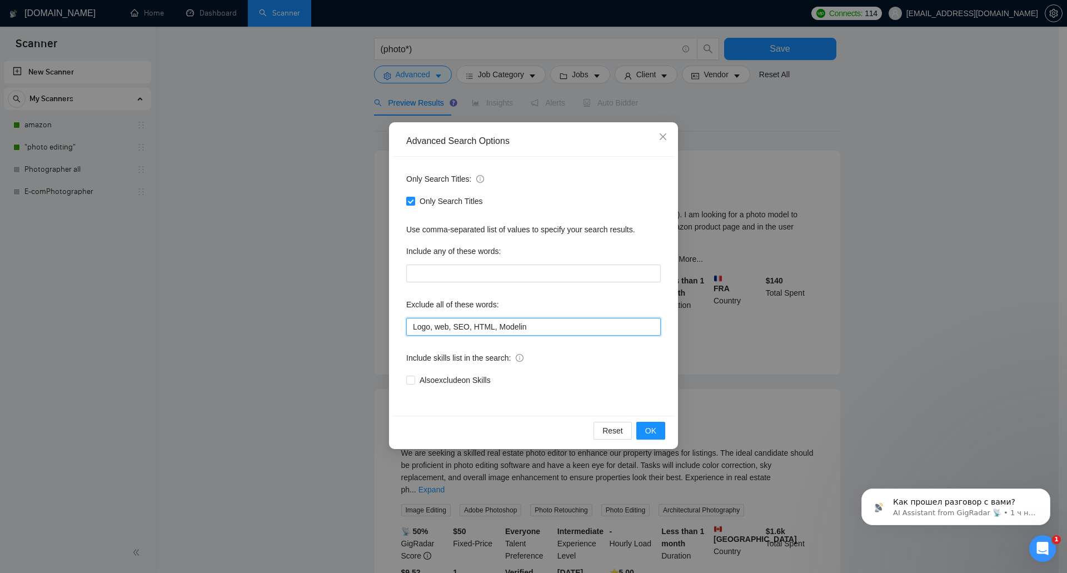
drag, startPoint x: 535, startPoint y: 328, endPoint x: 390, endPoint y: 324, distance: 145.7
click at [390, 324] on div "Advanced Search Options Only Search Titles: Only Search Titles Use comma-separa…" at bounding box center [533, 285] width 289 height 327
type input "Logo, web, SEO, HTML, Modelin"
click at [663, 432] on button "OK" at bounding box center [651, 431] width 29 height 18
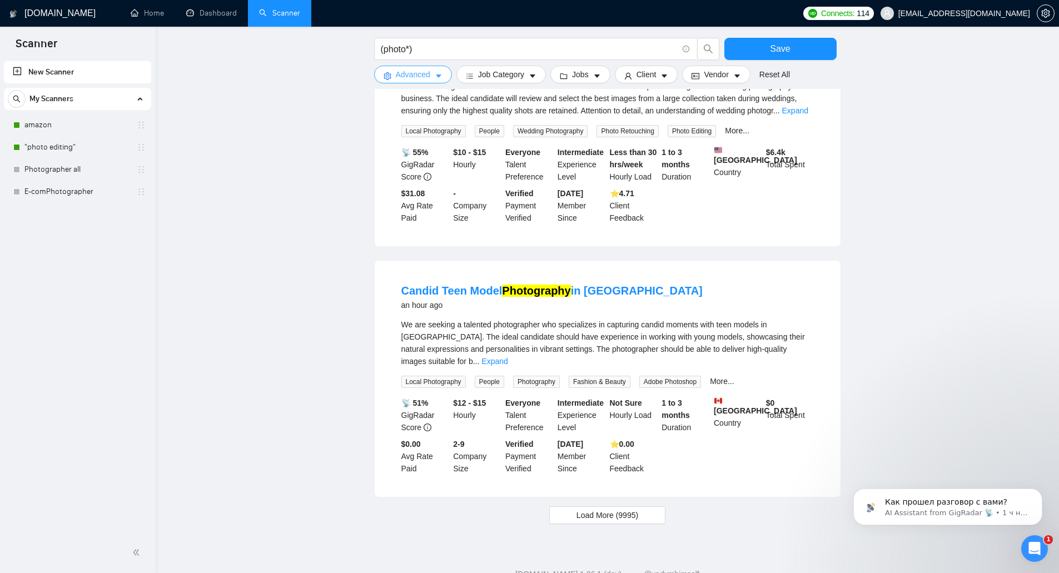
scroll to position [929, 0]
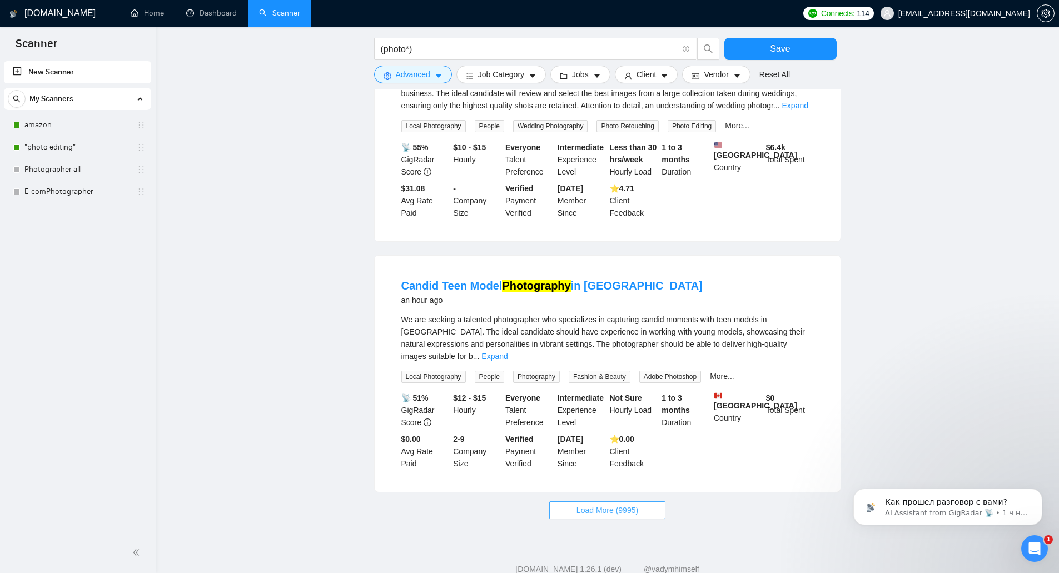
click at [573, 501] on button "Load More (9995)" at bounding box center [607, 510] width 116 height 18
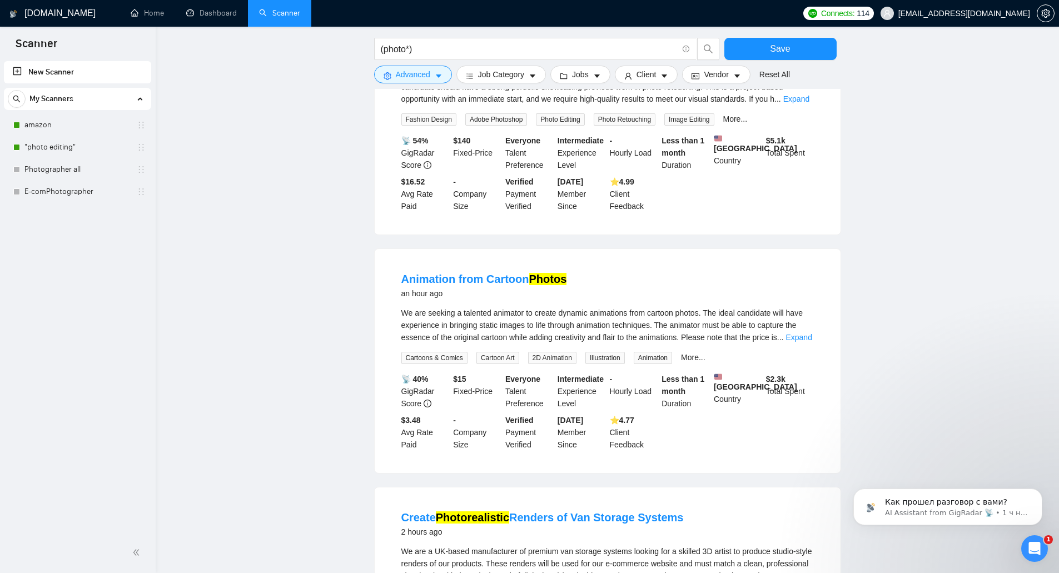
scroll to position [1652, 0]
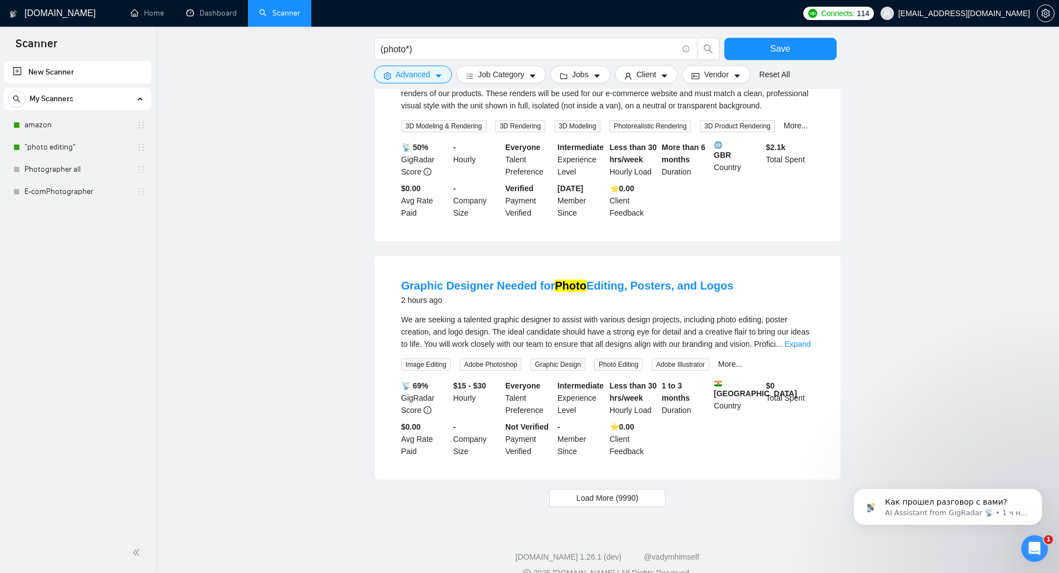
scroll to position [2122, 0]
click at [627, 491] on span "Load More (9990)" at bounding box center [608, 497] width 62 height 12
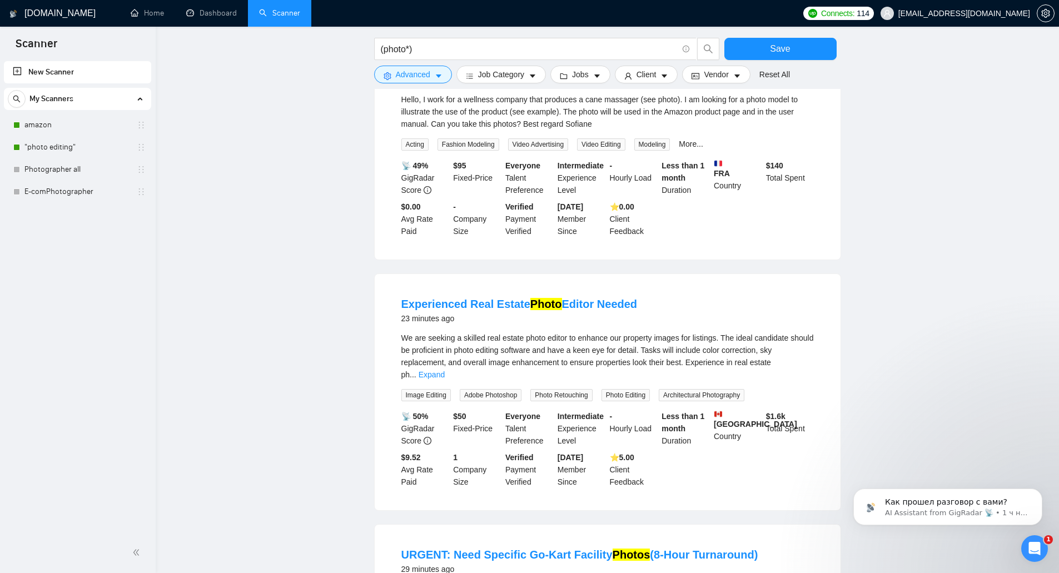
scroll to position [0, 0]
